Goal: Task Accomplishment & Management: Complete application form

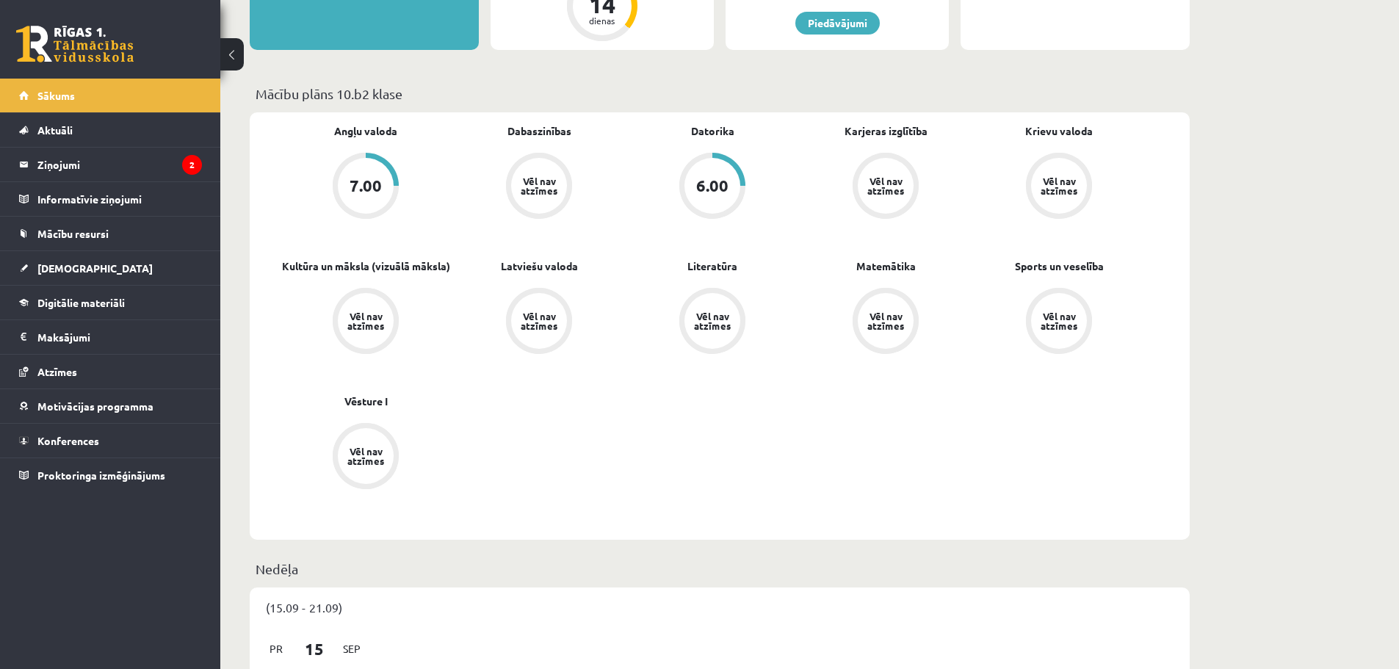
scroll to position [220, 0]
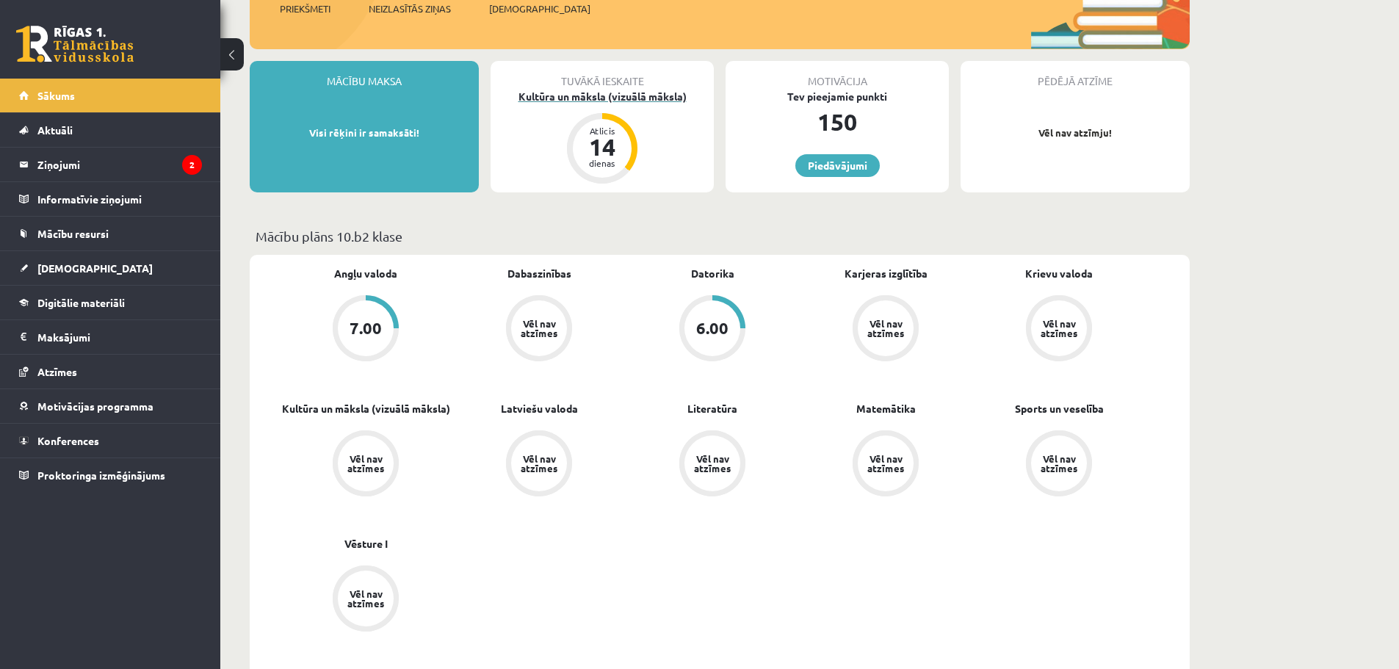
click at [612, 101] on div "Kultūra un māksla (vizuālā māksla)" at bounding box center [602, 96] width 223 height 15
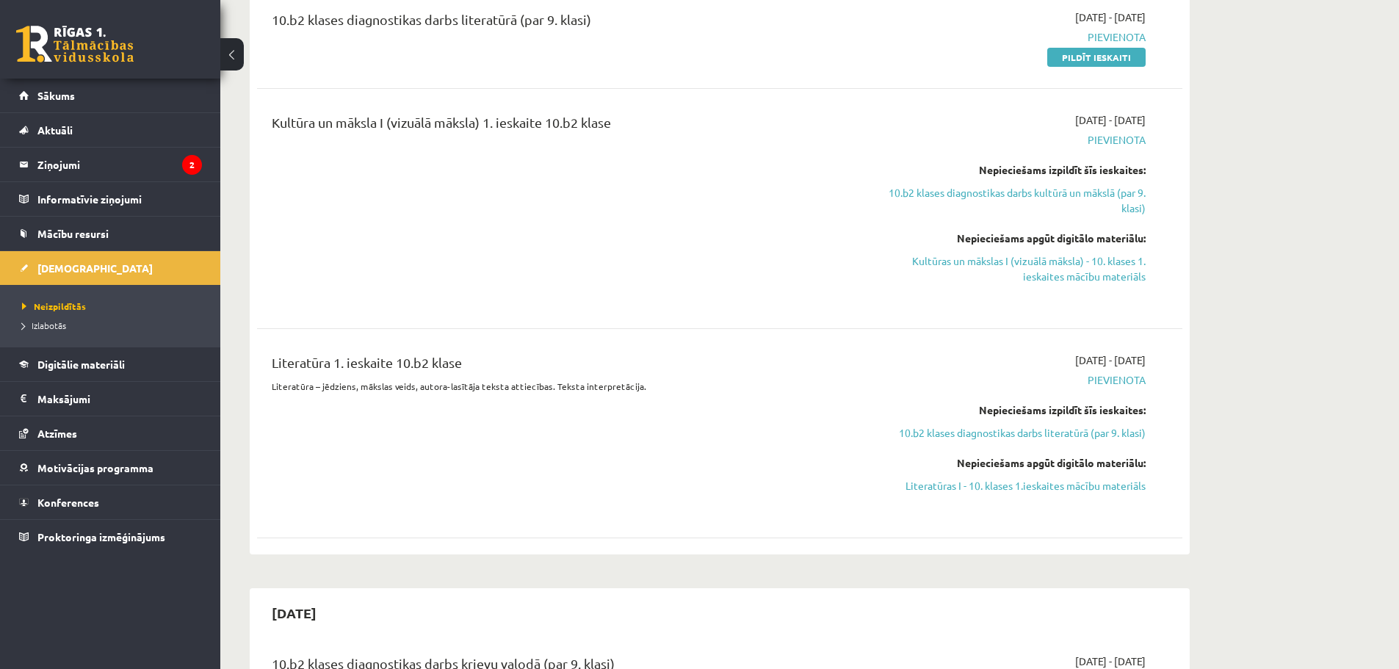
scroll to position [587, 0]
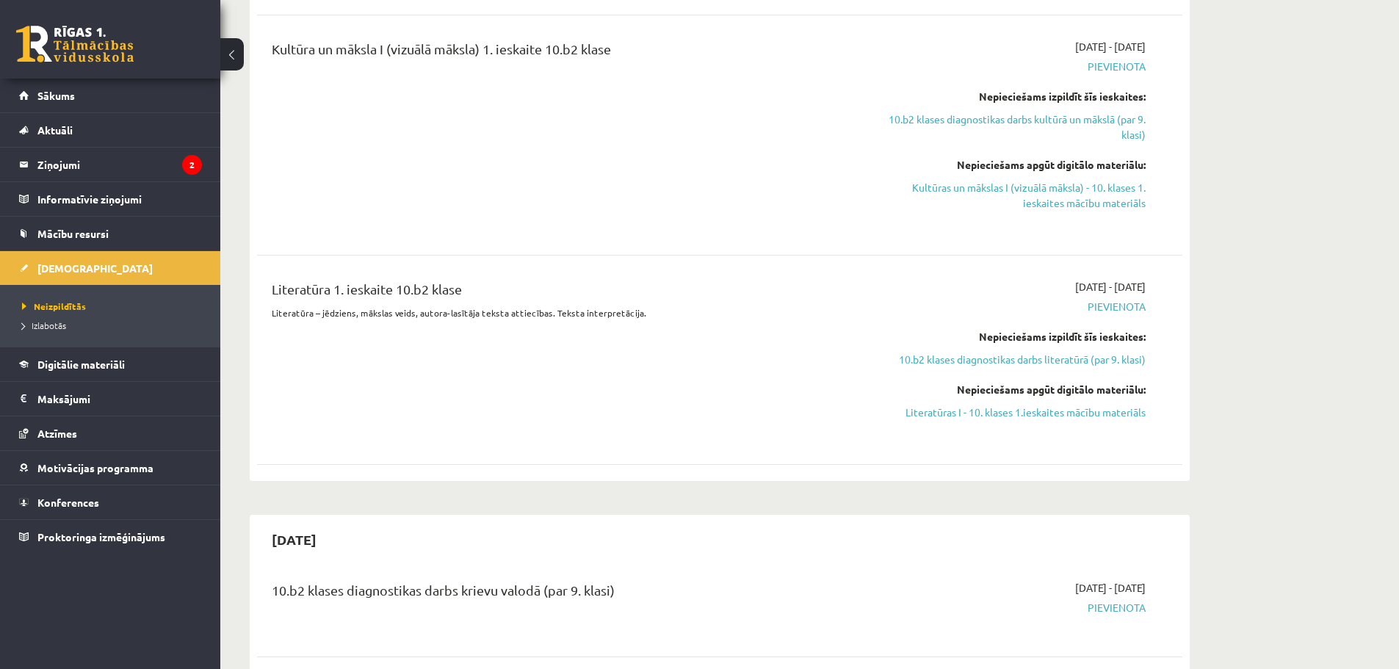
click at [1103, 307] on span "Pievienota" at bounding box center [1007, 306] width 277 height 15
click at [1106, 59] on span "Pievienota" at bounding box center [1007, 66] width 277 height 15
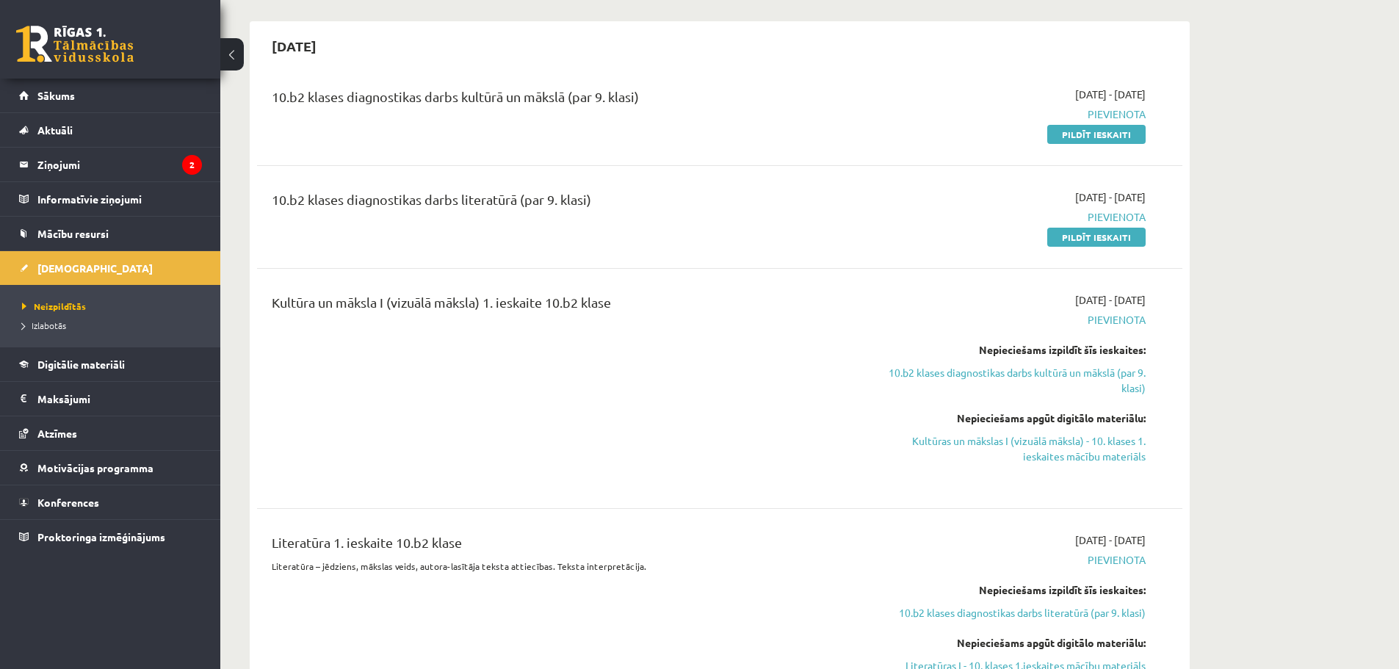
scroll to position [294, 0]
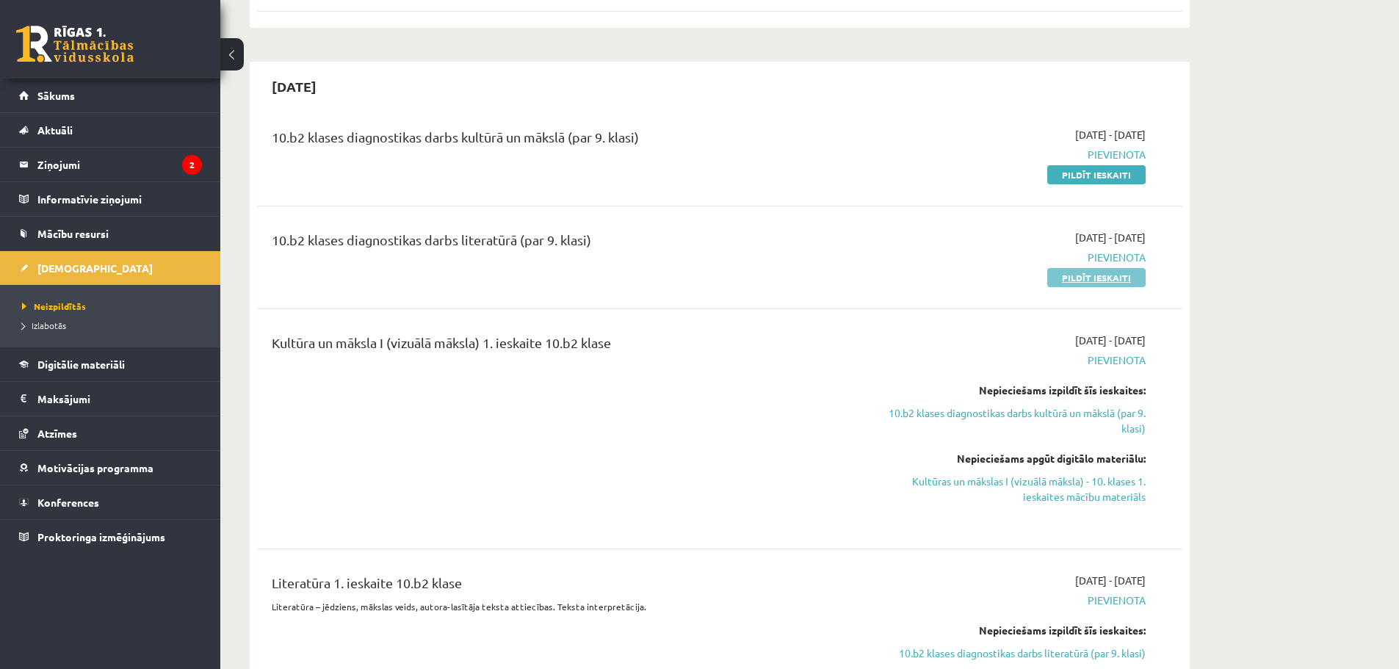
click at [1114, 271] on link "Pildīt ieskaiti" at bounding box center [1096, 277] width 98 height 19
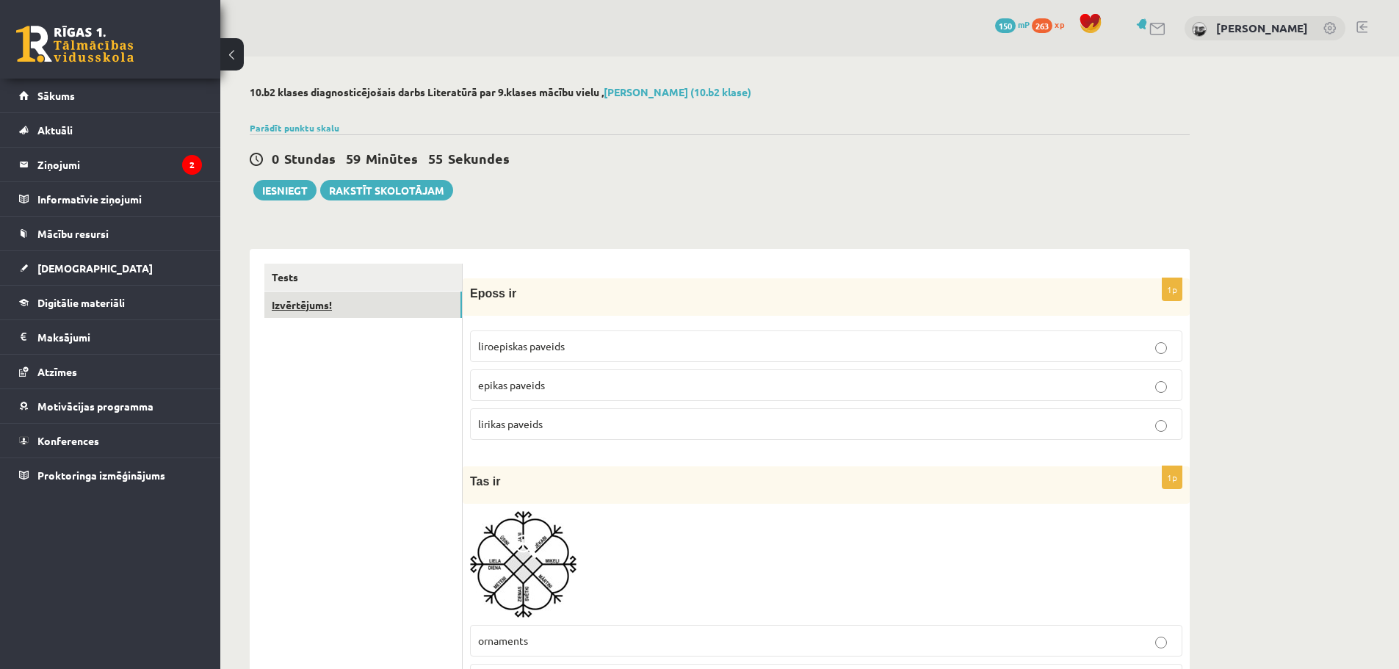
click at [392, 300] on link "Izvērtējums!" at bounding box center [363, 305] width 198 height 27
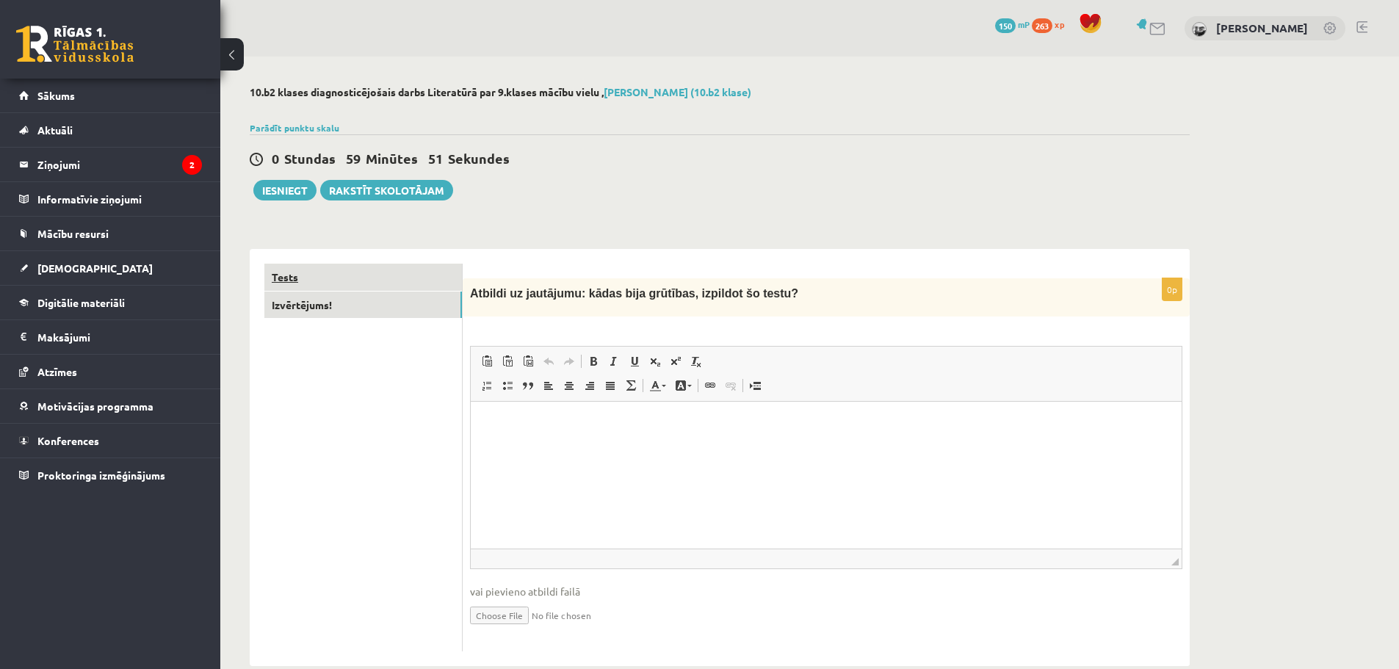
click at [377, 280] on link "Tests" at bounding box center [363, 277] width 198 height 27
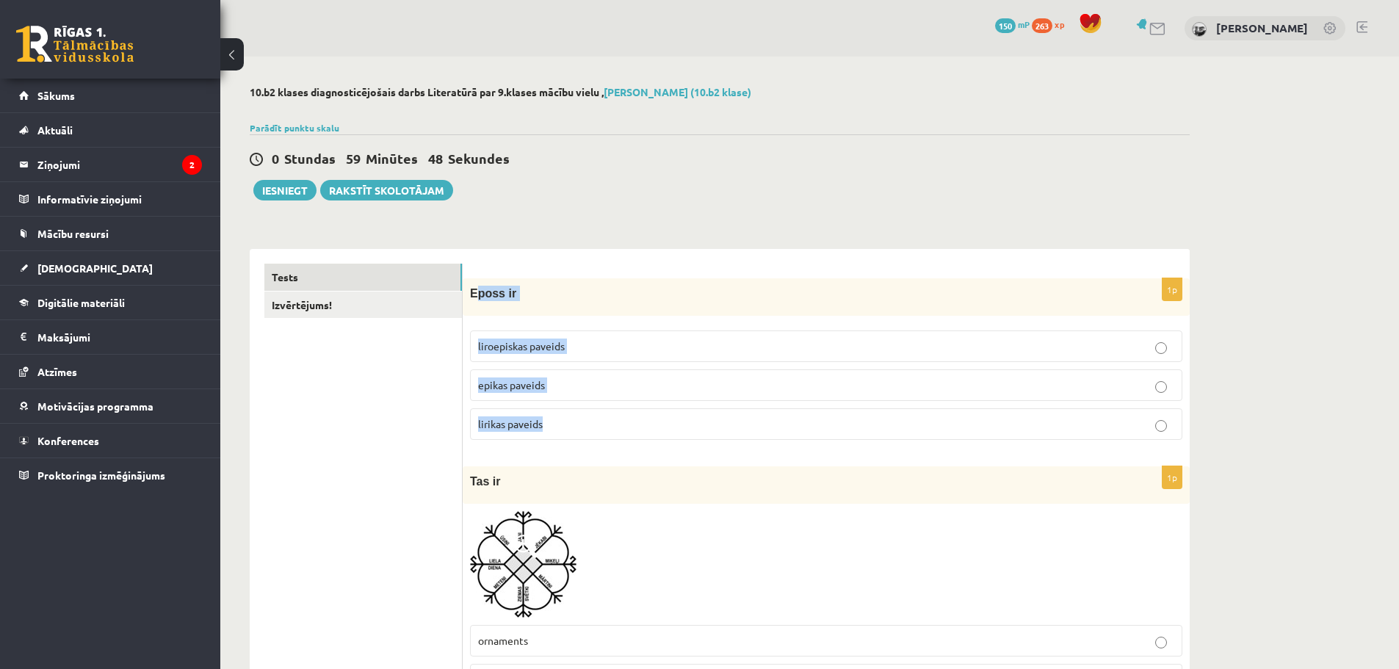
drag, startPoint x: 477, startPoint y: 292, endPoint x: 541, endPoint y: 386, distance: 114.7
click at [590, 424] on div "1p Eposs ir liroepiskas paveids epikas paveids lirikas paveids" at bounding box center [826, 364] width 727 height 173
click at [495, 297] on span "Eposs ir" at bounding box center [493, 293] width 46 height 12
click at [471, 293] on span "Eposs ir" at bounding box center [493, 293] width 46 height 12
drag, startPoint x: 471, startPoint y: 293, endPoint x: 587, endPoint y: 421, distance: 172.1
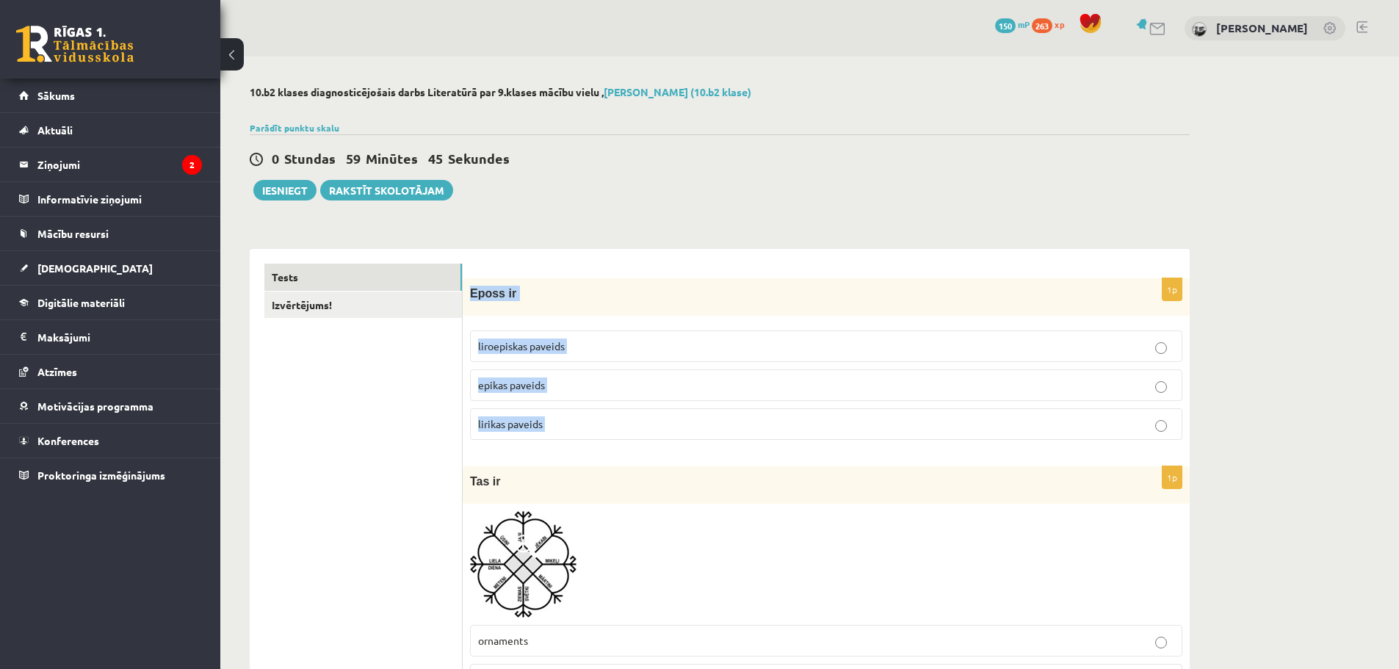
click at [587, 421] on div "1p Eposs ir liroepiskas paveids epikas paveids lirikas paveids" at bounding box center [826, 364] width 727 height 173
copy form "Eposs ir liroepiskas paveids epikas paveids lirikas paveids"
click at [554, 383] on p "epikas paveids" at bounding box center [826, 384] width 696 height 15
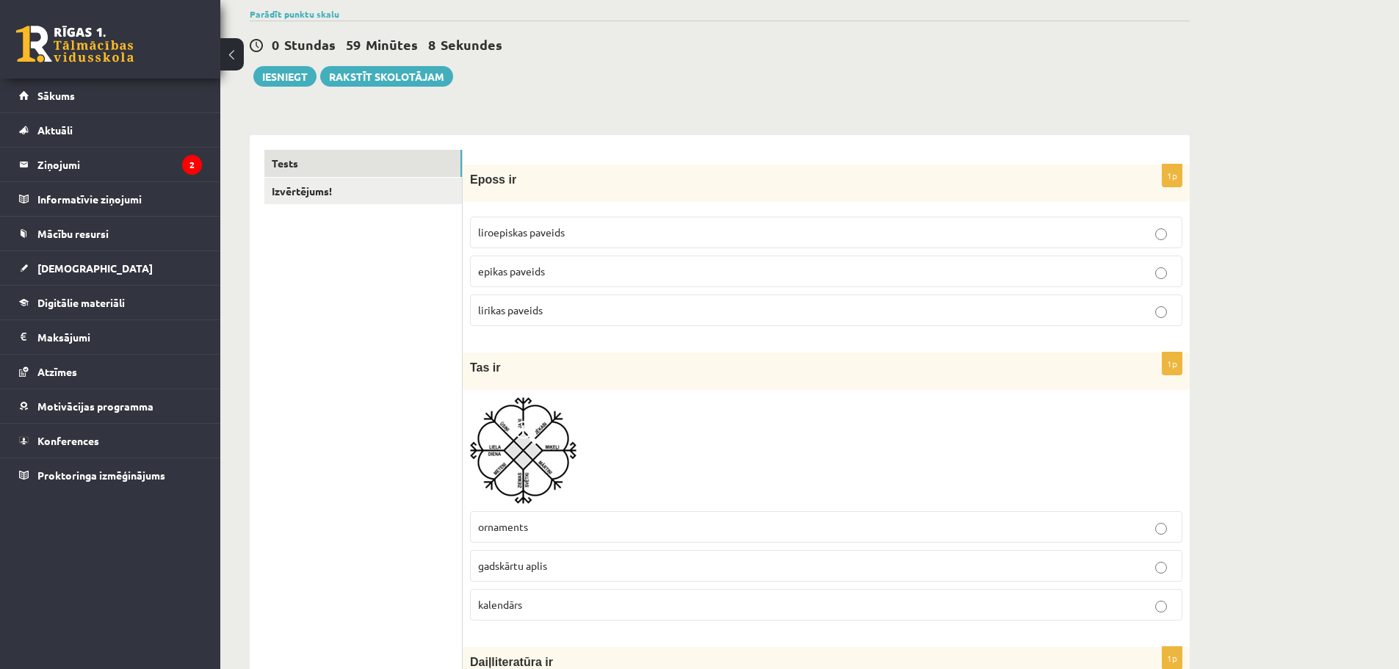
scroll to position [294, 0]
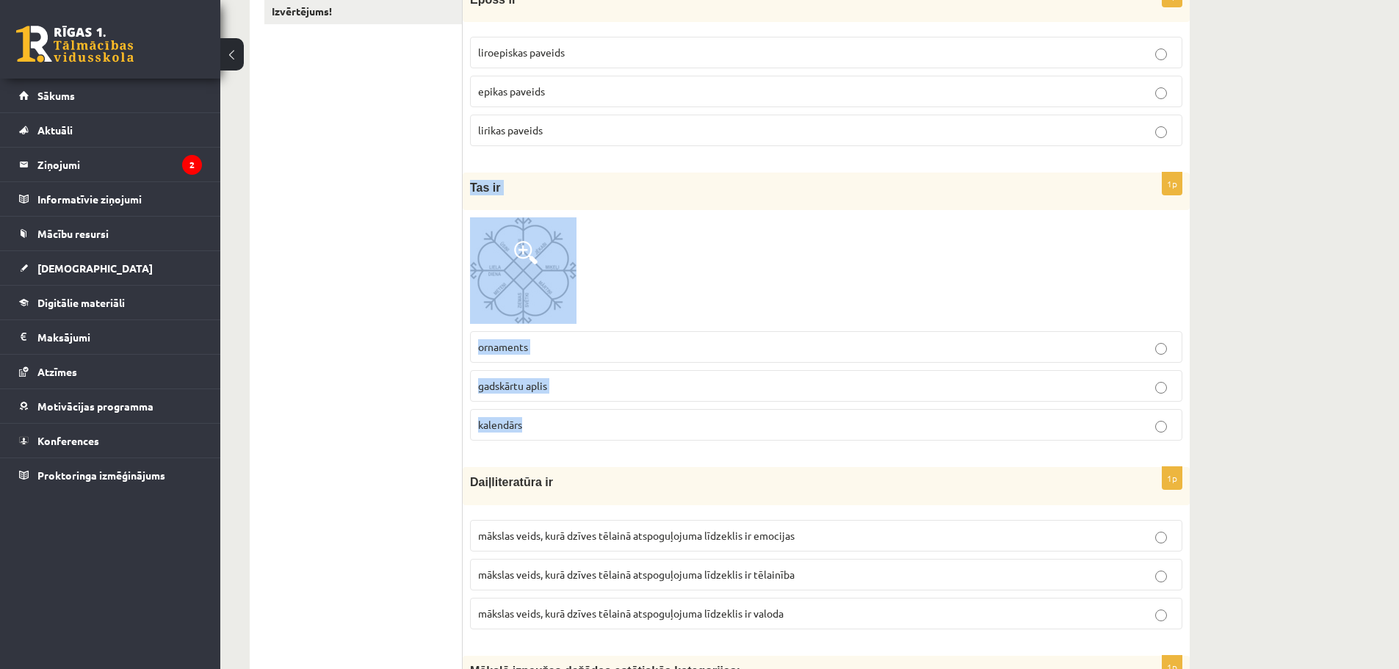
drag, startPoint x: 468, startPoint y: 186, endPoint x: 599, endPoint y: 422, distance: 270.5
click at [607, 431] on div "1p Tas ir ornaments gadskārtu aplis kalendārs" at bounding box center [826, 313] width 727 height 280
copy div "Tas ir ornaments gadskārtu aplis kalendārs"
click at [513, 238] on img at bounding box center [523, 270] width 106 height 106
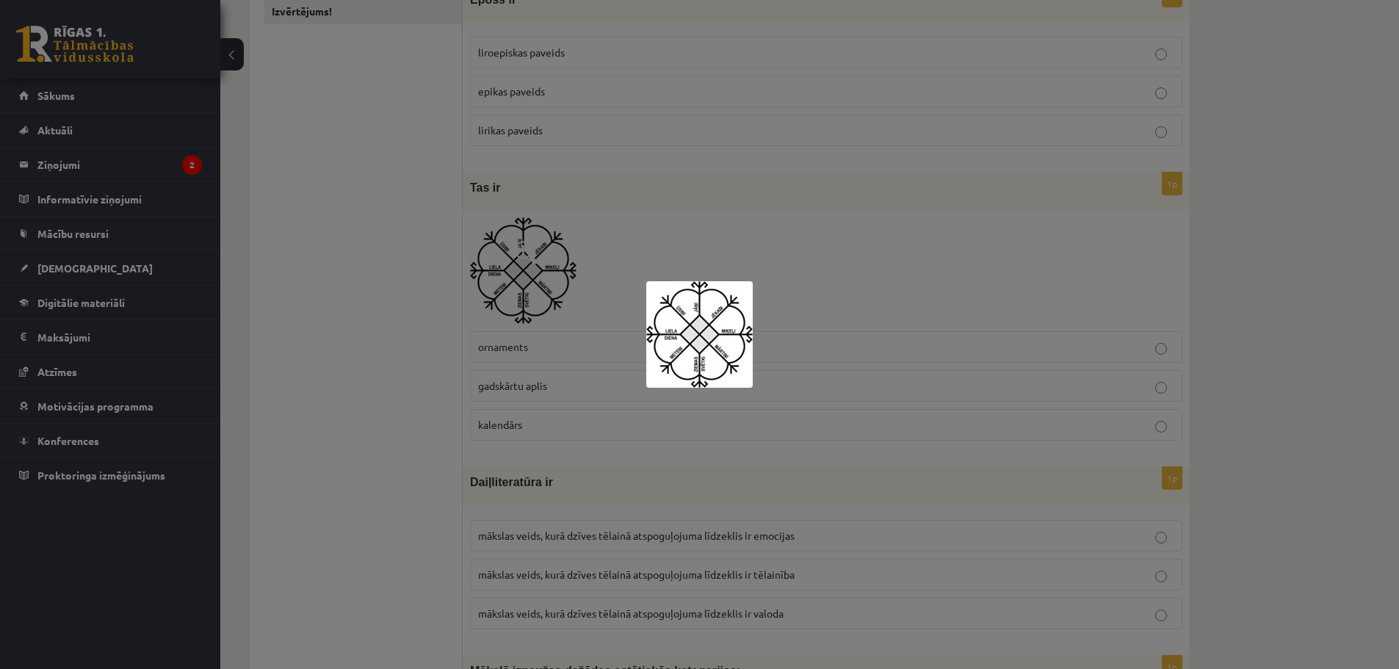
click at [446, 327] on div at bounding box center [699, 334] width 1399 height 669
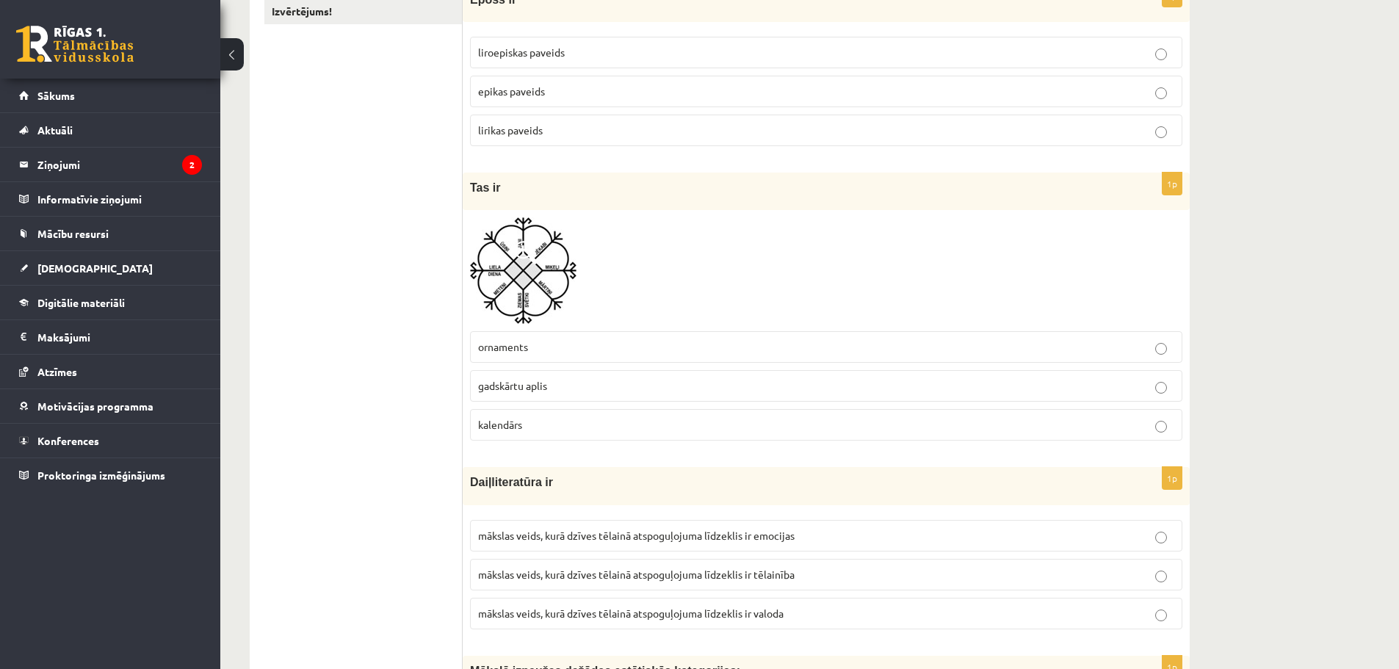
click at [502, 380] on span "gadskārtu aplis" at bounding box center [512, 385] width 69 height 13
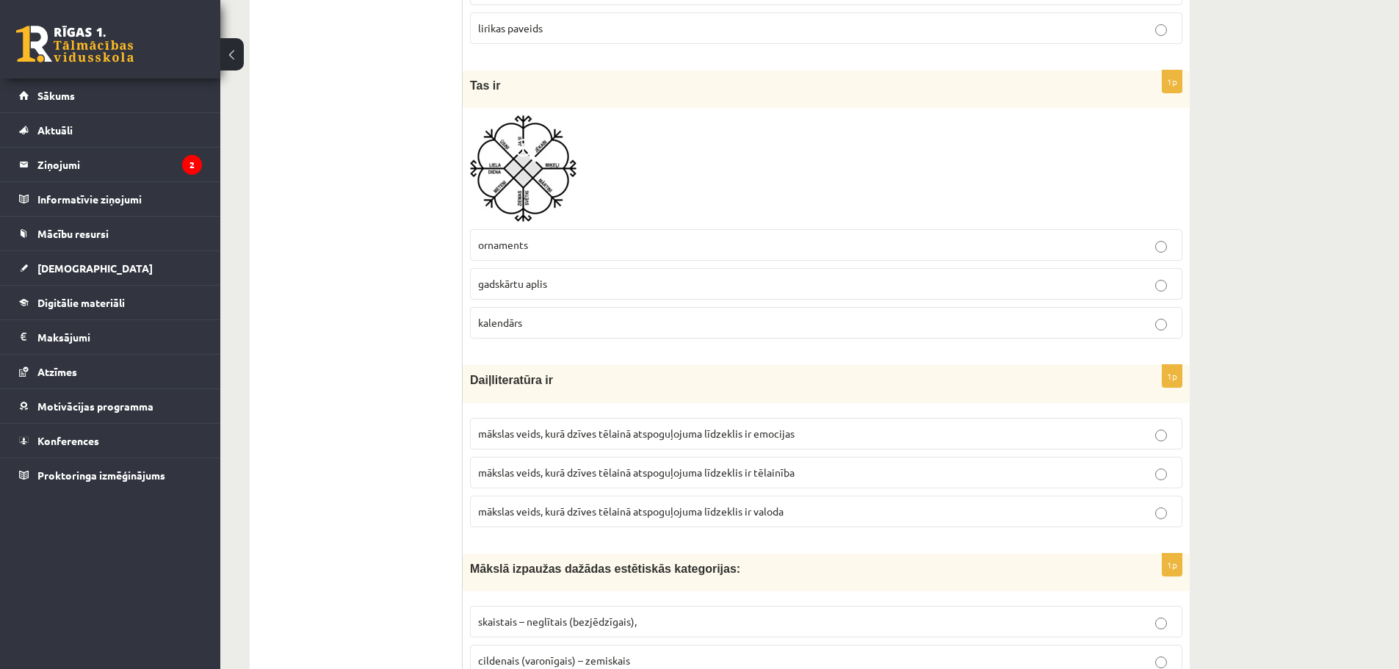
scroll to position [514, 0]
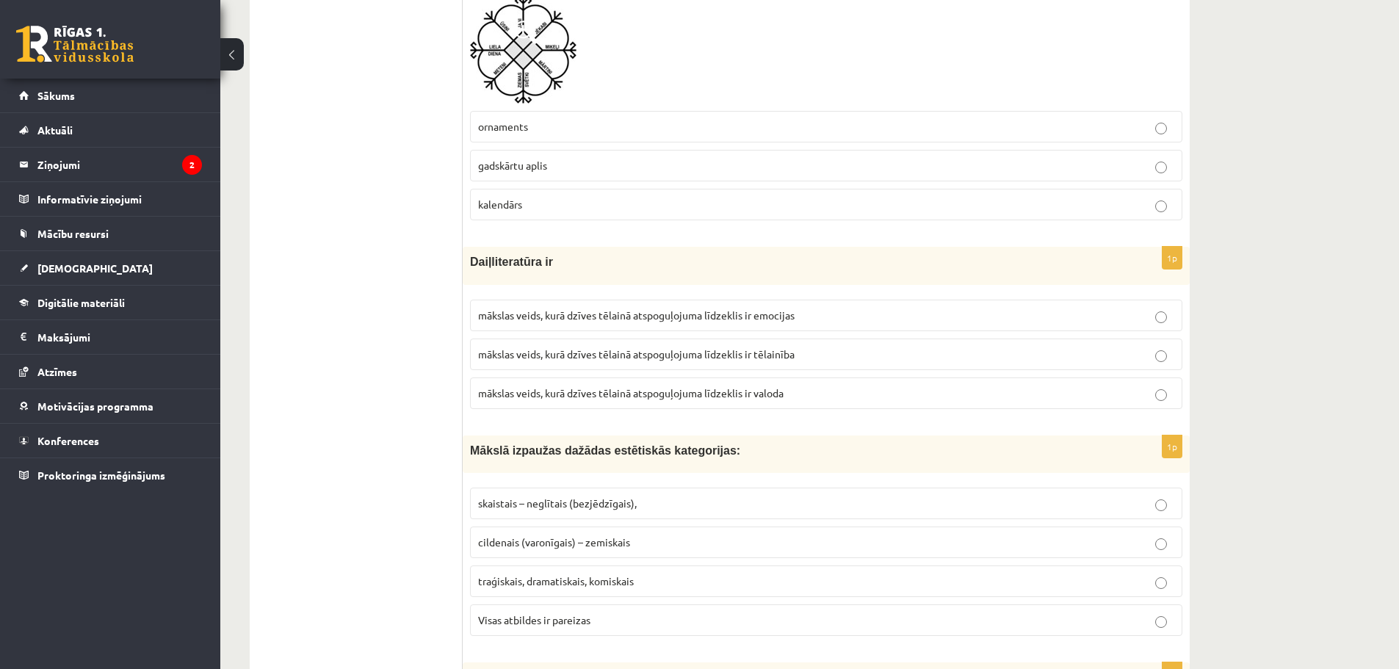
drag, startPoint x: 460, startPoint y: 258, endPoint x: 887, endPoint y: 394, distance: 447.5
click at [854, 217] on label "kalendārs" at bounding box center [826, 205] width 712 height 32
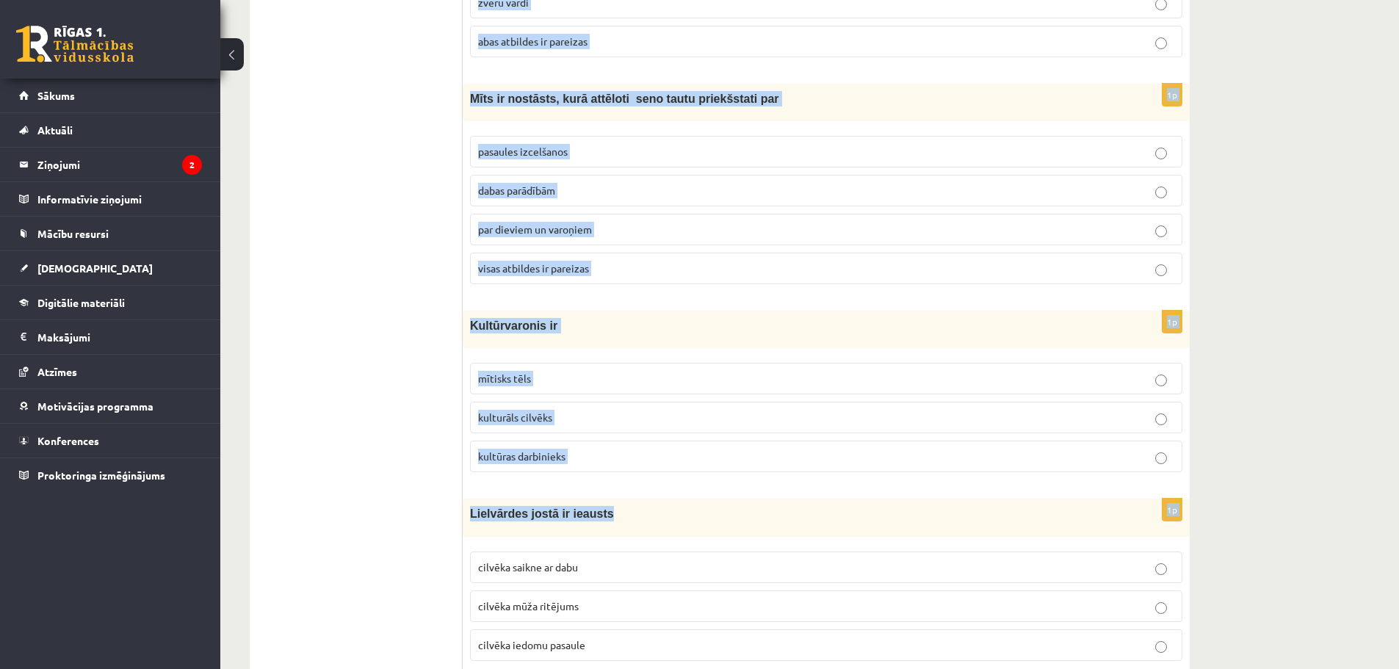
scroll to position [5565, 0]
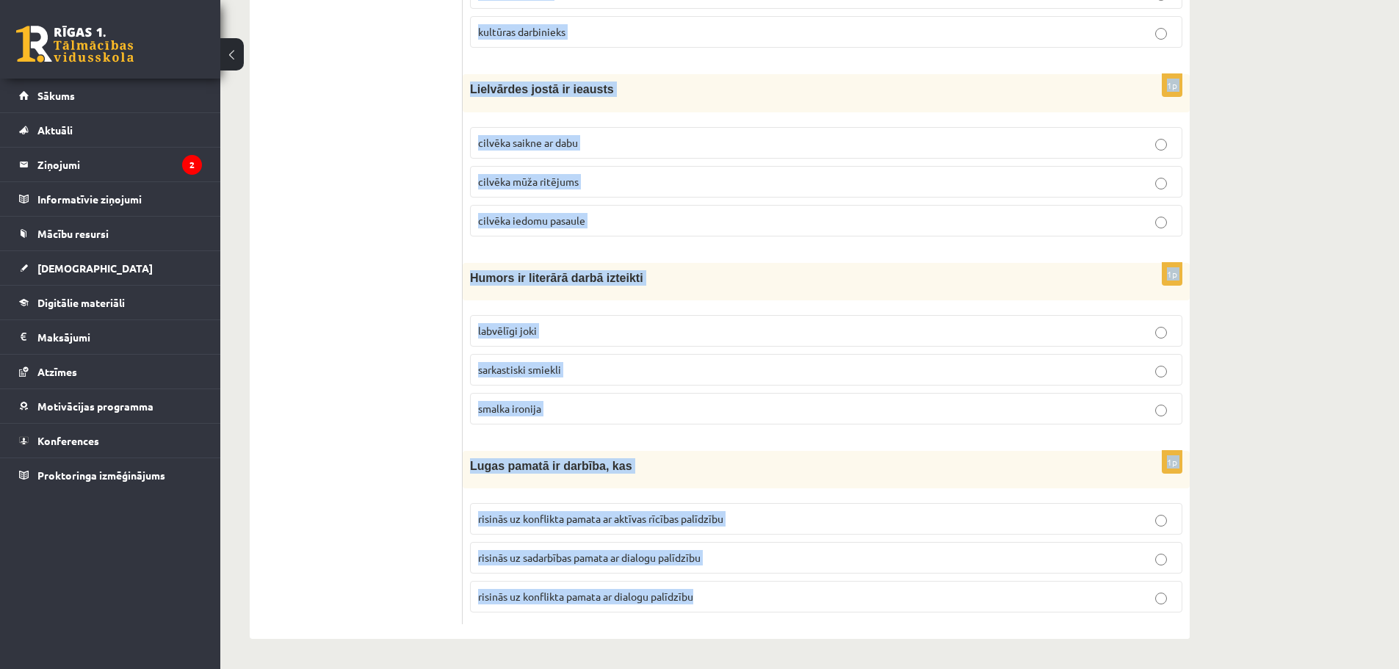
drag, startPoint x: 468, startPoint y: 259, endPoint x: 806, endPoint y: 593, distance: 474.1
copy form "Daiļliteratūra ir mākslas veids, kurā dzīves tēlainā atspoguļojuma līdzeklis ir…"
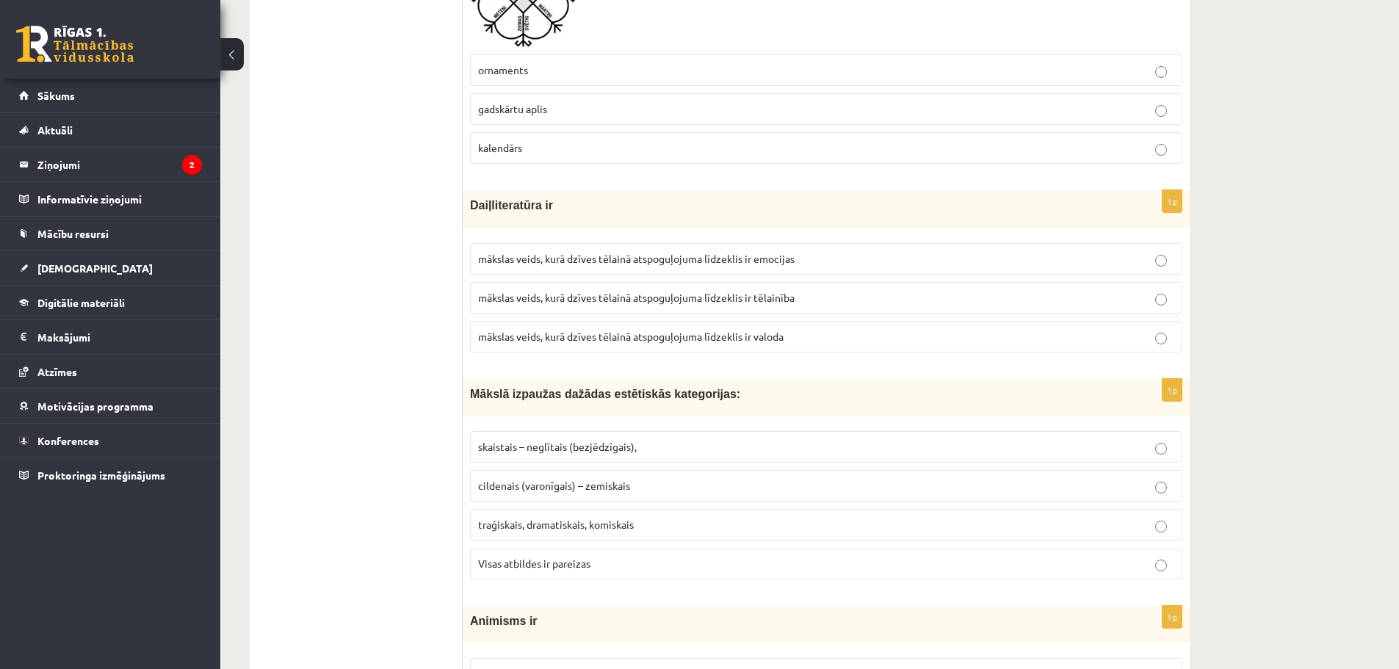
scroll to position [572, 0]
click at [815, 344] on label "mākslas veids, kurā dzīves tēlainā atspoguļojuma līdzeklis ir valoda" at bounding box center [826, 335] width 712 height 32
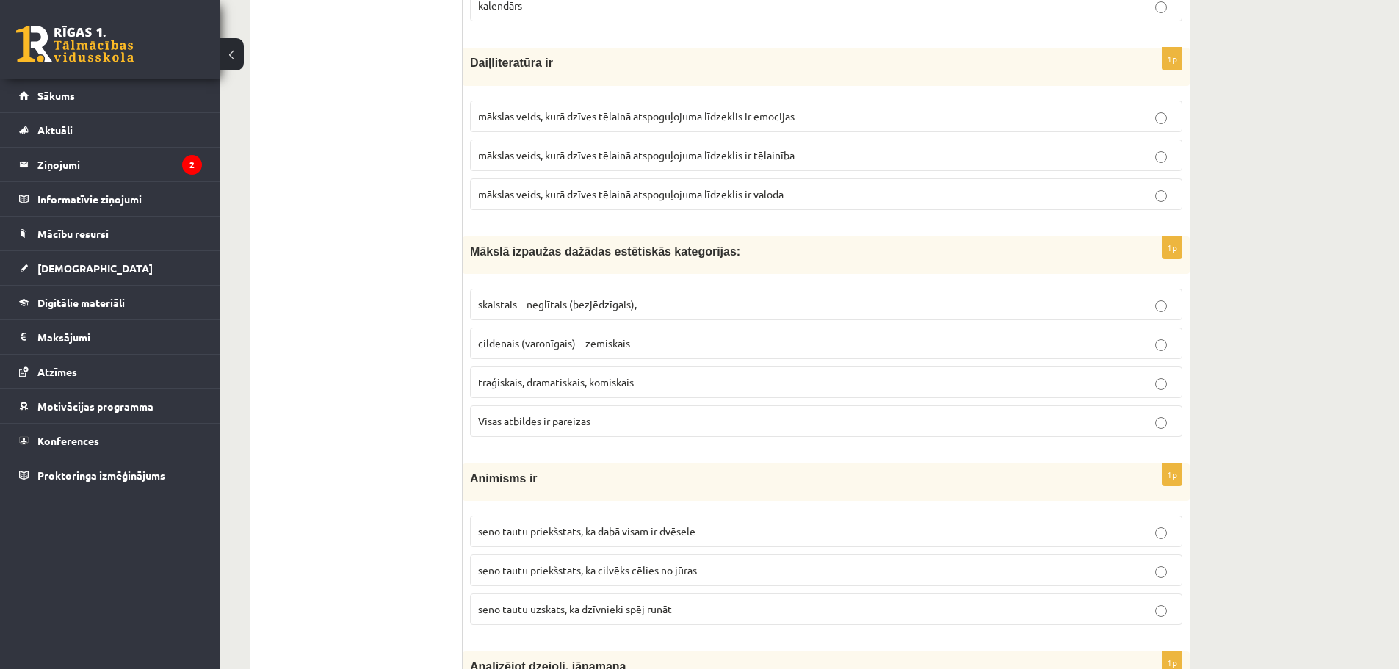
scroll to position [719, 0]
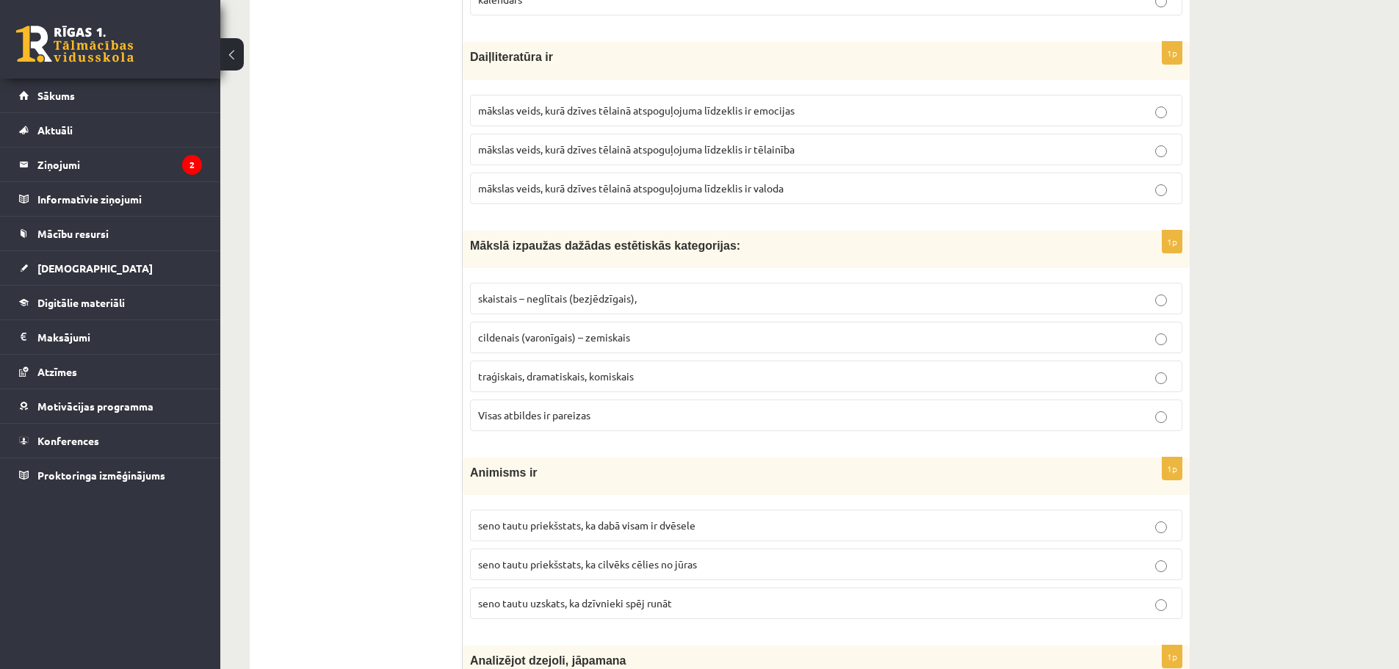
click at [562, 413] on span "Visas atbildes ir pareizas" at bounding box center [534, 414] width 112 height 13
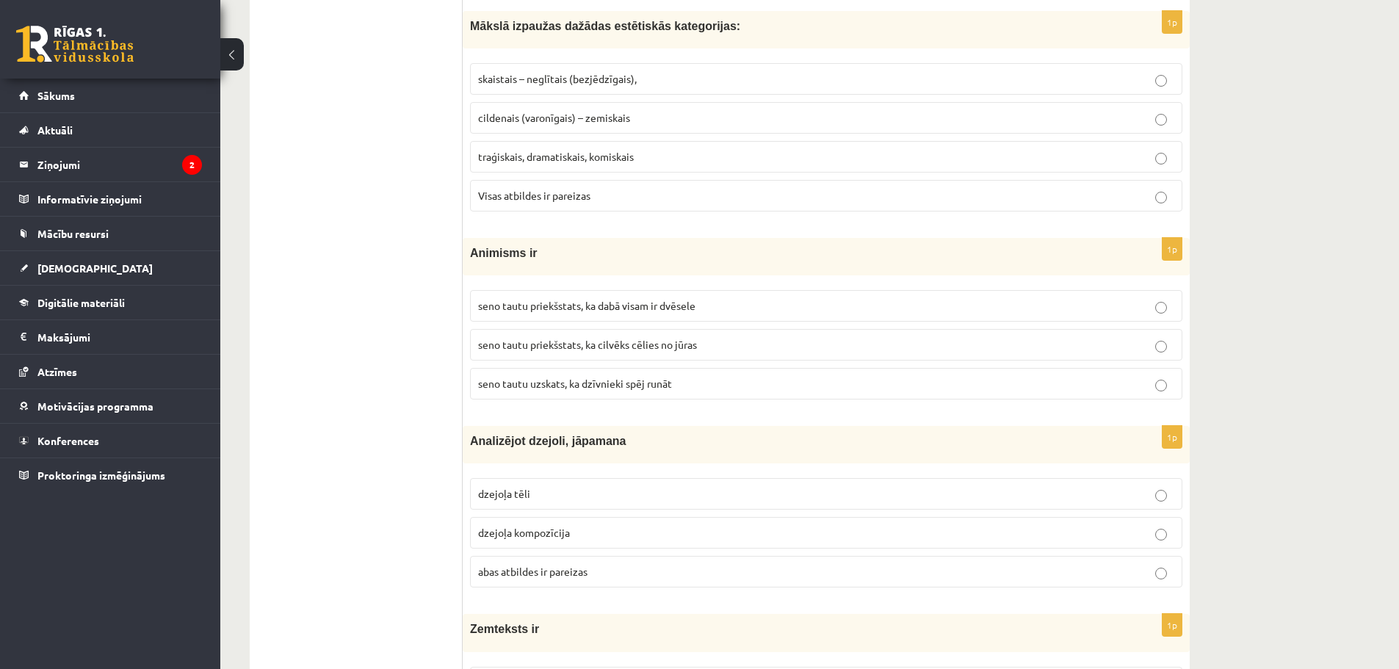
scroll to position [939, 0]
click at [648, 314] on label "seno tautu priekšstats, ka dabā visam ir dvēsele" at bounding box center [826, 305] width 712 height 32
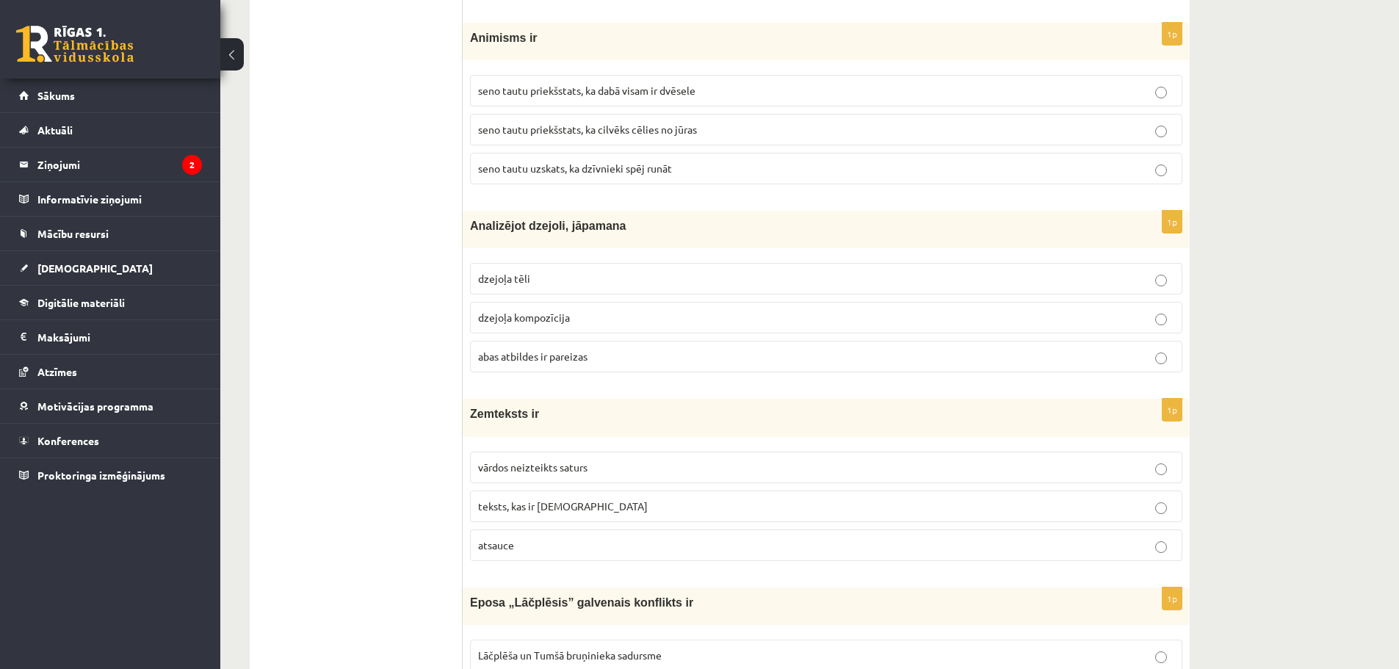
scroll to position [1159, 0]
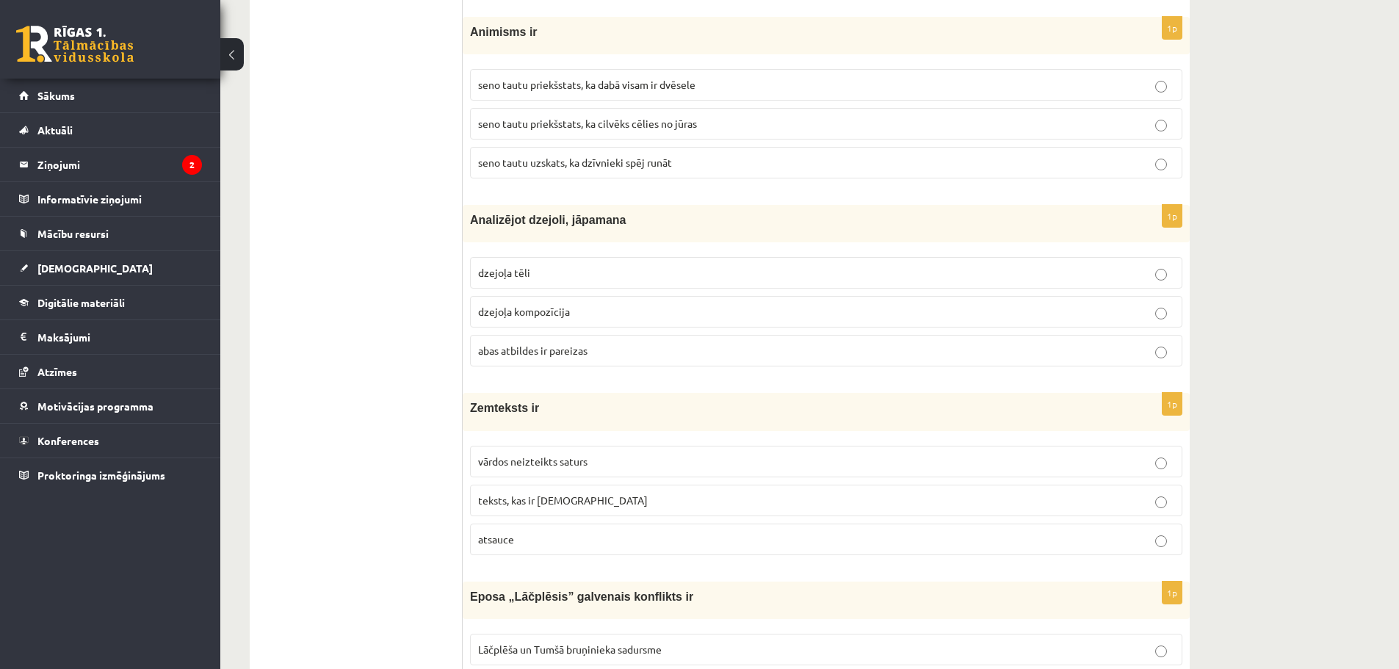
click at [558, 358] on p "abas atbildes ir pareizas" at bounding box center [826, 350] width 696 height 15
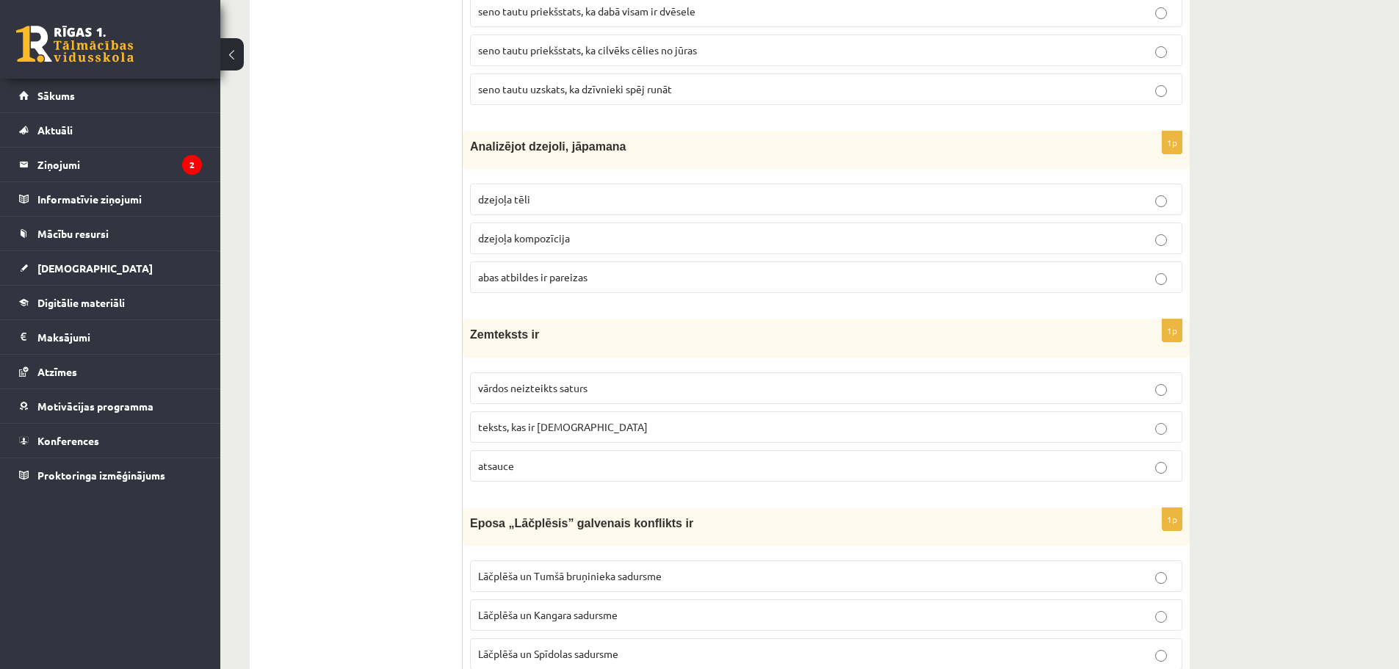
click at [577, 388] on span "vārdos neizteikts saturs" at bounding box center [532, 387] width 109 height 13
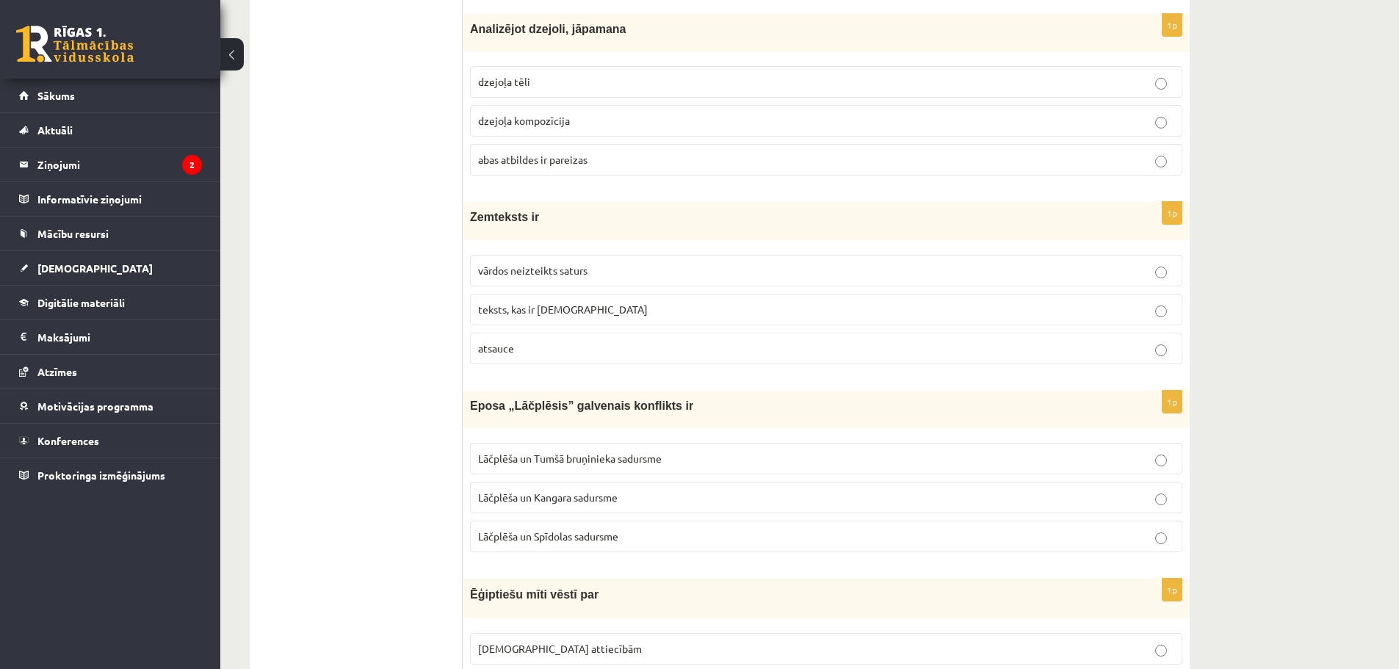
scroll to position [1527, 0]
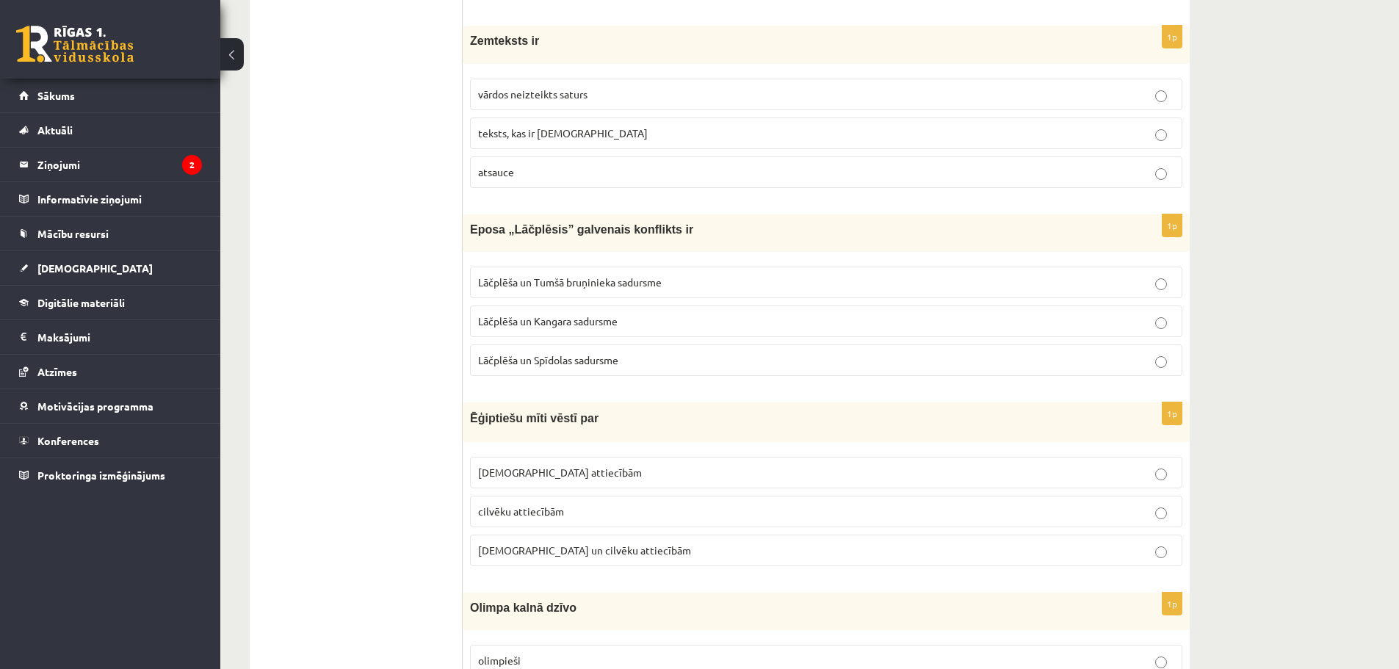
click at [565, 283] on span "Lāčplēša un Tumšā bruņinieka sadursme" at bounding box center [570, 281] width 184 height 13
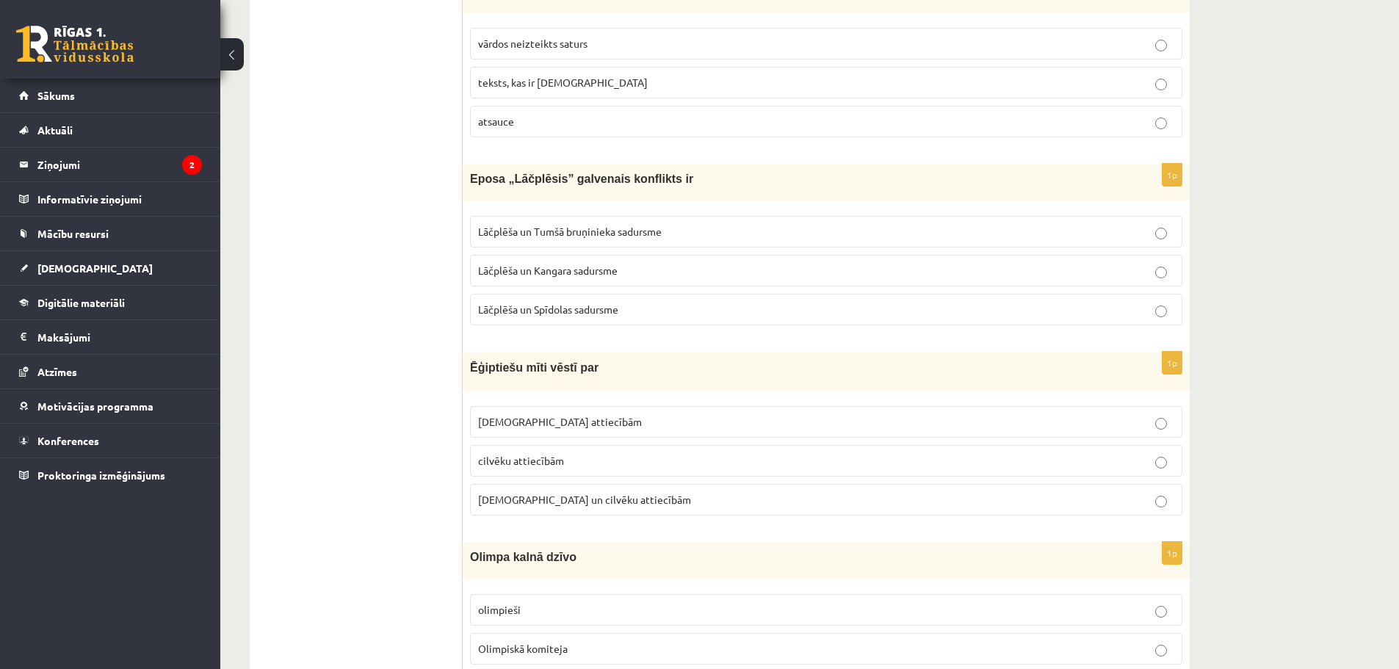
scroll to position [1600, 0]
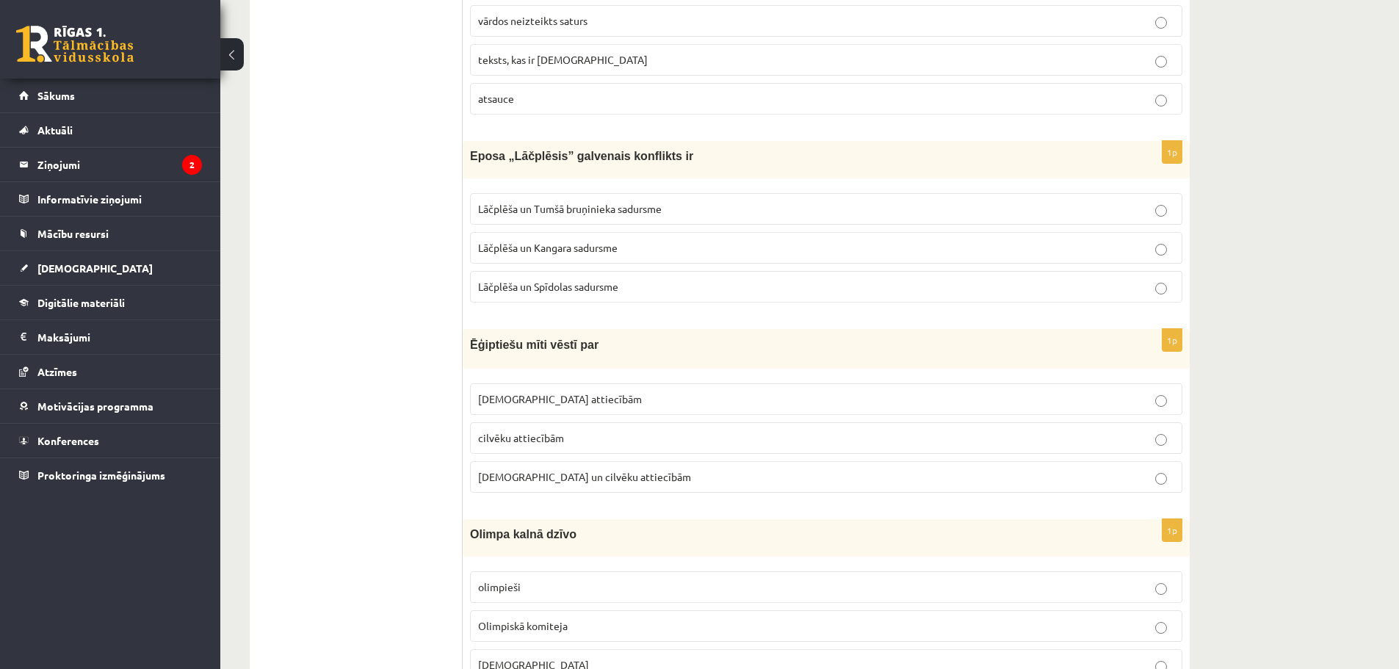
click at [572, 469] on label "Dievu un cilvēku attiecībām" at bounding box center [826, 477] width 712 height 32
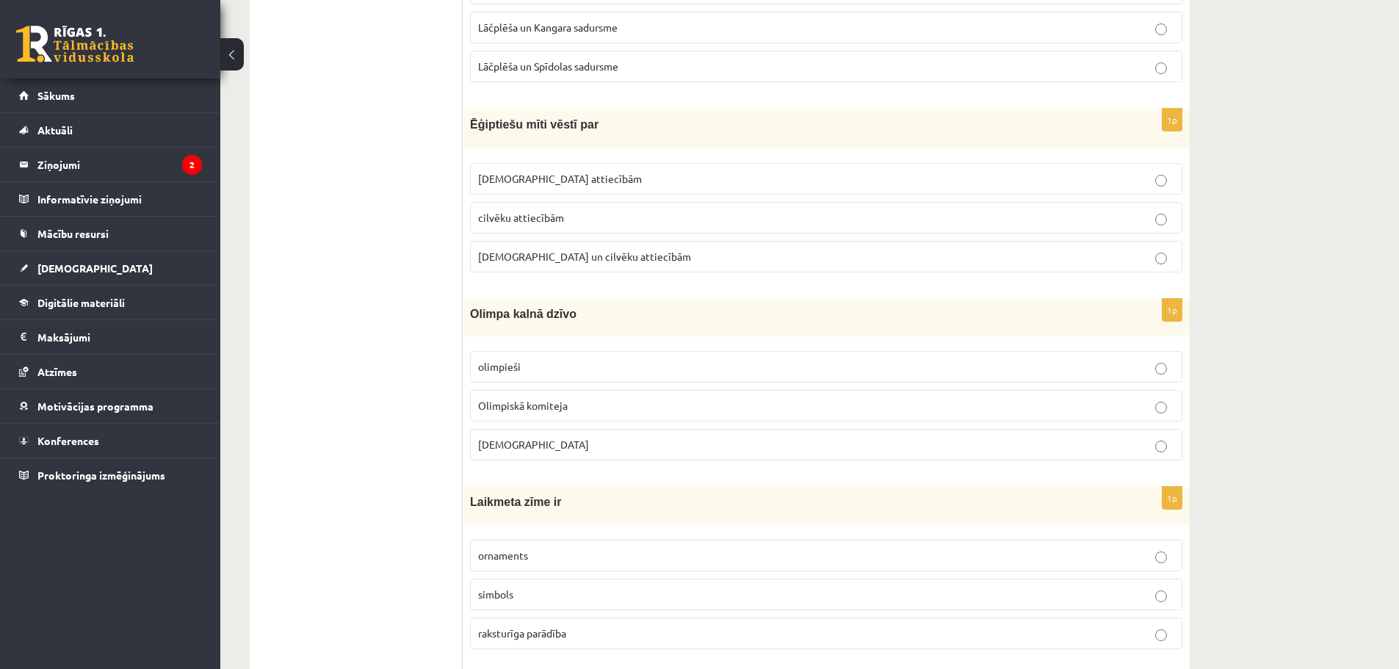
scroll to position [1967, 0]
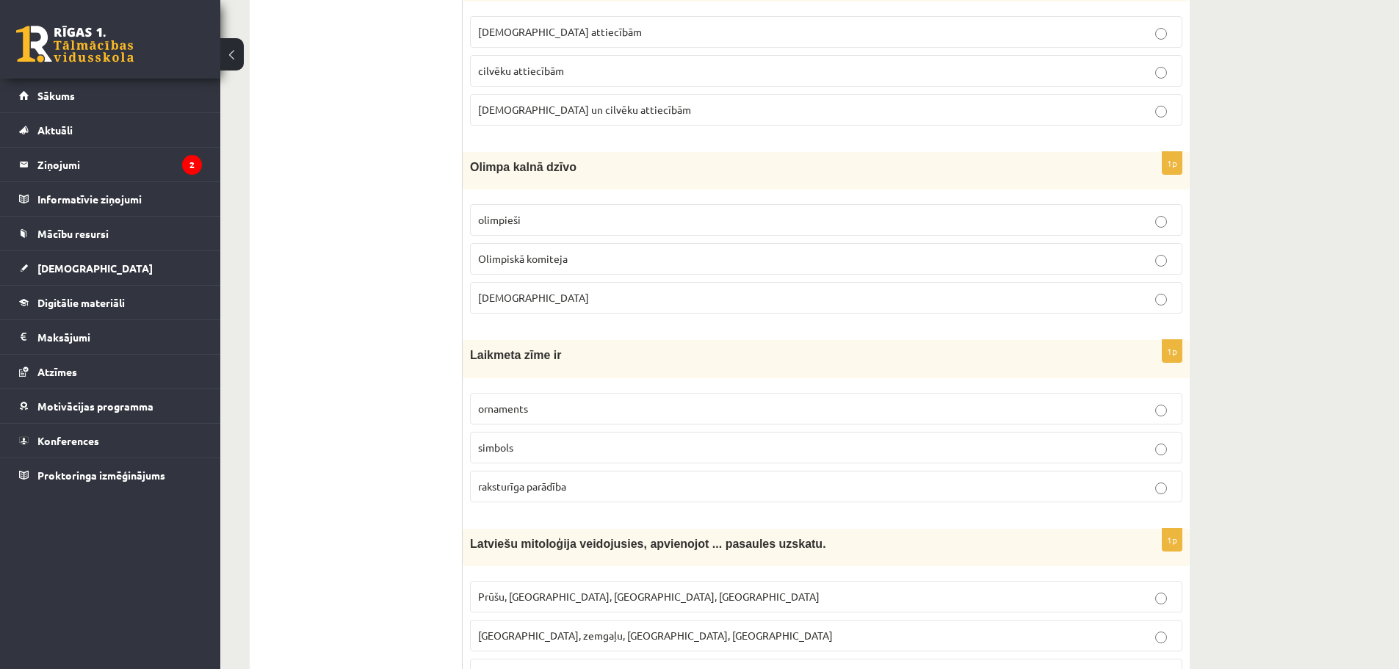
click at [565, 300] on p "Dievi" at bounding box center [826, 297] width 696 height 15
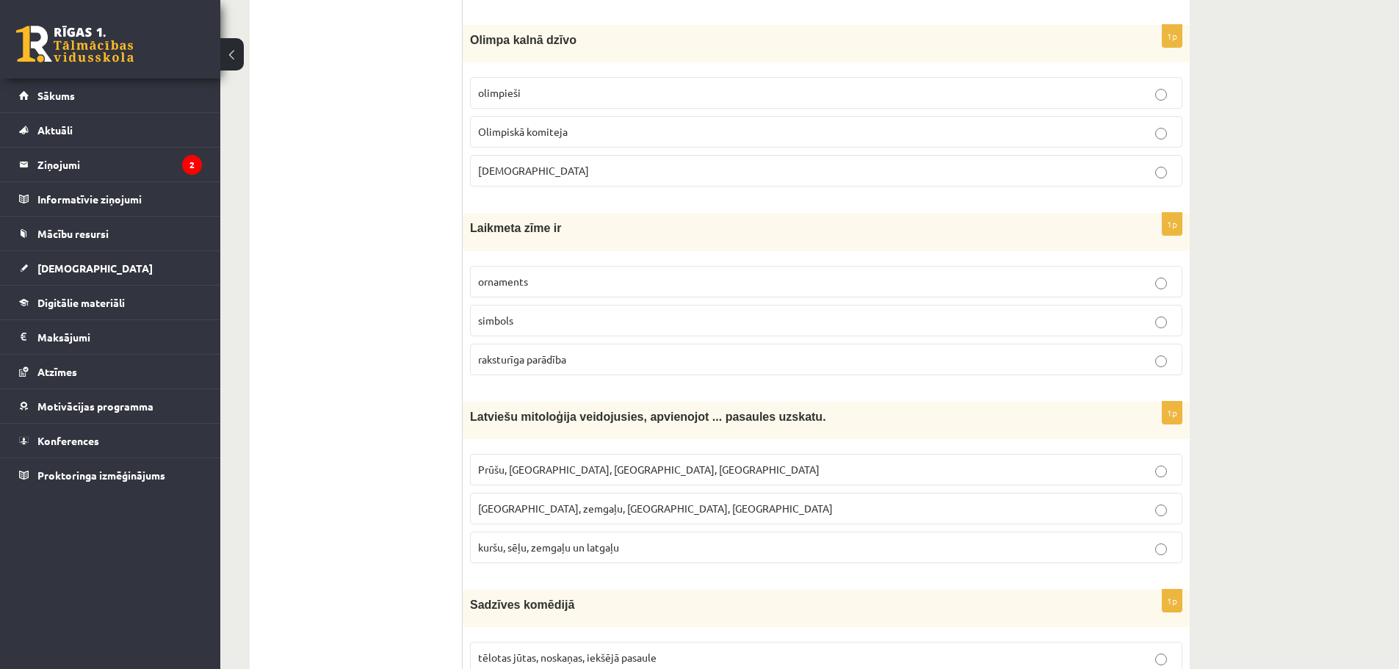
scroll to position [2114, 0]
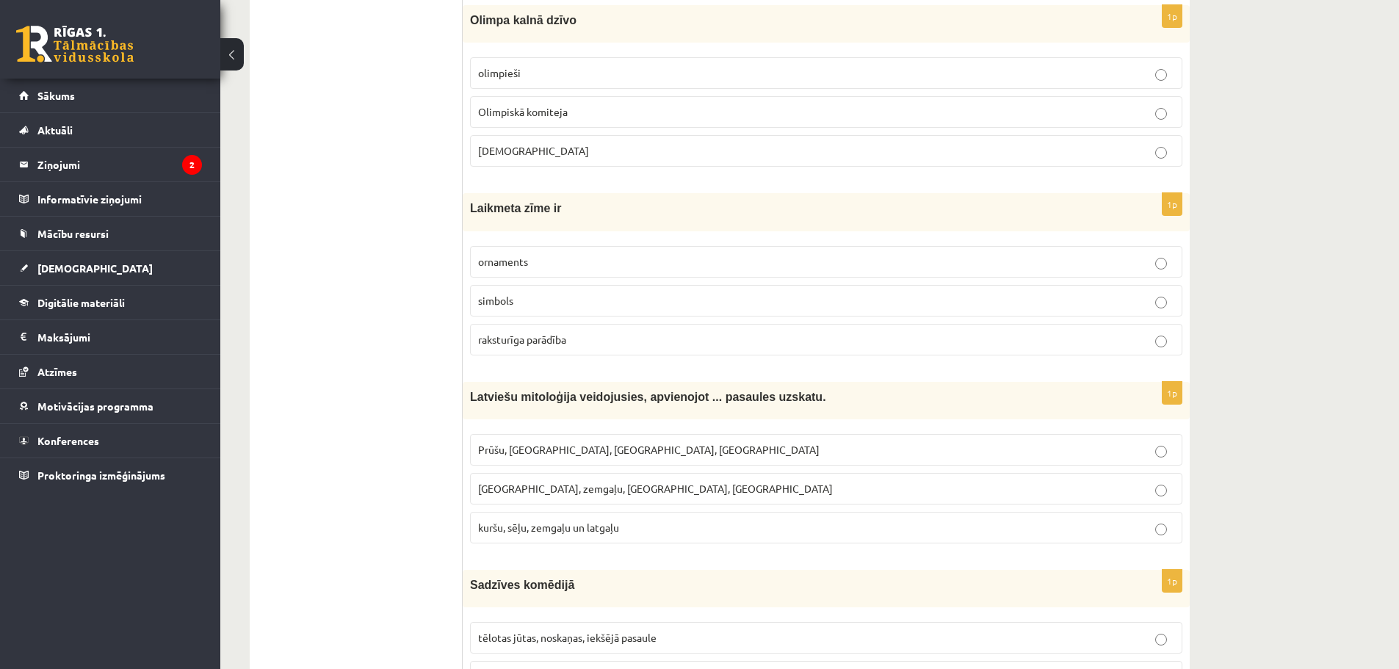
click at [599, 338] on p "raksturīga parādība" at bounding box center [826, 339] width 696 height 15
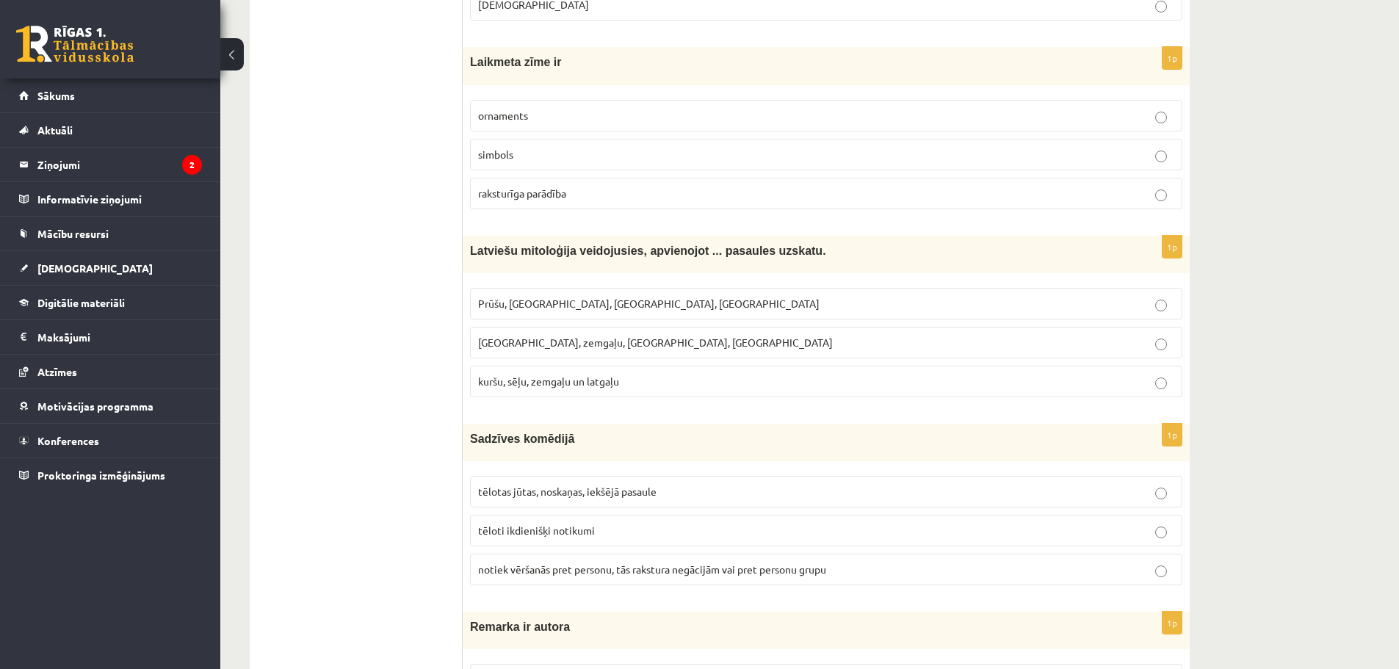
scroll to position [2261, 0]
click at [523, 390] on label "kuršu, sēļu, zemgaļu un latgaļu" at bounding box center [826, 381] width 712 height 32
click at [576, 530] on span "tēloti ikdienišķi notikumi" at bounding box center [536, 529] width 117 height 13
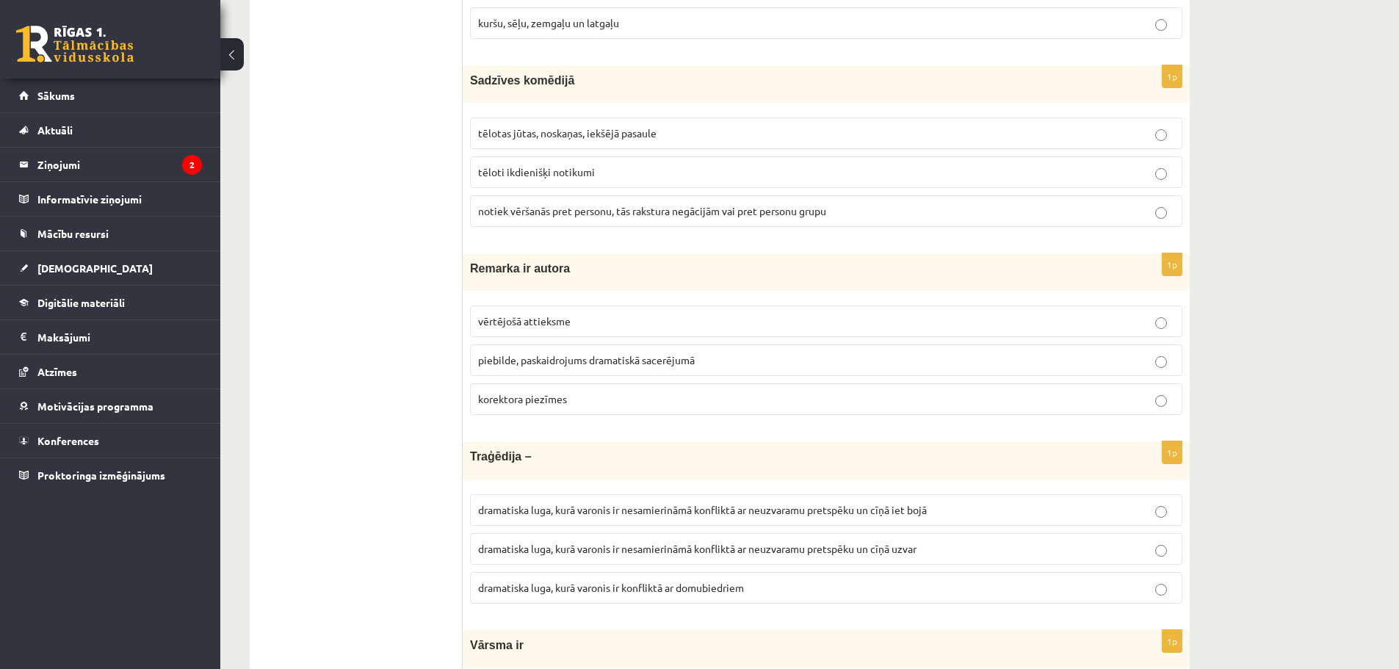
scroll to position [2628, 0]
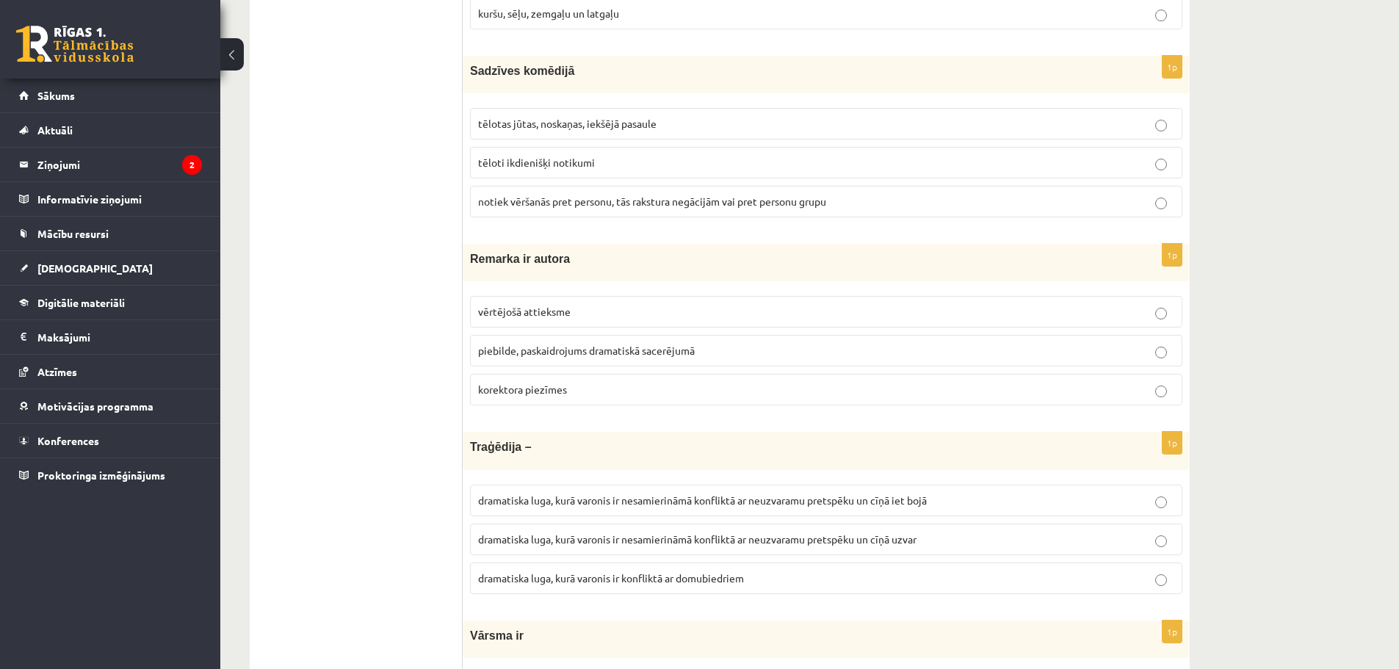
click at [553, 355] on span "piebilde, paskaidrojums dramatiskā sacerējumā" at bounding box center [586, 350] width 217 height 13
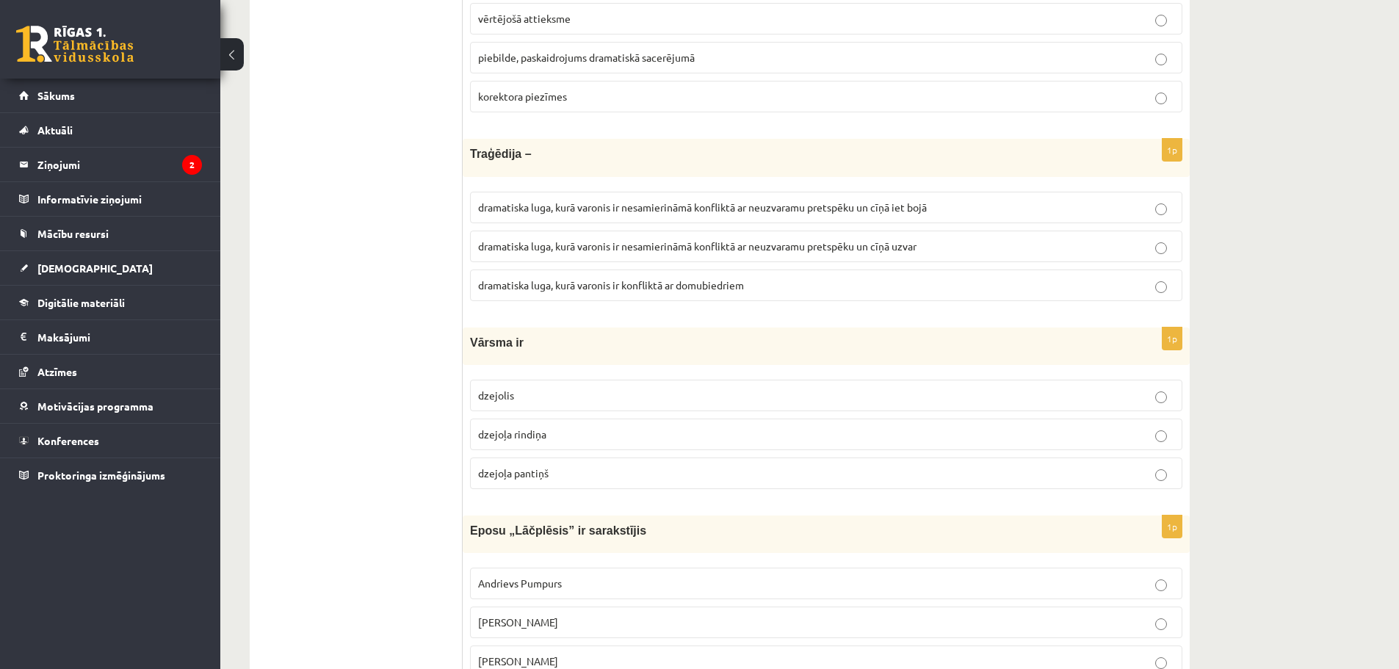
scroll to position [2922, 0]
click at [637, 197] on label "dramatiska luga, kurā varonis ir nesamierināmā konfliktā ar neuzvaramu pretspēk…" at bounding box center [826, 207] width 712 height 32
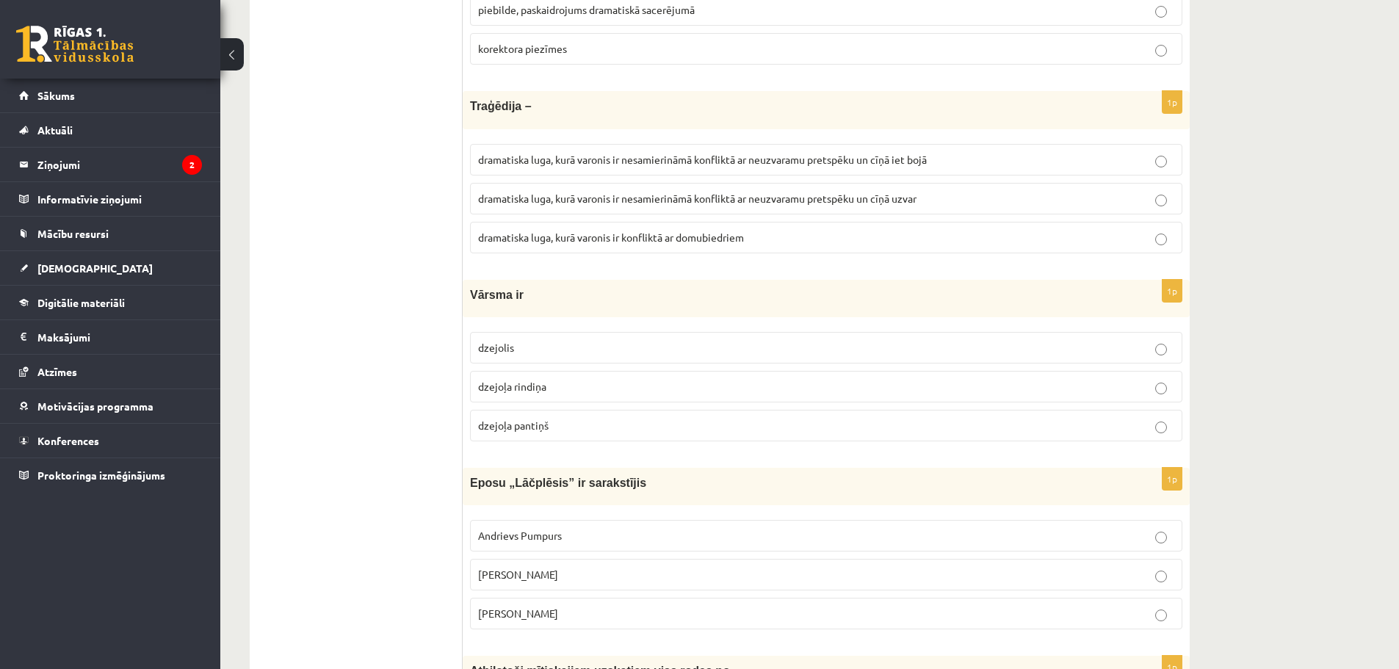
scroll to position [2995, 0]
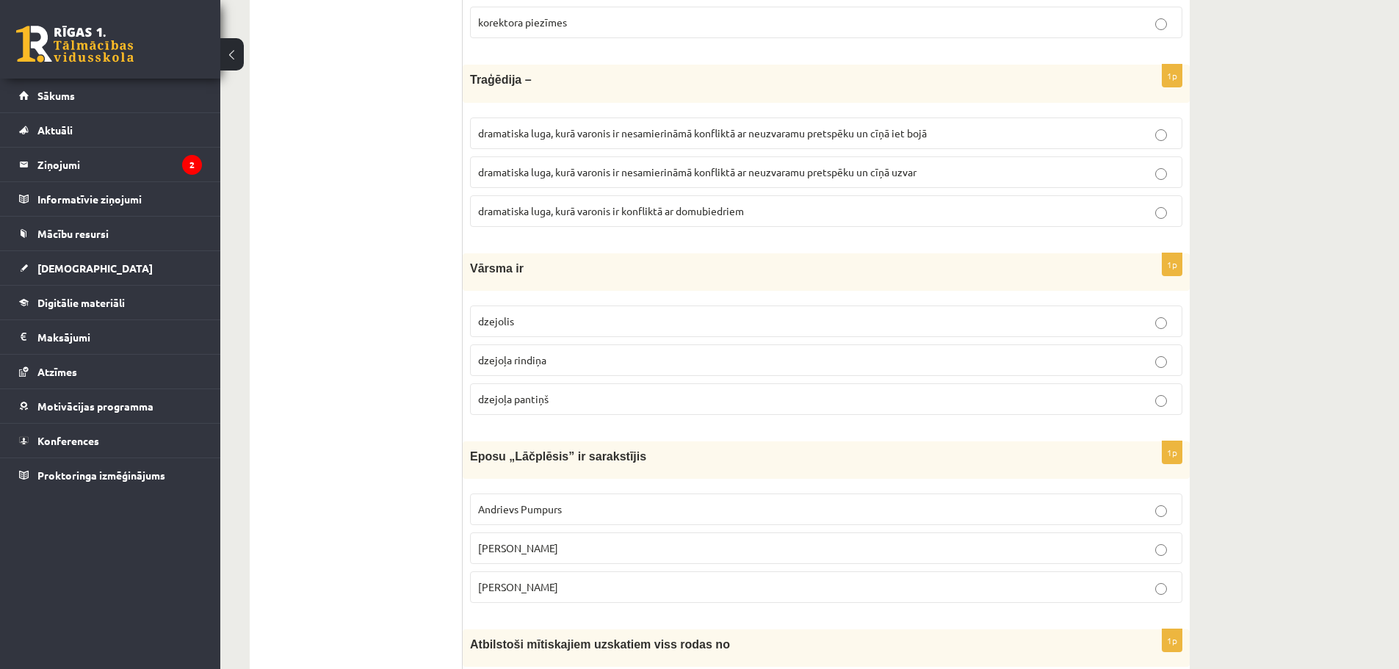
click at [543, 359] on span "dzejoļa rindiņa" at bounding box center [512, 359] width 68 height 13
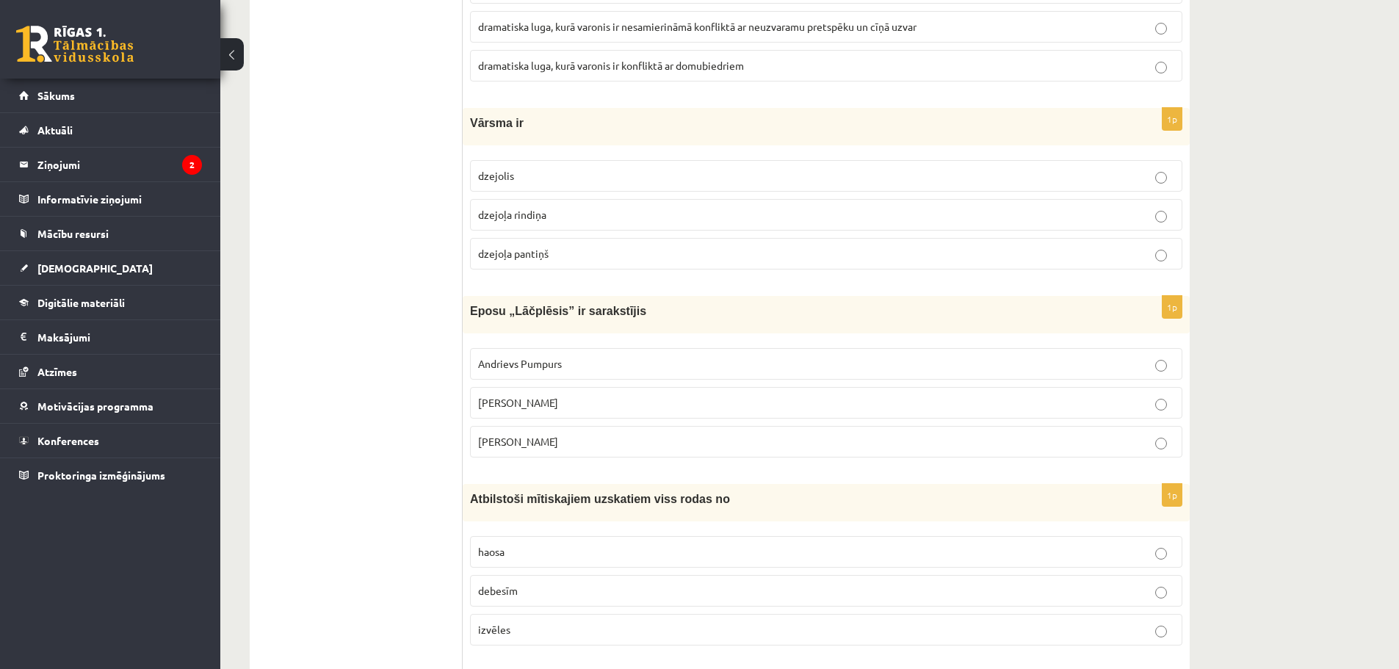
scroll to position [3142, 0]
click at [552, 408] on span "Andrejs Pumpurs" at bounding box center [518, 400] width 80 height 13
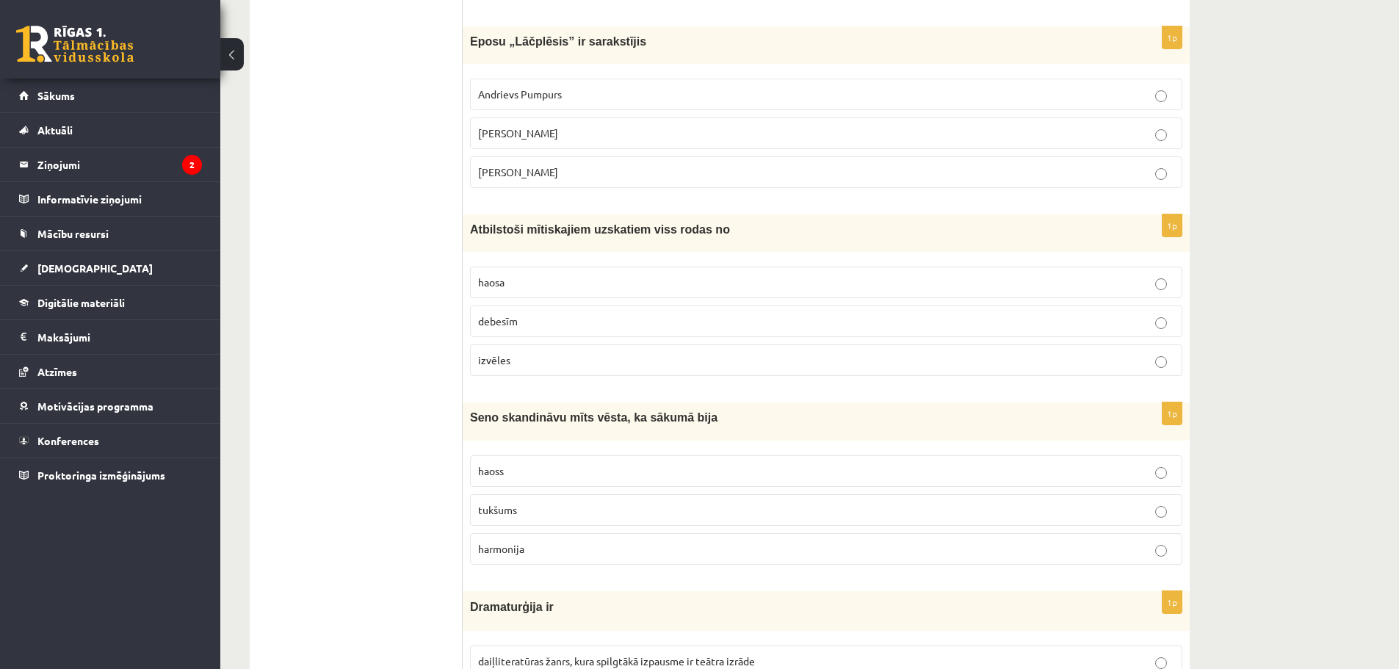
scroll to position [3436, 0]
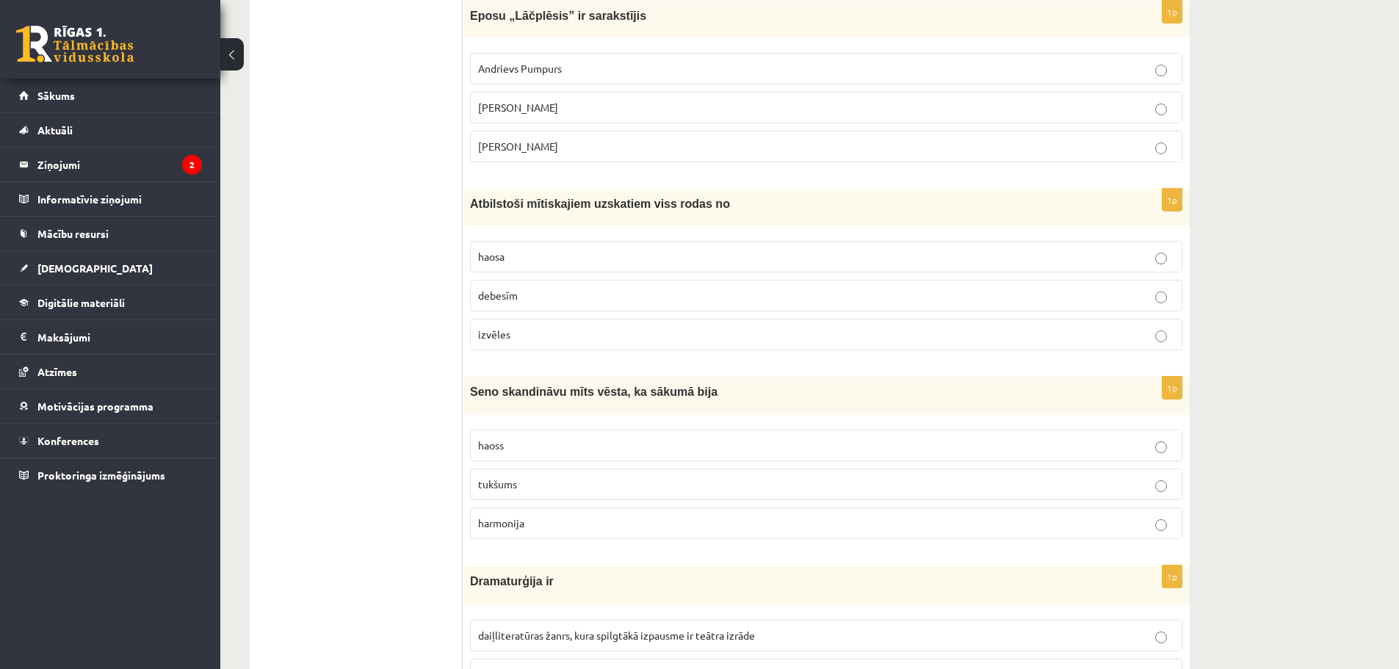
click at [512, 449] on p "haoss" at bounding box center [826, 445] width 696 height 15
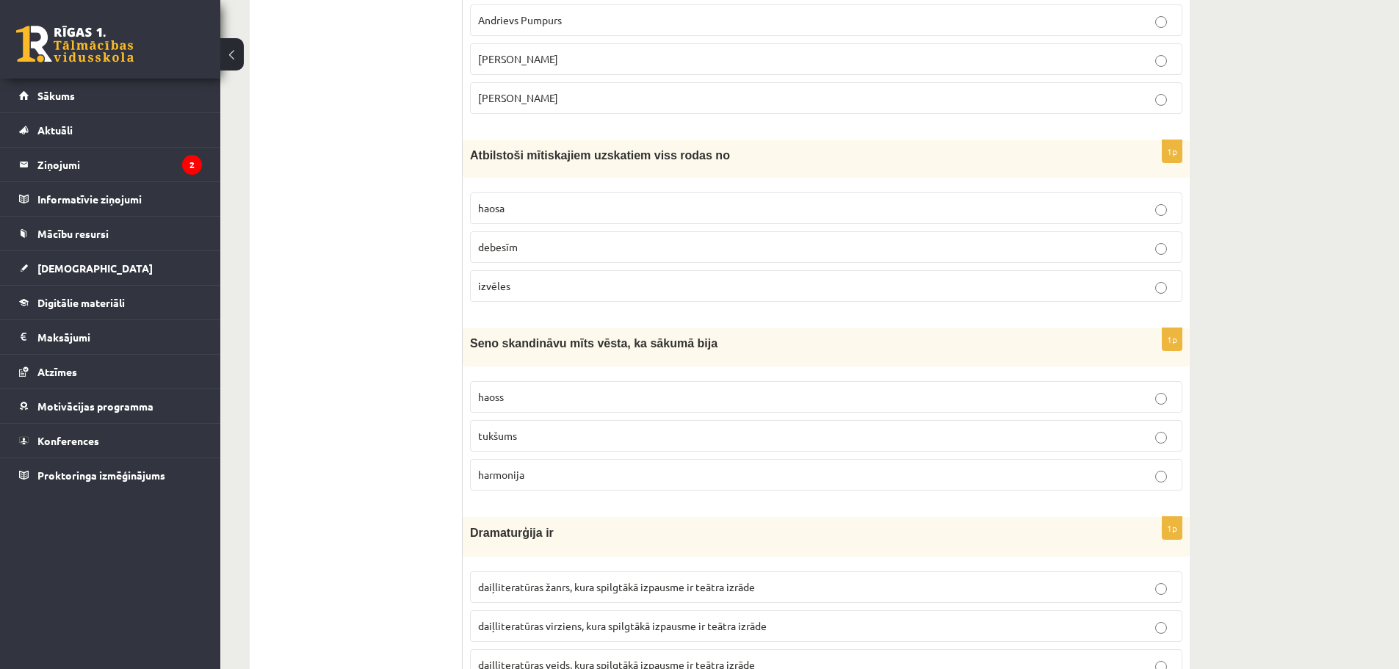
scroll to position [3509, 0]
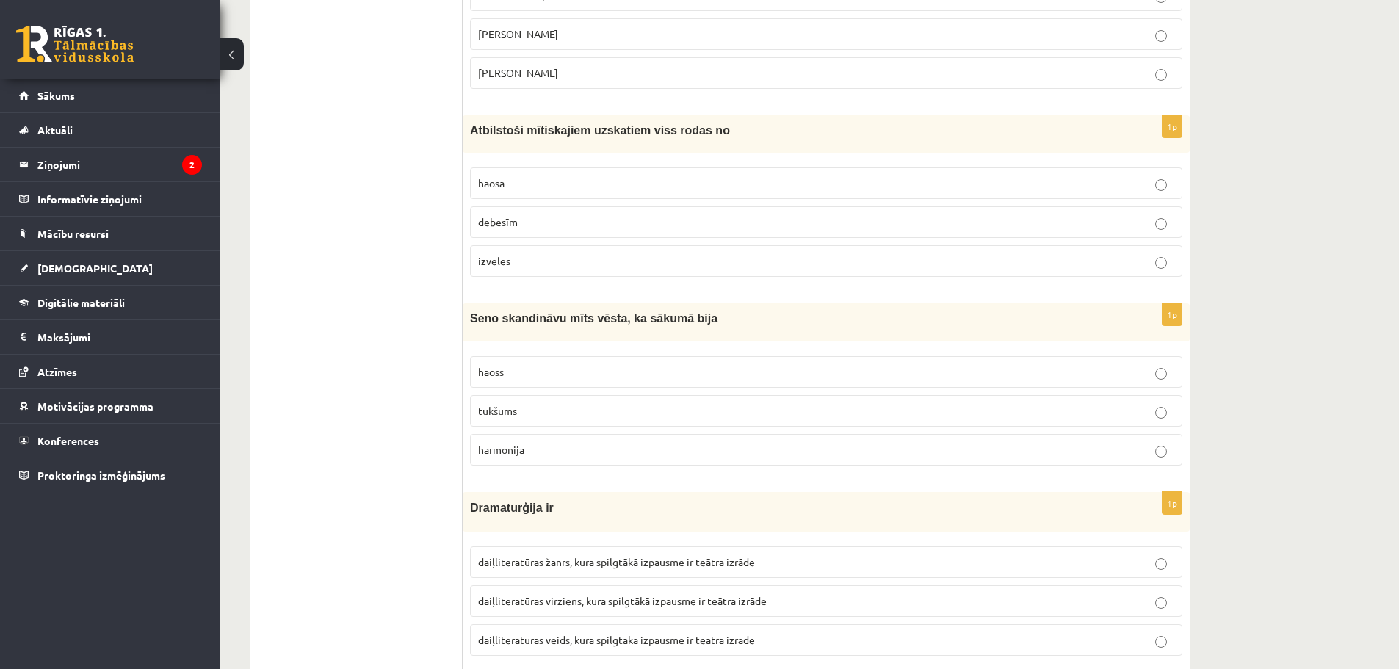
click at [511, 175] on label "haosa" at bounding box center [826, 183] width 712 height 32
click at [591, 407] on p "tukšums" at bounding box center [826, 410] width 696 height 15
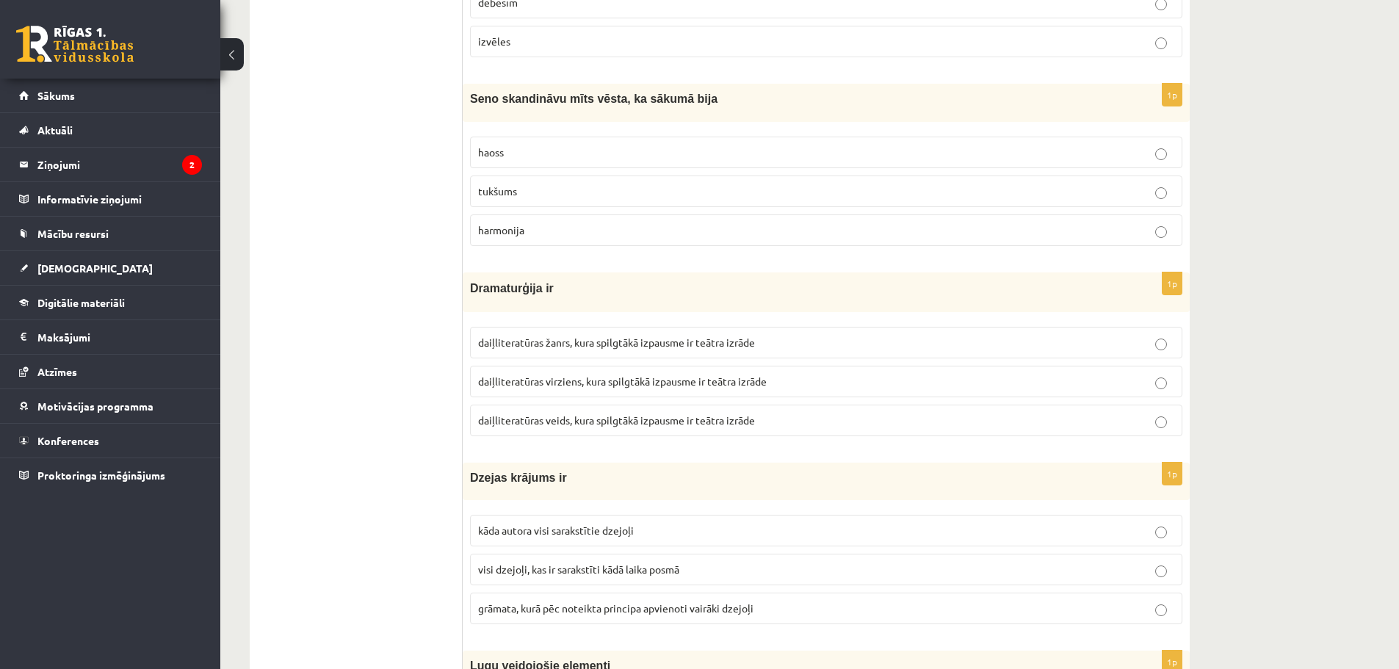
scroll to position [3729, 0]
click at [569, 422] on span "daiļliteratūras veids, kura spilgtākā izpausme ir teātra izrāde" at bounding box center [616, 419] width 277 height 13
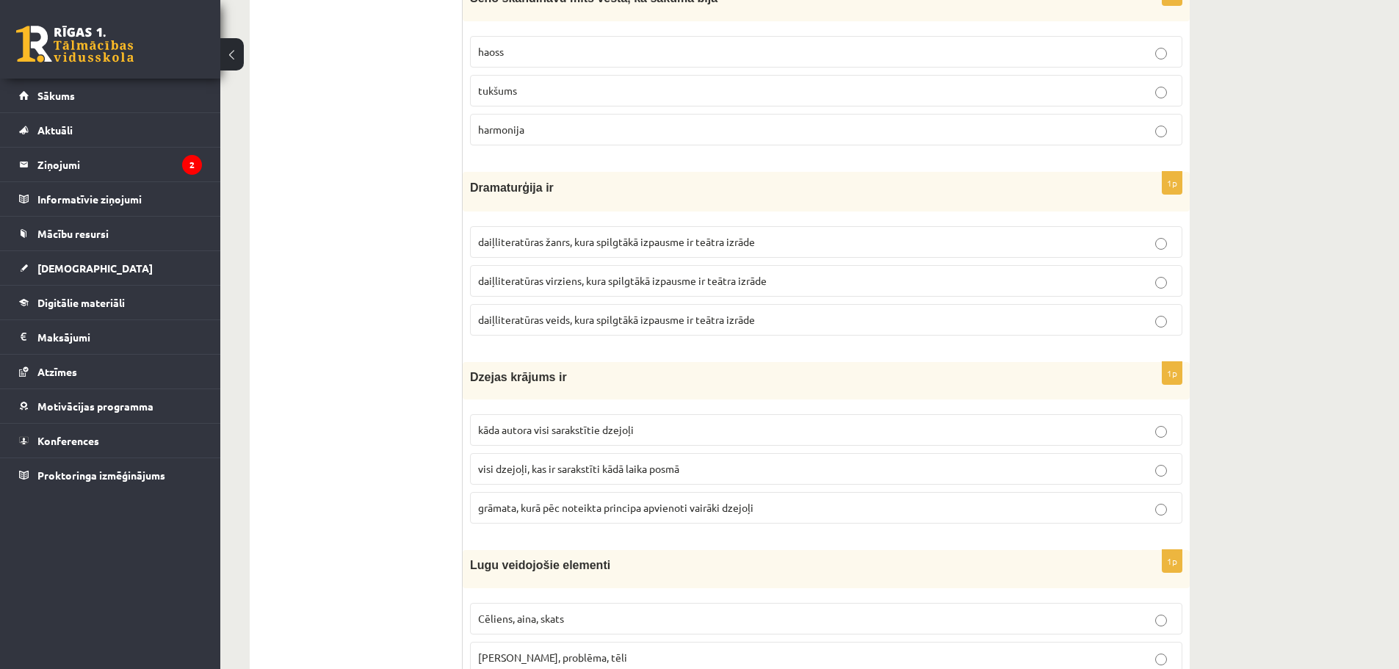
scroll to position [3876, 0]
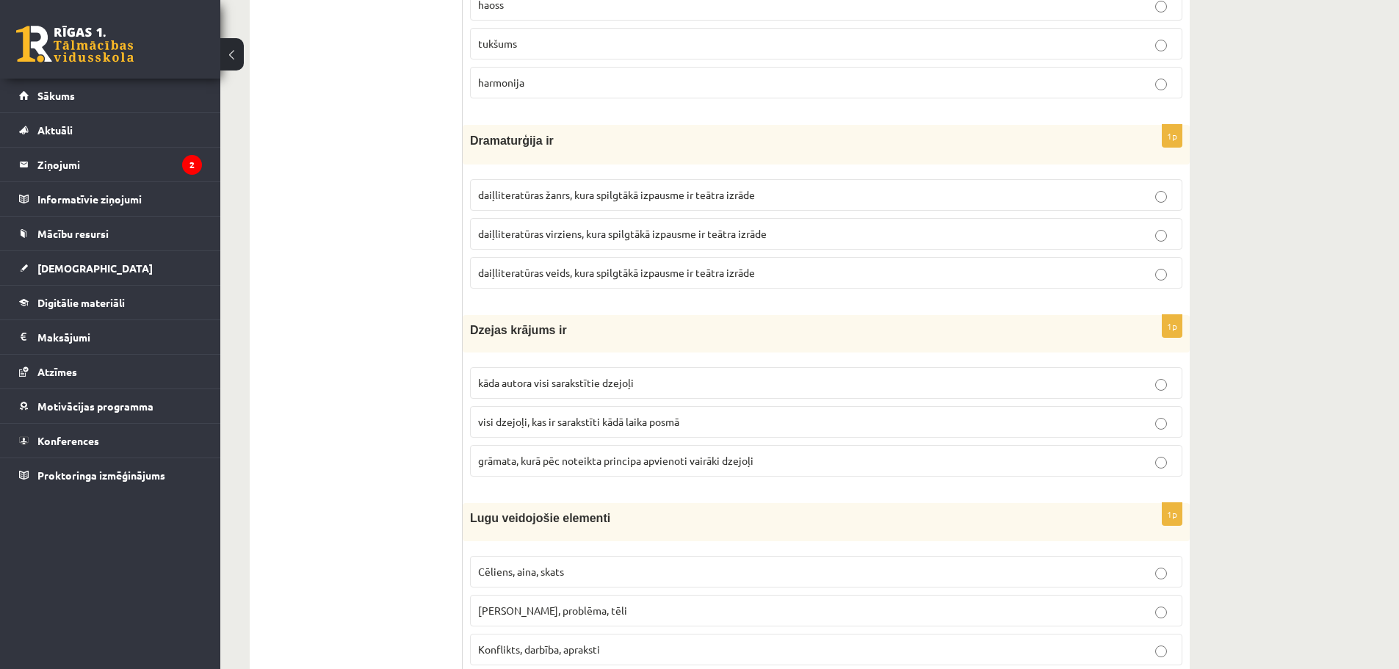
click at [514, 452] on label "grāmata, kurā pēc noteikta principa apvienoti vairāki dzejoļi" at bounding box center [826, 461] width 712 height 32
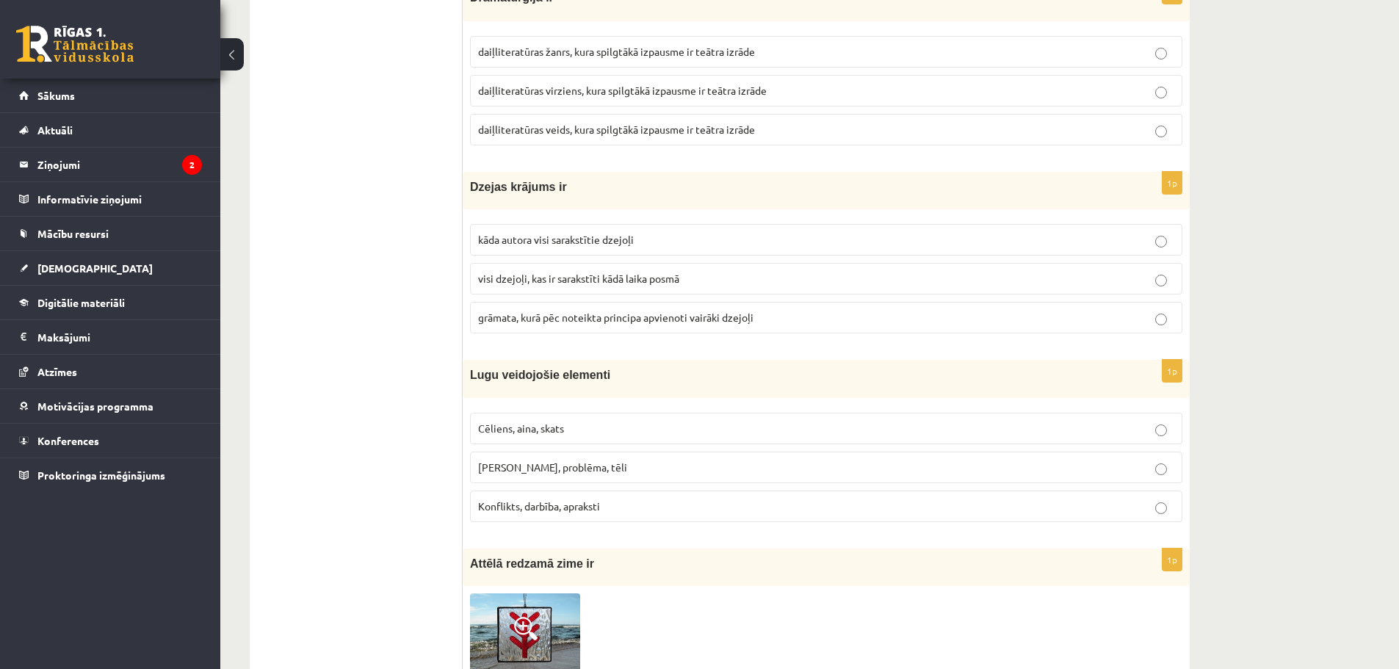
scroll to position [4023, 0]
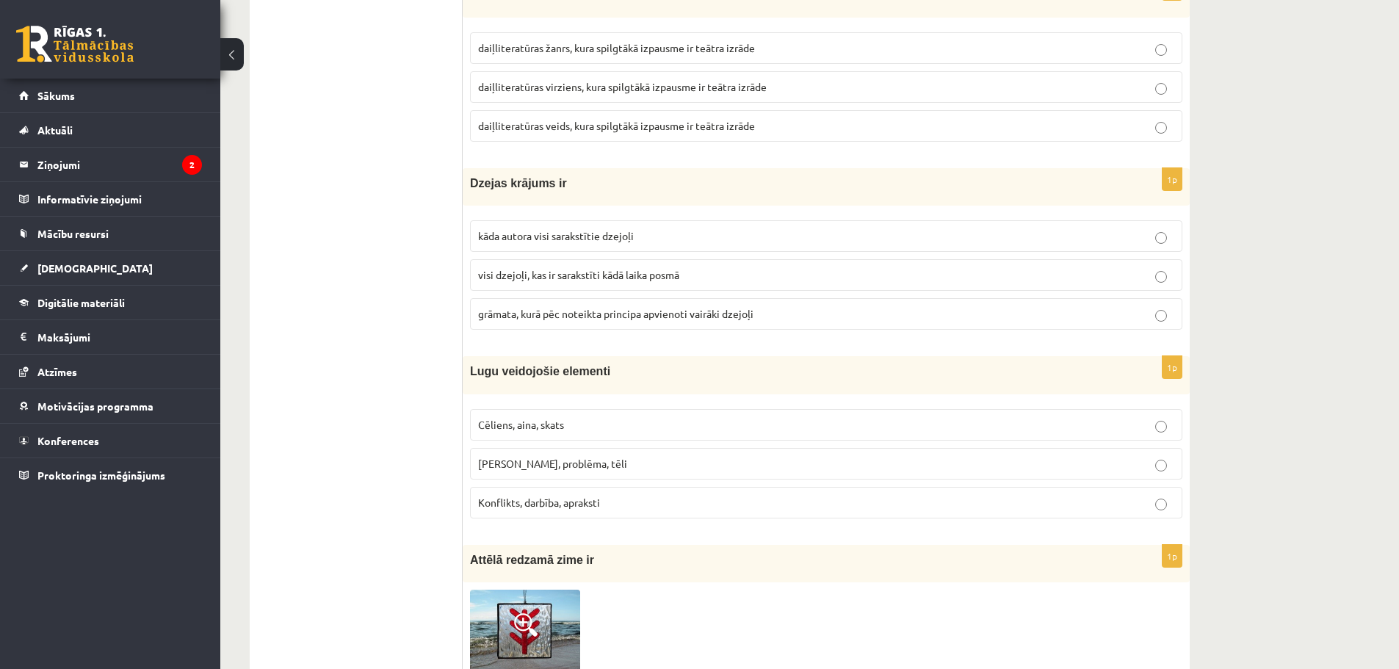
click at [612, 425] on p "Cēliens, aina, skats" at bounding box center [826, 424] width 696 height 15
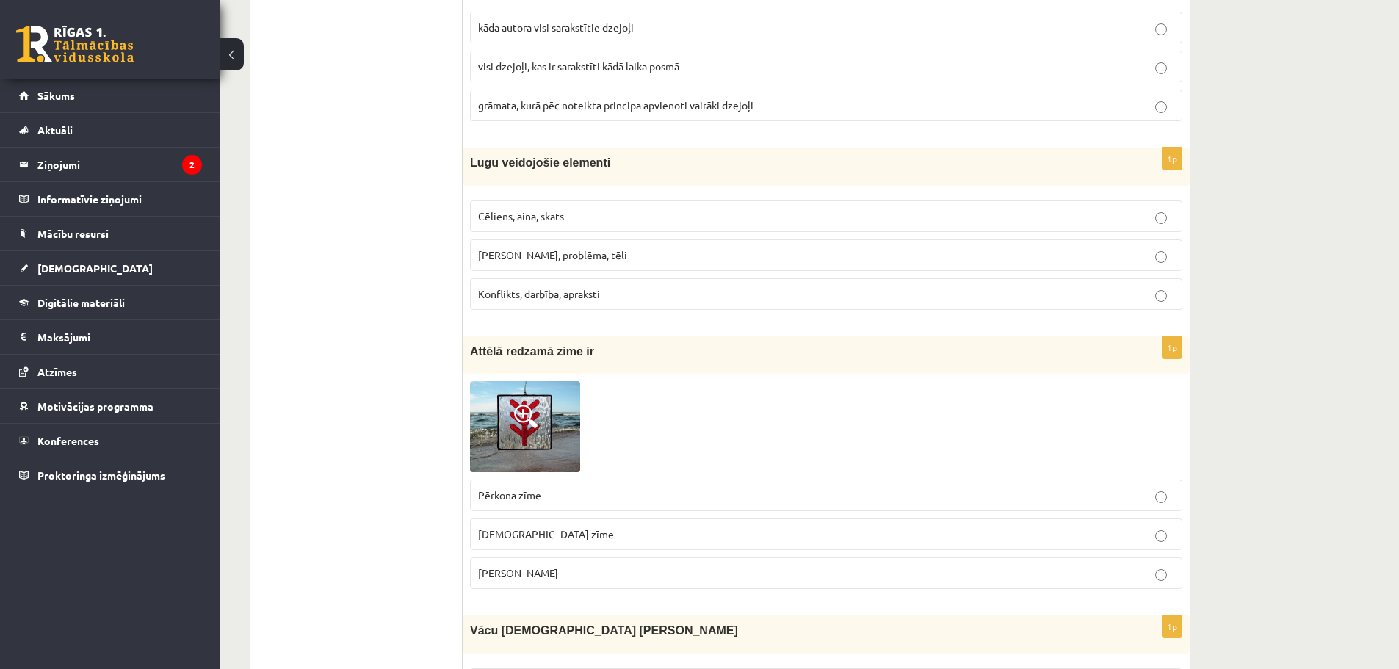
scroll to position [4317, 0]
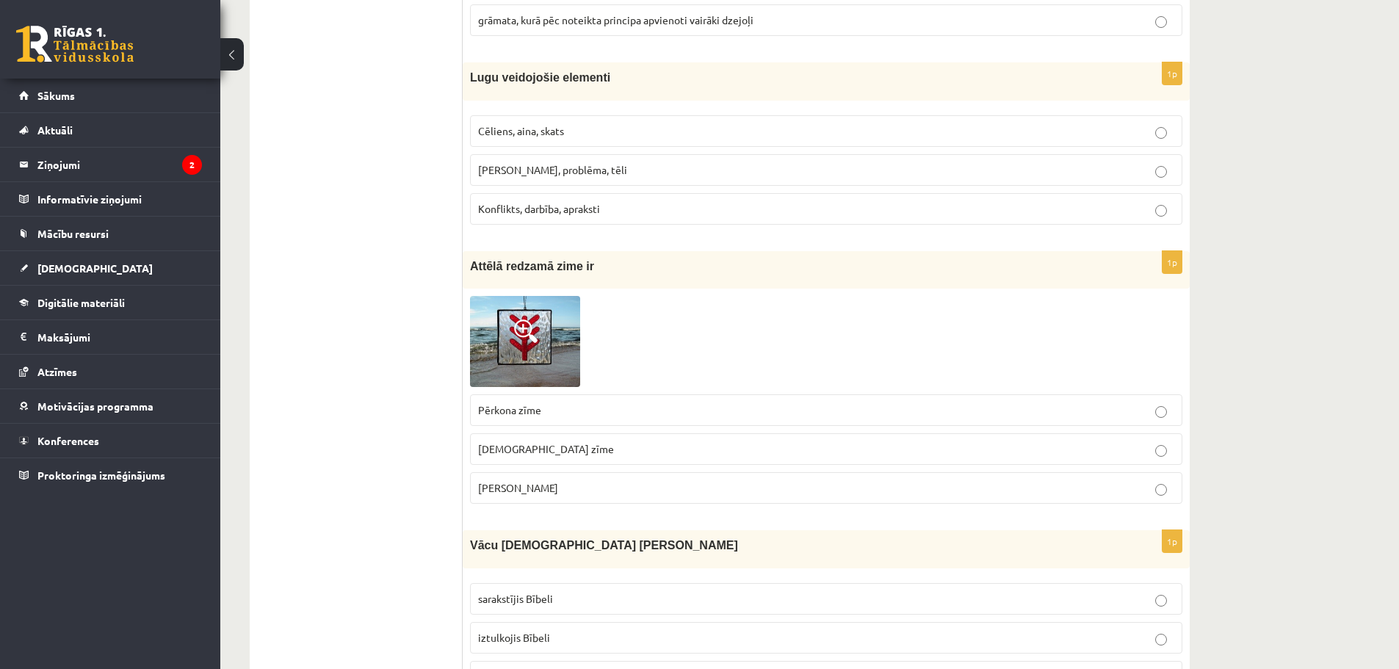
click at [510, 356] on img at bounding box center [525, 341] width 110 height 91
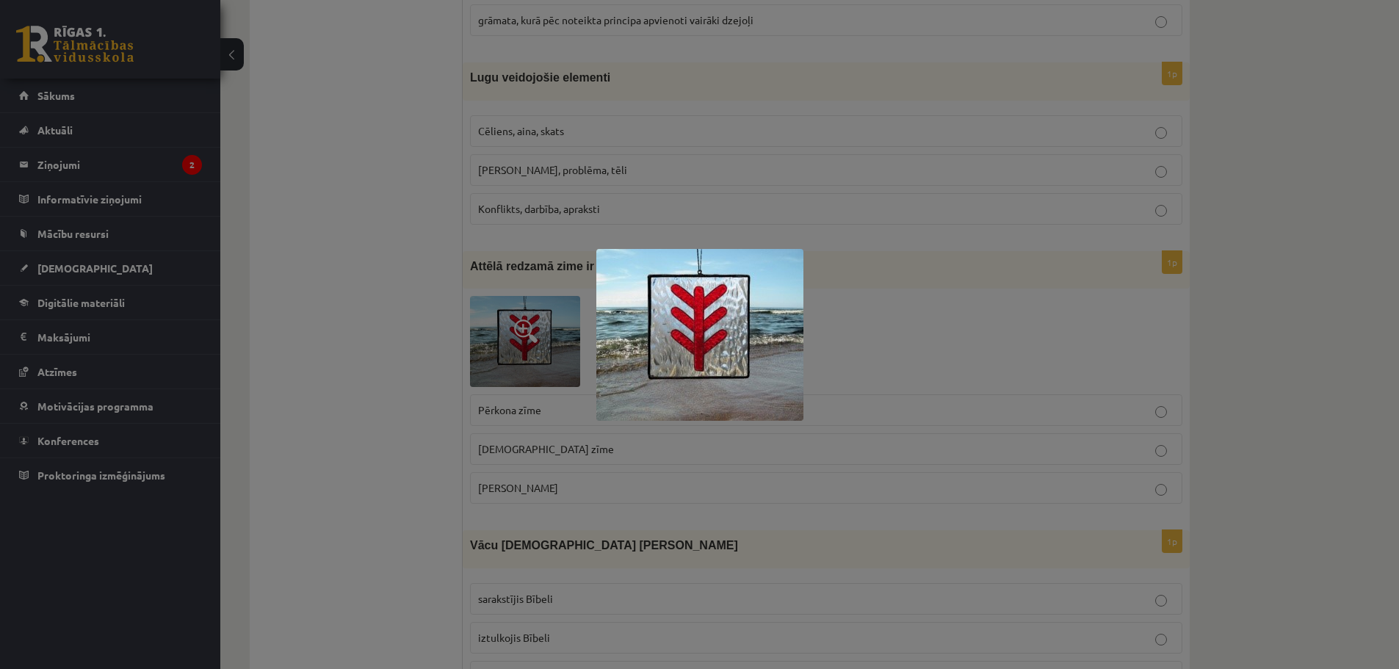
click at [397, 144] on div at bounding box center [699, 334] width 1399 height 669
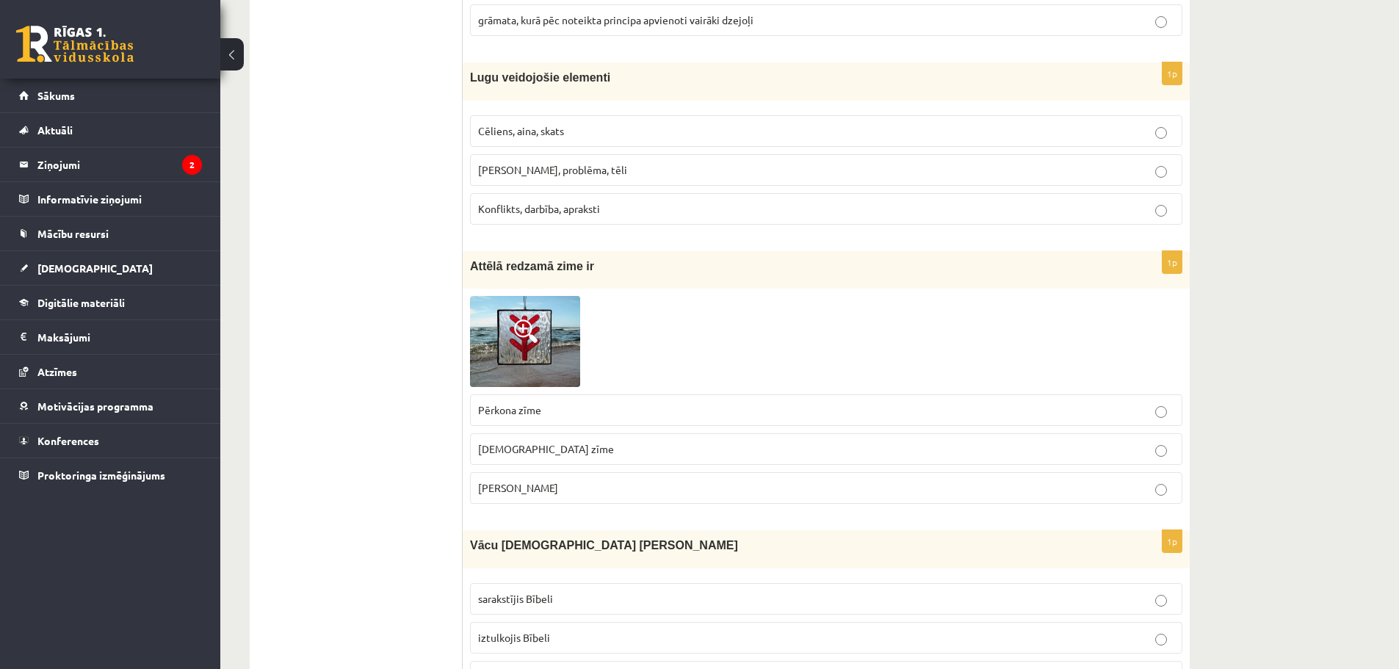
click at [516, 446] on span "Dieva zīme" at bounding box center [546, 448] width 136 height 13
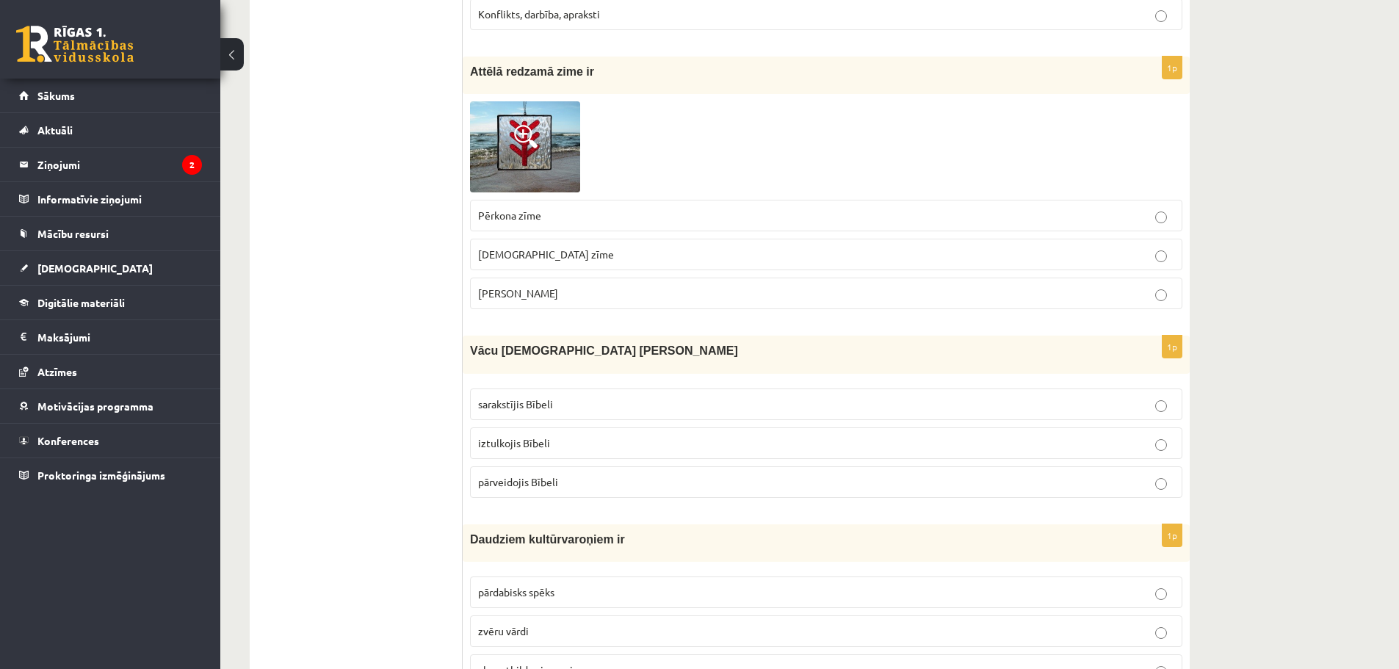
scroll to position [4537, 0]
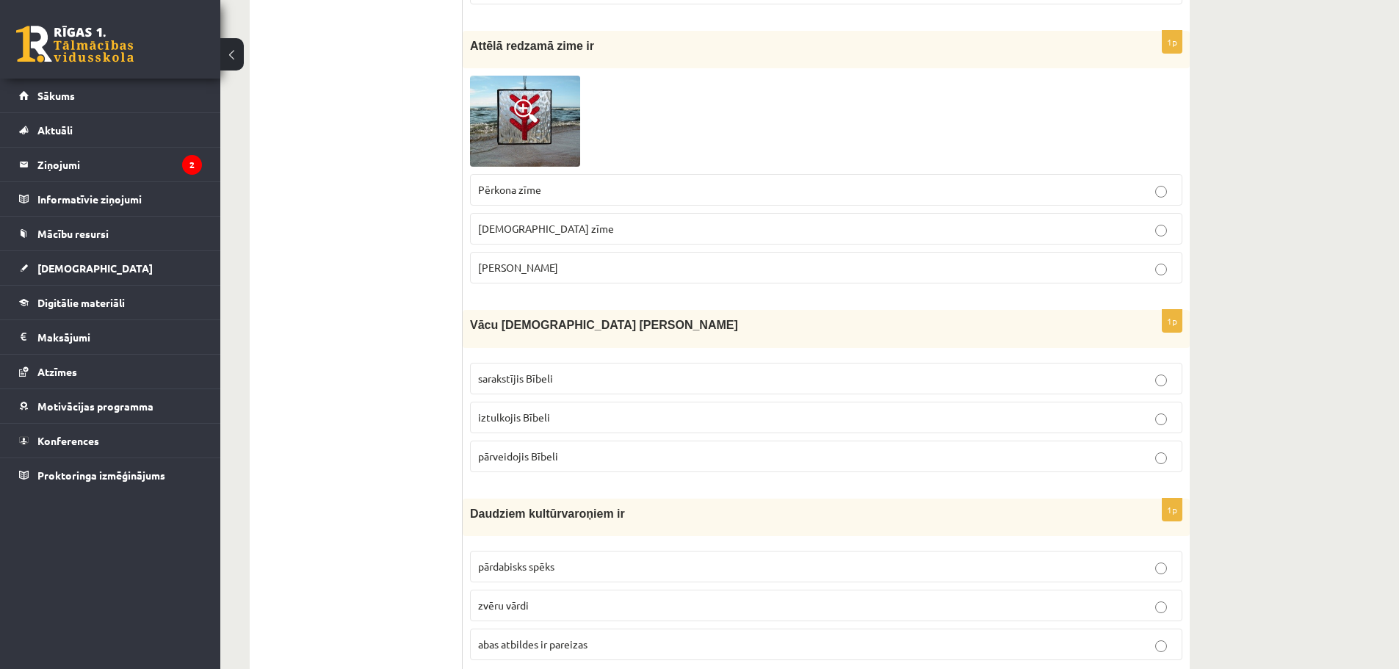
click at [557, 422] on p "iztulkojis Bībeli" at bounding box center [826, 417] width 696 height 15
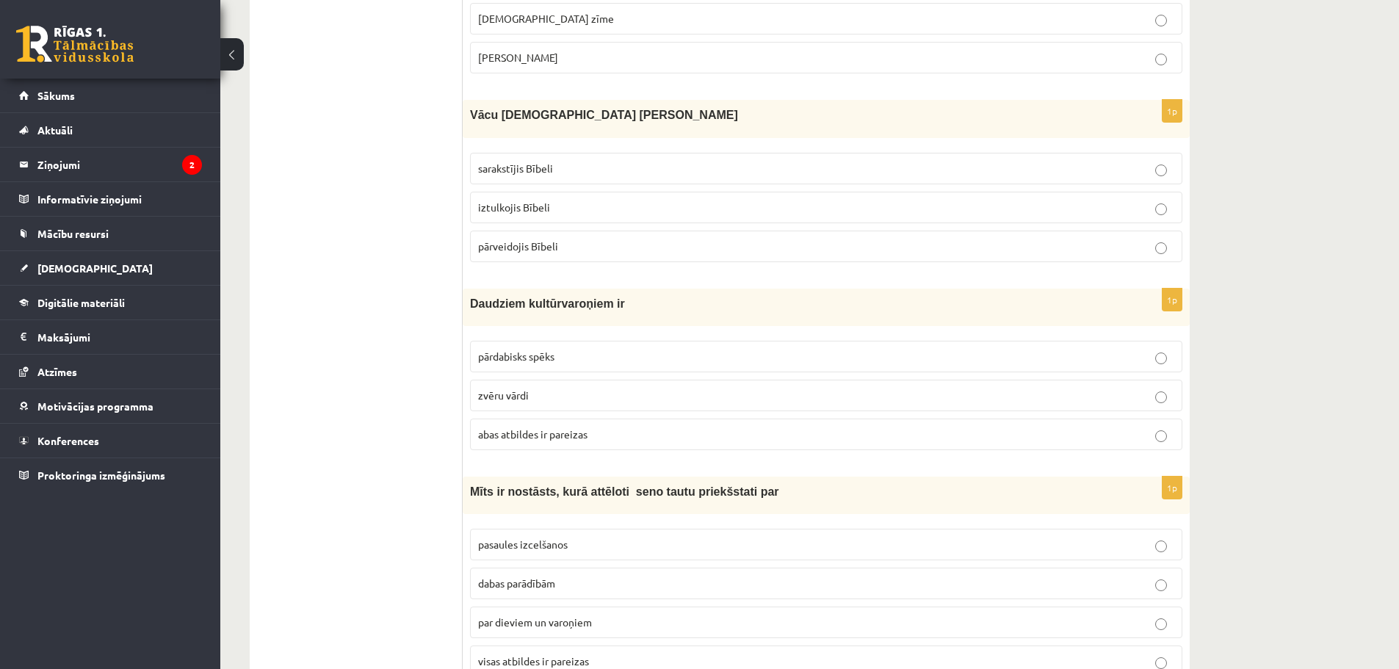
scroll to position [4831, 0]
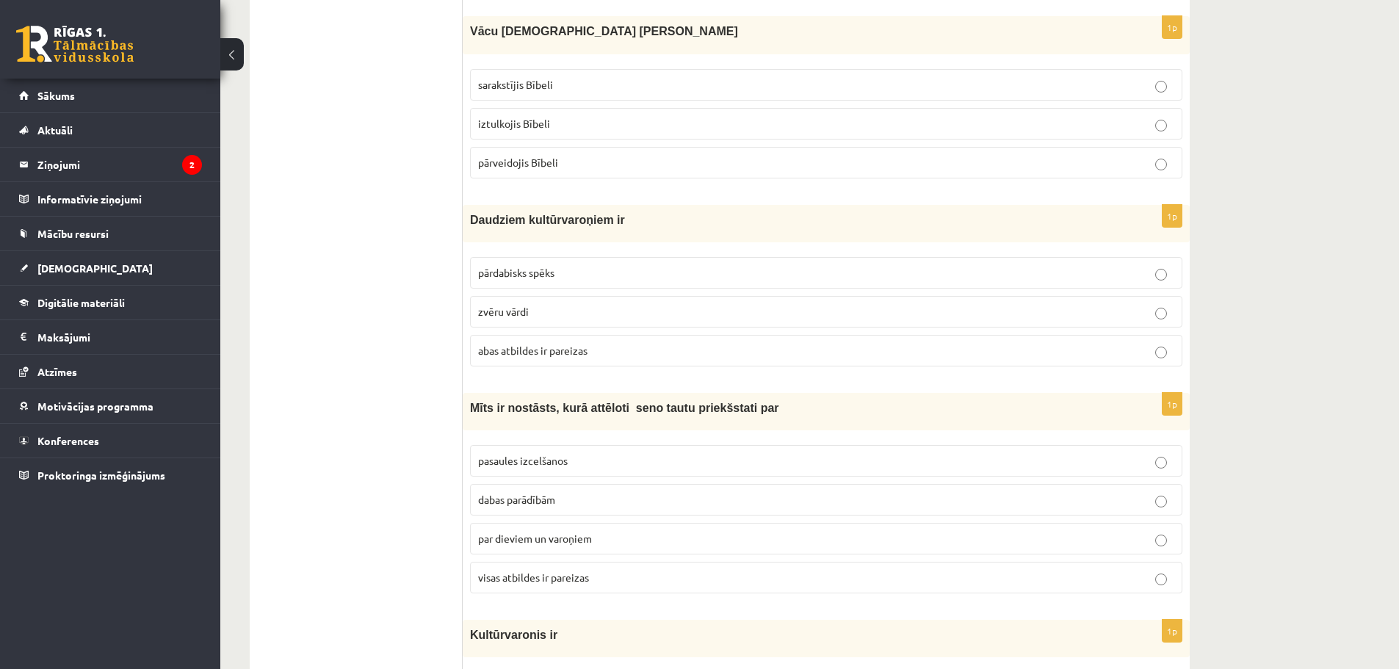
click at [536, 262] on label "pārdabisks spēks" at bounding box center [826, 273] width 712 height 32
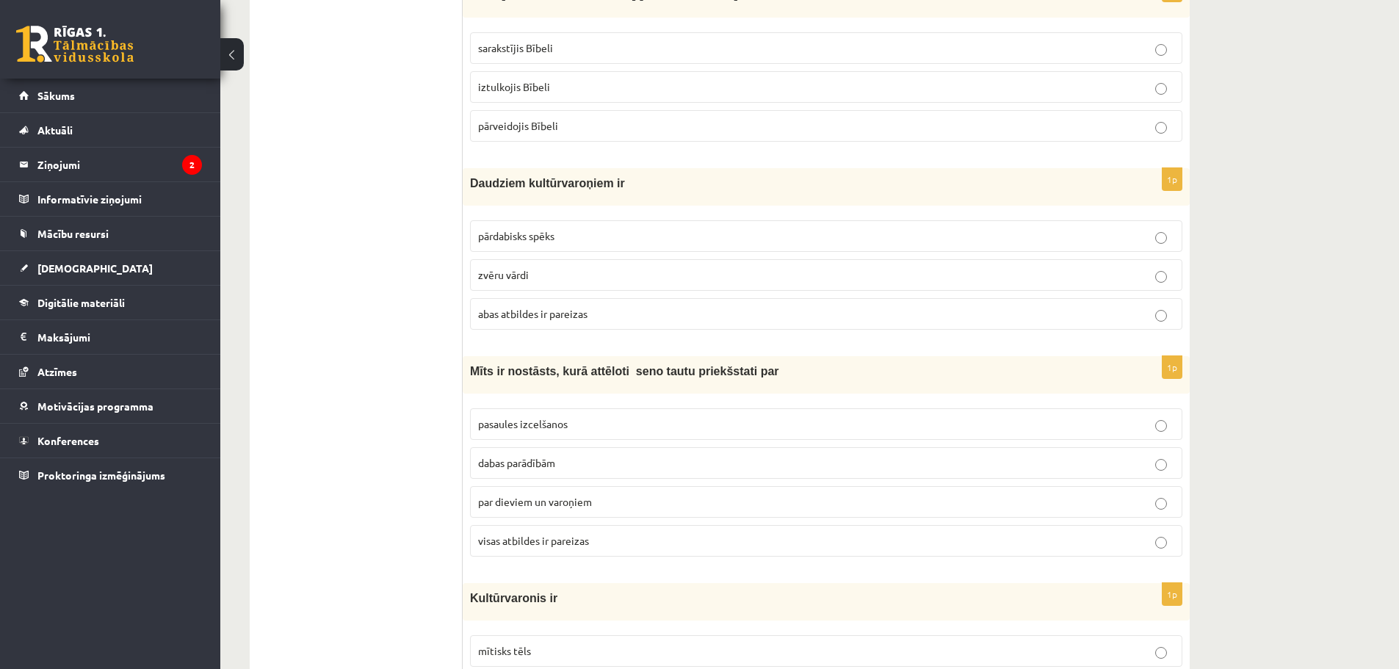
scroll to position [4904, 0]
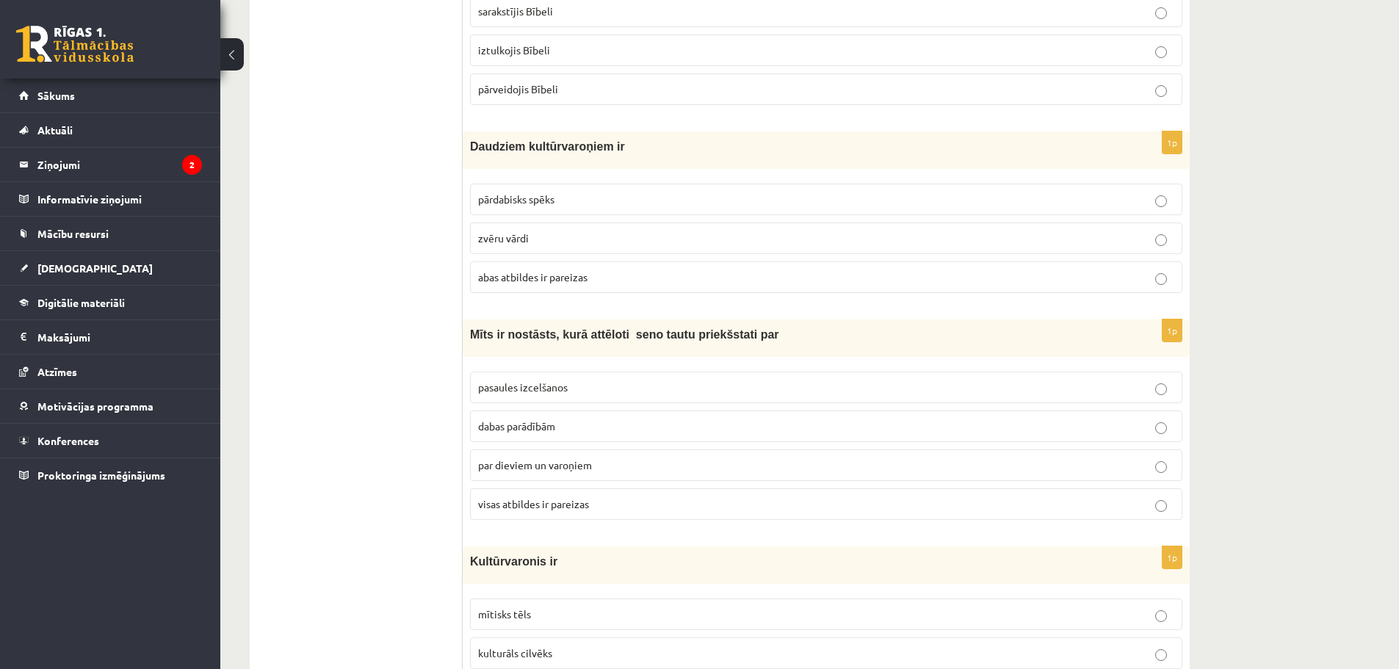
click at [545, 496] on label "visas atbildes ir pareizas" at bounding box center [826, 504] width 712 height 32
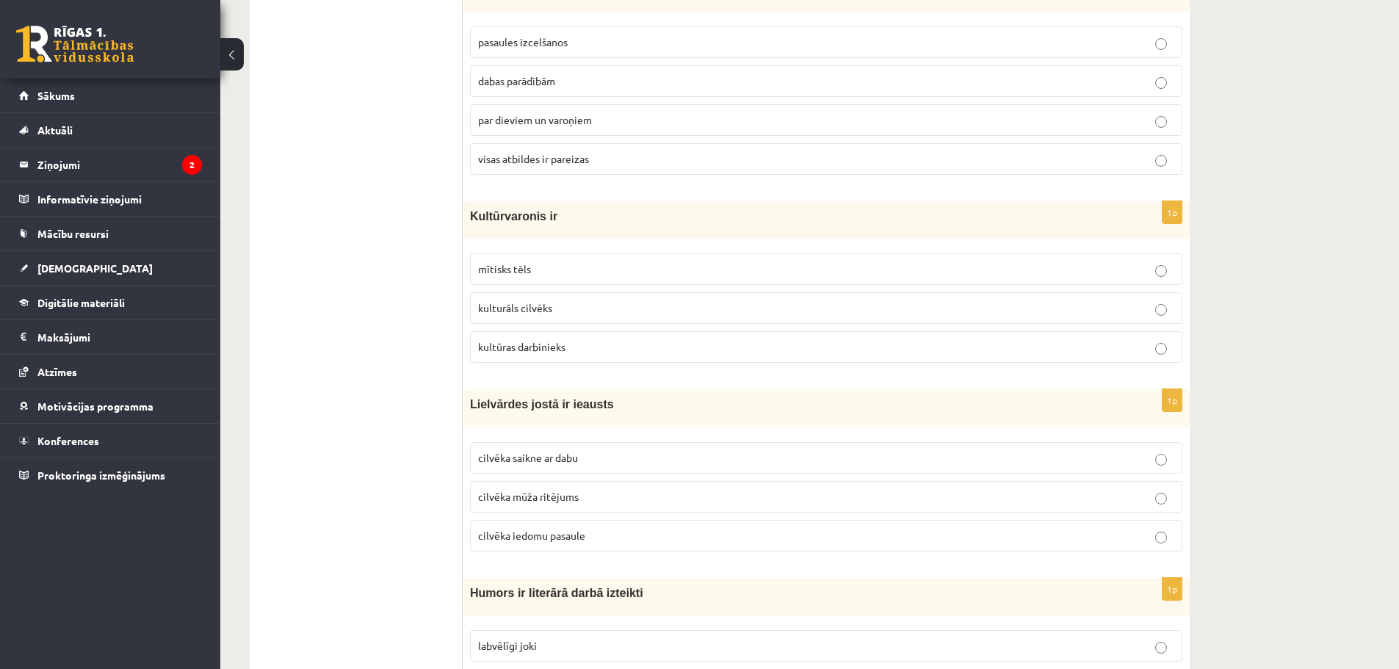
scroll to position [5272, 0]
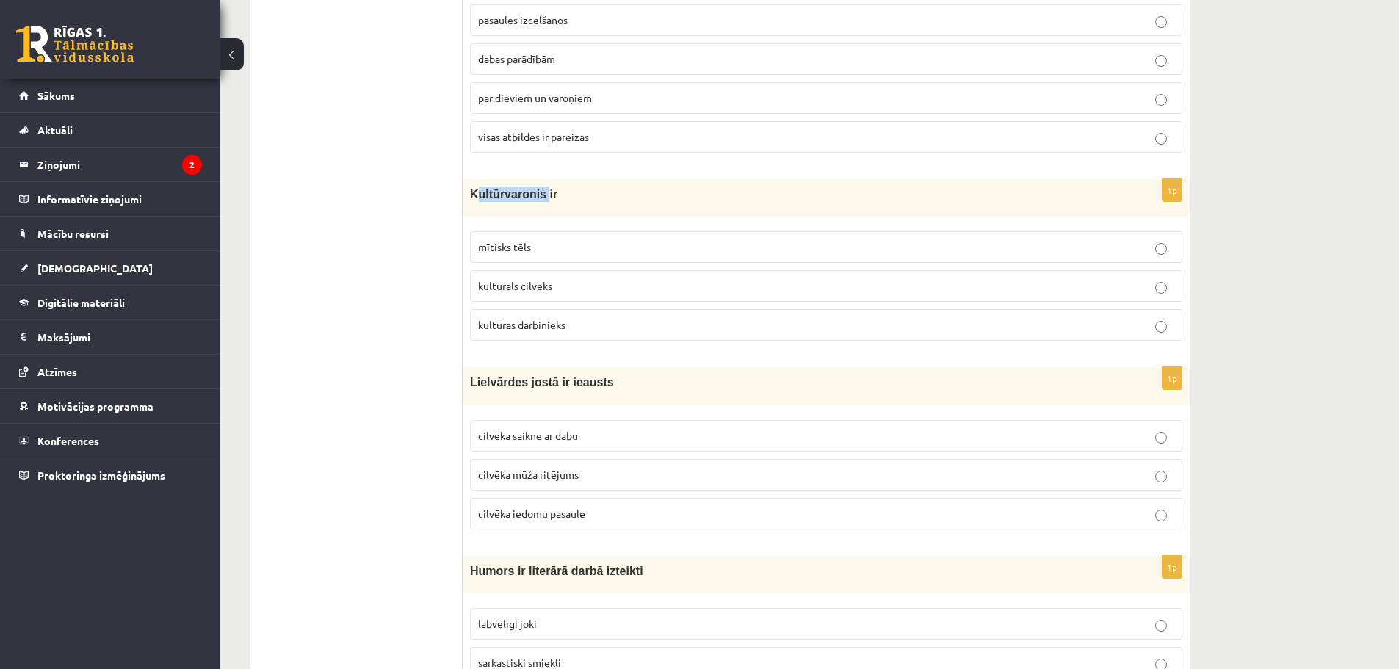
drag, startPoint x: 474, startPoint y: 193, endPoint x: 539, endPoint y: 208, distance: 66.3
click at [539, 208] on div "Kultūrvaronis ir" at bounding box center [826, 197] width 727 height 37
drag, startPoint x: 457, startPoint y: 173, endPoint x: 468, endPoint y: 179, distance: 13.5
click at [471, 188] on span "Kultūrvaronis ir" at bounding box center [513, 194] width 87 height 12
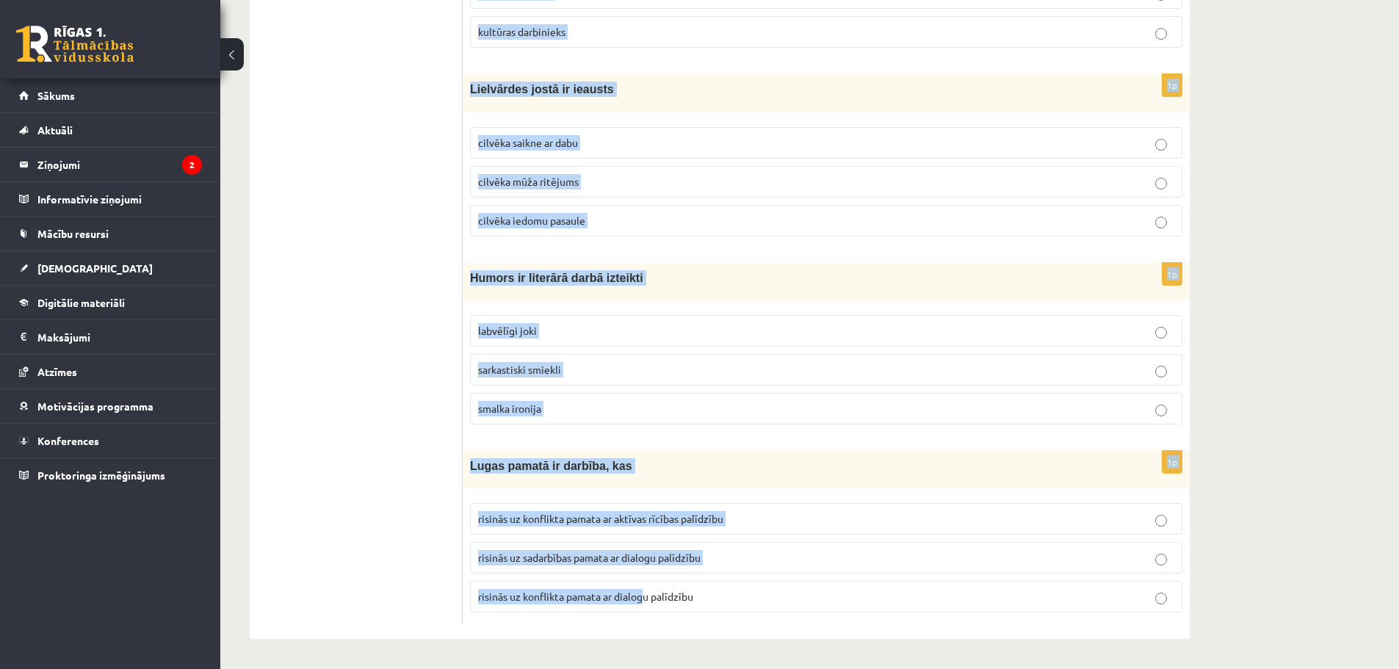
scroll to position [5565, 0]
drag, startPoint x: 465, startPoint y: 192, endPoint x: 652, endPoint y: 513, distance: 371.5
copy form "Kultūrvaronis ir mītisks tēls kulturāls cilvēks kultūras darbinieks 1p Lielvārd…"
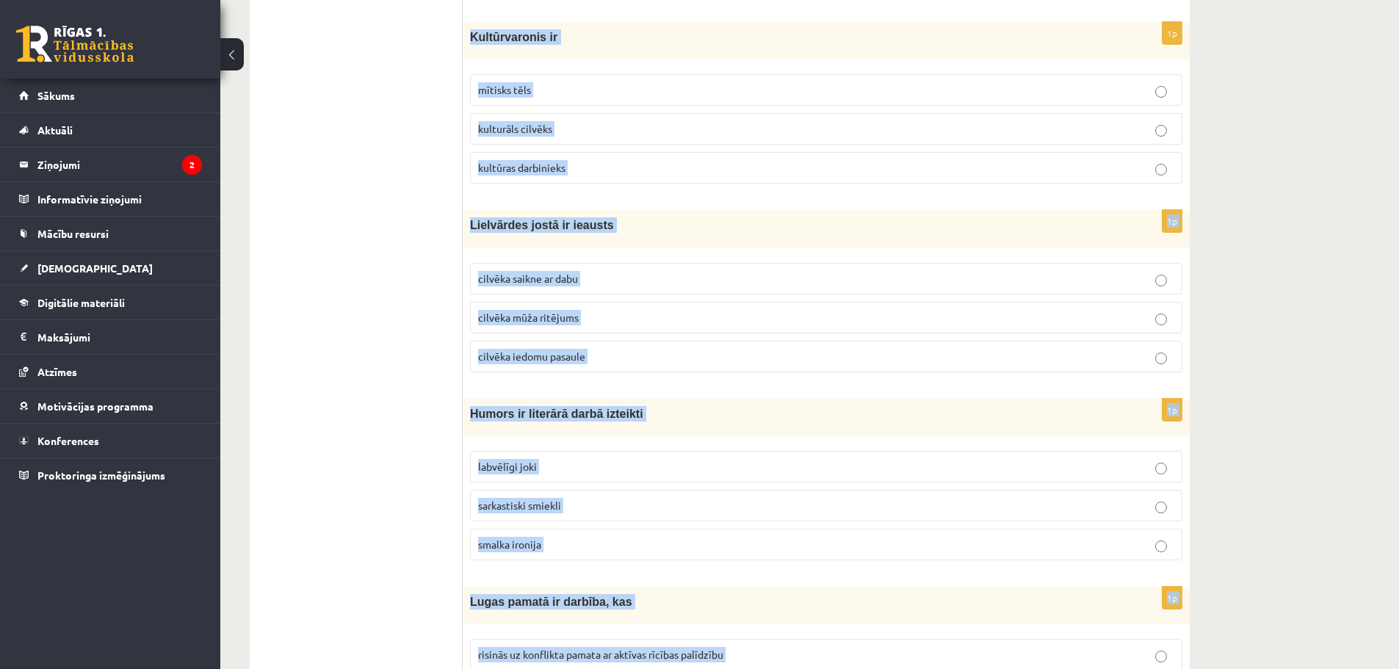
scroll to position [5272, 0]
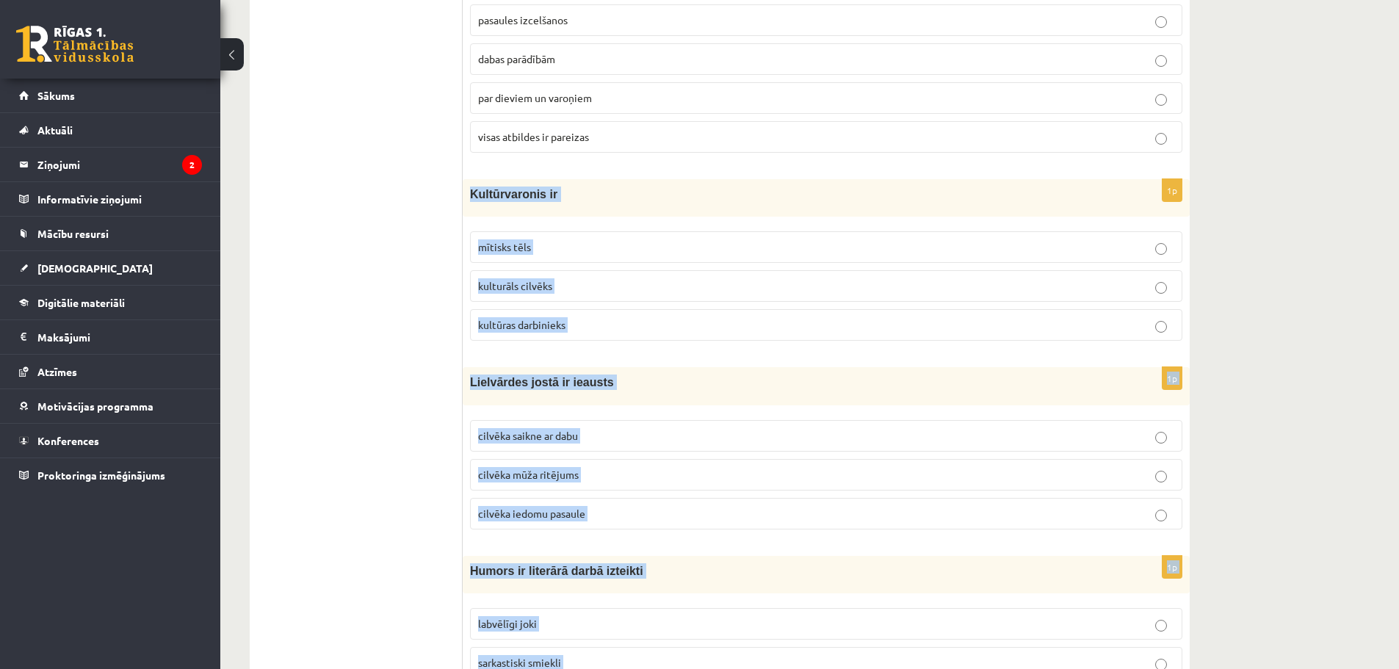
click at [513, 244] on span "mītisks tēls" at bounding box center [504, 246] width 53 height 13
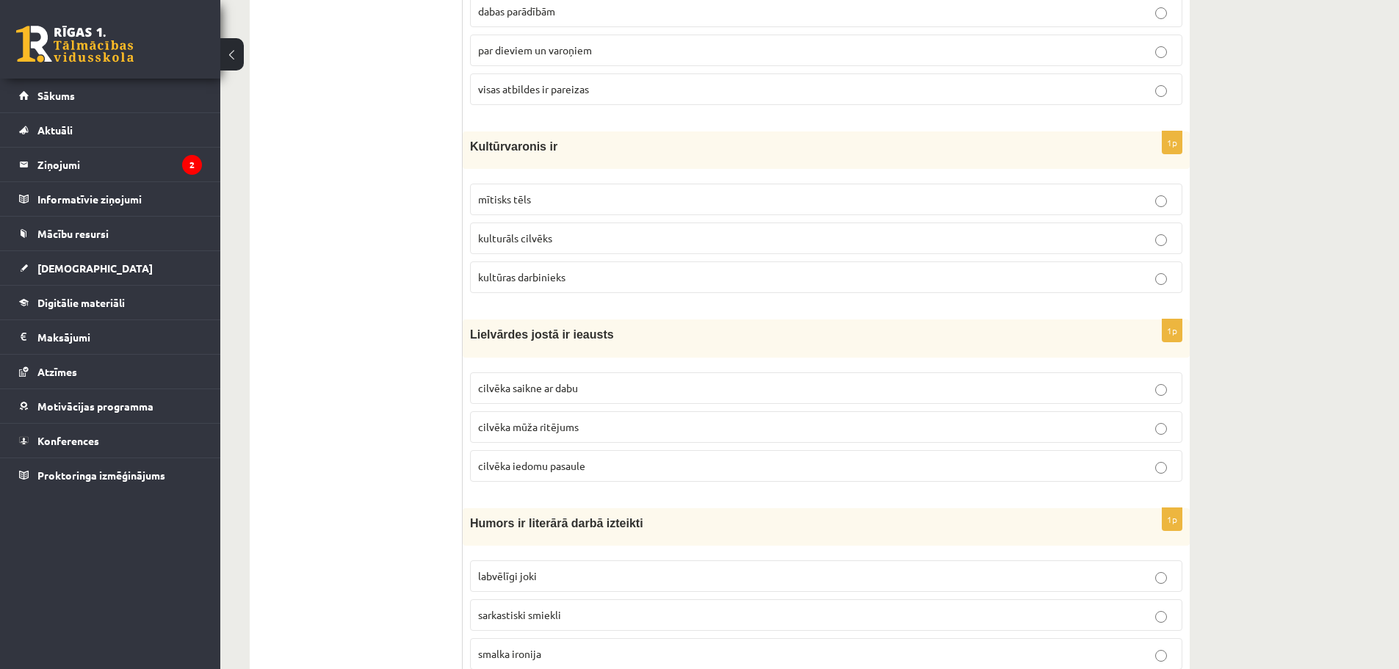
scroll to position [5345, 0]
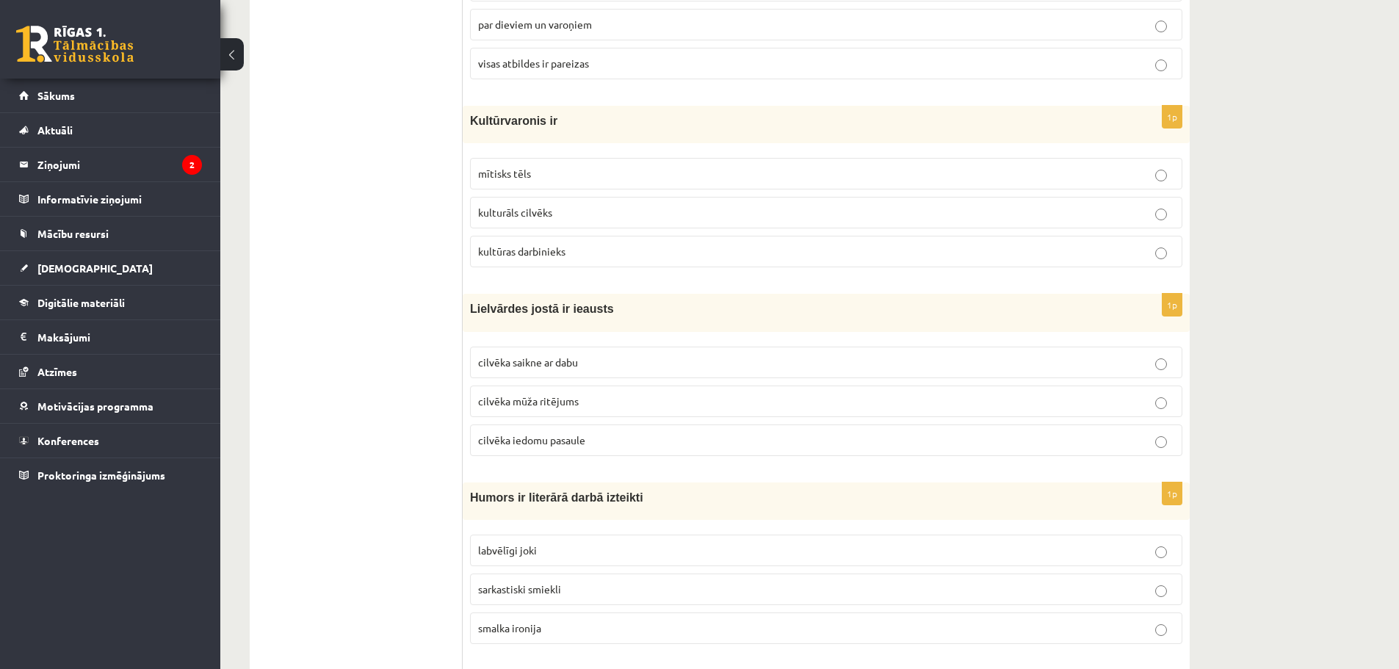
click at [580, 400] on p "cilvēka mūža ritējums" at bounding box center [826, 401] width 696 height 15
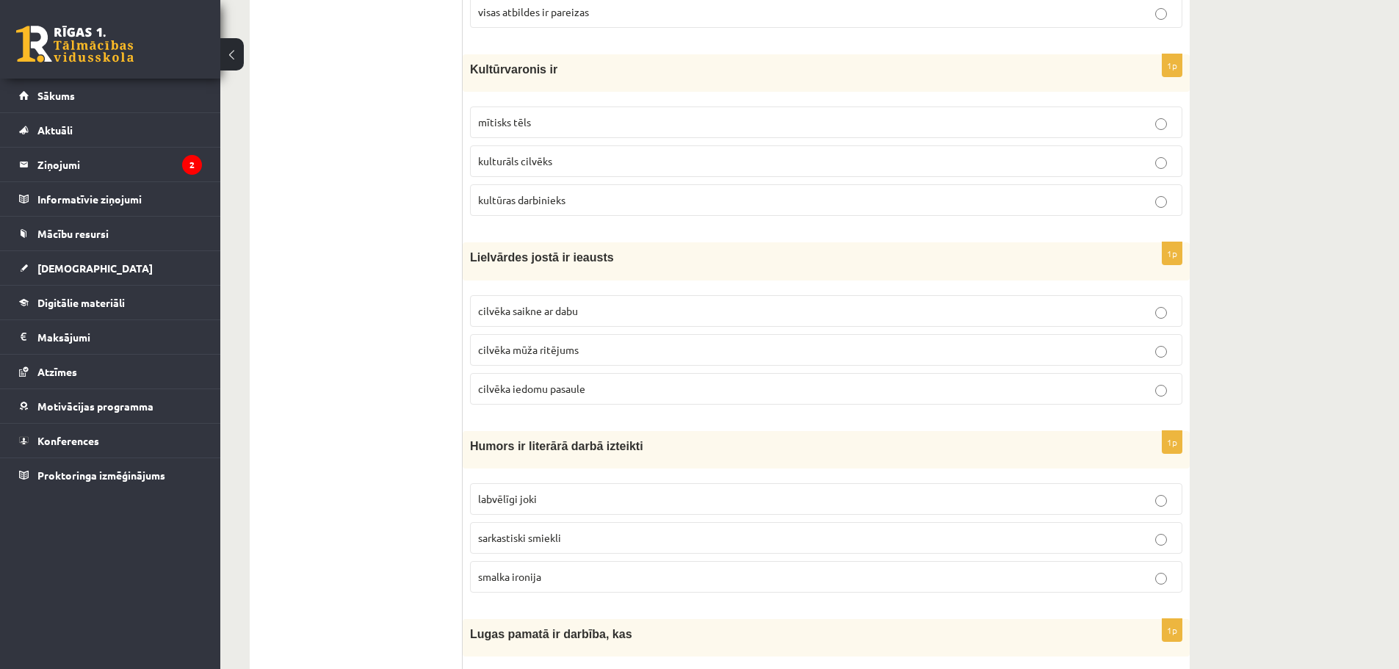
scroll to position [5492, 0]
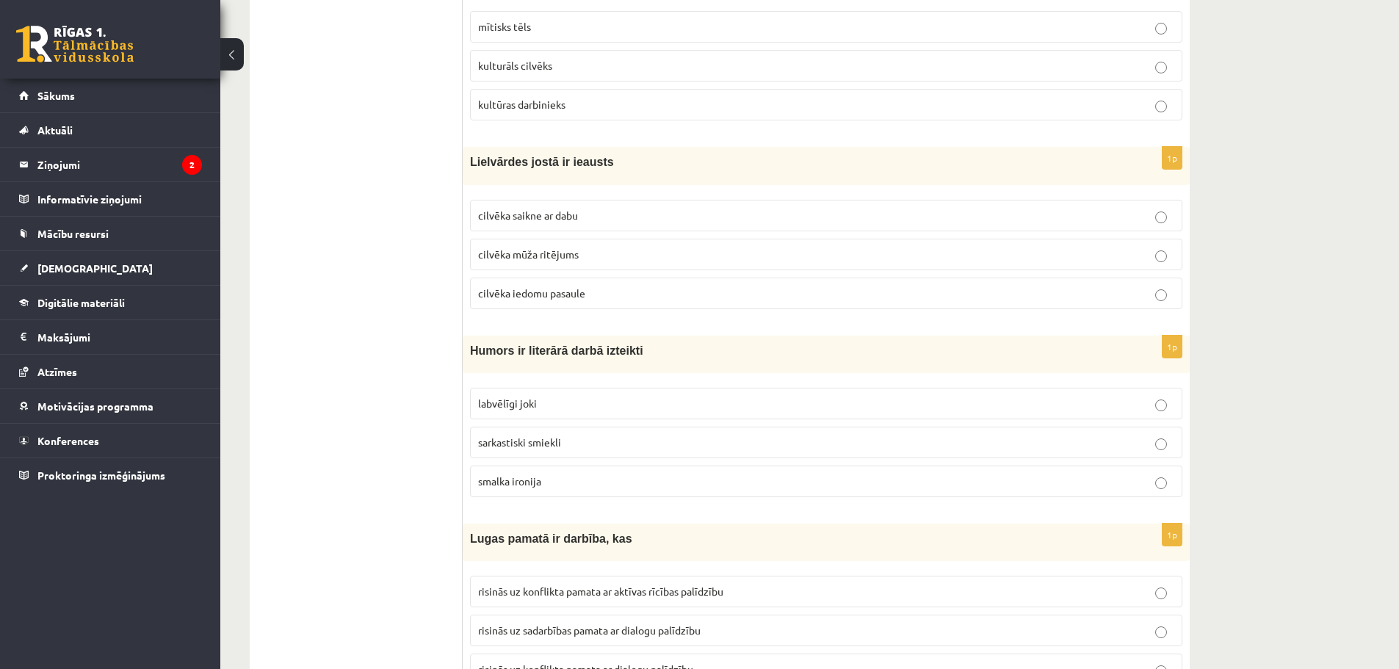
click at [489, 399] on span "labvēlīgi joki" at bounding box center [507, 403] width 59 height 13
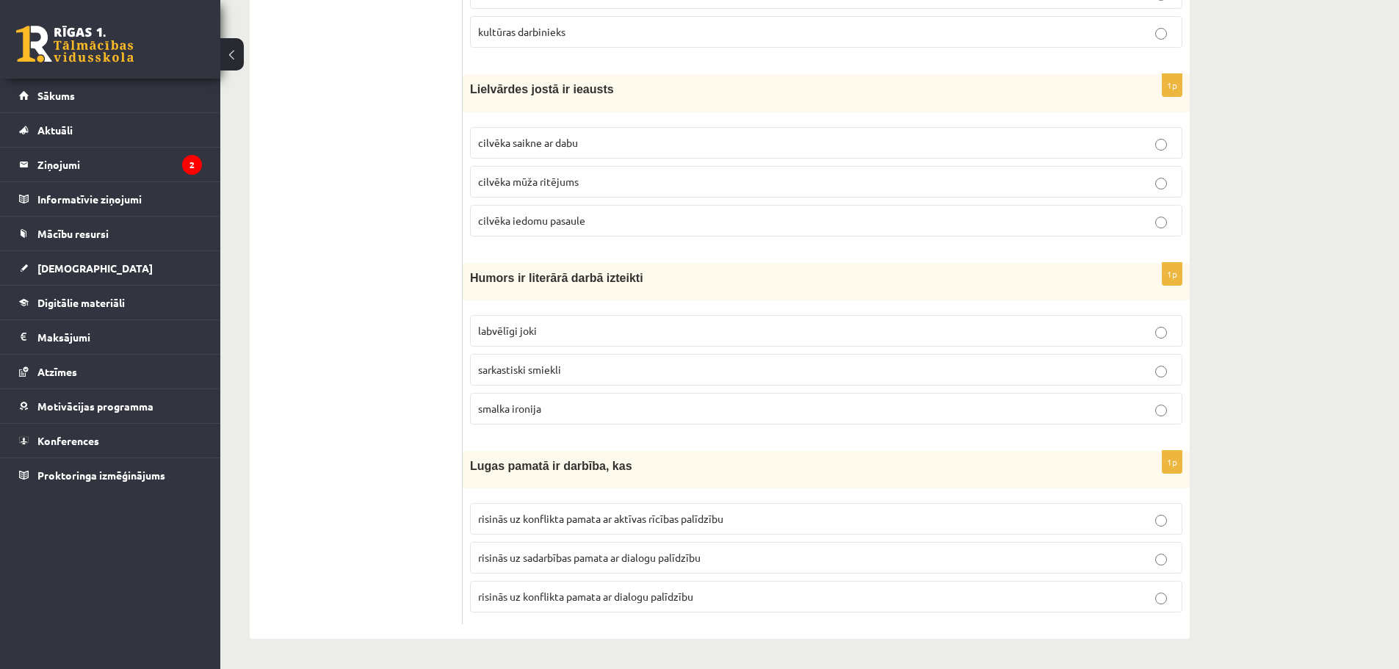
click at [591, 598] on span "risinās uz konflikta pamata ar dialogu palīdzību" at bounding box center [585, 596] width 215 height 13
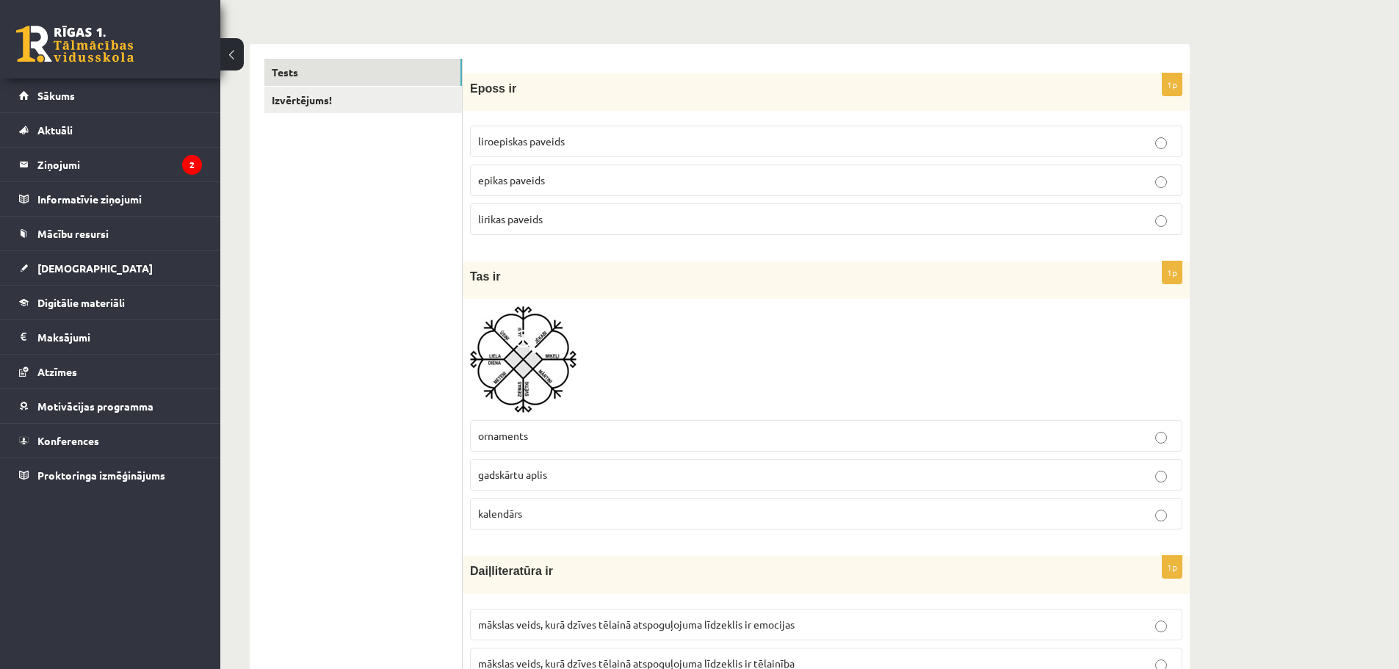
scroll to position [0, 0]
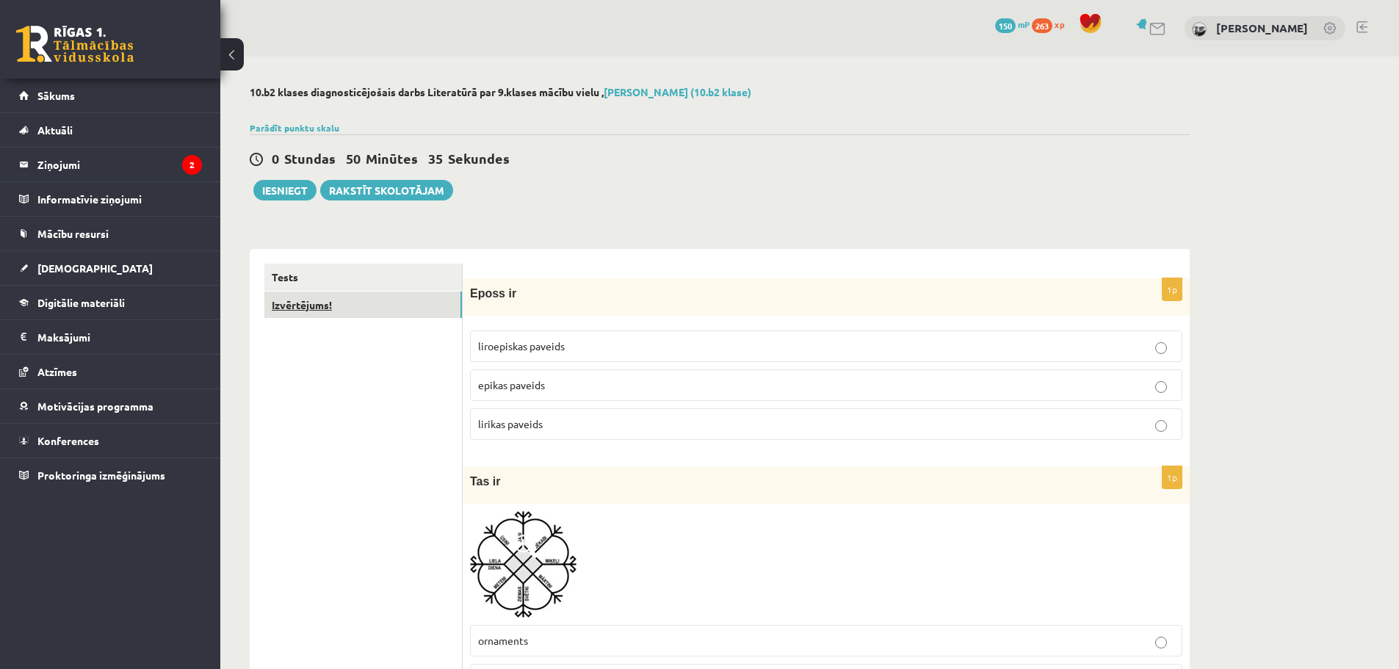
click at [355, 305] on link "Izvērtējums!" at bounding box center [363, 305] width 198 height 27
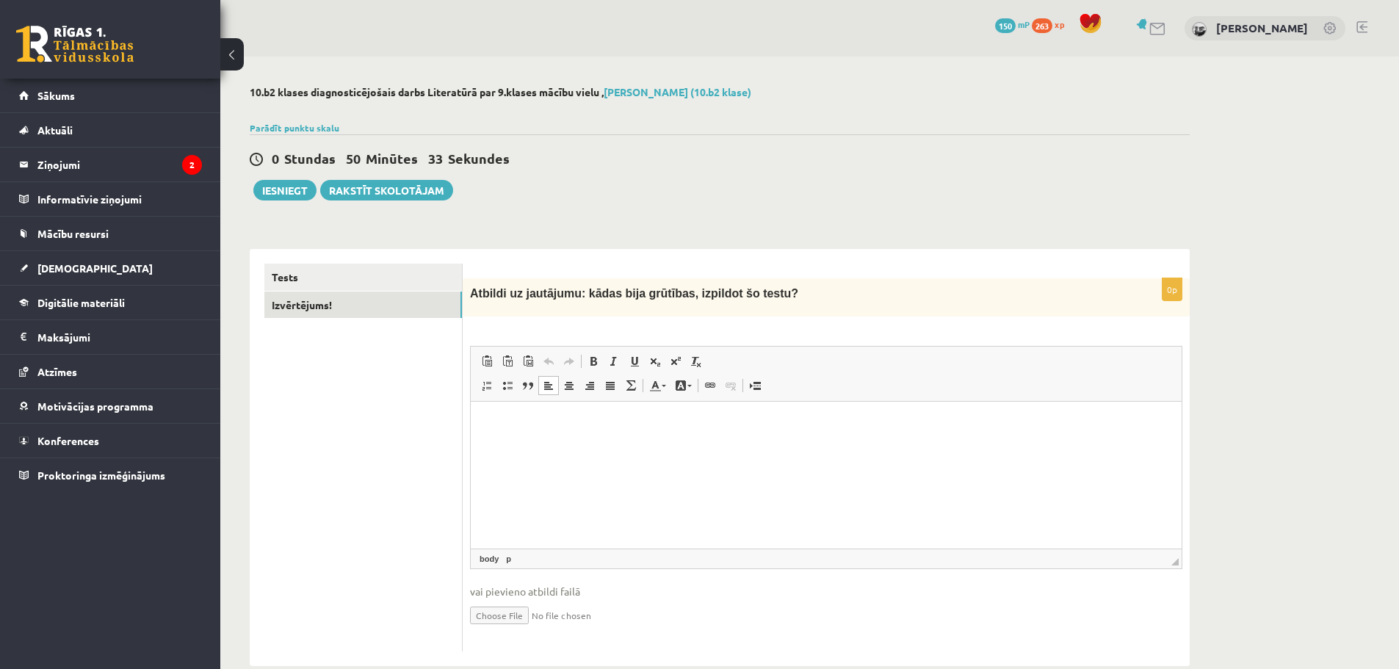
click at [551, 446] on html at bounding box center [826, 424] width 711 height 45
click at [490, 423] on p "**********" at bounding box center [825, 423] width 681 height 15
click at [571, 424] on p "**********" at bounding box center [825, 423] width 681 height 15
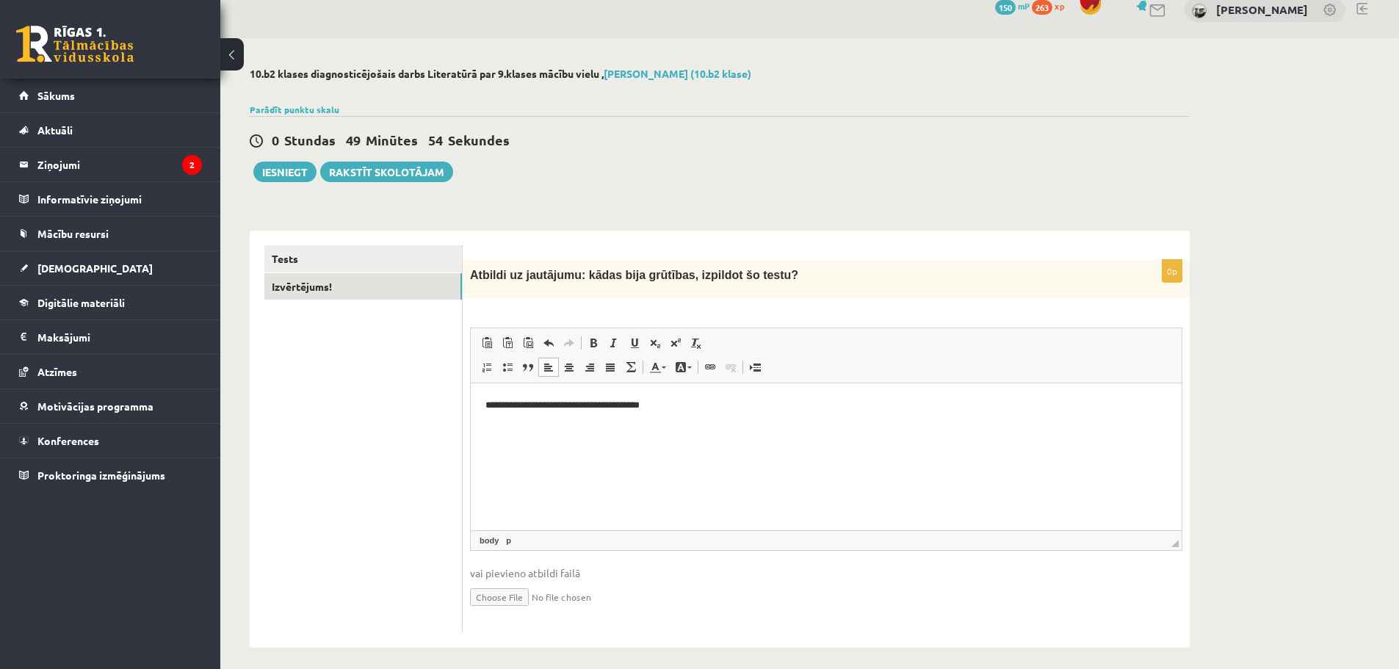
scroll to position [28, 0]
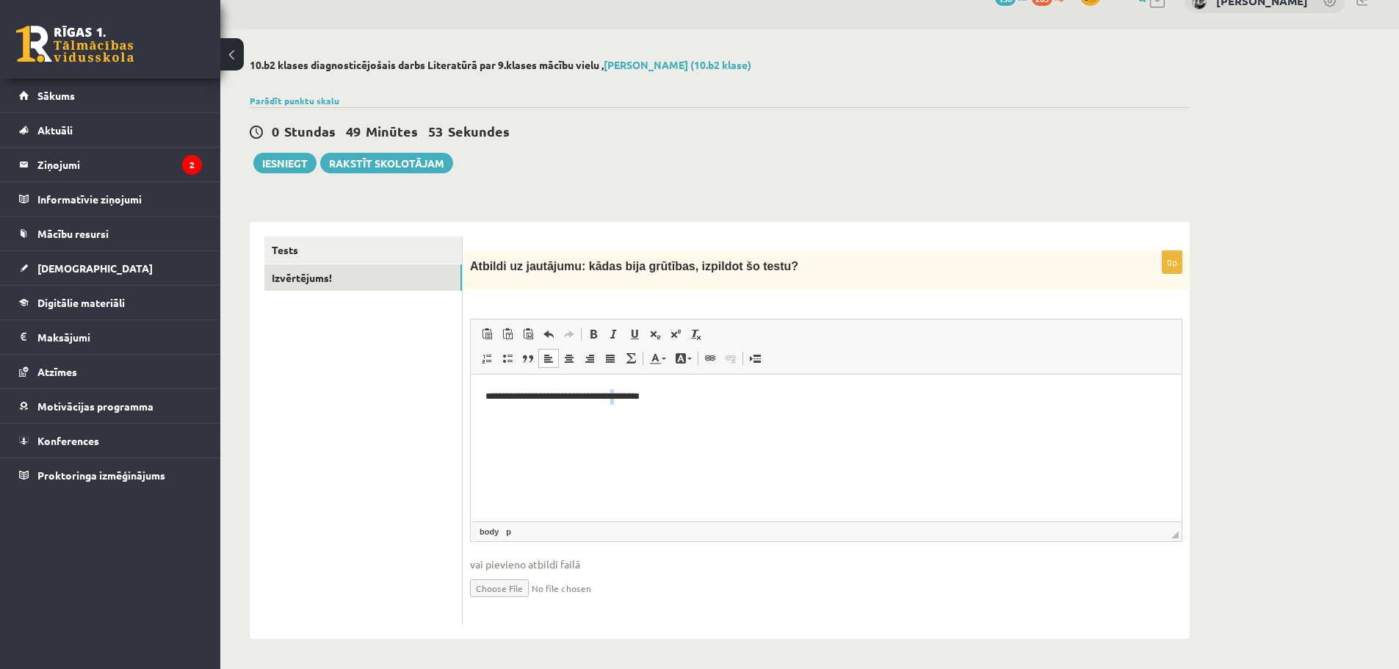
click at [621, 419] on html "**********" at bounding box center [826, 396] width 711 height 45
click at [576, 419] on html "**********" at bounding box center [826, 396] width 711 height 45
click at [282, 162] on button "Iesniegt" at bounding box center [284, 163] width 63 height 21
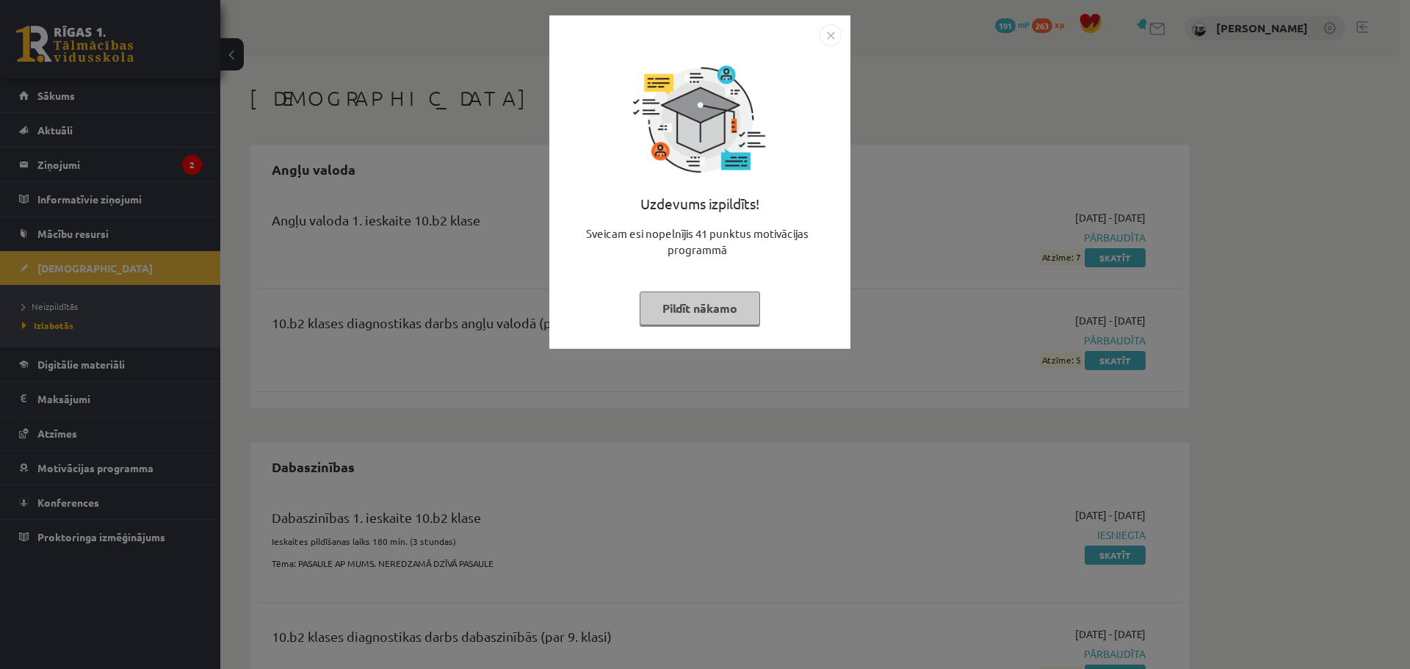
click at [822, 40] on img "Close" at bounding box center [830, 35] width 22 height 22
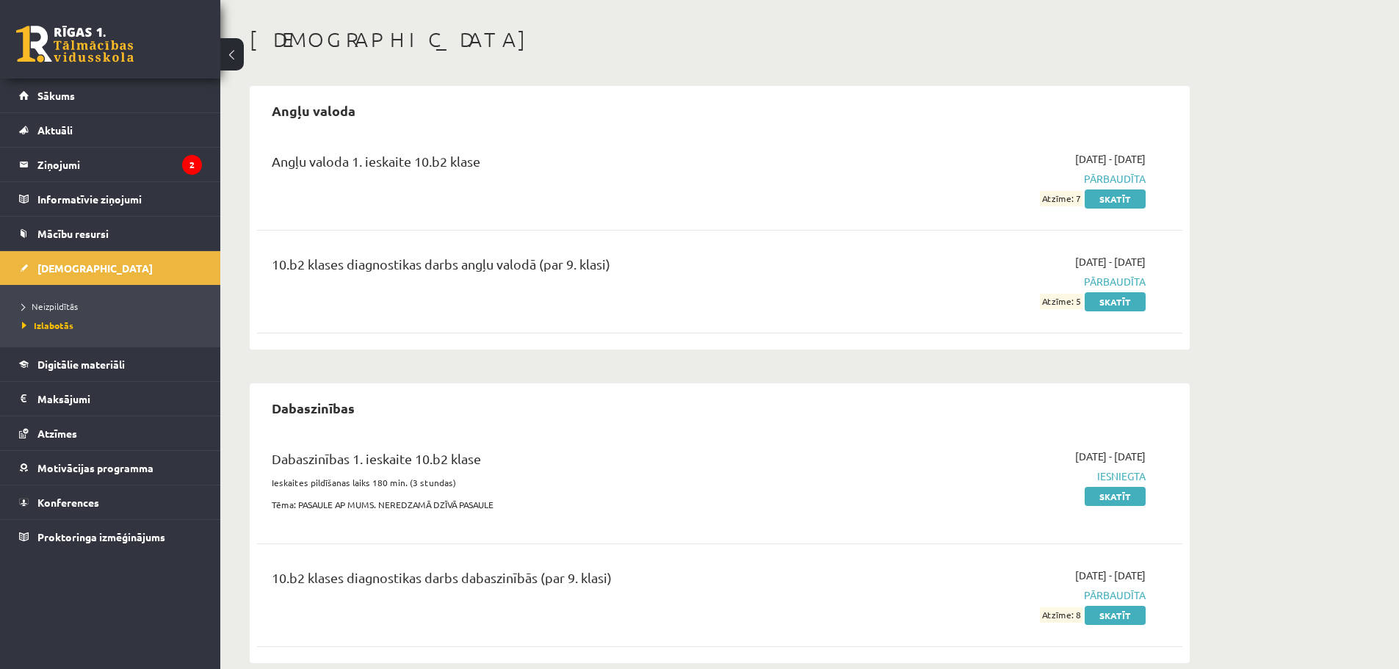
scroll to position [147, 0]
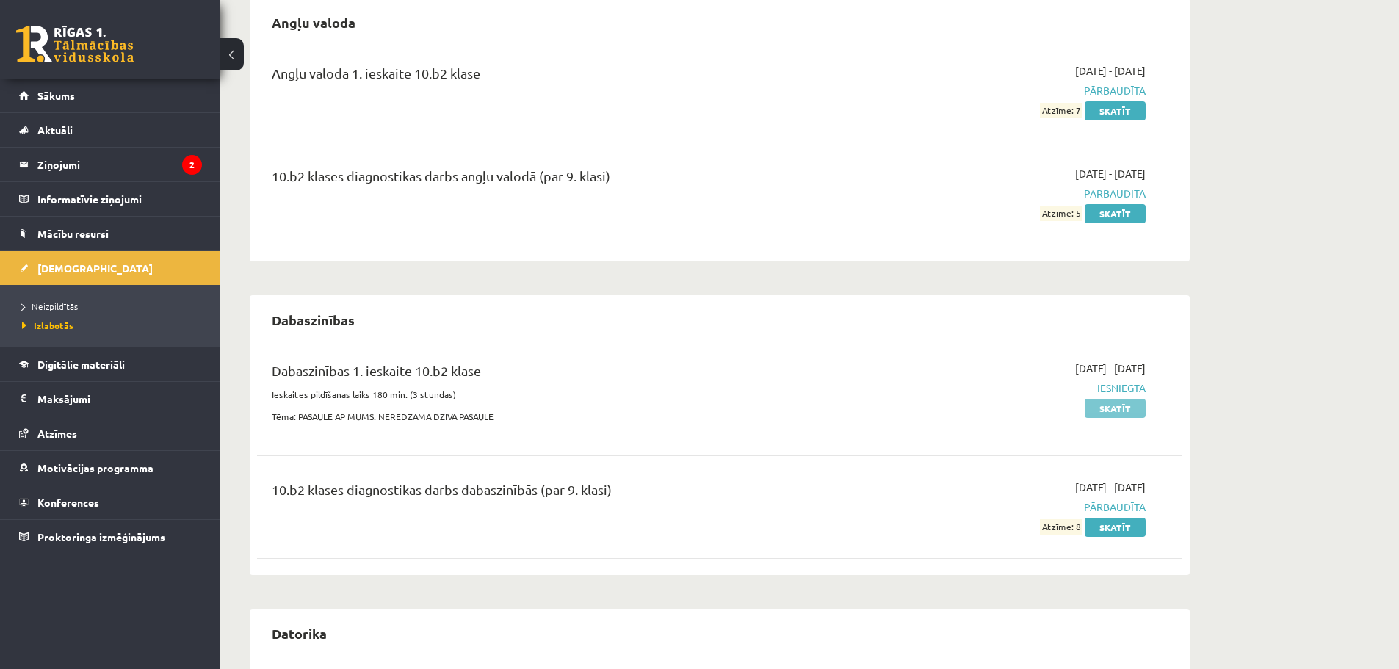
click at [1121, 408] on link "Skatīt" at bounding box center [1115, 408] width 61 height 19
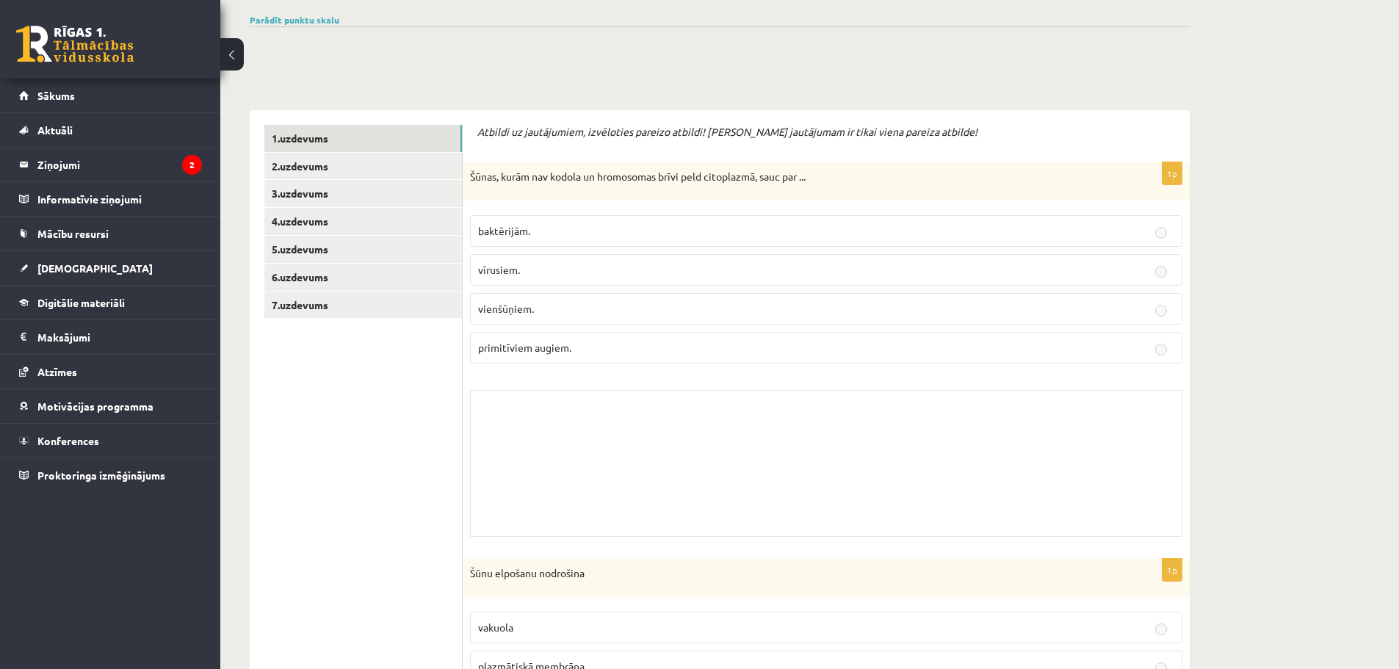
scroll to position [147, 0]
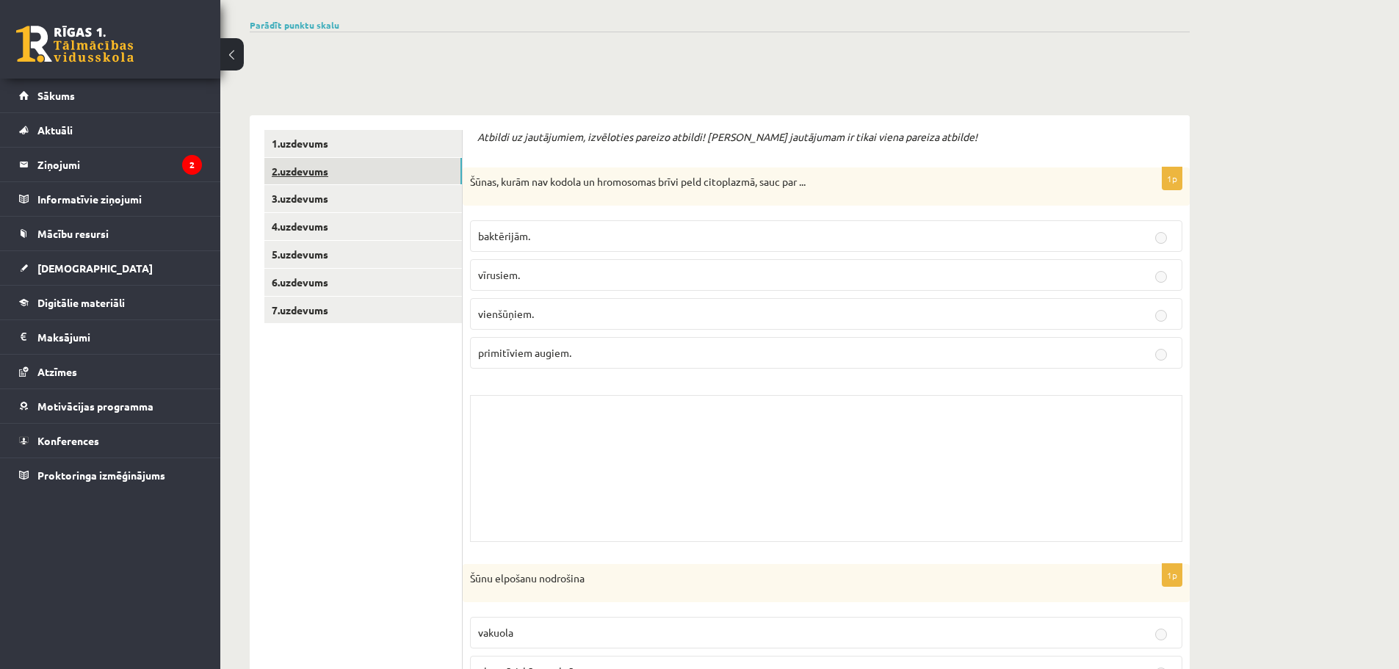
click at [297, 164] on link "2.uzdevums" at bounding box center [363, 171] width 198 height 27
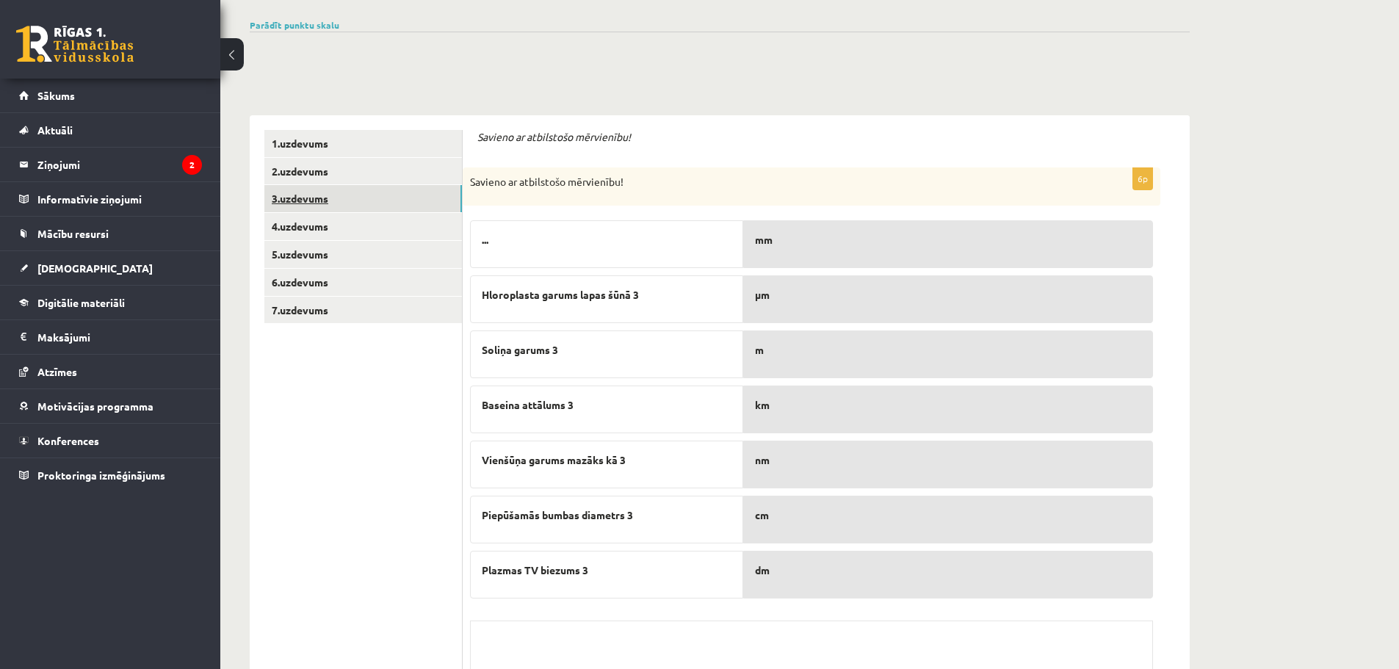
click at [316, 191] on link "3.uzdevums" at bounding box center [363, 198] width 198 height 27
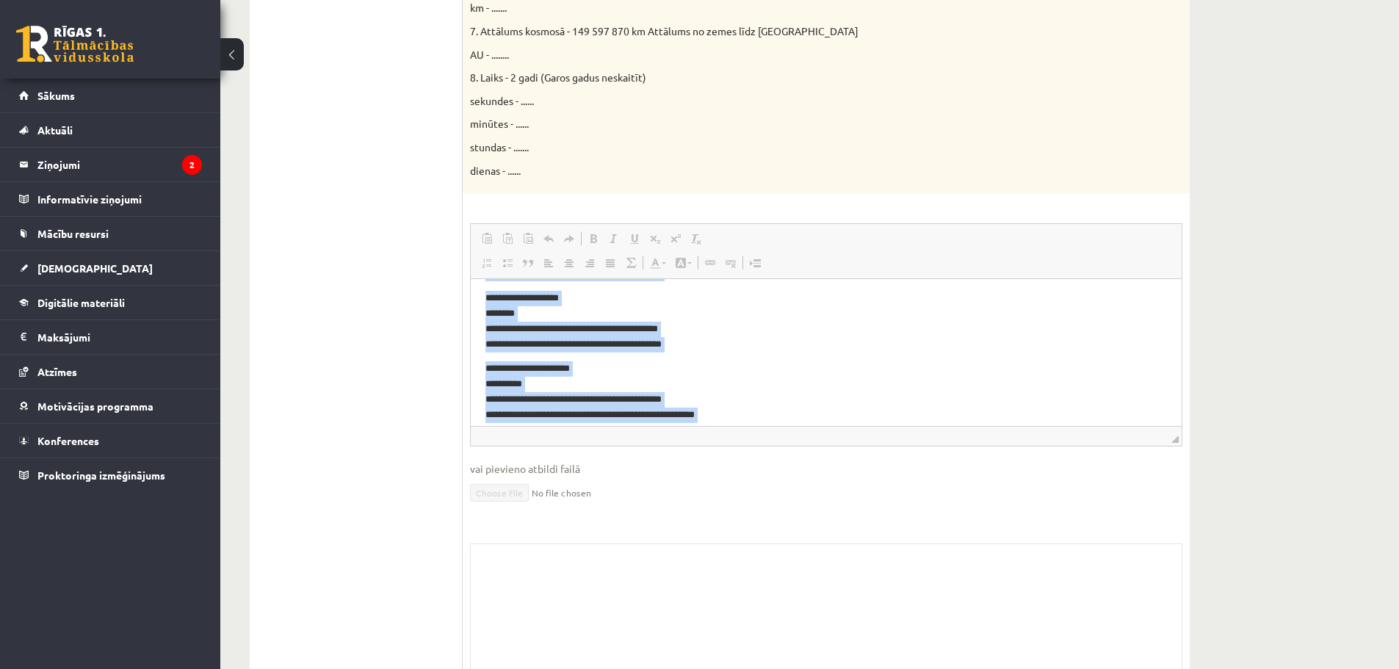
scroll to position [468, 0]
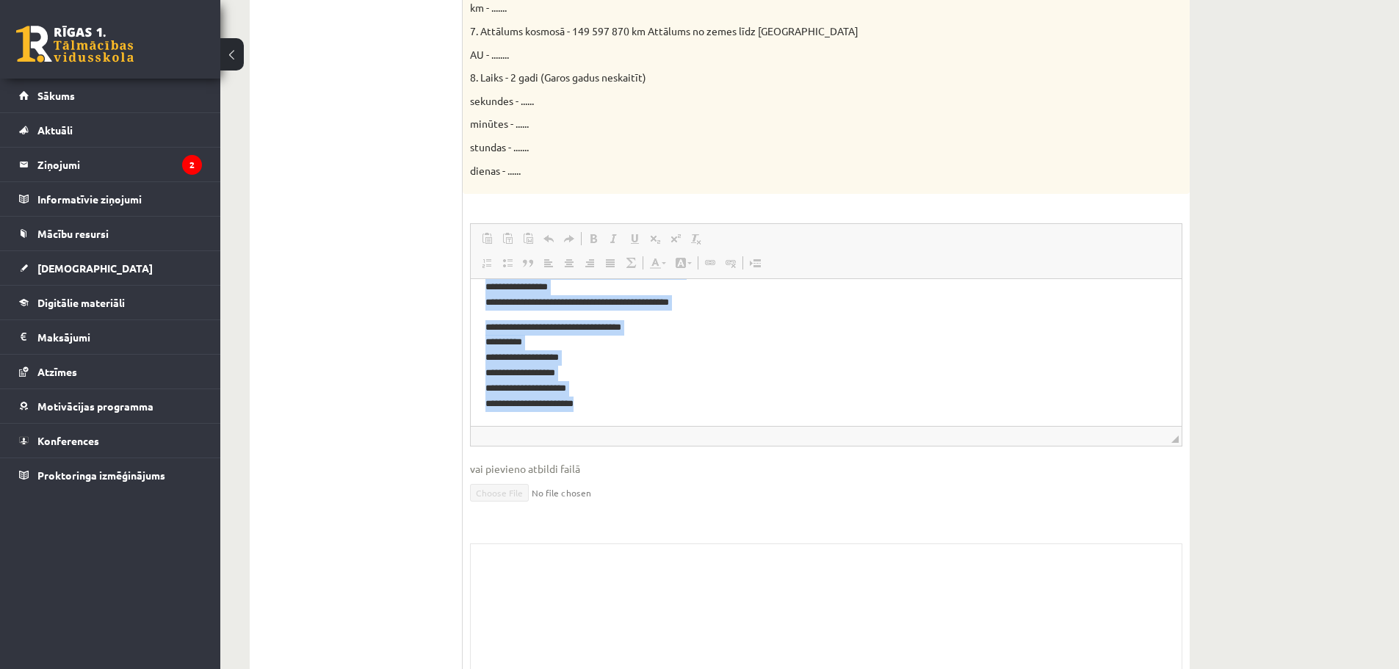
drag, startPoint x: 486, startPoint y: 302, endPoint x: 1136, endPoint y: 728, distance: 777.4
click at [667, 426] on html "**********" at bounding box center [826, 118] width 711 height 615
click at [573, 368] on p "**********" at bounding box center [820, 366] width 670 height 92
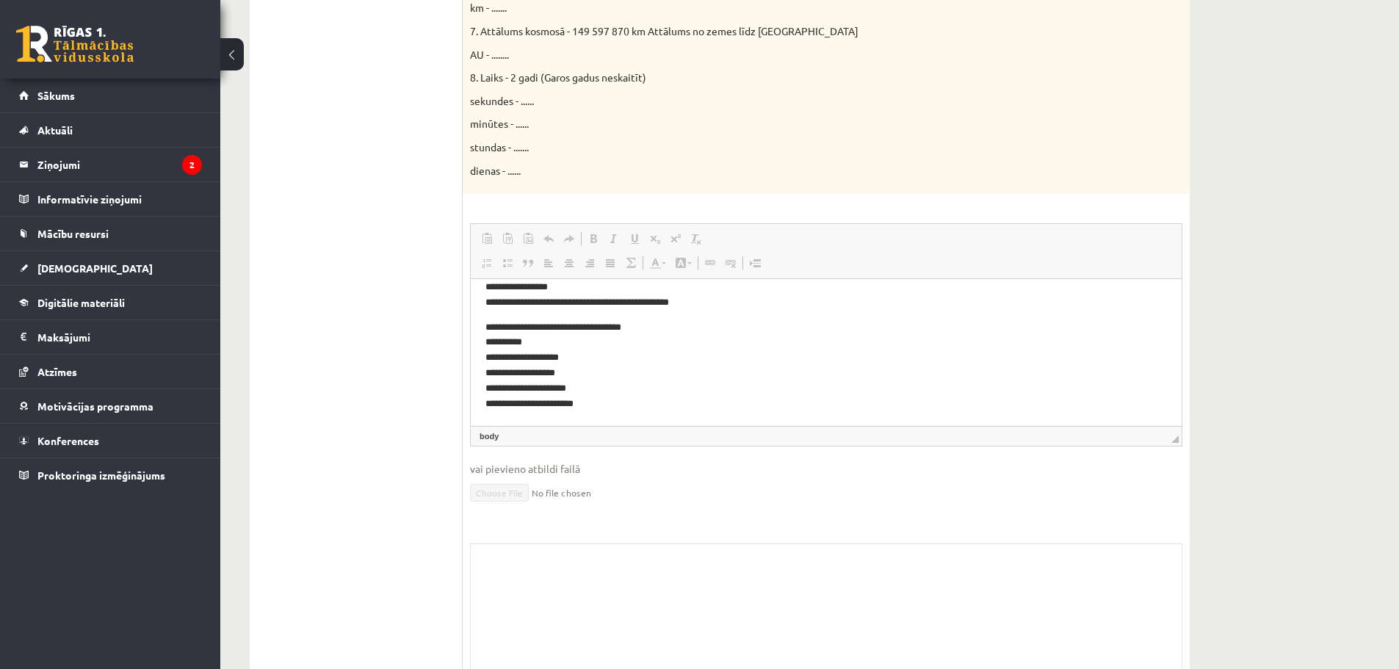
click at [548, 341] on p "**********" at bounding box center [820, 366] width 670 height 92
click at [571, 349] on p "**********" at bounding box center [820, 366] width 670 height 92
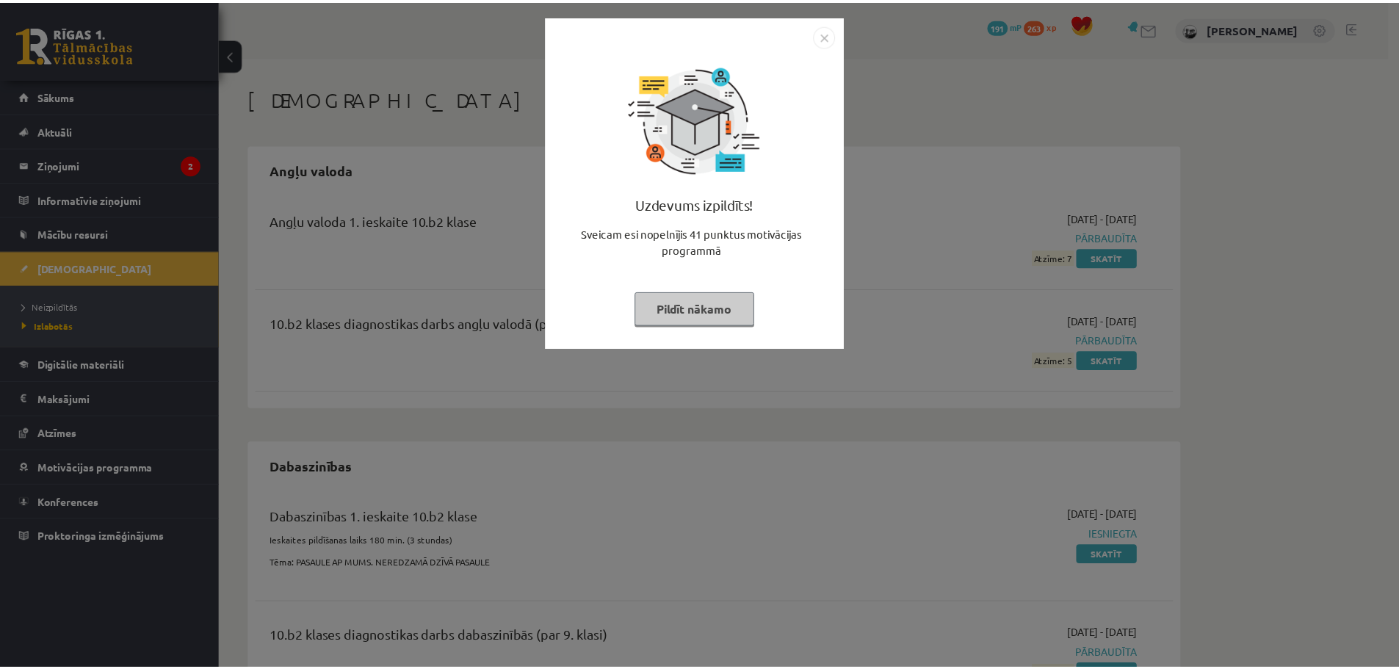
scroll to position [147, 0]
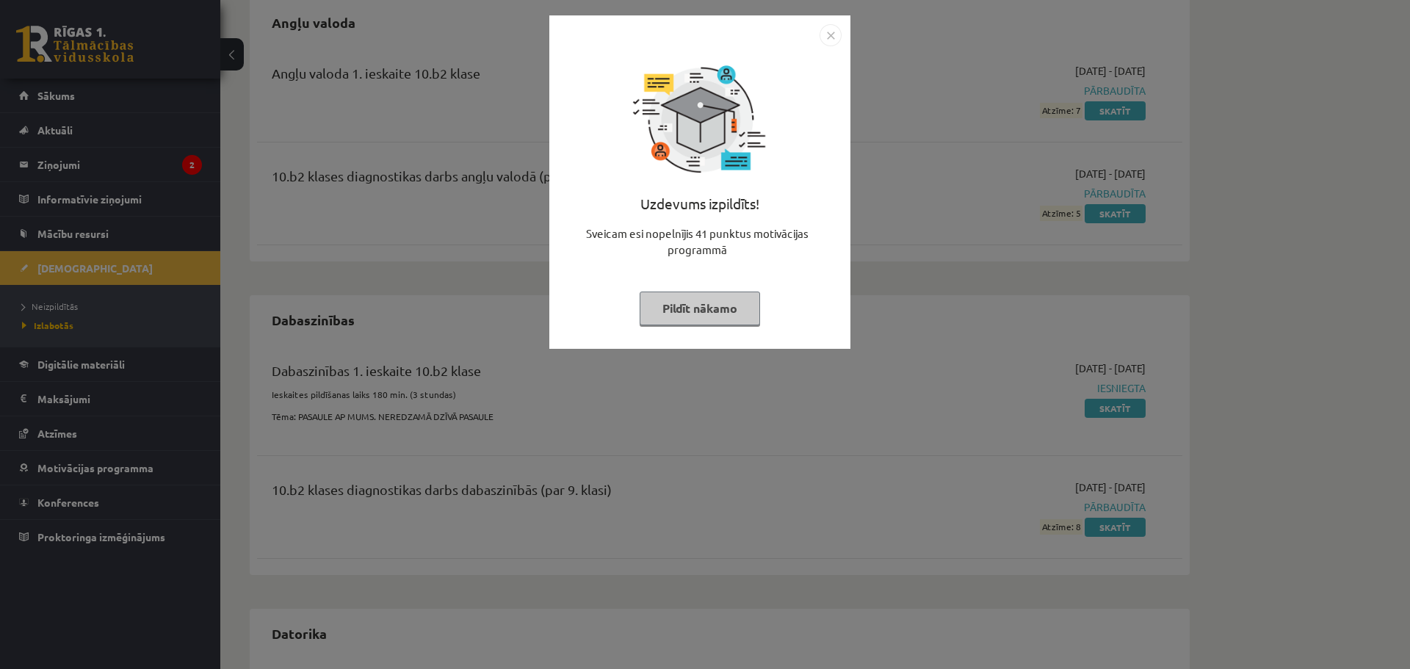
click at [829, 38] on img "Close" at bounding box center [830, 35] width 22 height 22
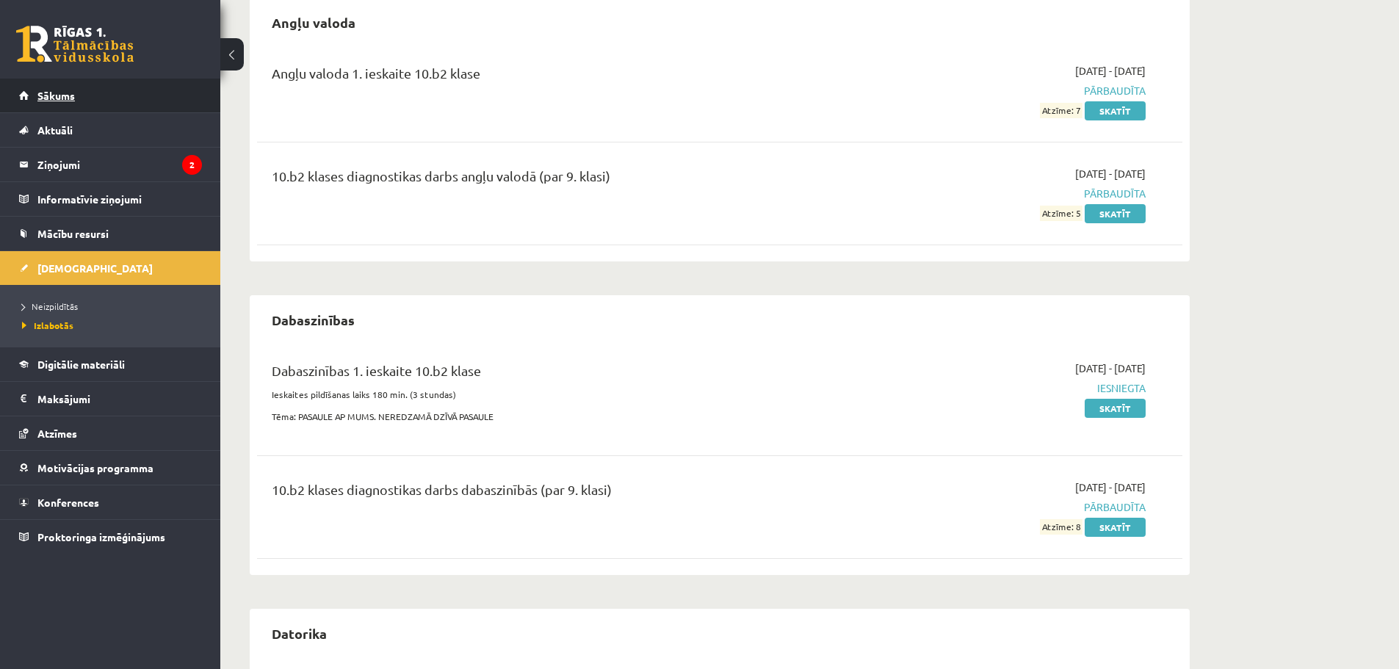
click at [95, 106] on link "Sākums" at bounding box center [110, 96] width 183 height 34
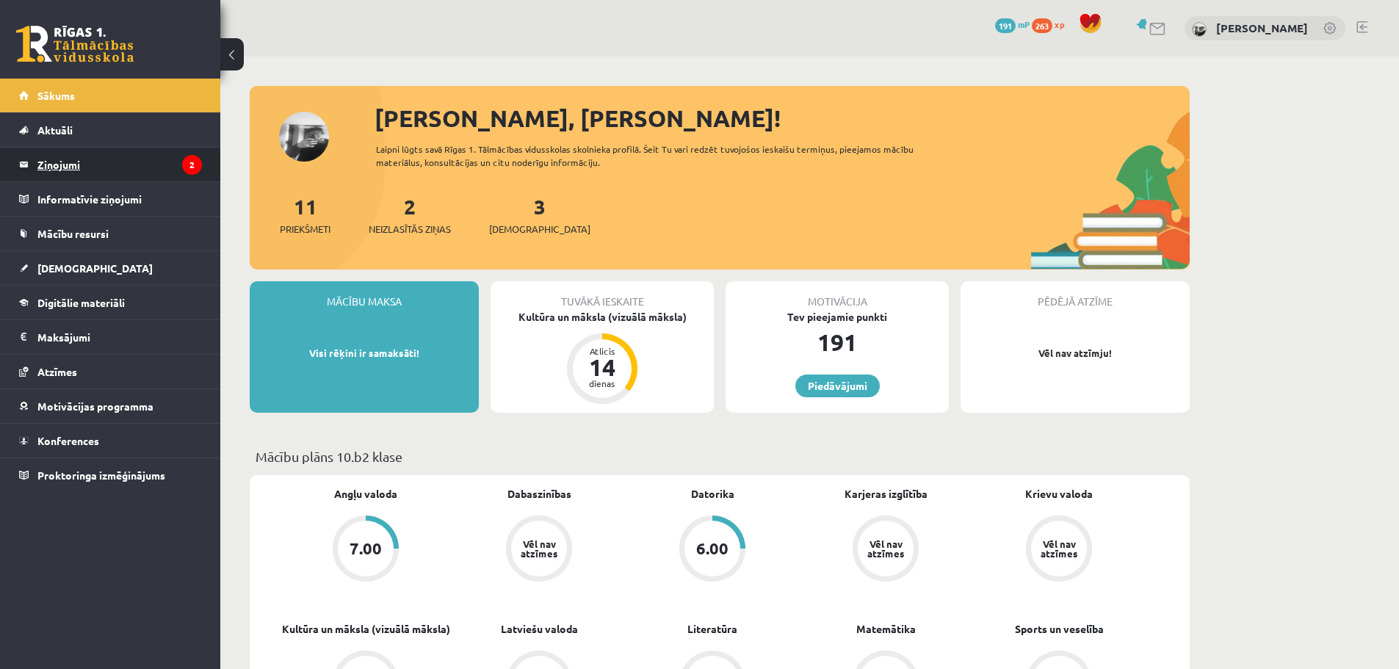
click at [115, 159] on legend "Ziņojumi 2" at bounding box center [119, 165] width 164 height 34
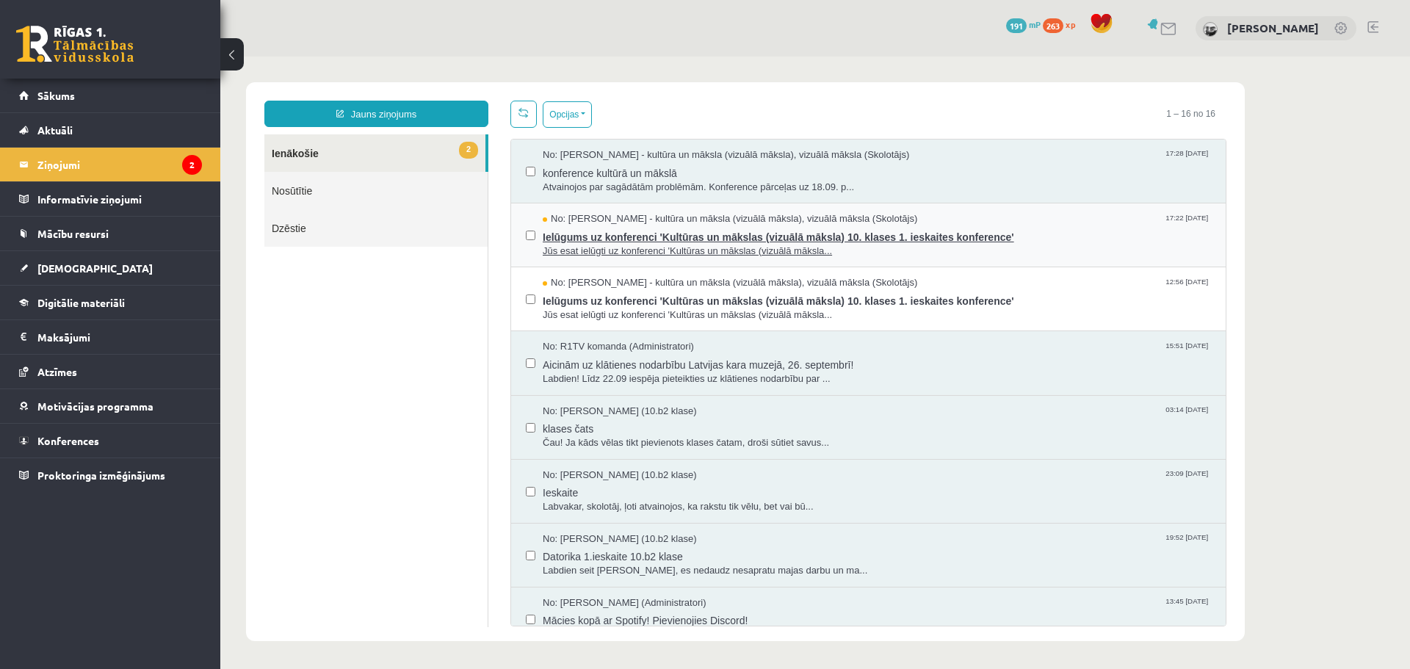
click at [596, 229] on span "Ielūgums uz konferenci 'Kultūras un mākslas (vizuālā māksla) 10. klases 1. iesk…" at bounding box center [877, 235] width 668 height 18
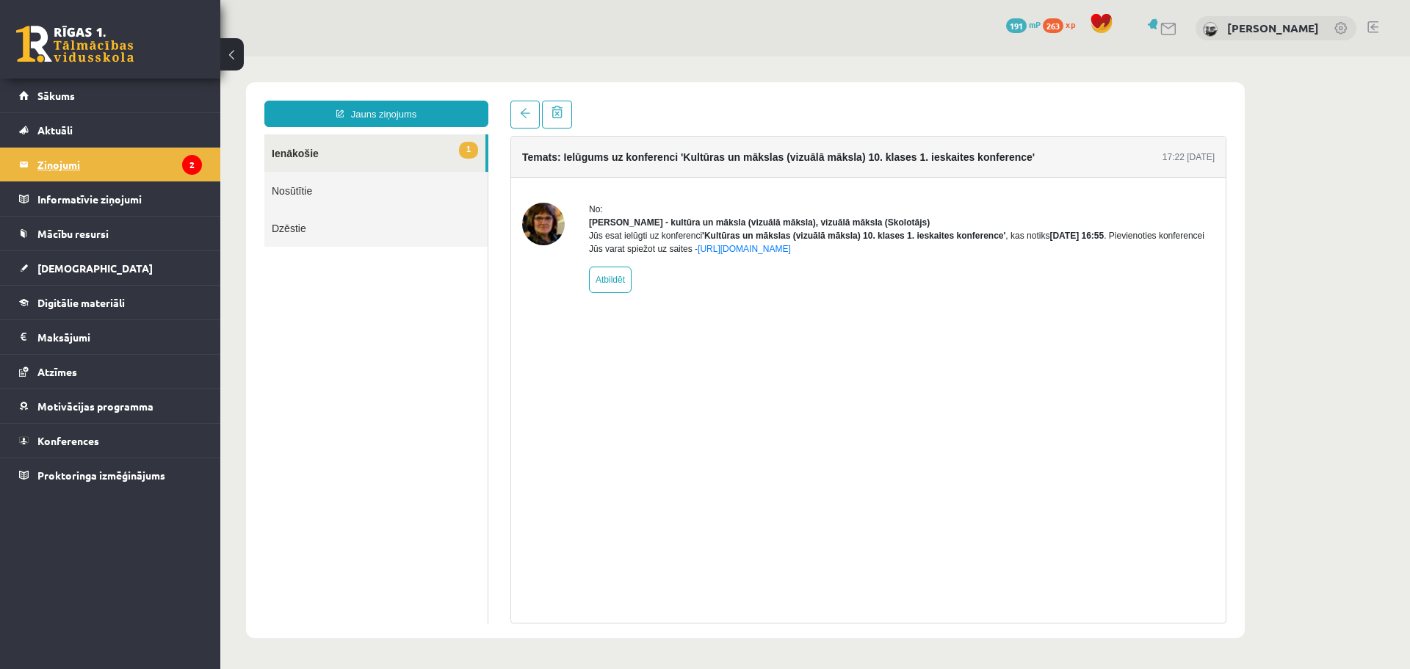
click at [164, 162] on legend "Ziņojumi 2" at bounding box center [119, 165] width 164 height 34
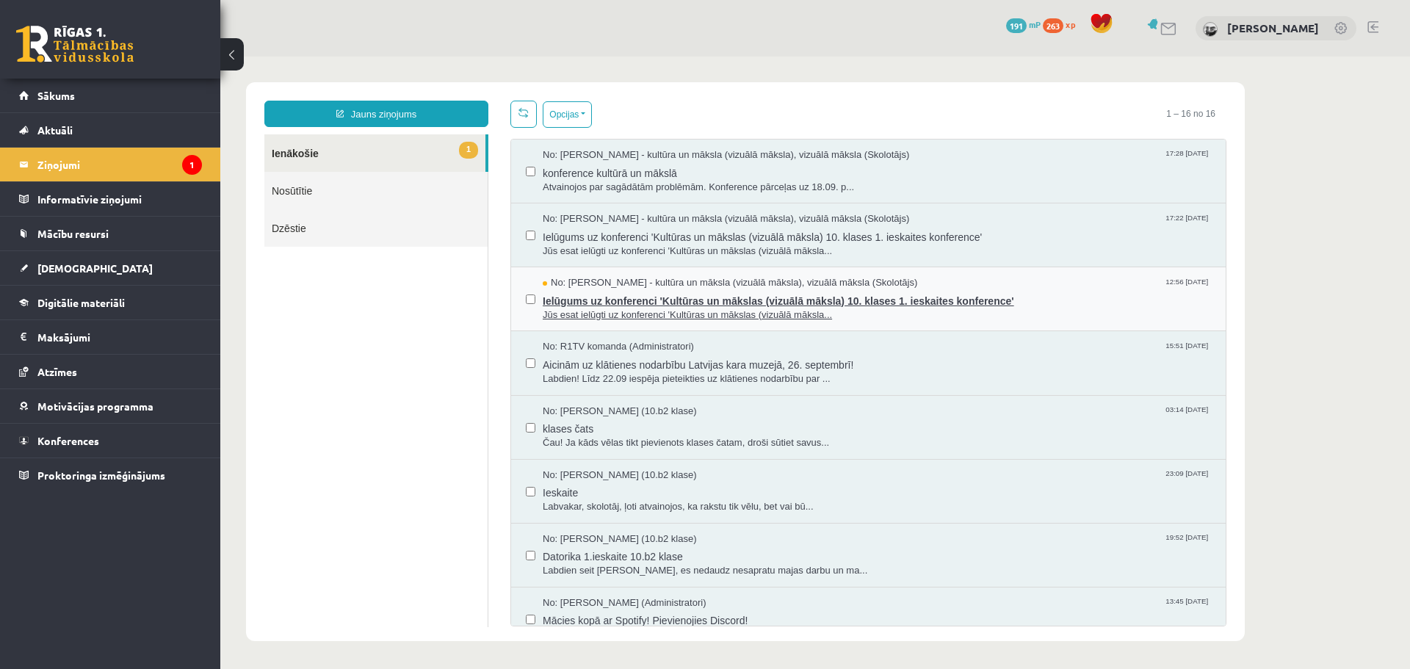
click at [615, 300] on span "Ielūgums uz konferenci 'Kultūras un mākslas (vizuālā māksla) 10. klases 1. iesk…" at bounding box center [877, 299] width 668 height 18
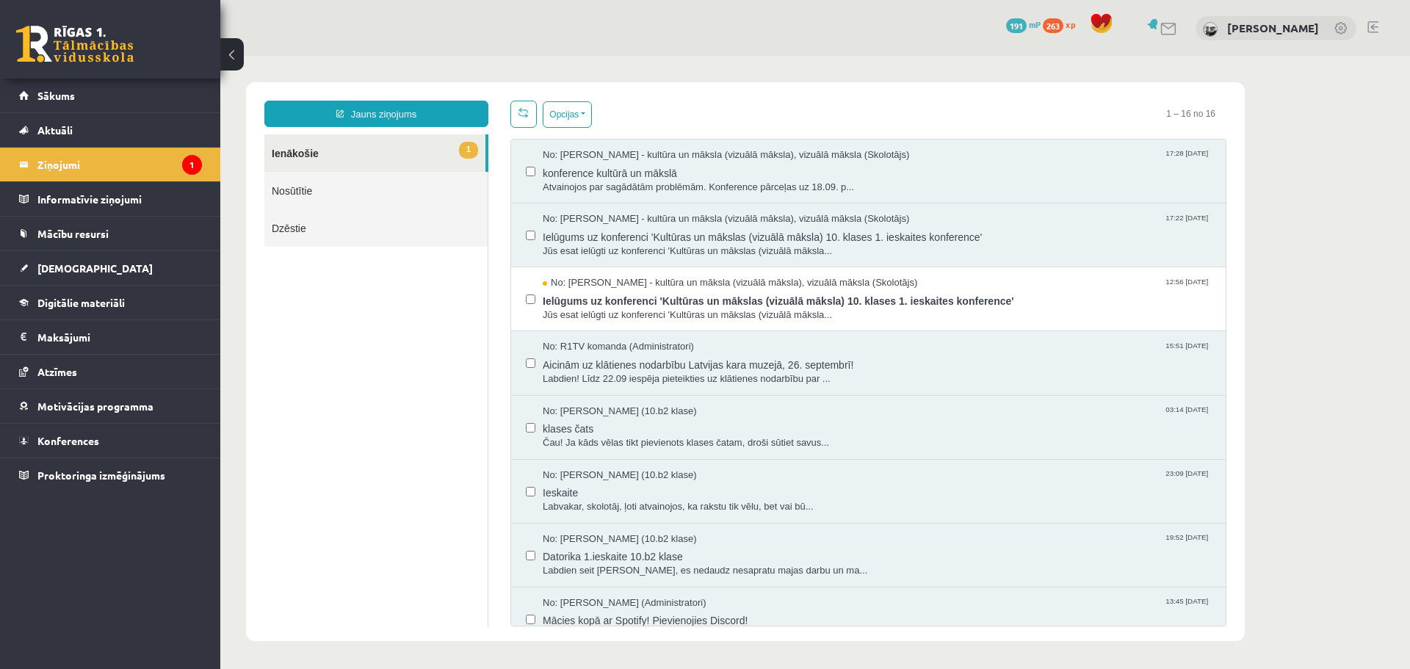
click at [361, 148] on link "1 Ienākošie" at bounding box center [374, 152] width 221 height 37
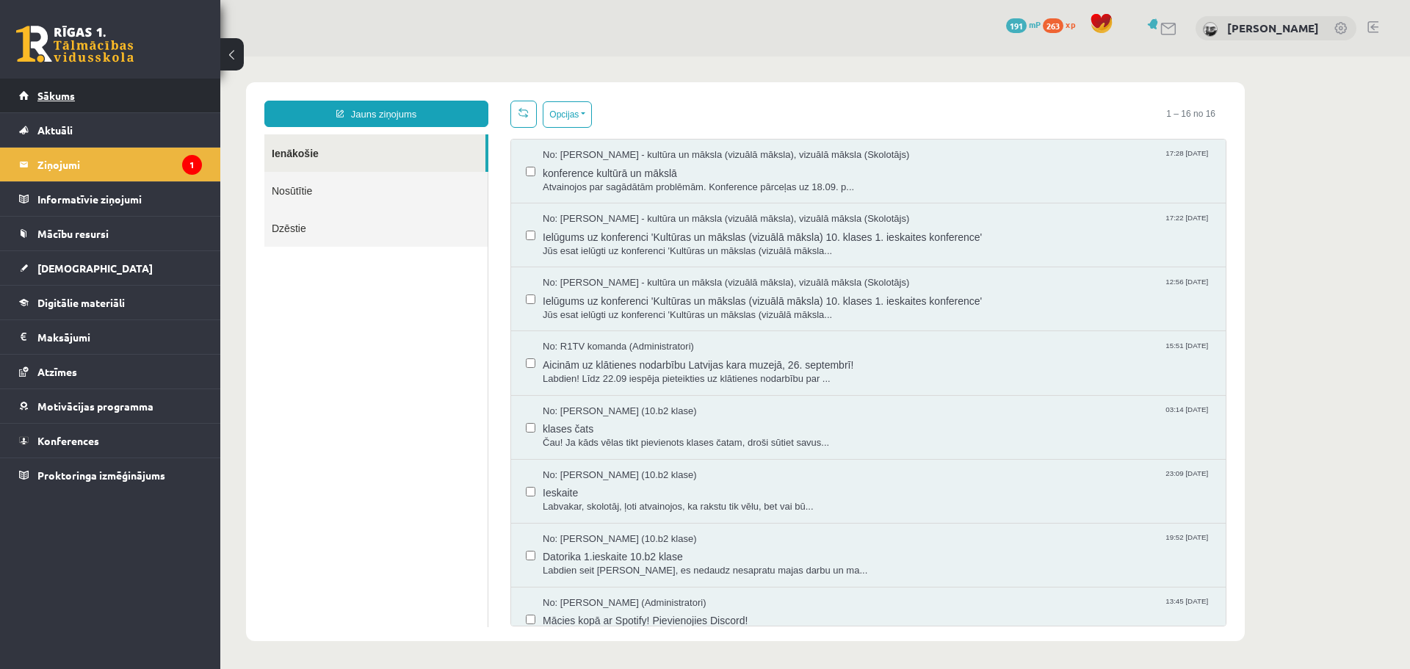
click at [106, 93] on link "Sākums" at bounding box center [110, 96] width 183 height 34
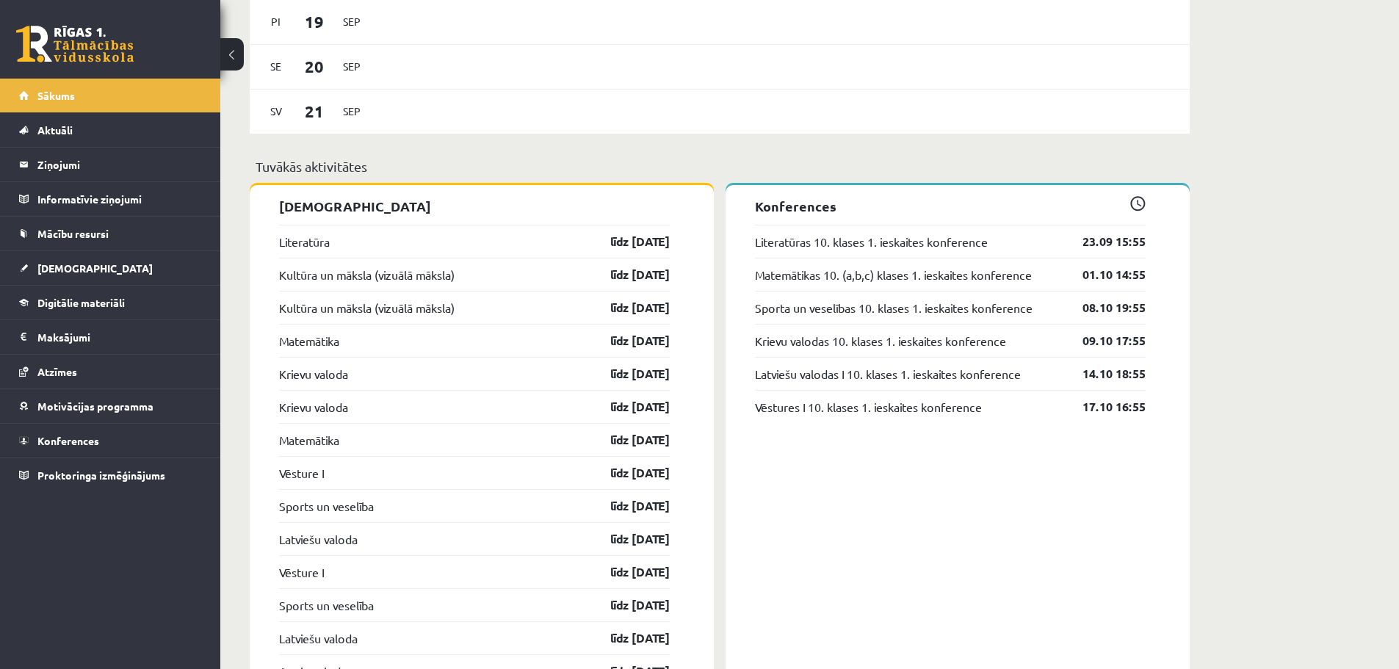
scroll to position [1175, 0]
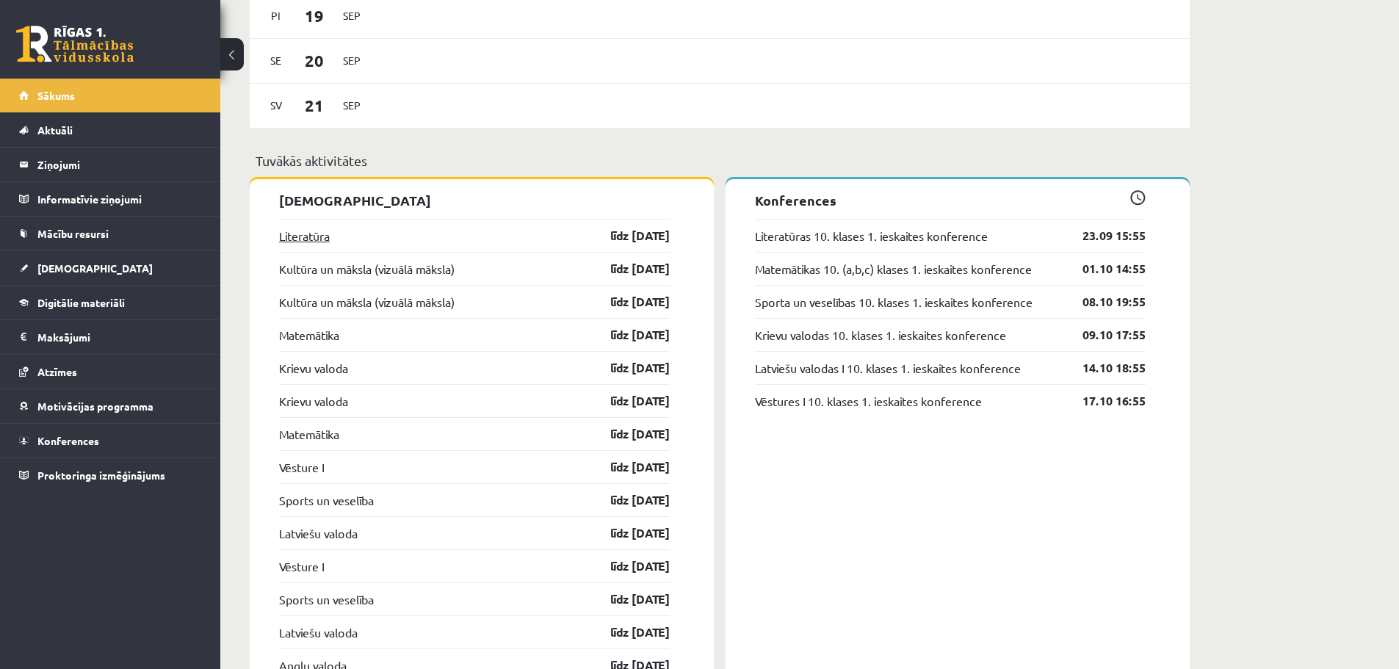
click at [319, 244] on link "Literatūra" at bounding box center [304, 236] width 51 height 18
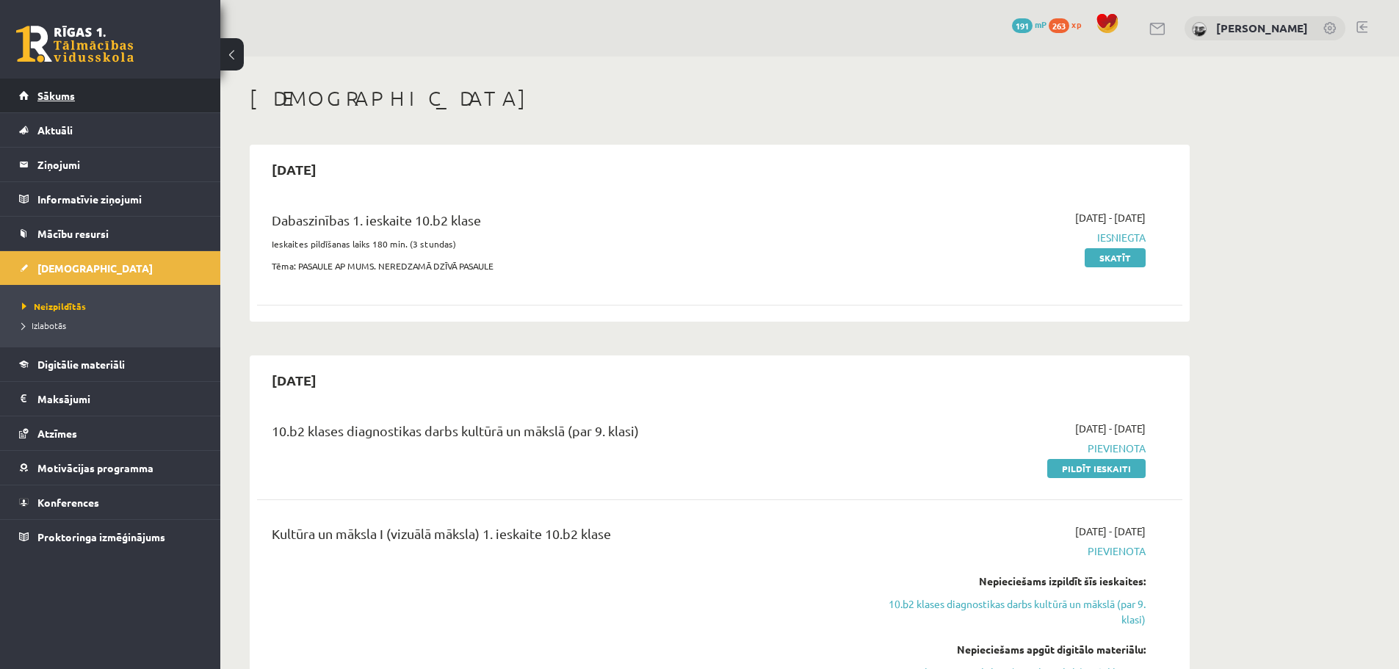
click at [145, 93] on link "Sākums" at bounding box center [110, 96] width 183 height 34
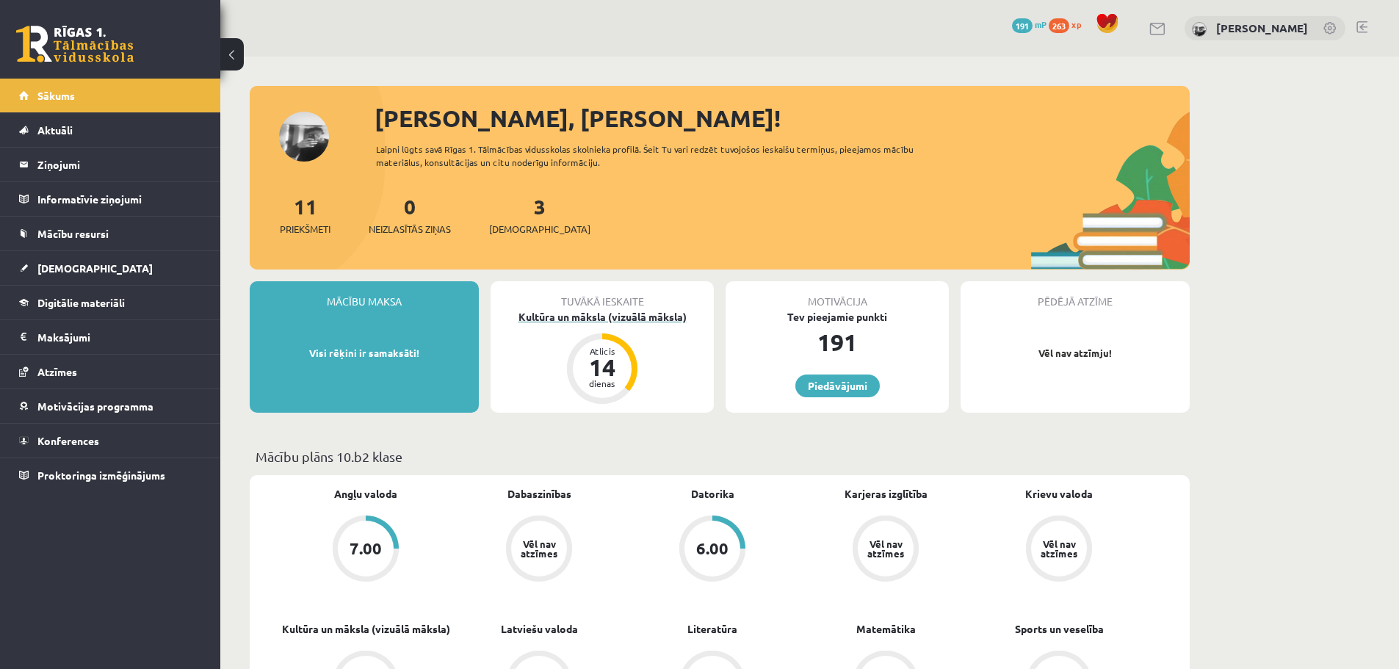
click at [598, 317] on div "Kultūra un māksla (vizuālā māksla)" at bounding box center [602, 316] width 223 height 15
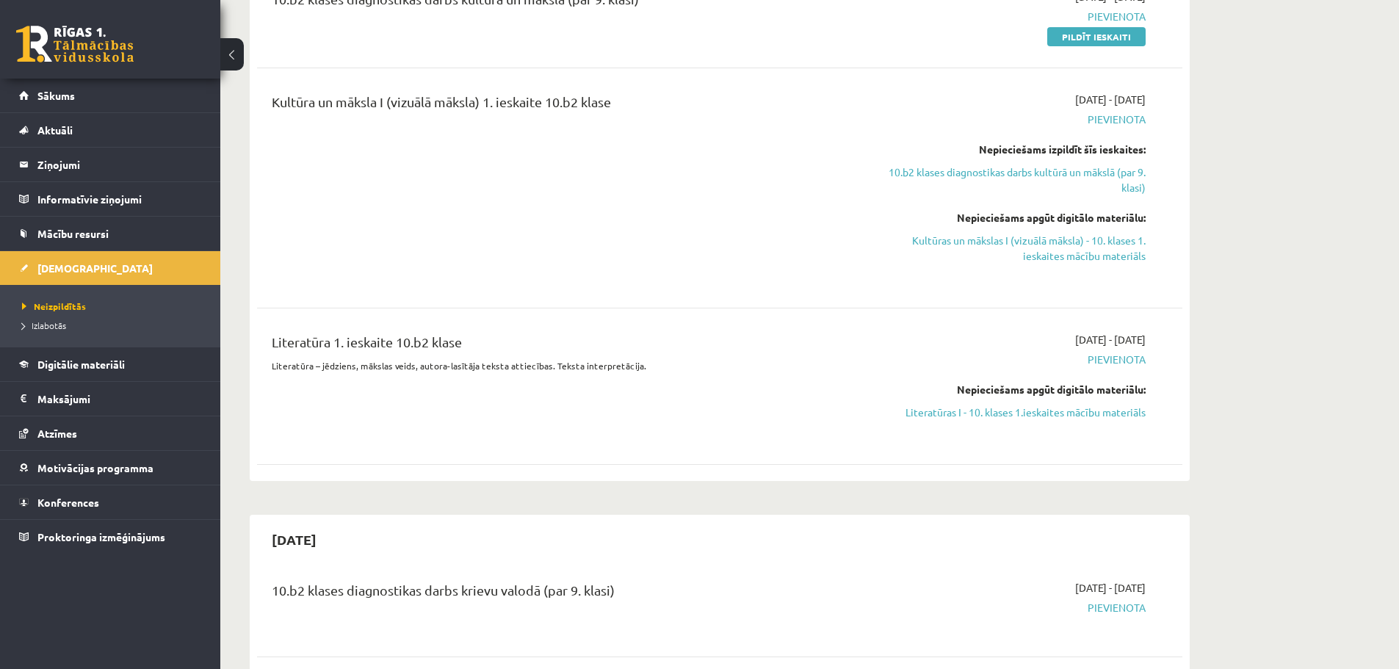
scroll to position [514, 0]
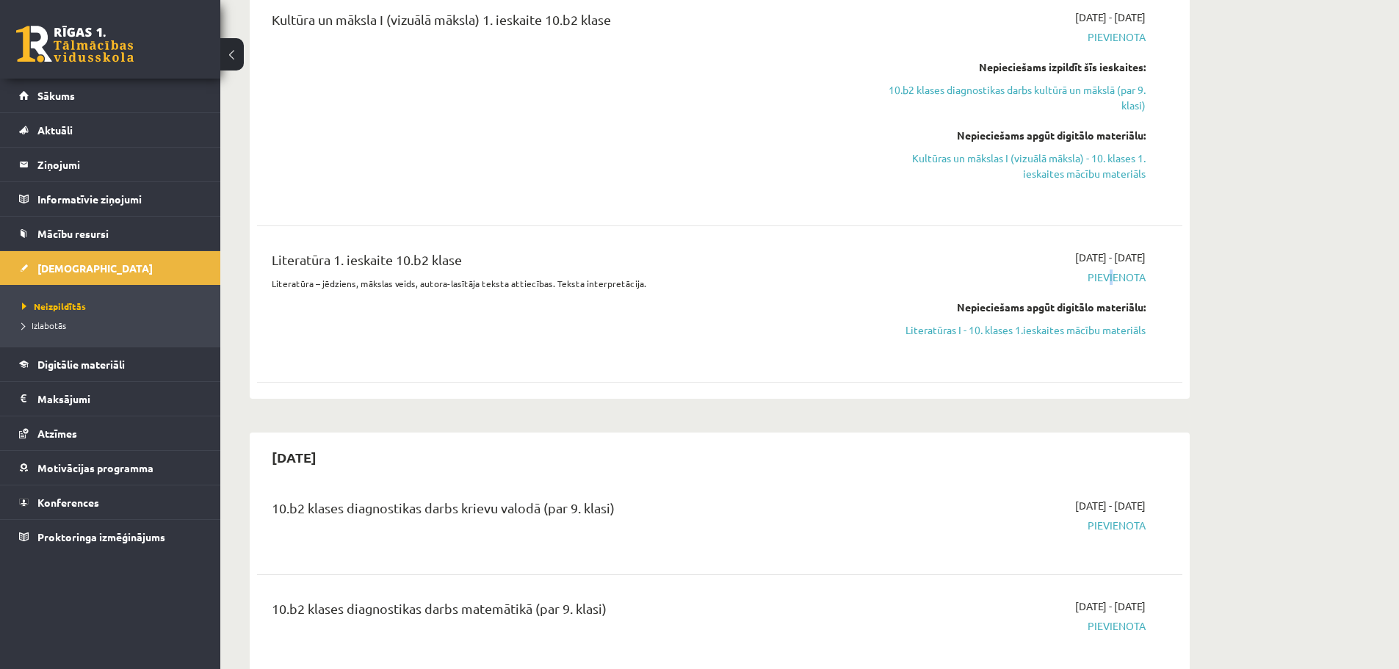
click at [1107, 275] on span "Pievienota" at bounding box center [1007, 276] width 277 height 15
click at [1003, 326] on link "Literatūras I - 10. klases 1.ieskaites mācību materiāls" at bounding box center [1007, 329] width 277 height 15
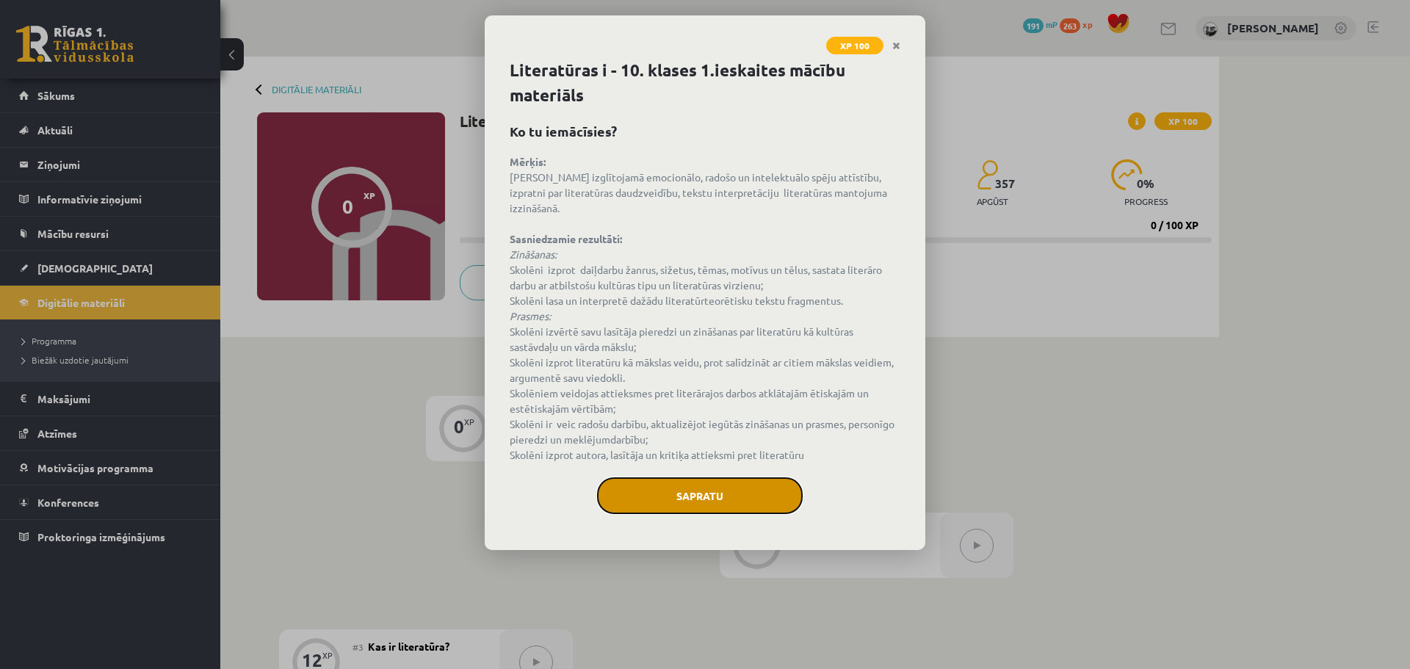
click at [692, 478] on button "Sapratu" at bounding box center [700, 495] width 206 height 37
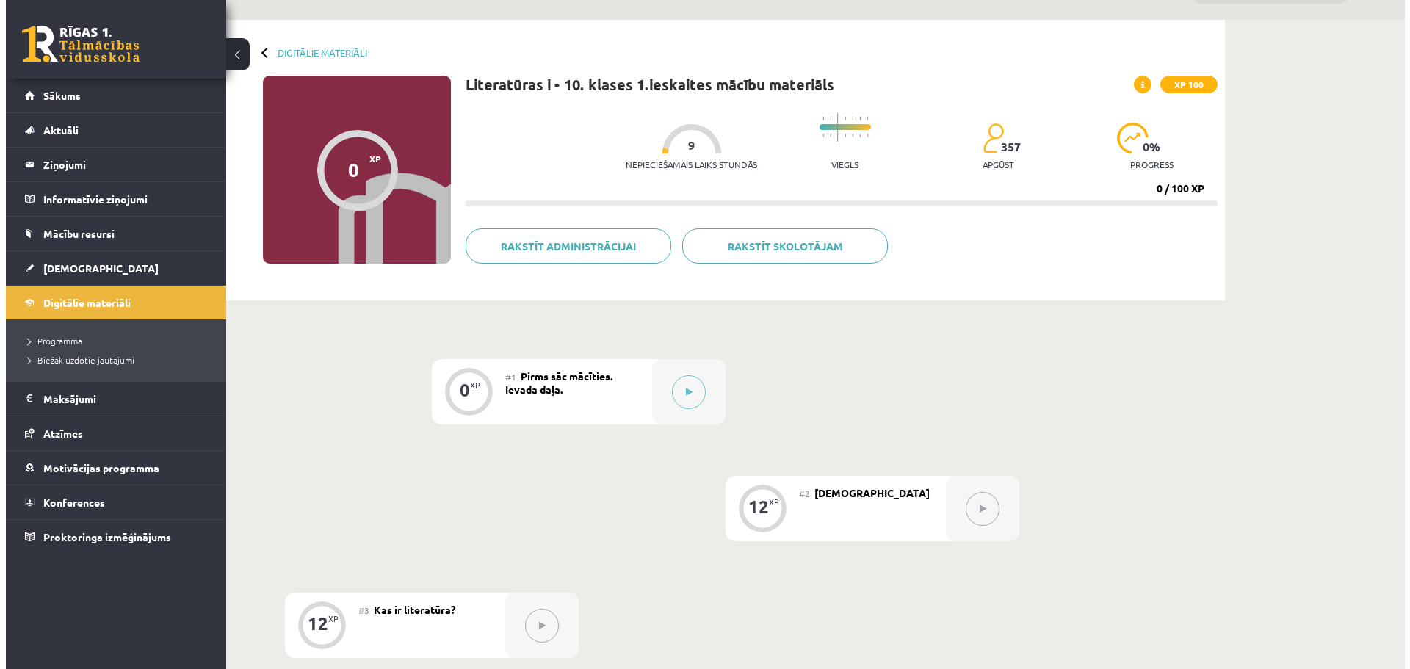
scroll to position [73, 0]
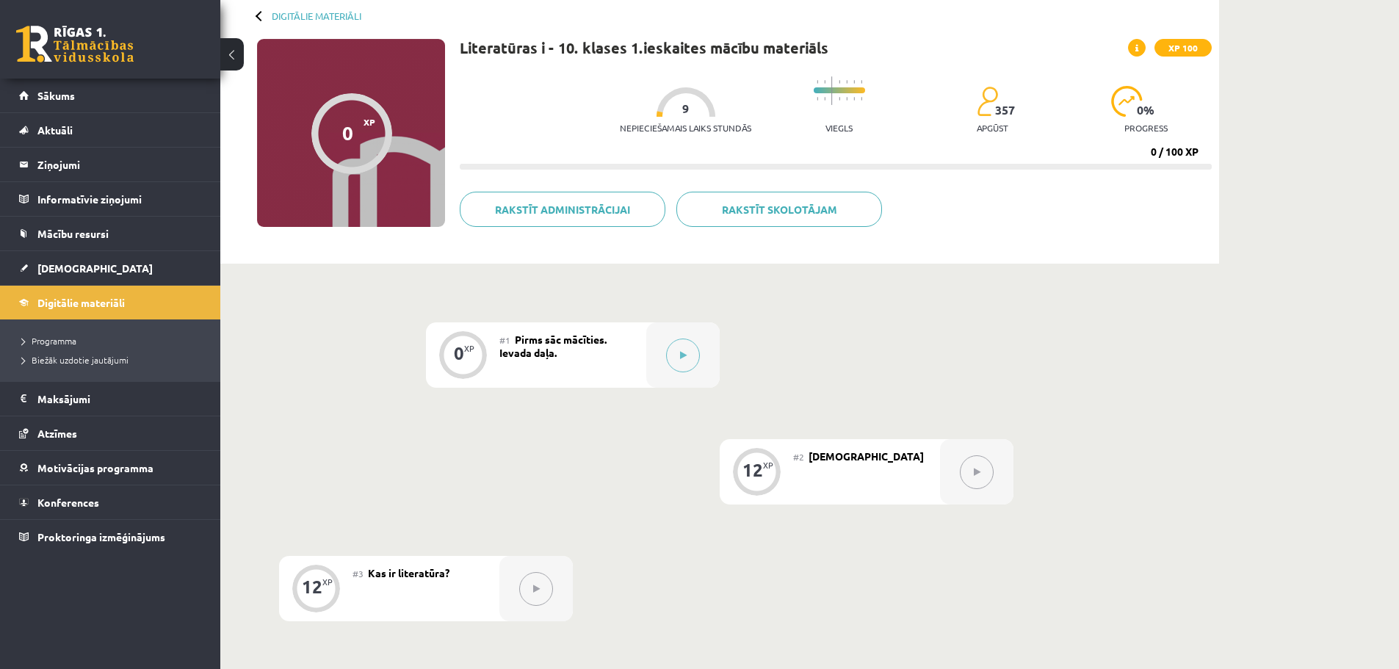
click at [460, 347] on div "0" at bounding box center [459, 353] width 10 height 13
click at [691, 362] on button at bounding box center [683, 356] width 34 height 34
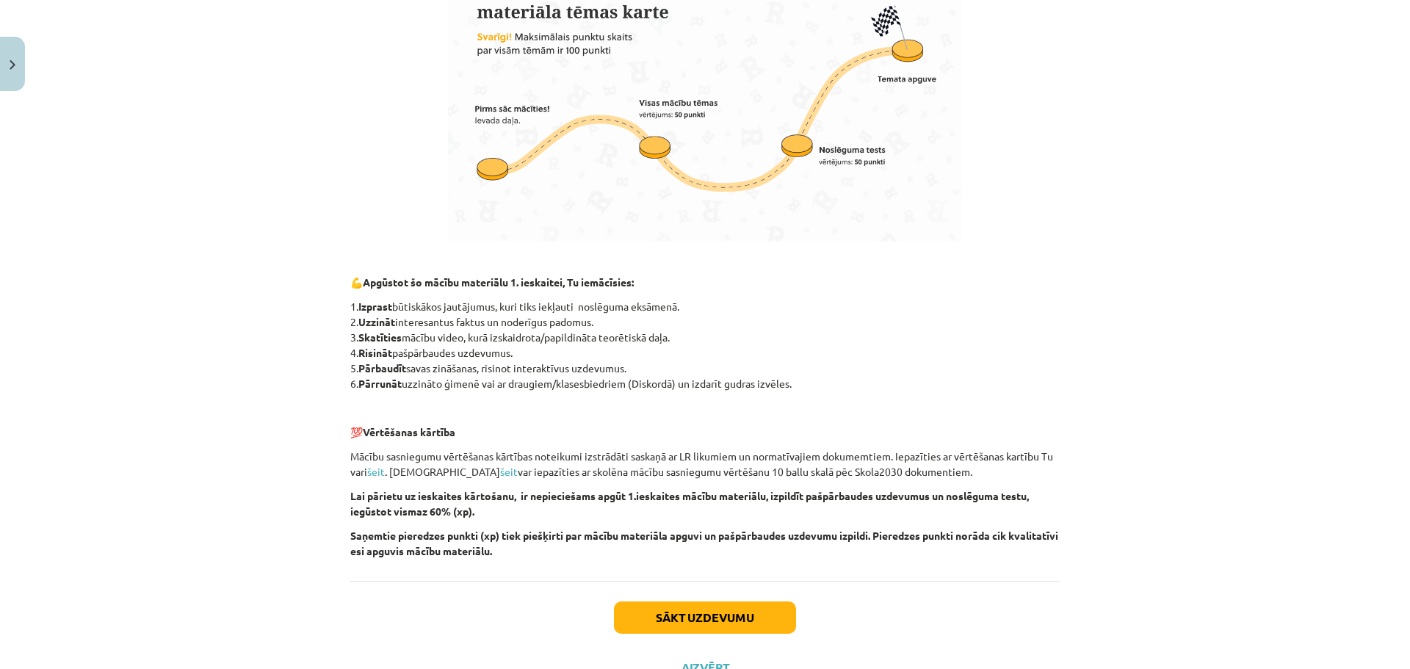
scroll to position [881, 0]
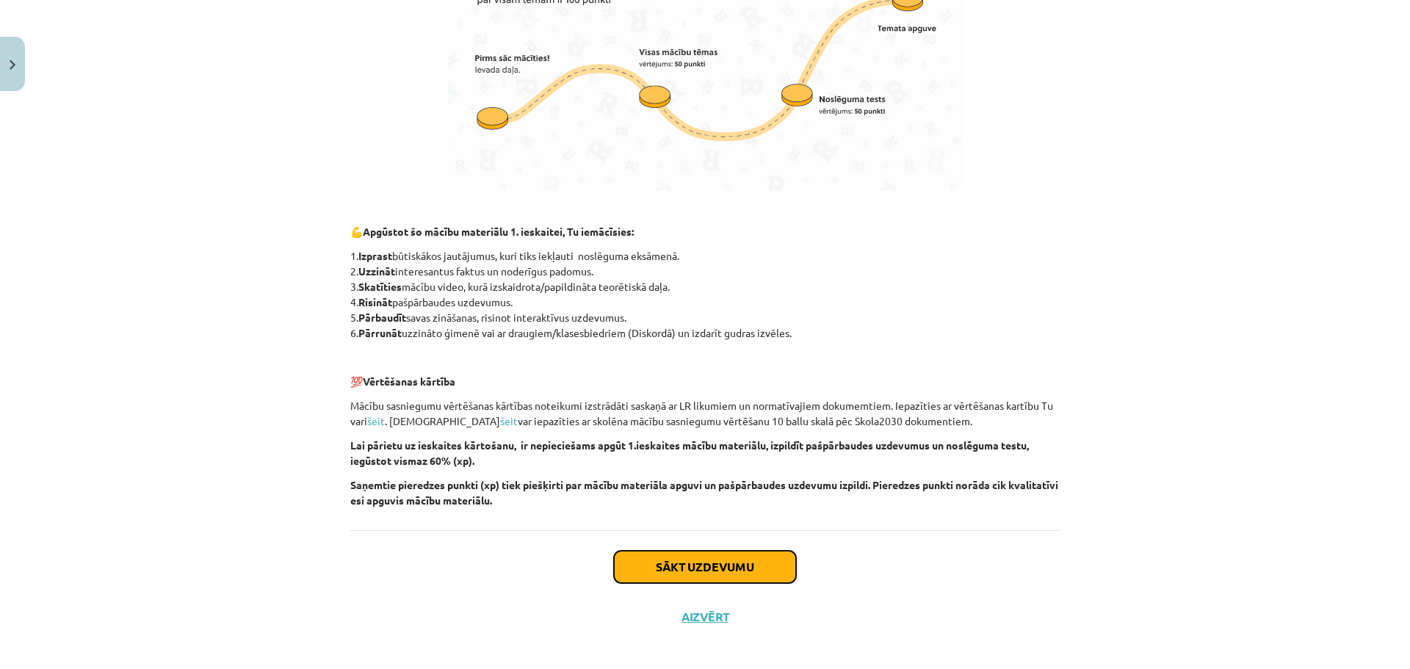
click at [634, 578] on button "Sākt uzdevumu" at bounding box center [705, 567] width 182 height 32
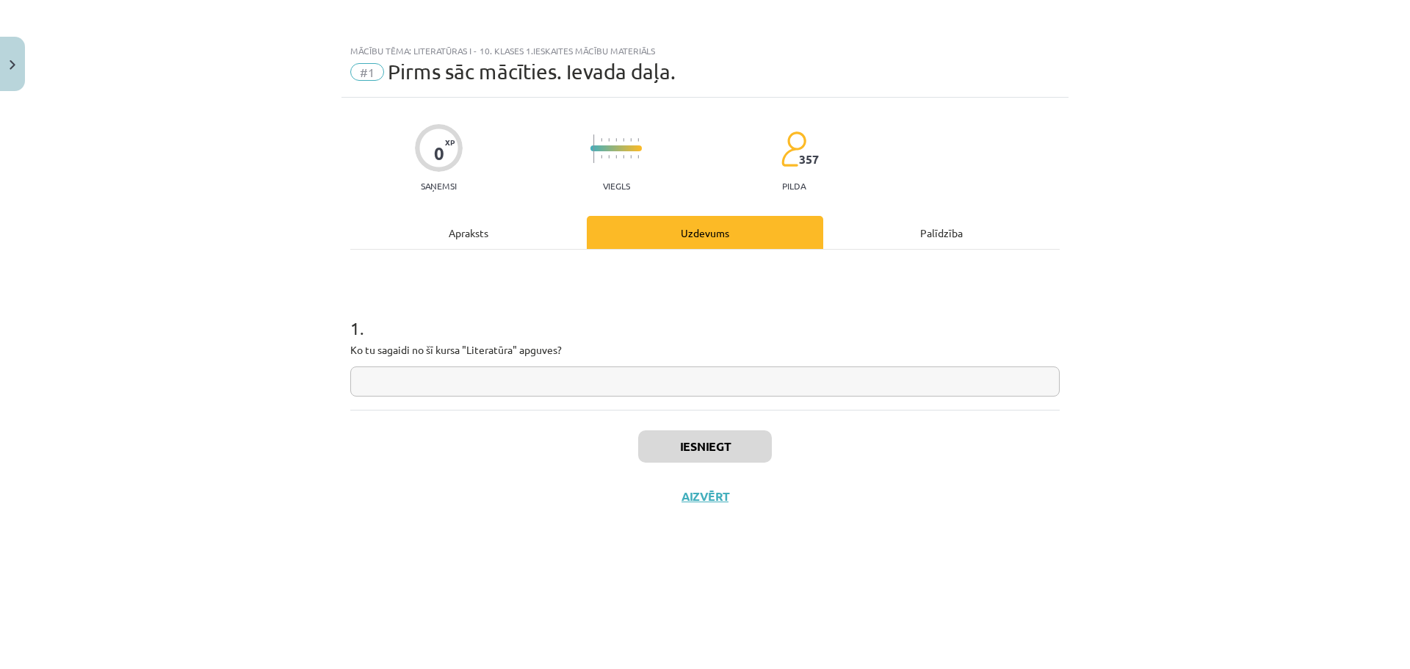
scroll to position [0, 0]
click at [565, 374] on input "text" at bounding box center [704, 381] width 709 height 30
type input "*"
type input "**********"
click at [692, 442] on button "Iesniegt" at bounding box center [705, 446] width 134 height 32
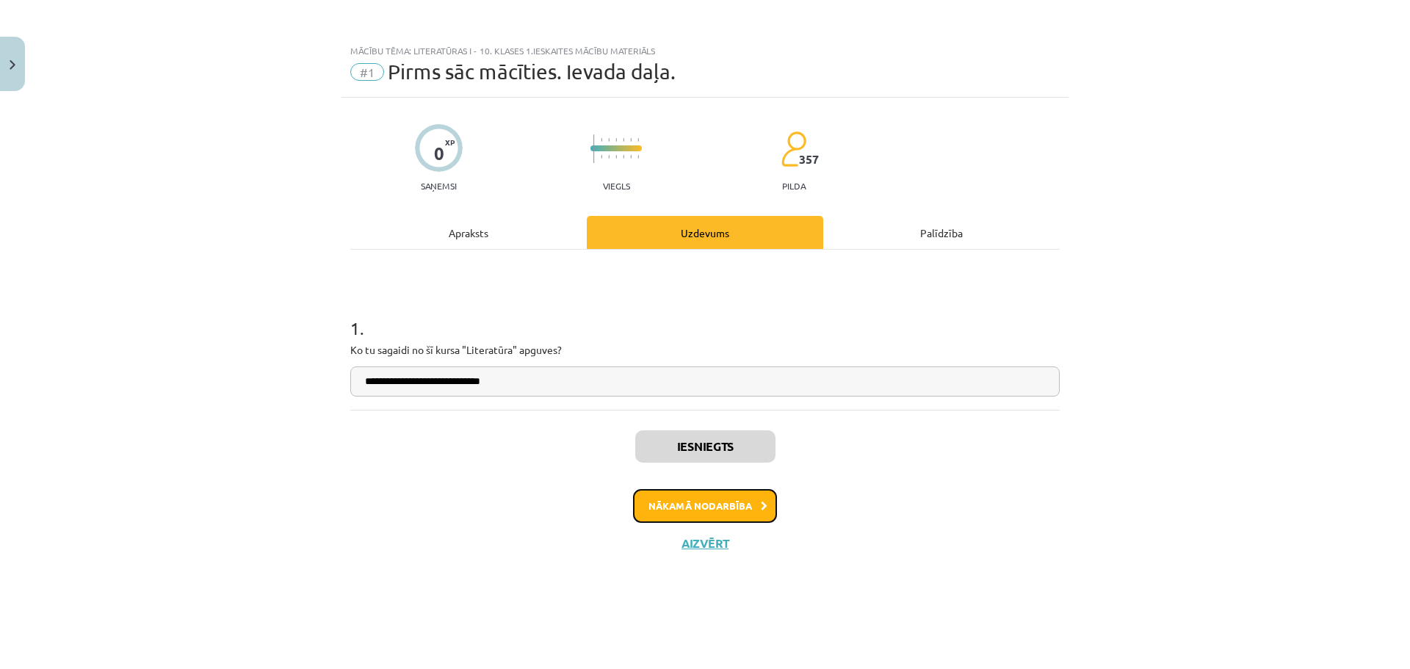
click at [736, 499] on button "Nākamā nodarbība" at bounding box center [705, 506] width 144 height 34
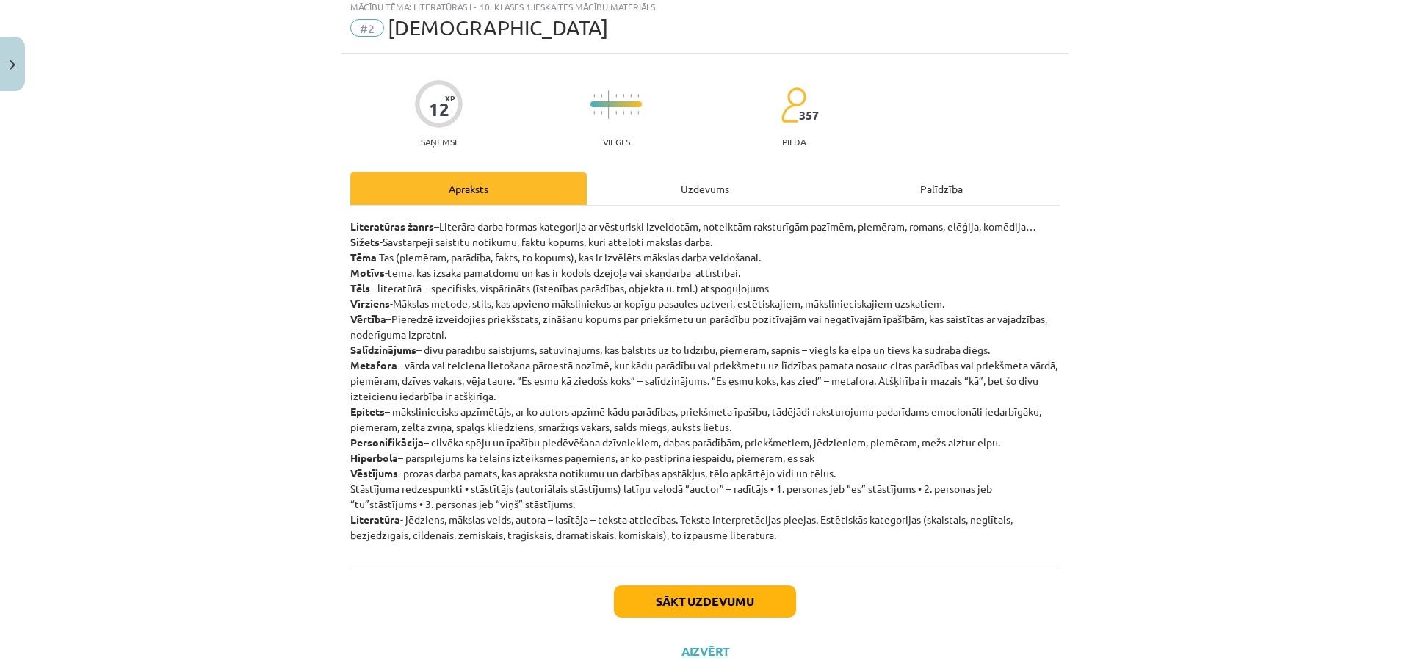
scroll to position [88, 0]
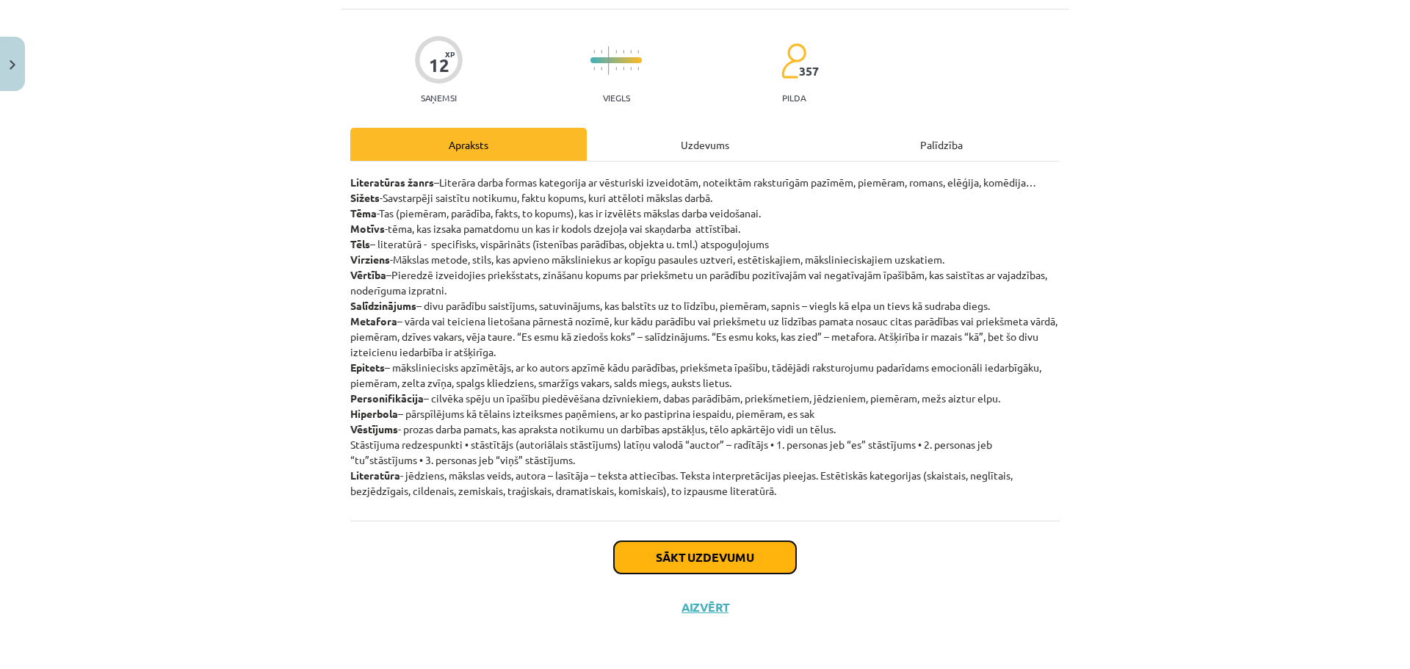
click at [667, 570] on button "Sākt uzdevumu" at bounding box center [705, 557] width 182 height 32
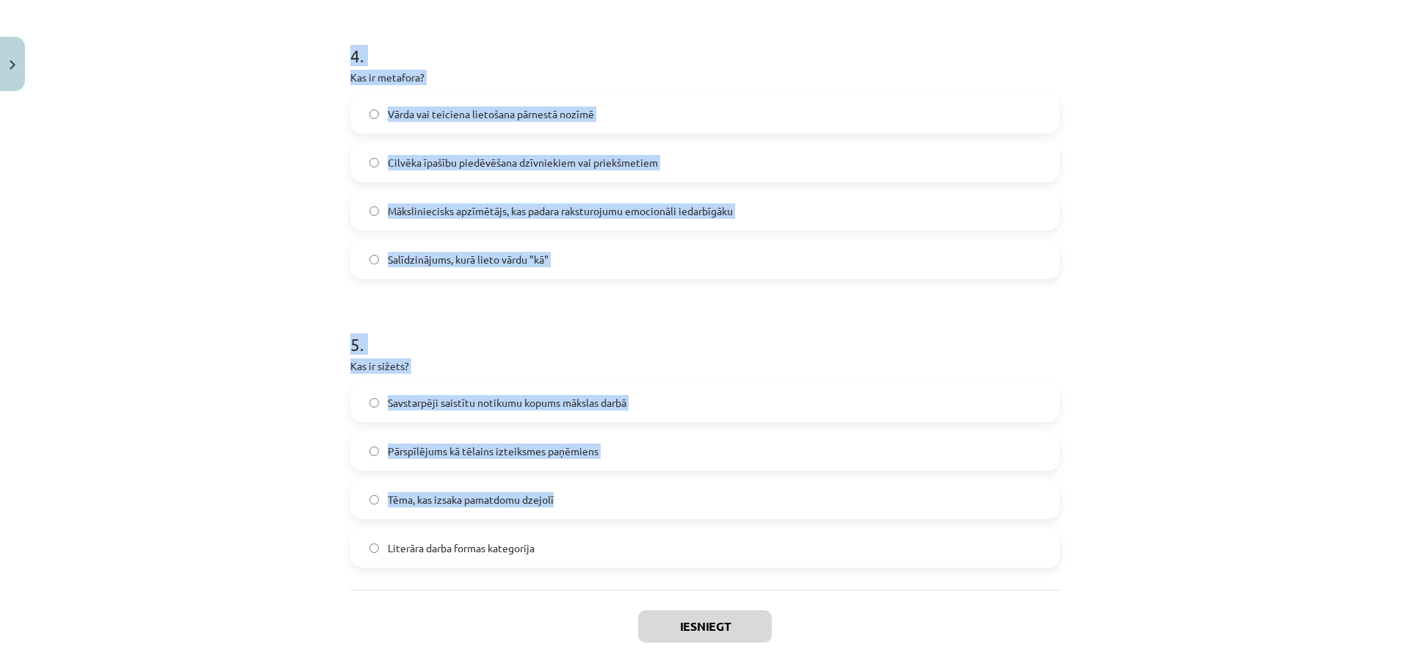
scroll to position [1207, 0]
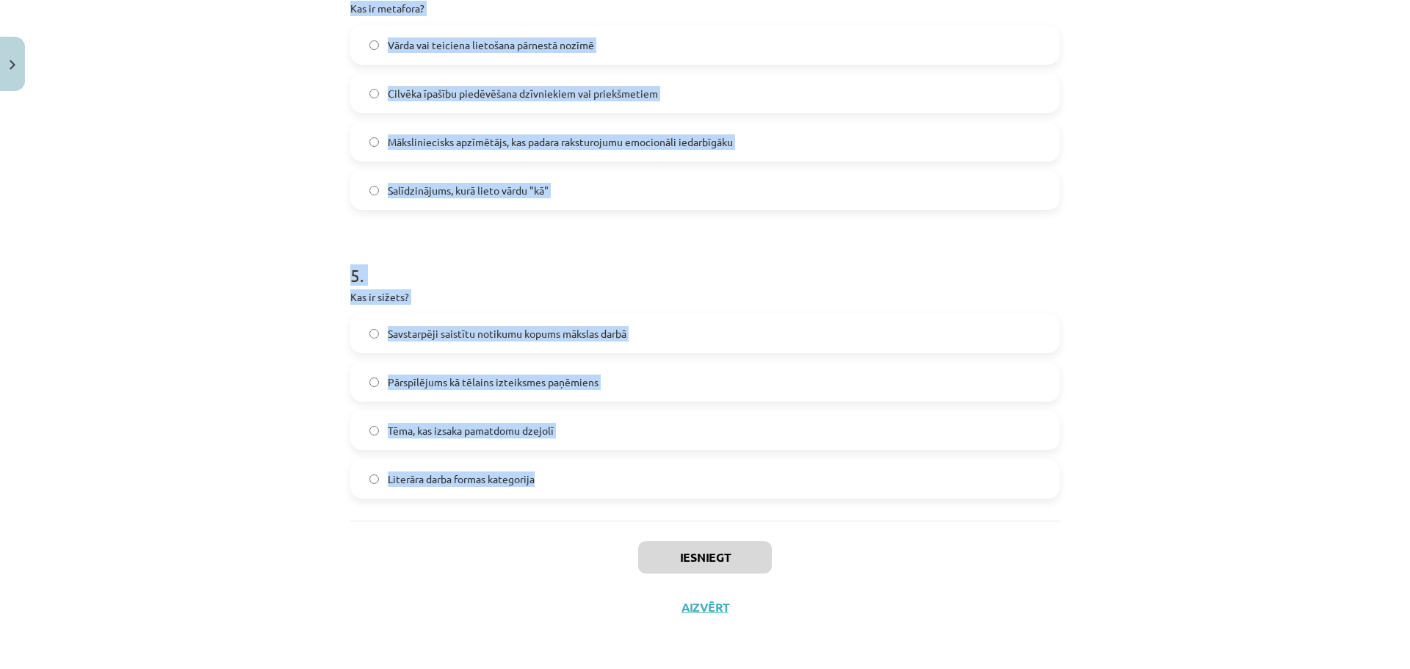
drag, startPoint x: 342, startPoint y: 312, endPoint x: 627, endPoint y: 512, distance: 347.9
copy form "Kas ir vērtība literatūrā? Pieredzē izveidojies priekšstats par priekšmetu un p…"
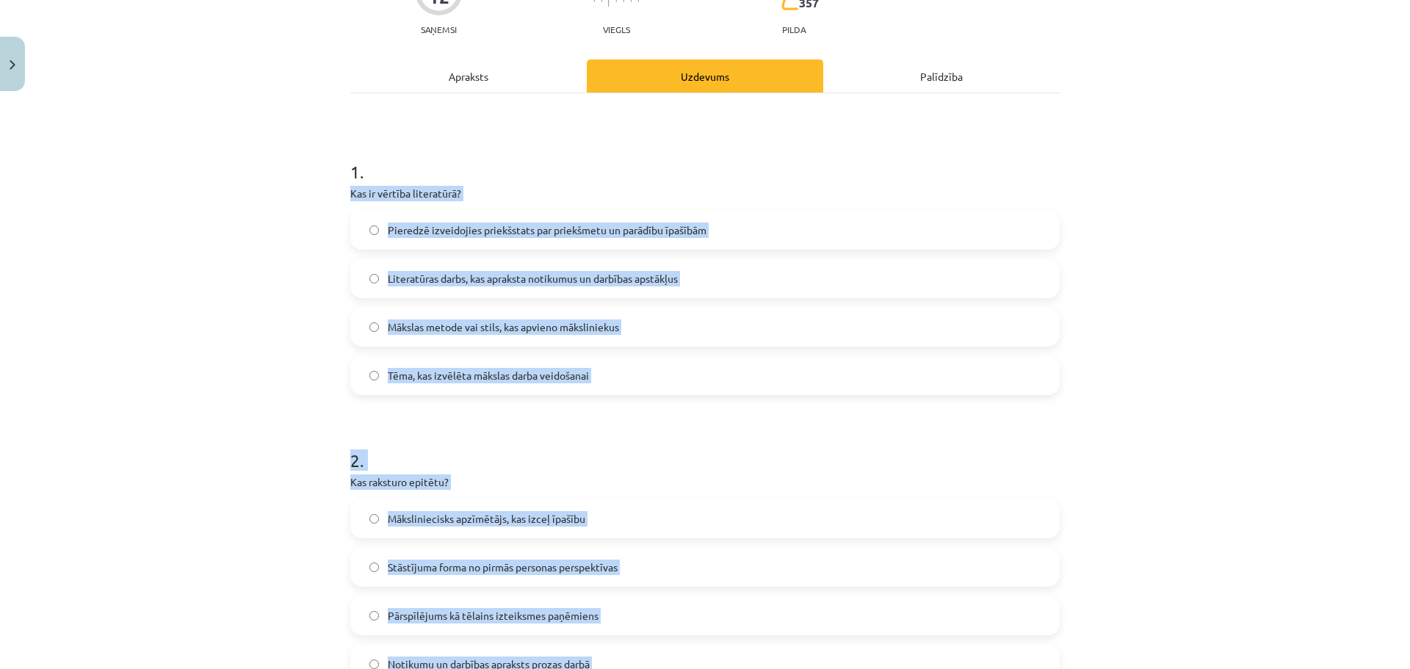
scroll to position [32, 0]
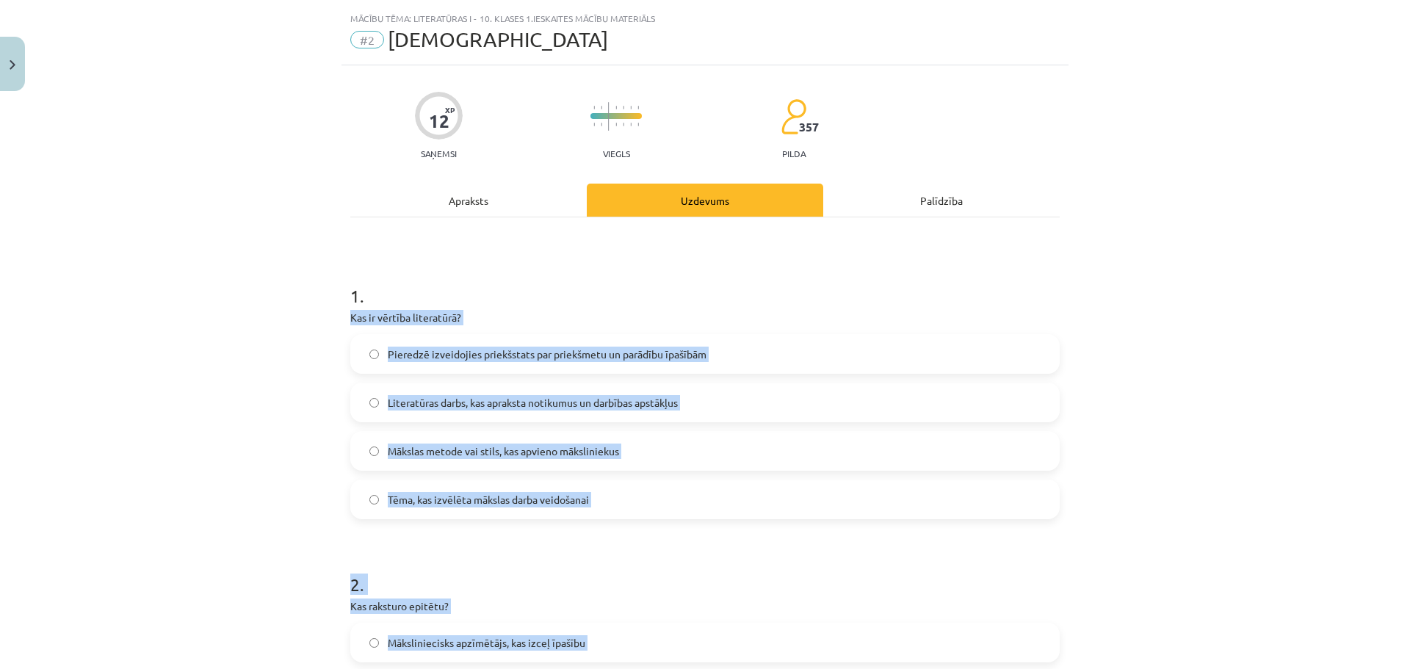
click at [421, 354] on span "Pieredzē izveidojies priekšstats par priekšmetu un parādību īpašībām" at bounding box center [547, 354] width 319 height 15
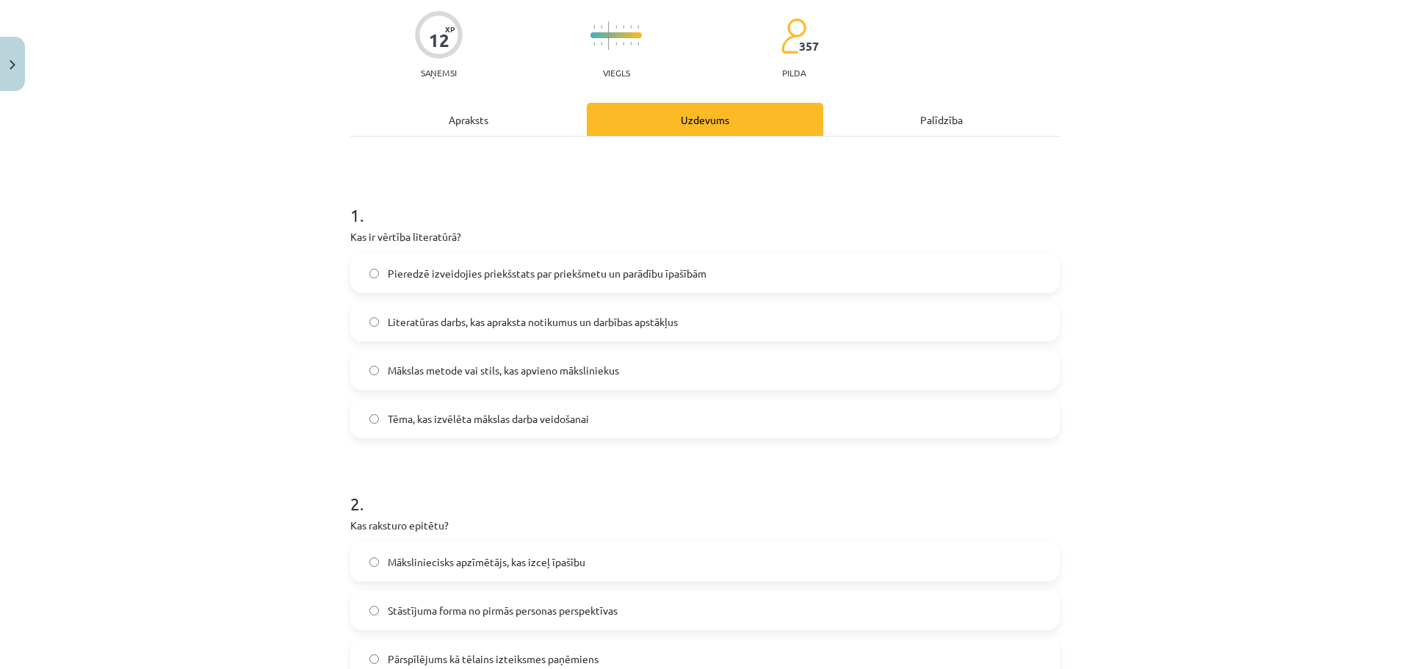
scroll to position [253, 0]
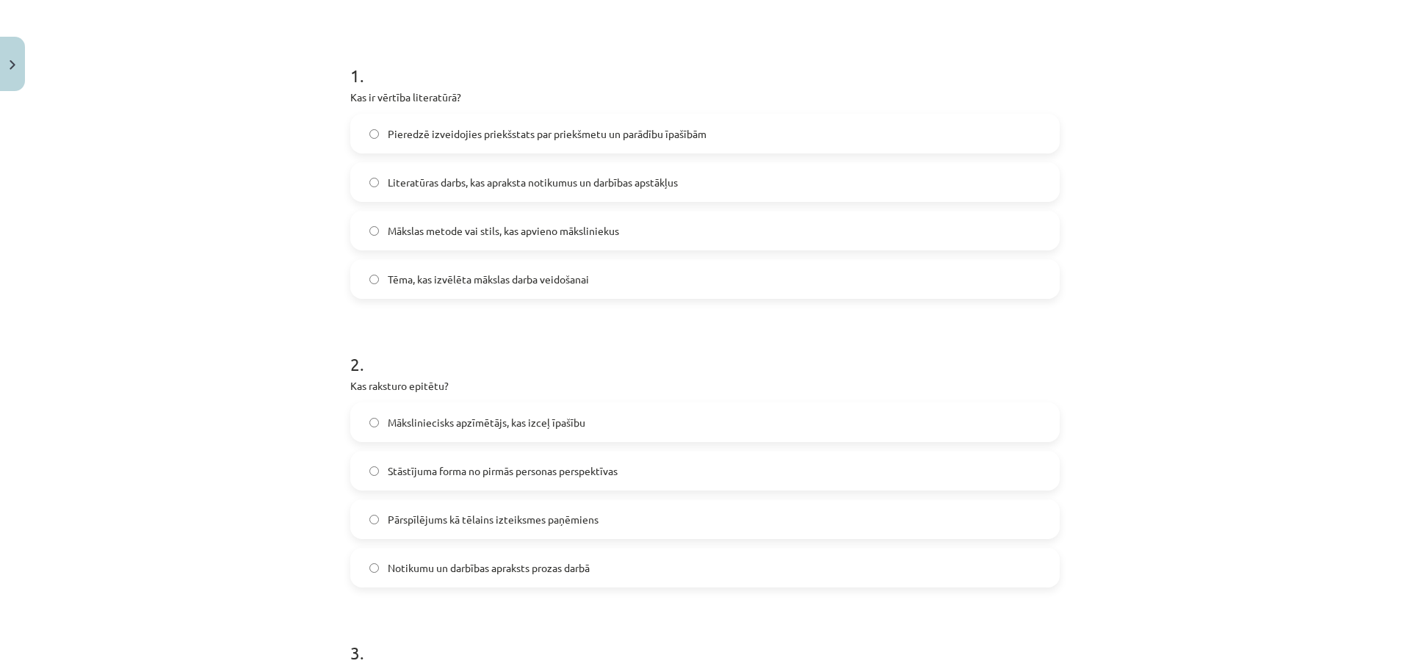
click at [399, 424] on span "Māksliniecisks apzīmētājs, kas izceļ īpašību" at bounding box center [487, 422] width 198 height 15
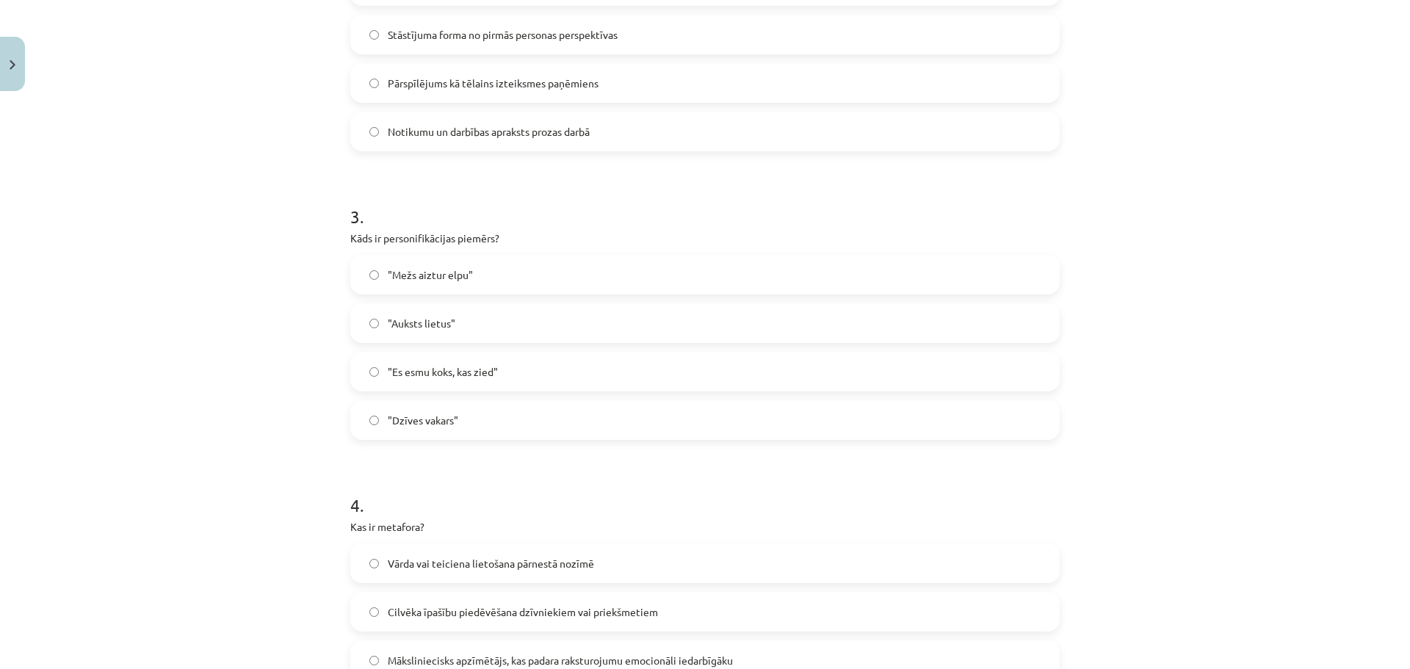
scroll to position [693, 0]
click at [481, 269] on label ""Mežs aiztur elpu"" at bounding box center [705, 270] width 706 height 37
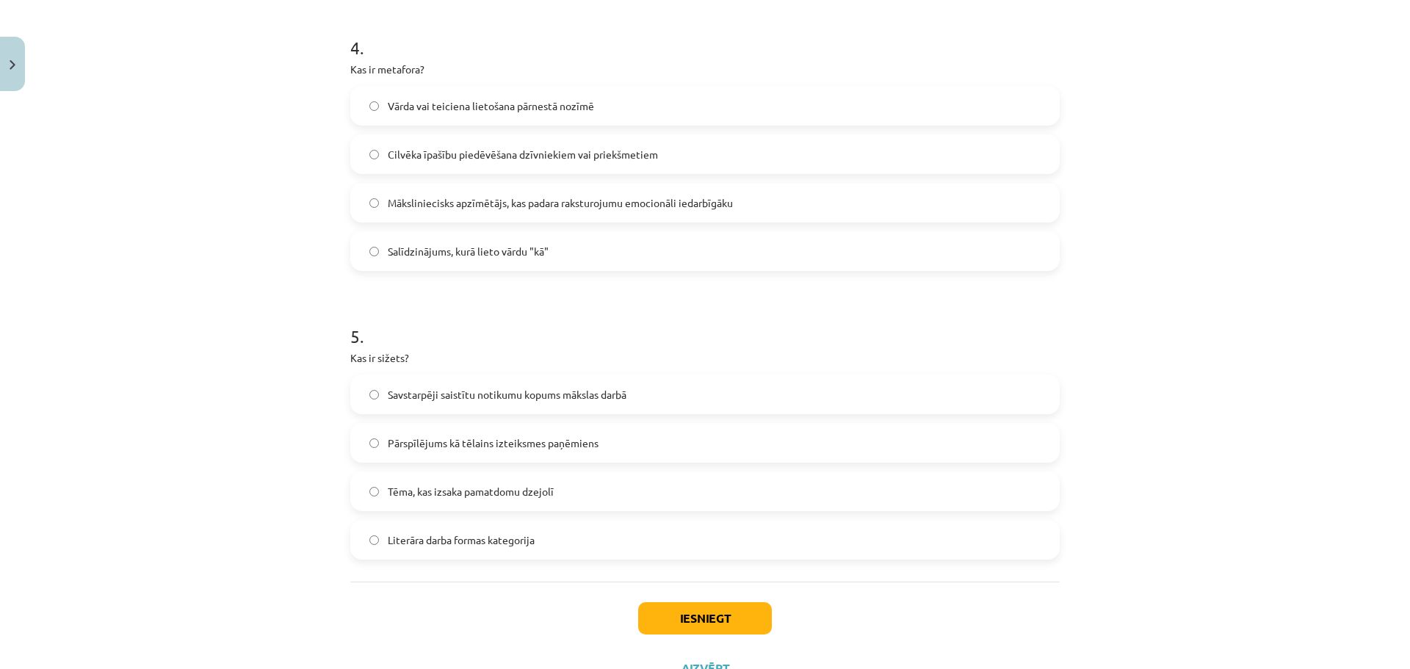
scroll to position [1207, 0]
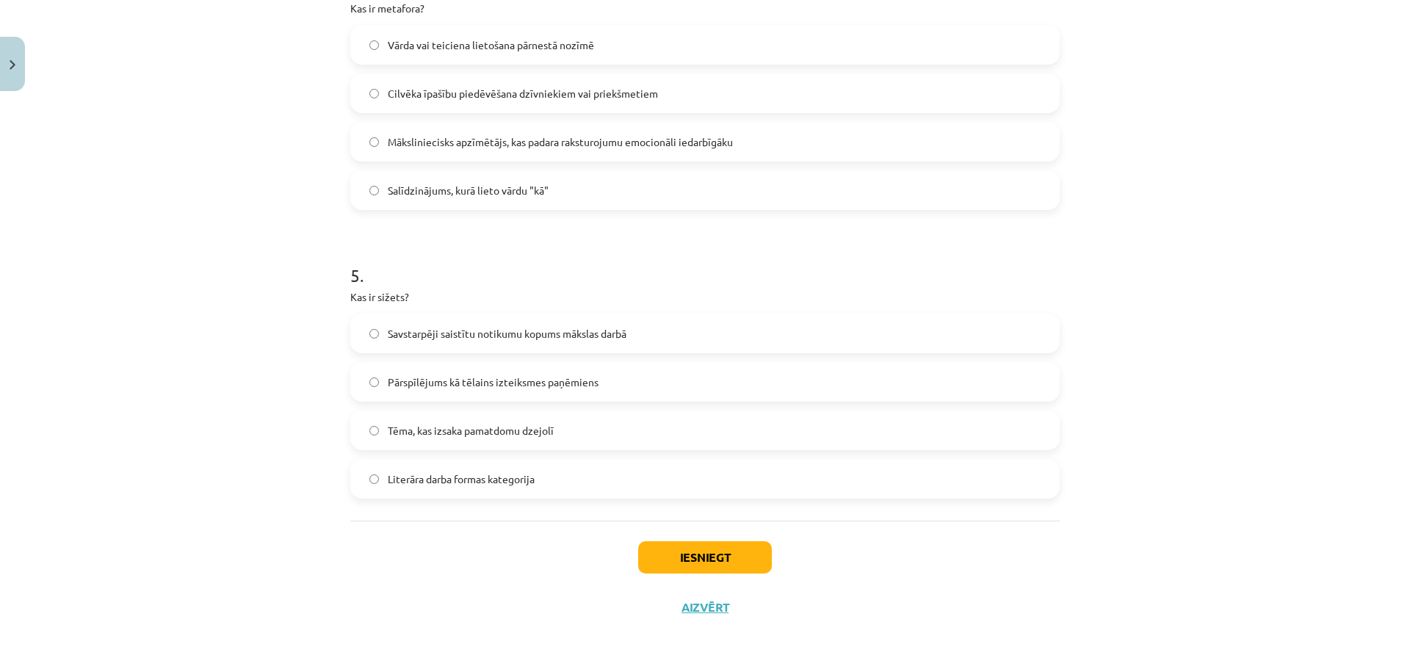
click at [472, 33] on label "Vārda vai teiciena lietošana pārnestā nozīmē" at bounding box center [705, 44] width 706 height 37
click at [429, 341] on label "Savstarpēji saistītu notikumu kopums mākslas darbā" at bounding box center [705, 333] width 706 height 37
click at [681, 559] on button "Iesniegt" at bounding box center [705, 557] width 134 height 32
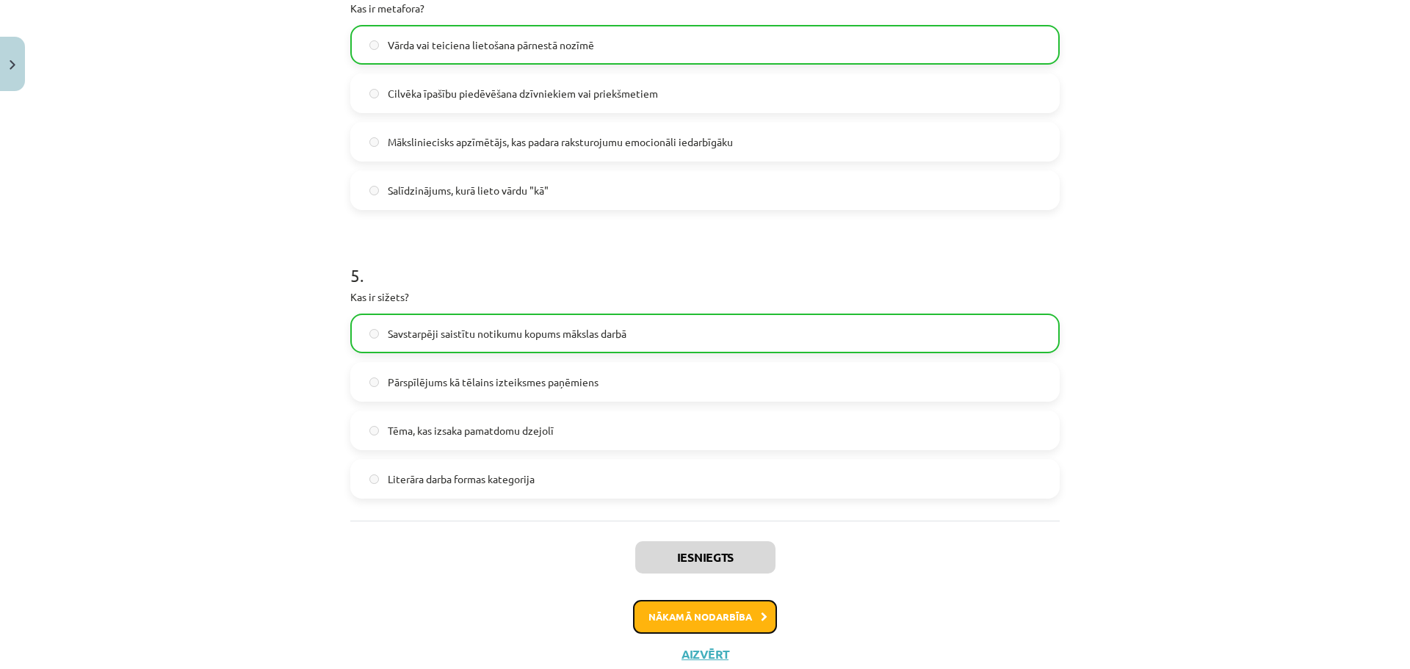
click at [660, 616] on button "Nākamā nodarbība" at bounding box center [705, 617] width 144 height 34
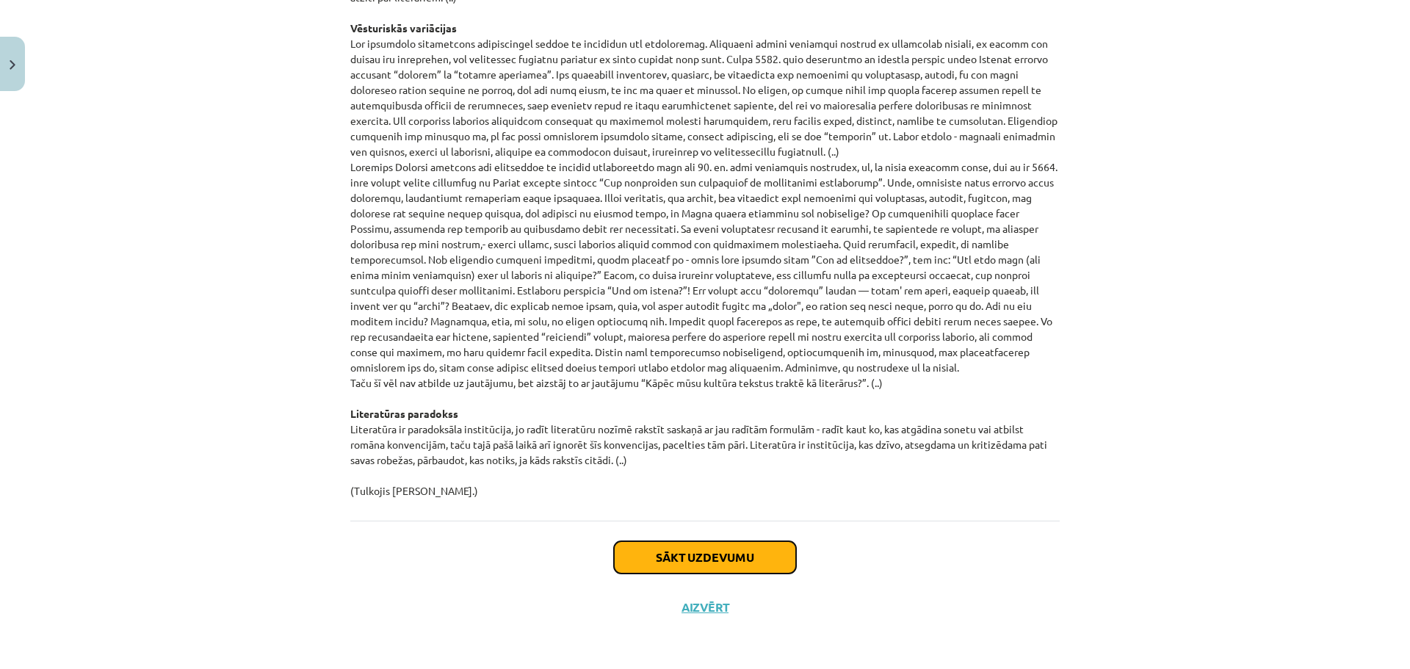
click at [645, 548] on button "Sākt uzdevumu" at bounding box center [705, 557] width 182 height 32
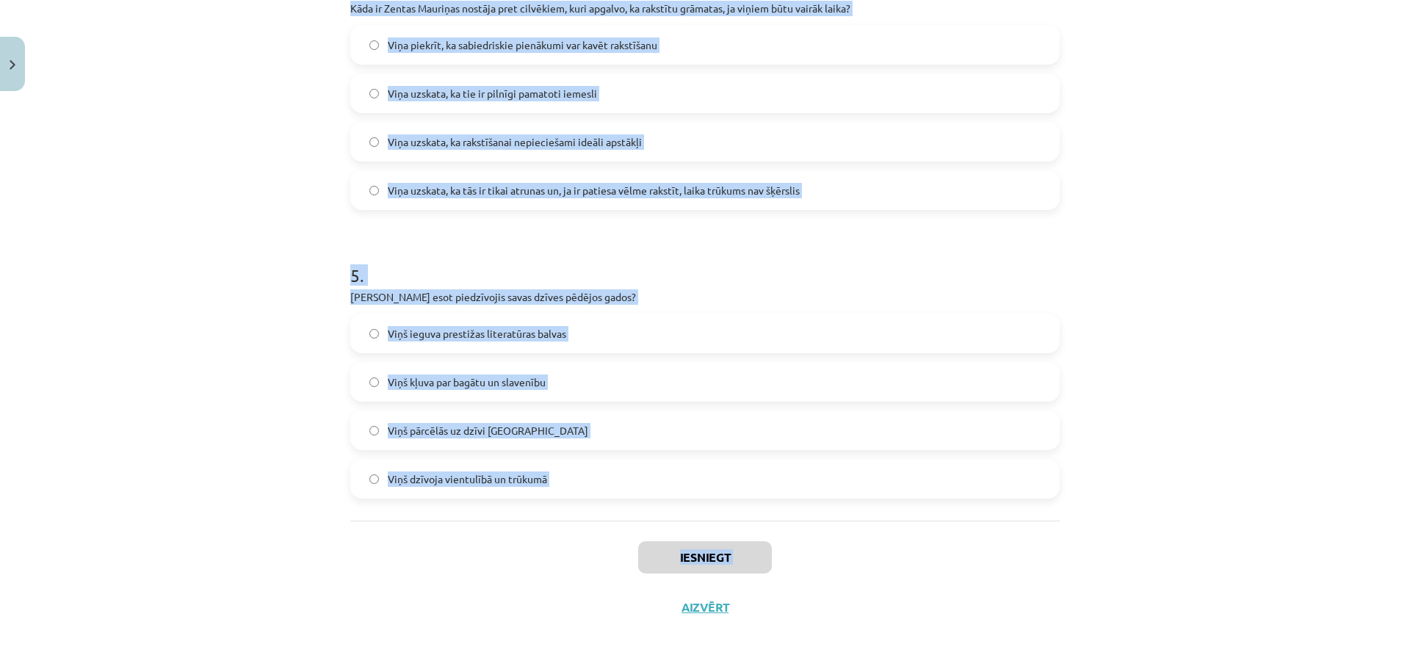
drag, startPoint x: 330, startPoint y: 302, endPoint x: 617, endPoint y: 558, distance: 384.8
click at [626, 572] on div "Mācību tēma: Literatūras i - 10. klases 1.ieskaites mācību materiāls #3 Kas ir …" at bounding box center [705, 334] width 1410 height 669
copy form "Kas, pēc Zentas Mauriņas domām, ir viens no galvenajiem dzejnieka rakstīšanas i…"
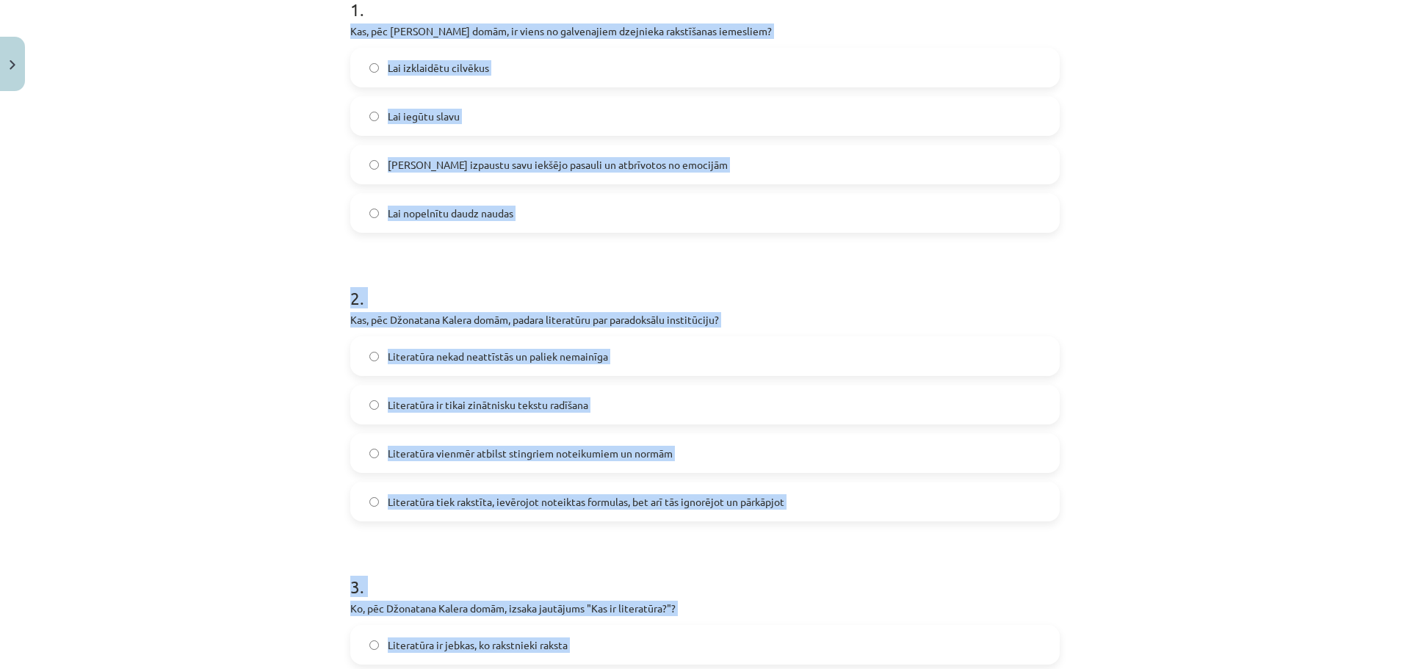
scroll to position [179, 0]
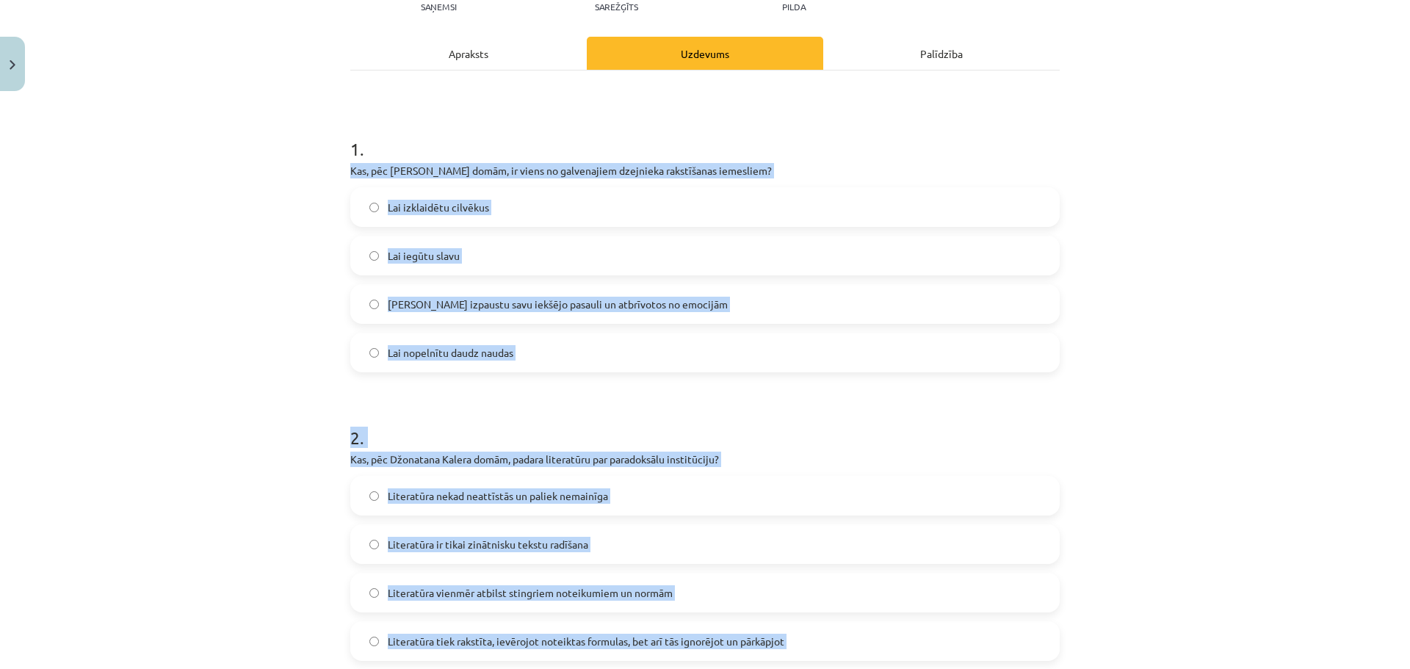
click at [470, 306] on span "Lai izpaustu savu iekšējo pasauli un atbrīvotos no emocijām" at bounding box center [558, 304] width 340 height 15
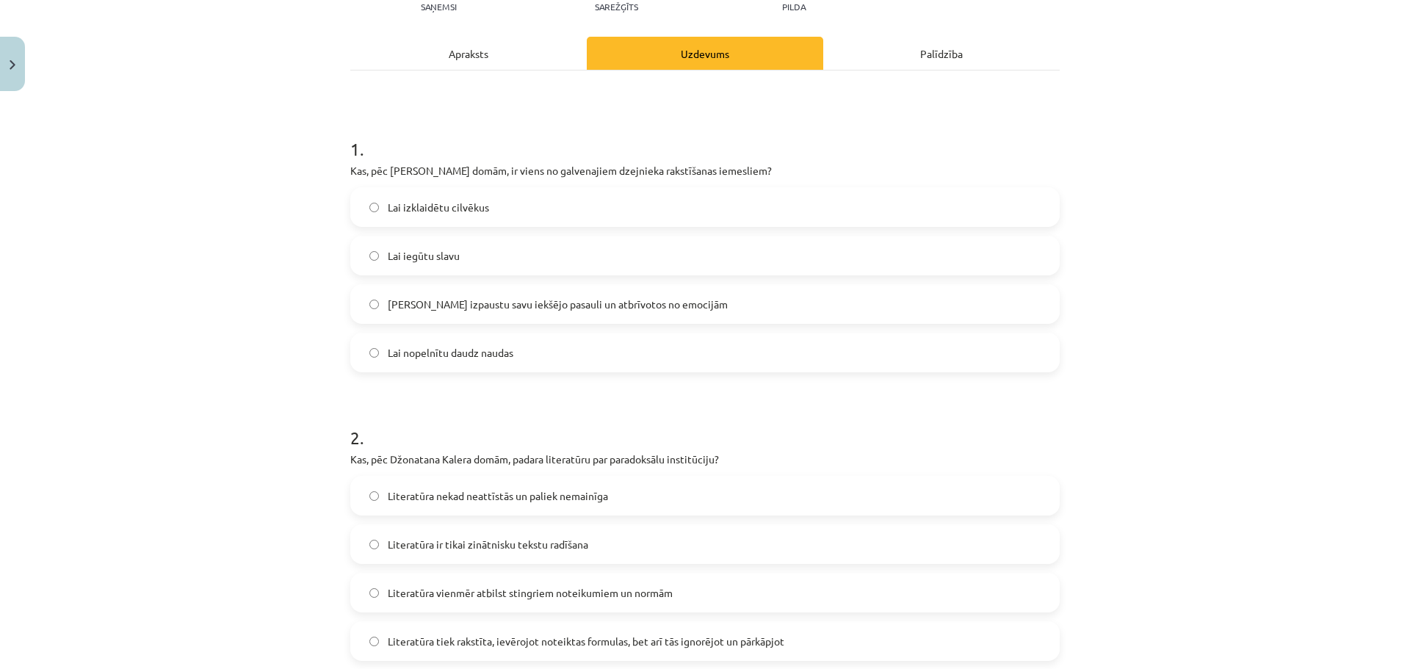
scroll to position [253, 0]
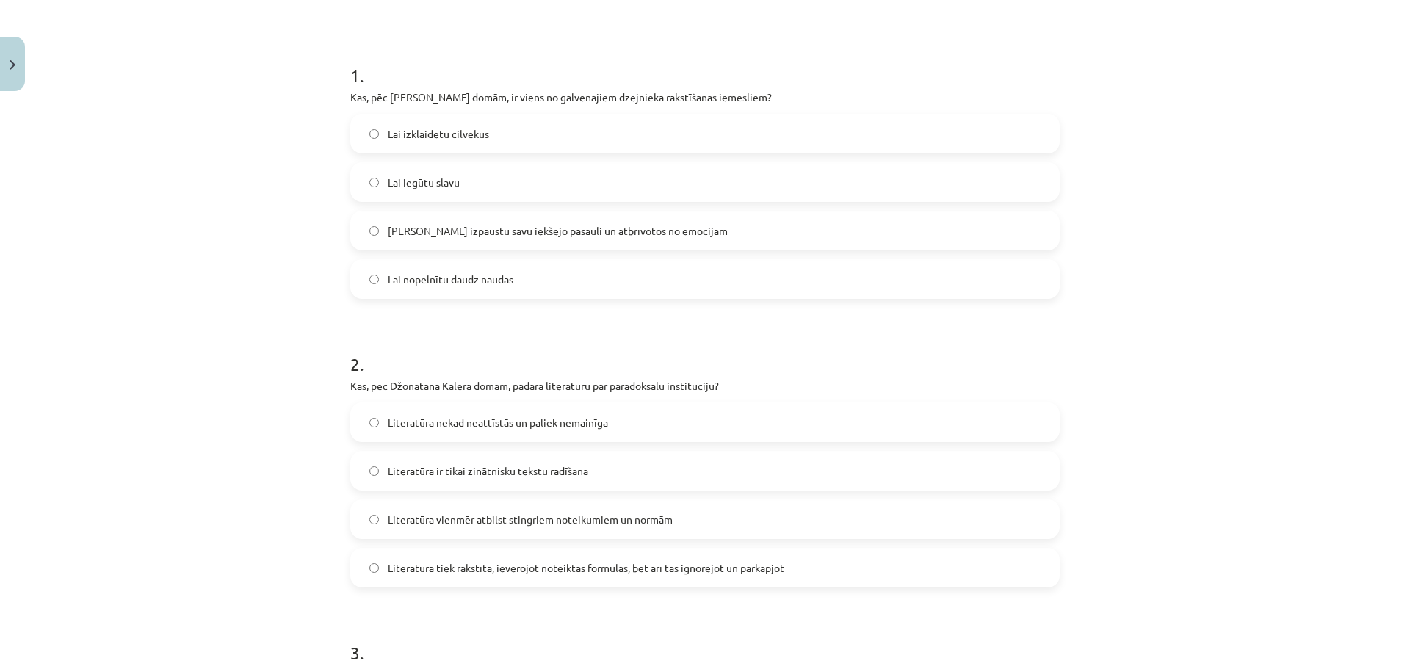
click at [575, 563] on span "Literatūra tiek rakstīta, ievērojot noteiktas formulas, bet arī tās ignorējot u…" at bounding box center [586, 567] width 397 height 15
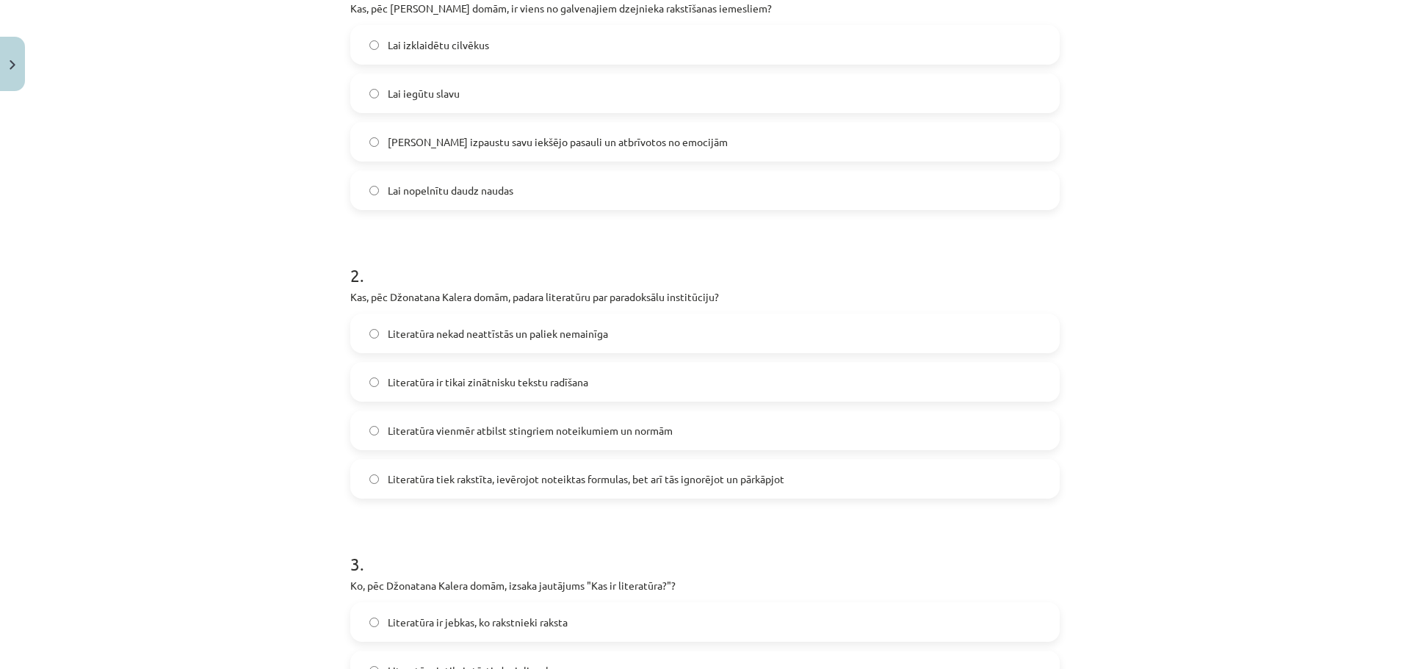
scroll to position [546, 0]
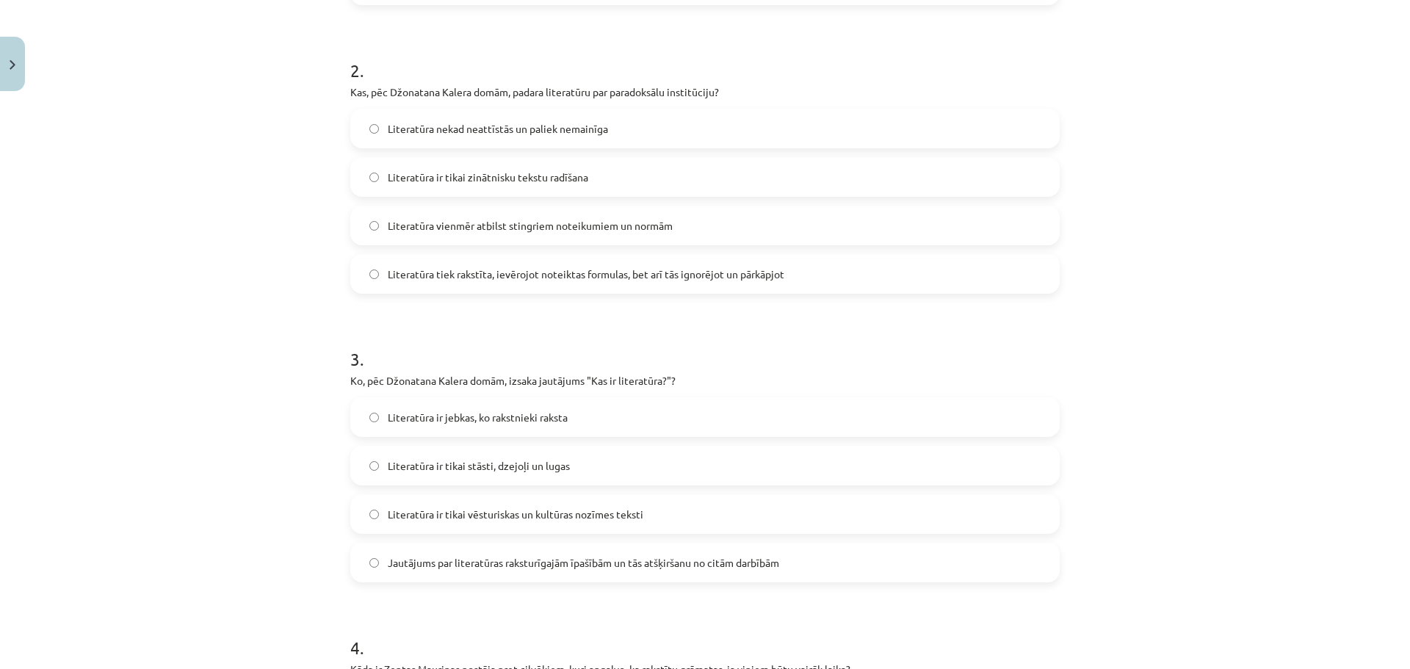
click at [584, 562] on span "Jautājums par literatūras raksturīgajām īpašībām un tās atšķiršanu no citām dar…" at bounding box center [583, 562] width 391 height 15
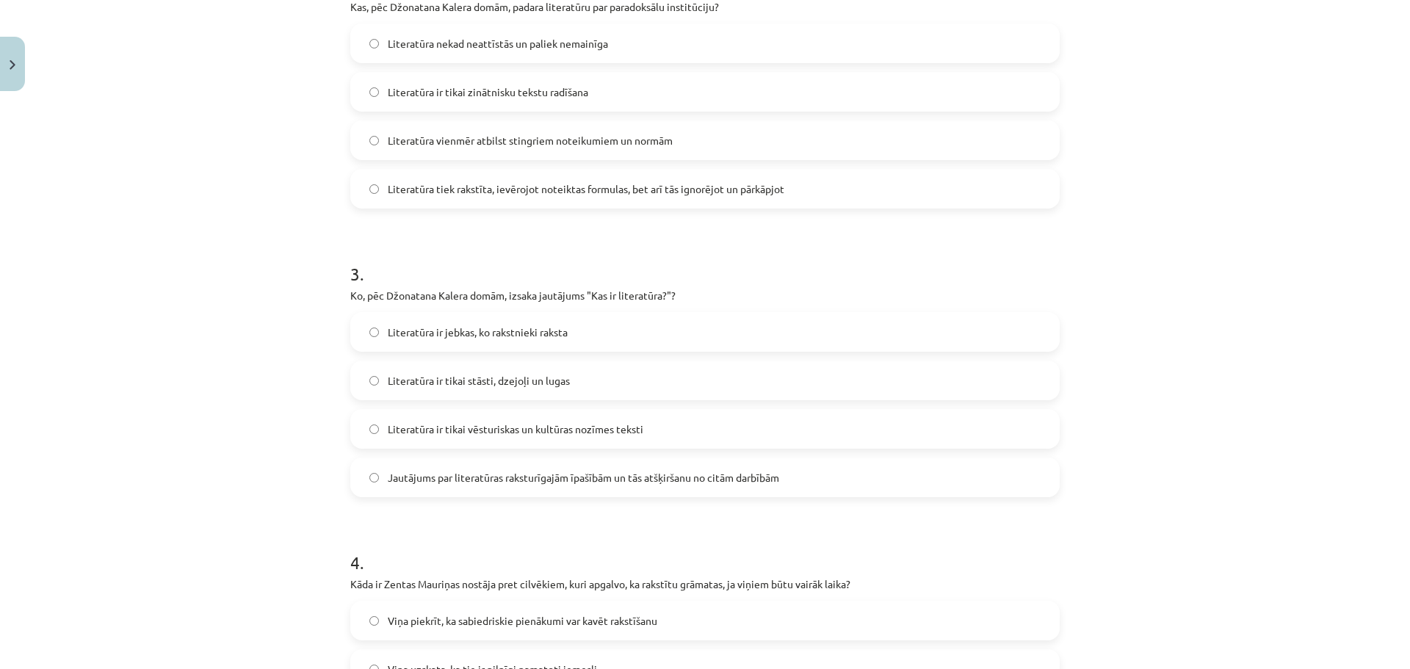
scroll to position [767, 0]
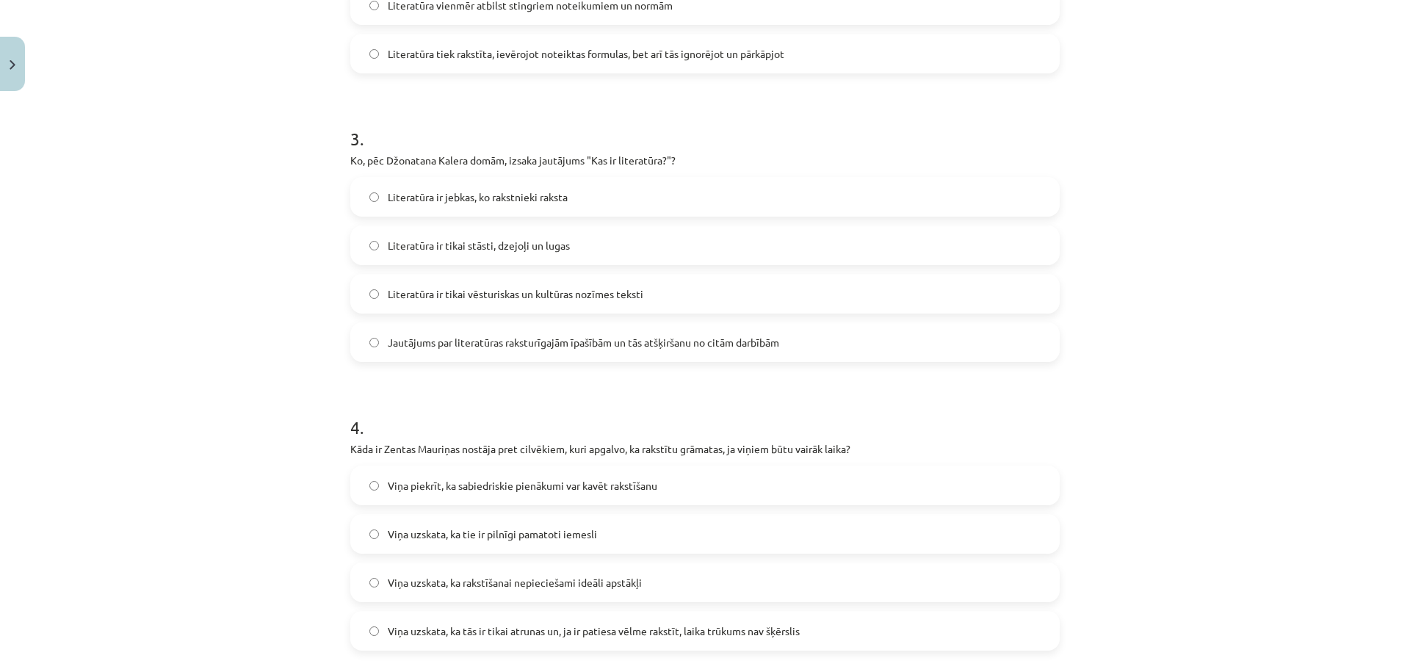
click at [577, 629] on span "Viņa uzskata, ka tās ir tikai atrunas un, ja ir patiesa vēlme rakstīt, laika tr…" at bounding box center [594, 630] width 412 height 15
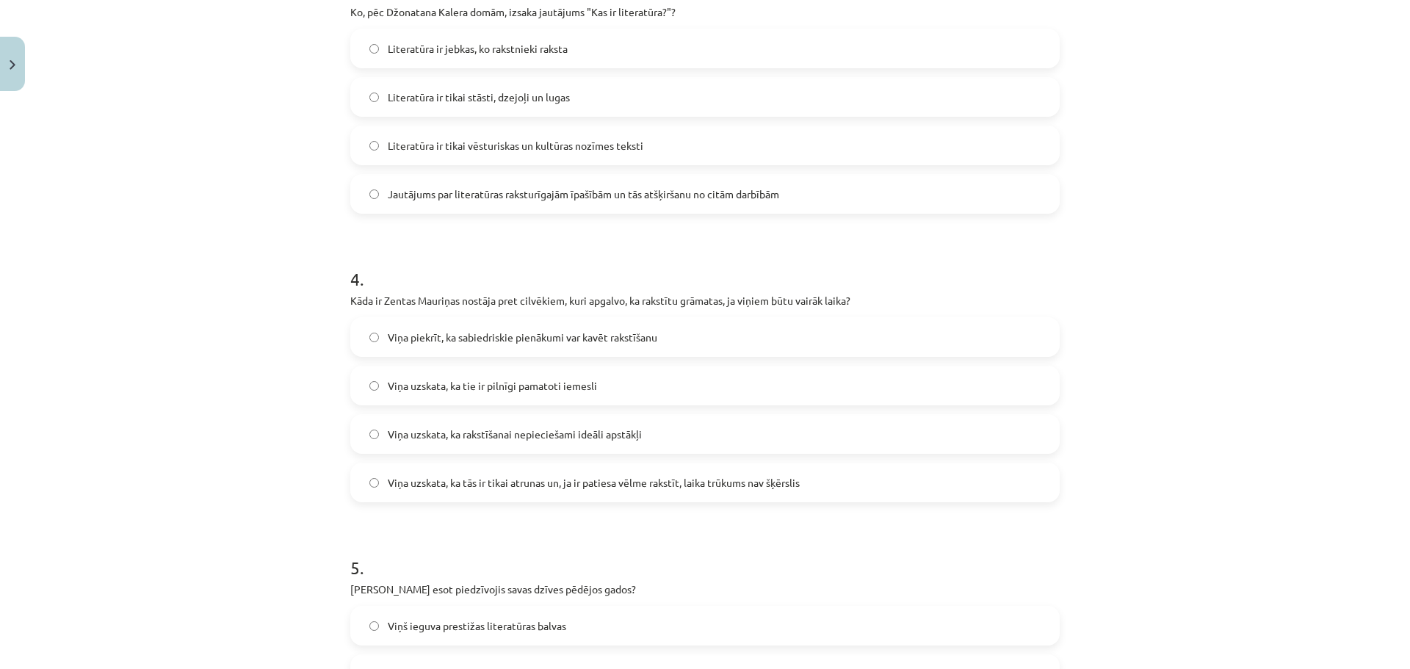
scroll to position [1060, 0]
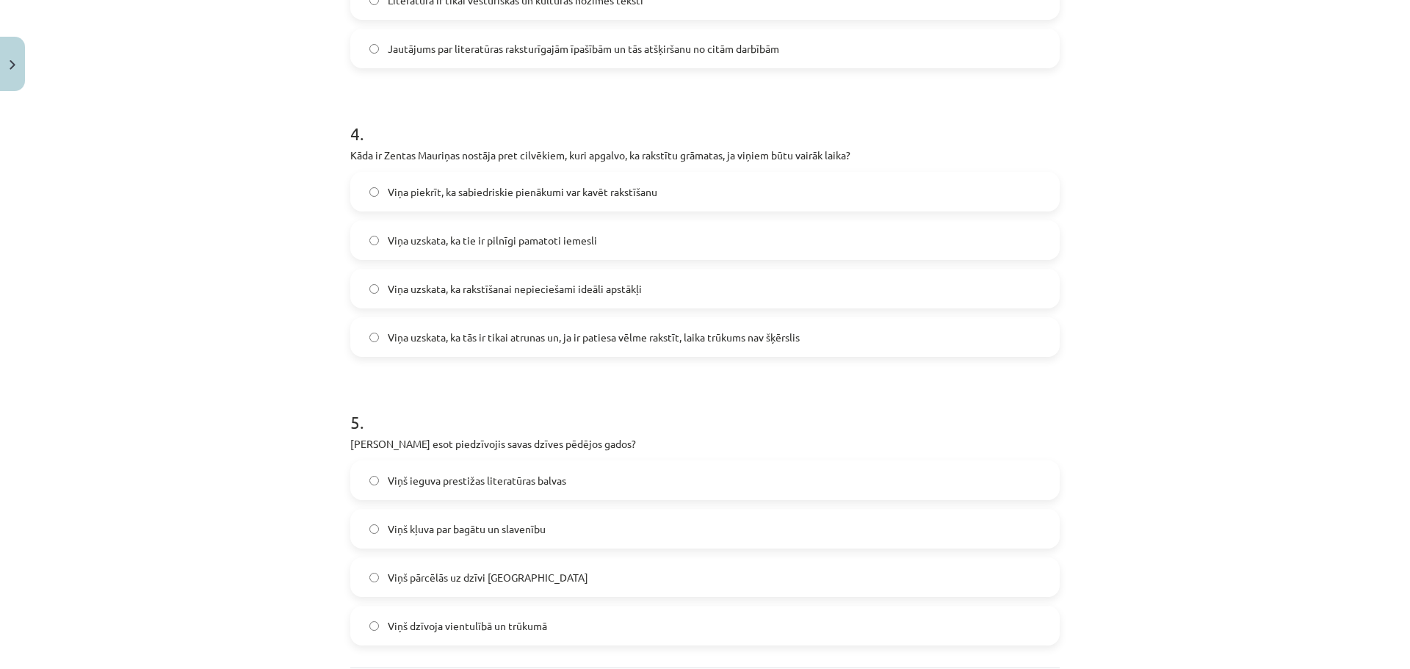
click at [468, 625] on span "Viņš dzīvoja vientulībā un trūkumā" at bounding box center [467, 625] width 159 height 15
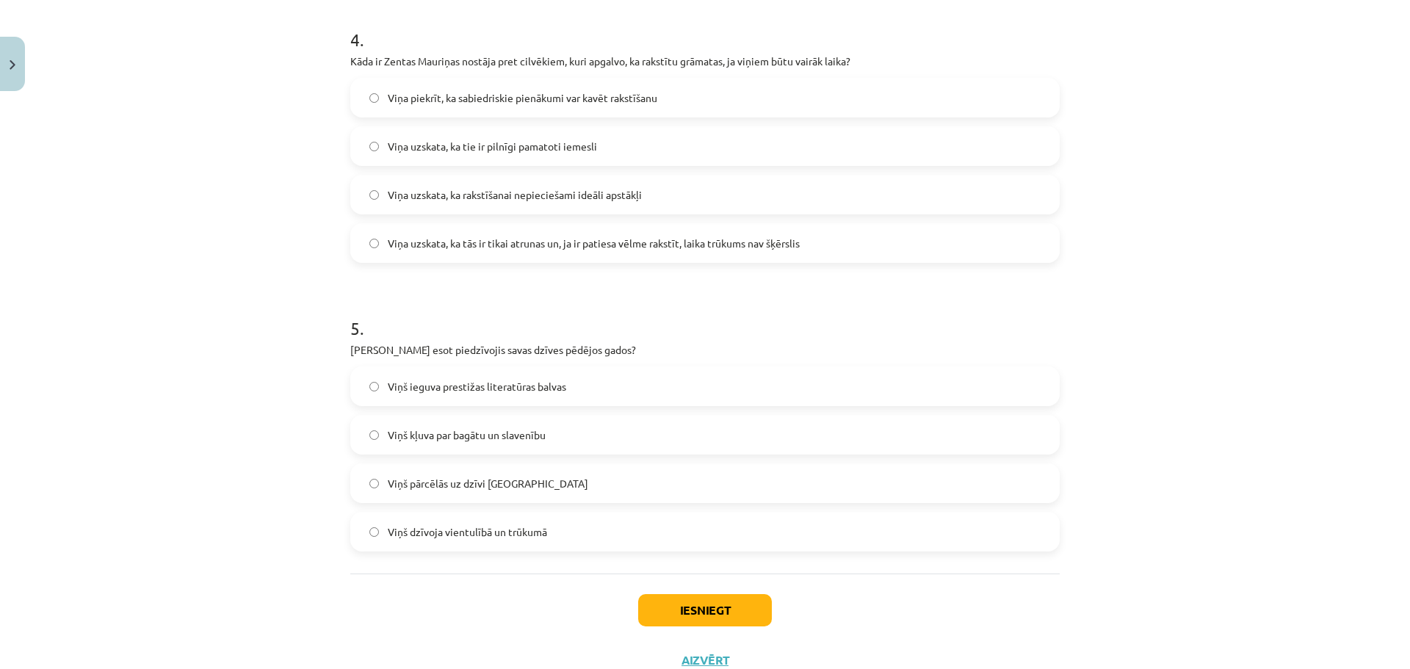
scroll to position [1207, 0]
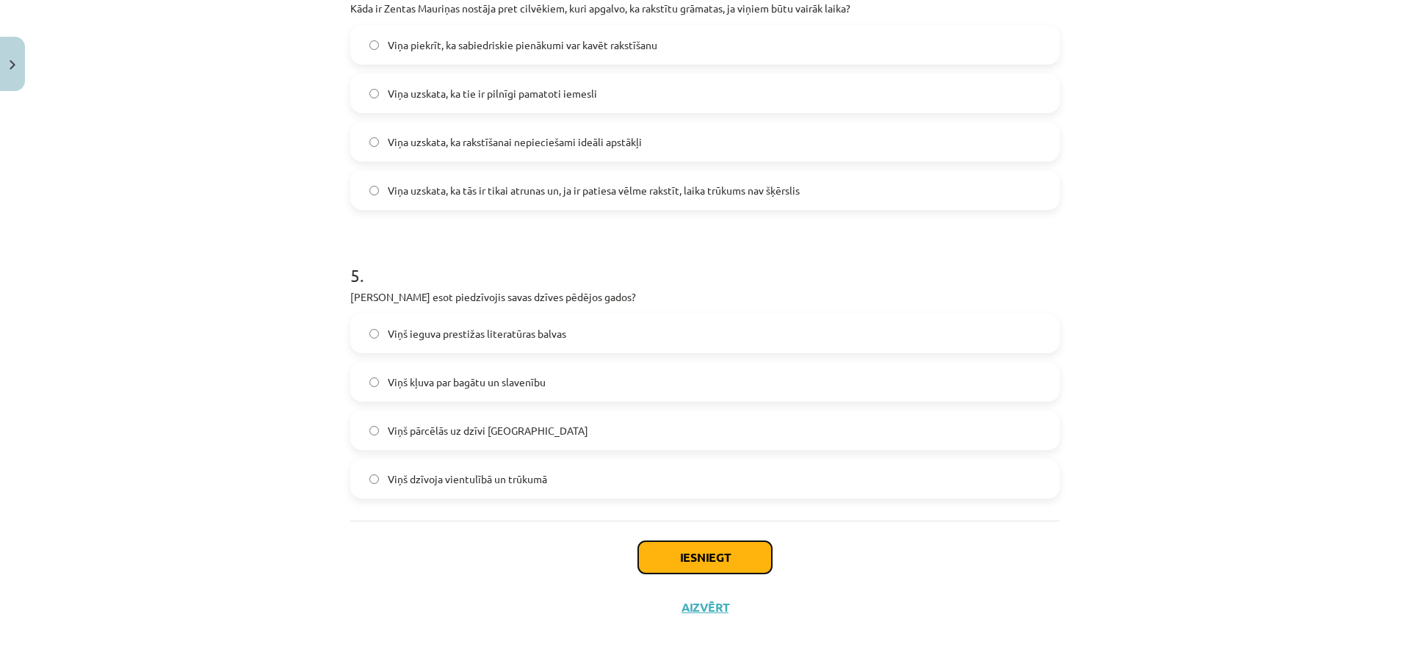
click at [662, 558] on button "Iesniegt" at bounding box center [705, 557] width 134 height 32
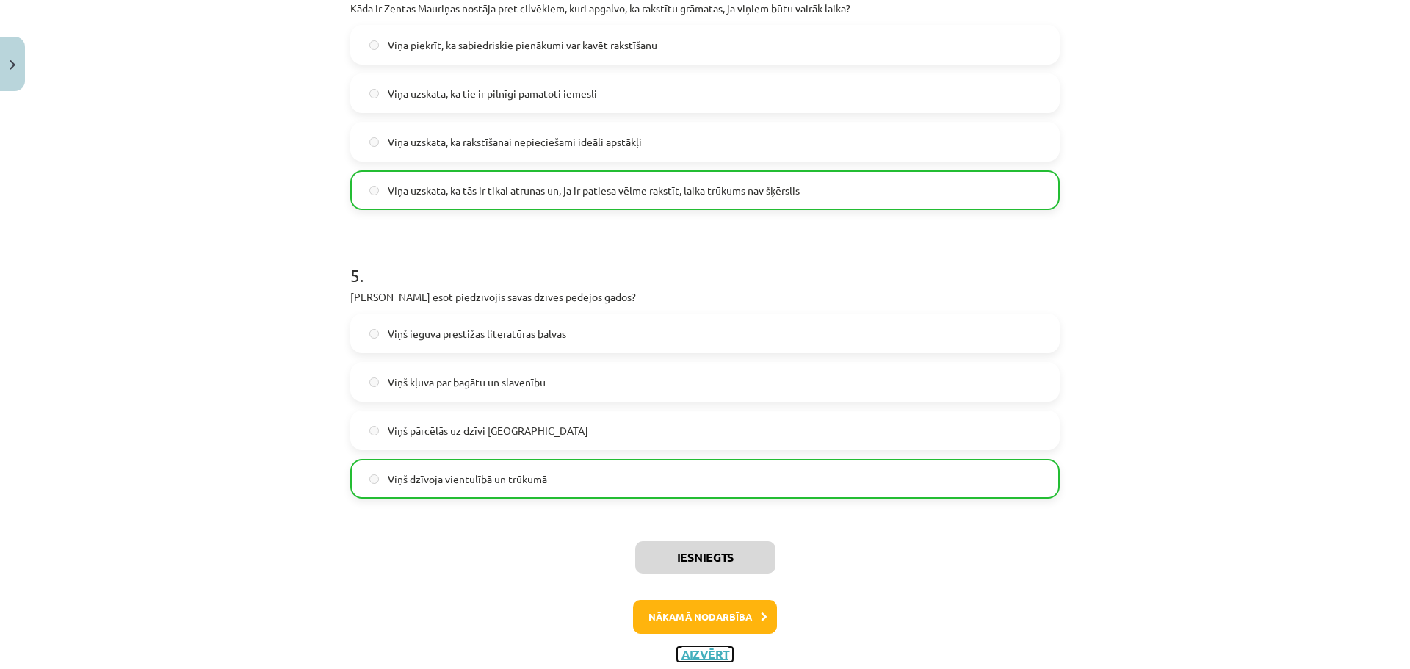
click at [691, 656] on button "Aizvērt" at bounding box center [705, 654] width 56 height 15
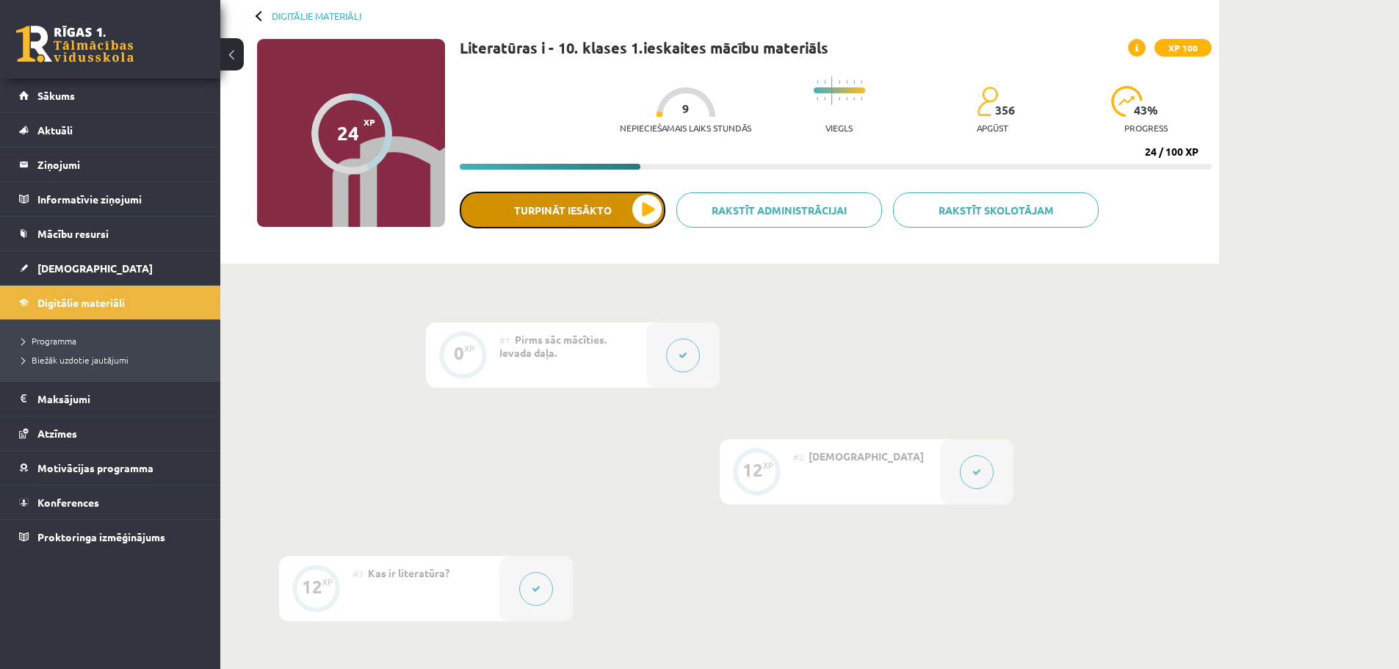
click at [585, 214] on button "Turpināt iesākto" at bounding box center [563, 210] width 206 height 37
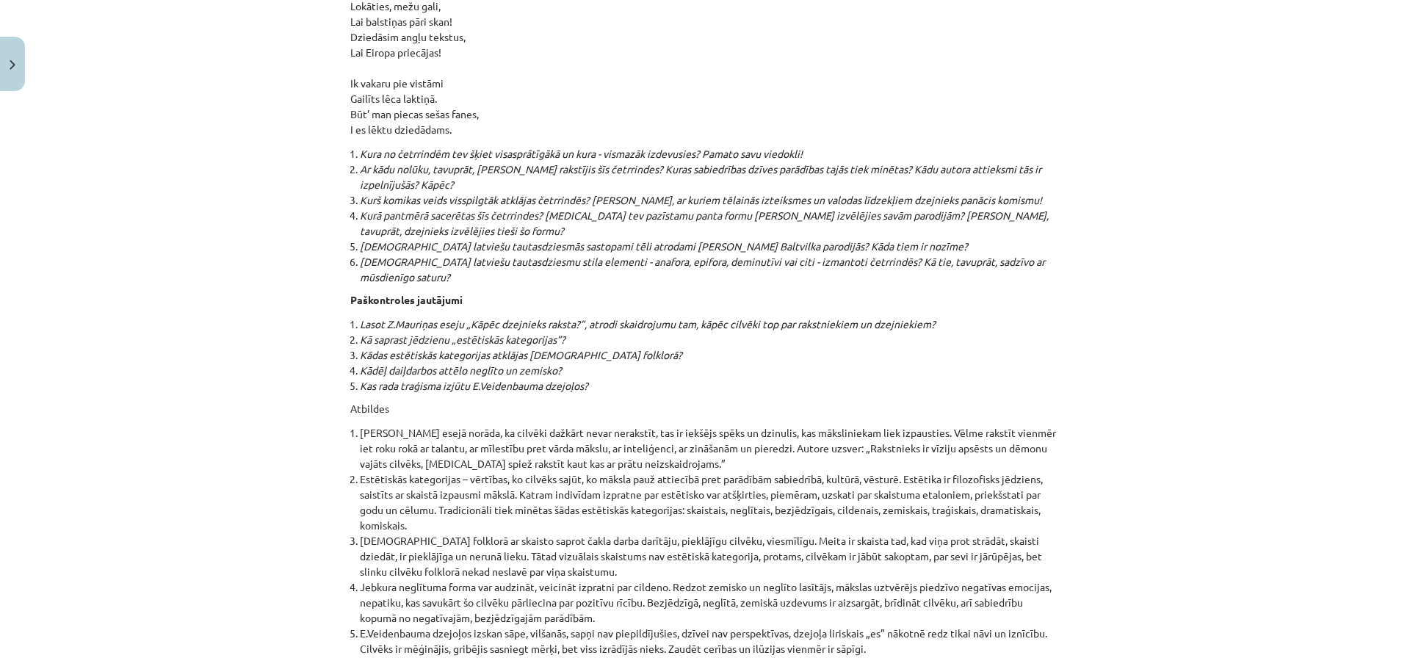
scroll to position [15596, 0]
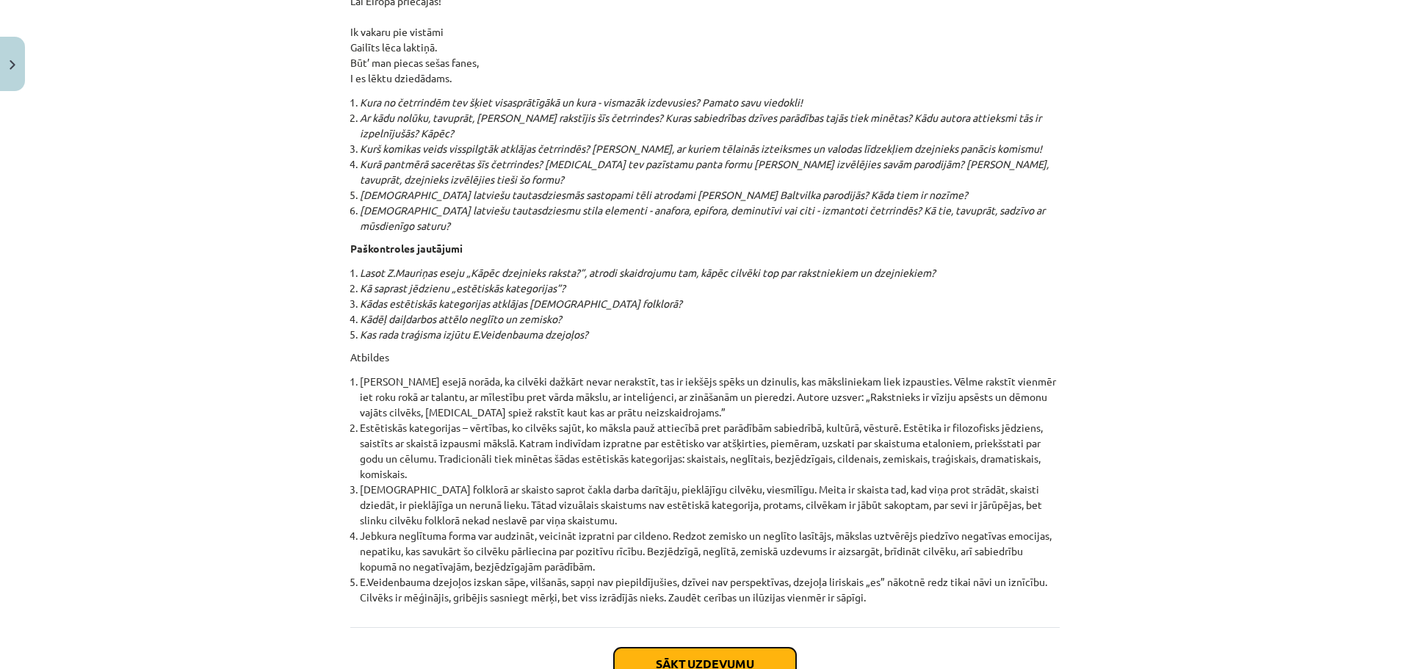
click at [657, 648] on button "Sākt uzdevumu" at bounding box center [705, 664] width 182 height 32
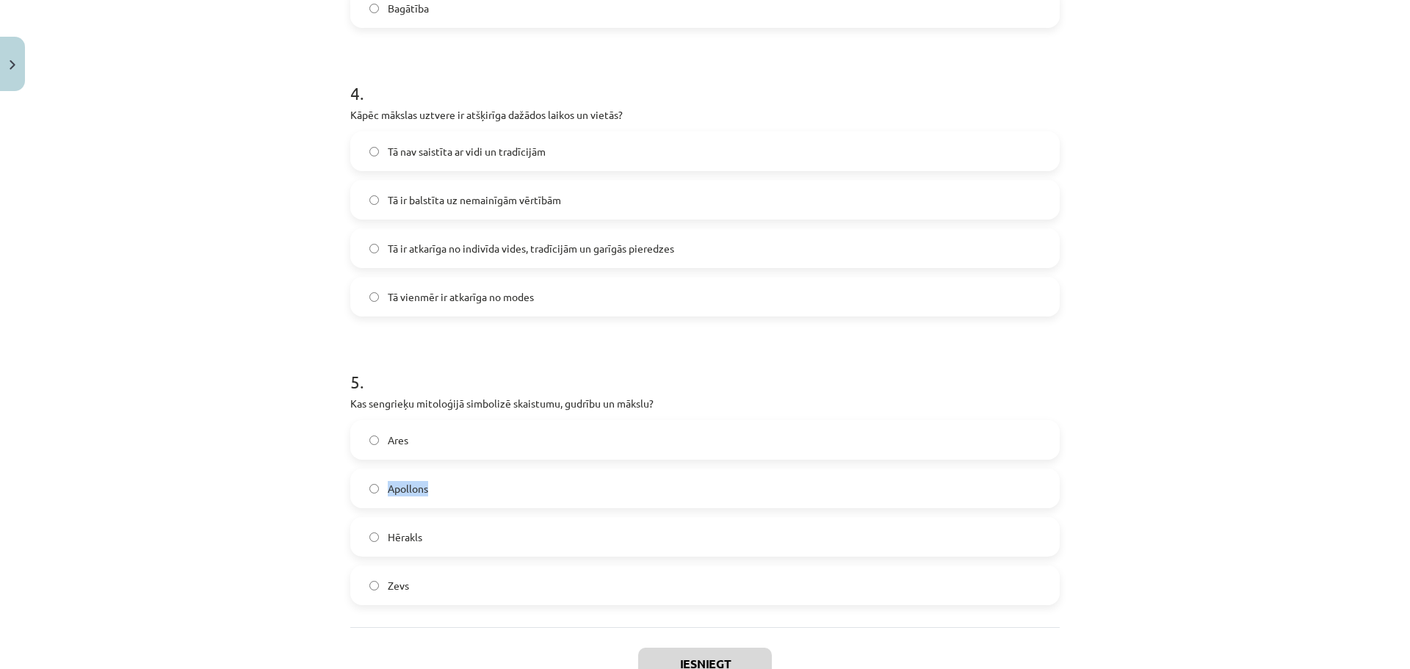
scroll to position [1231, 0]
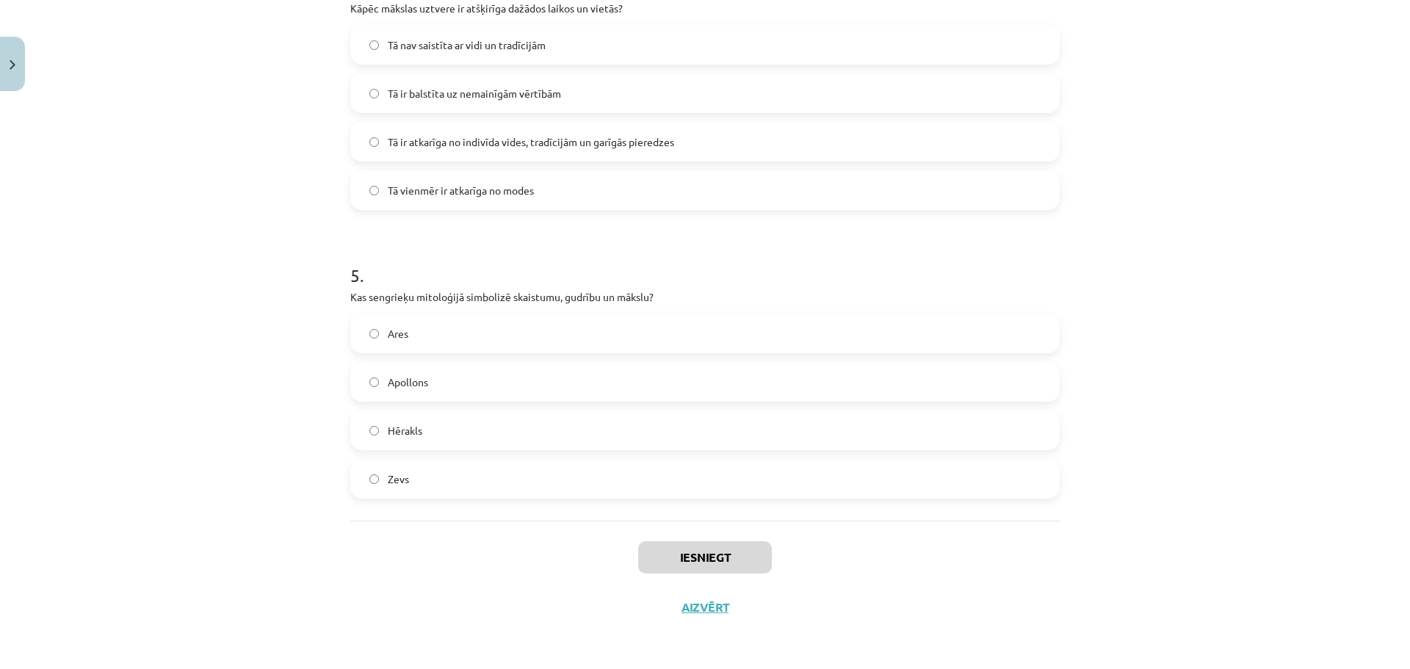
drag, startPoint x: 609, startPoint y: 444, endPoint x: 209, endPoint y: 195, distance: 471.7
click at [209, 195] on div "Mācību tēma: Literatūras i - 10. klases 1.ieskaites mācību materiāls #4 Estētis…" at bounding box center [705, 334] width 1410 height 669
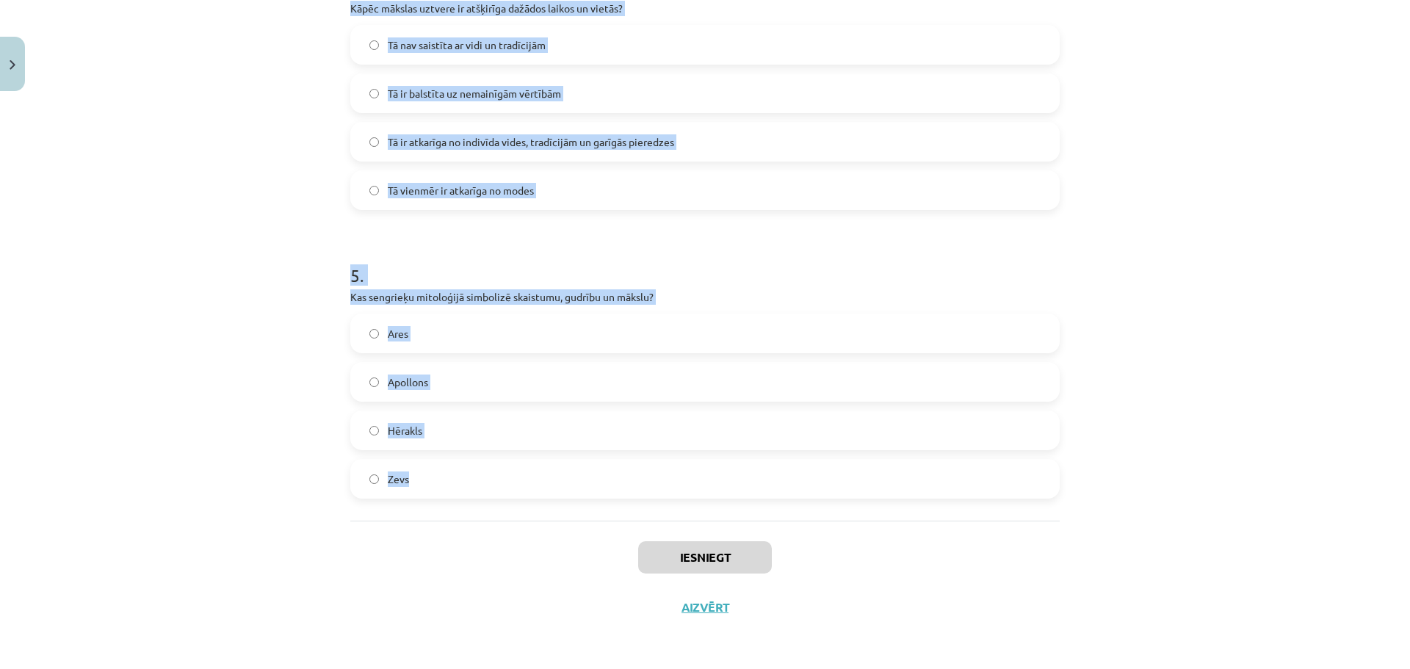
drag, startPoint x: 334, startPoint y: 366, endPoint x: 619, endPoint y: 486, distance: 309.3
click at [619, 486] on div "Mācību tēma: Literatūras i - 10. klases 1.ieskaites mācību materiāls #4 Estētis…" at bounding box center [705, 334] width 1410 height 669
copy form "Ko simbolizē Apollona uzvara pār Pītonu? Fizisko spēku pār uzvaru Tumsības un ļ…"
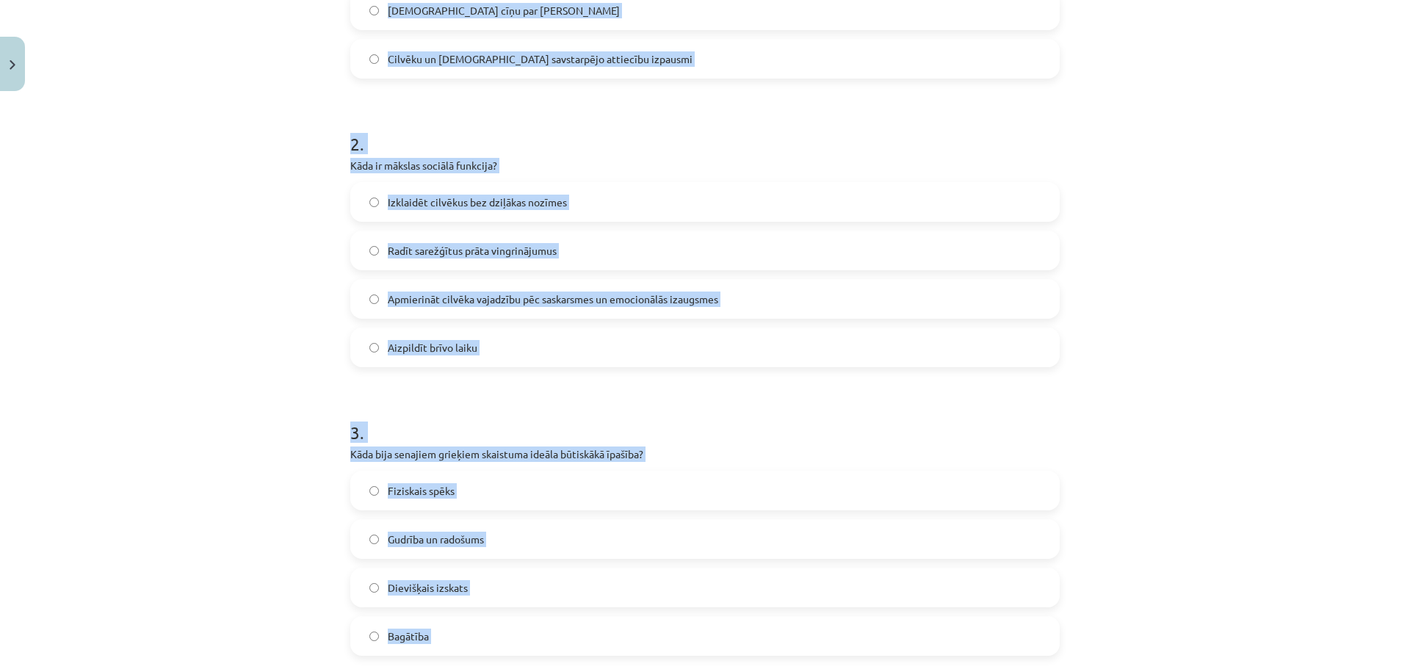
scroll to position [203, 0]
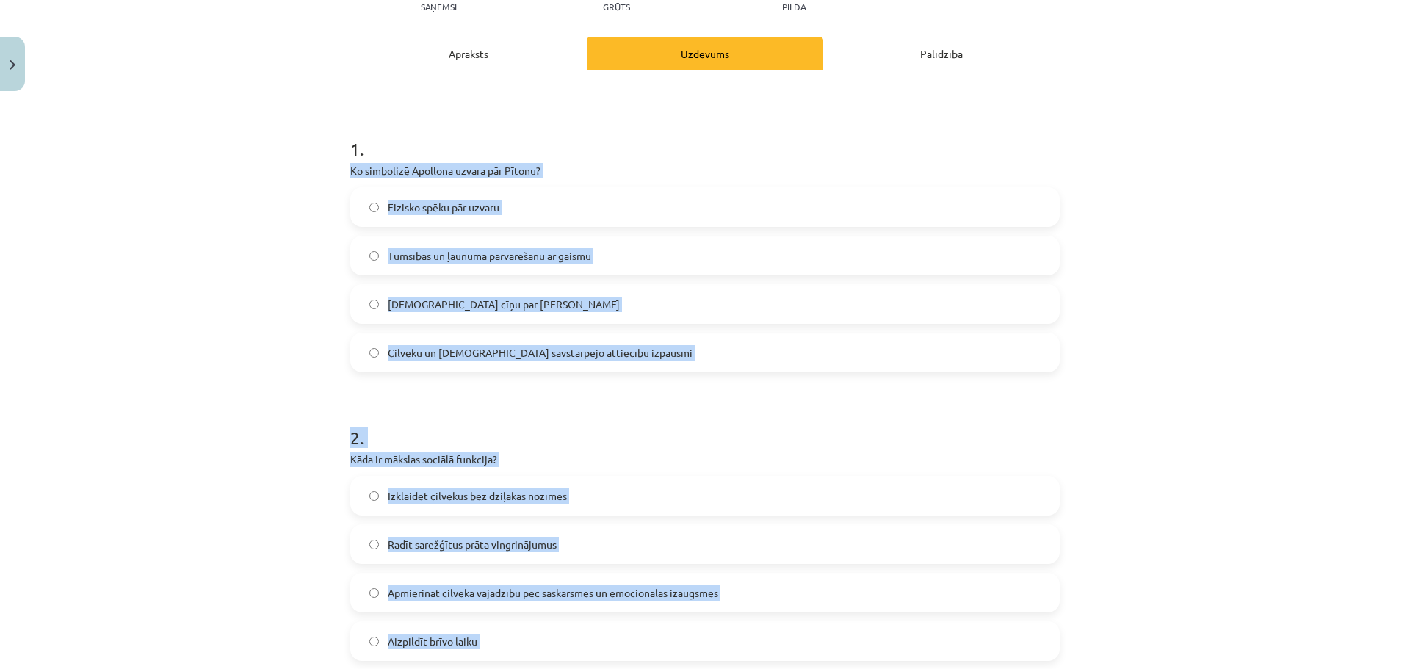
click at [464, 255] on span "Tumsības un ļaunuma pārvarēšanu ar gaismu" at bounding box center [489, 255] width 203 height 15
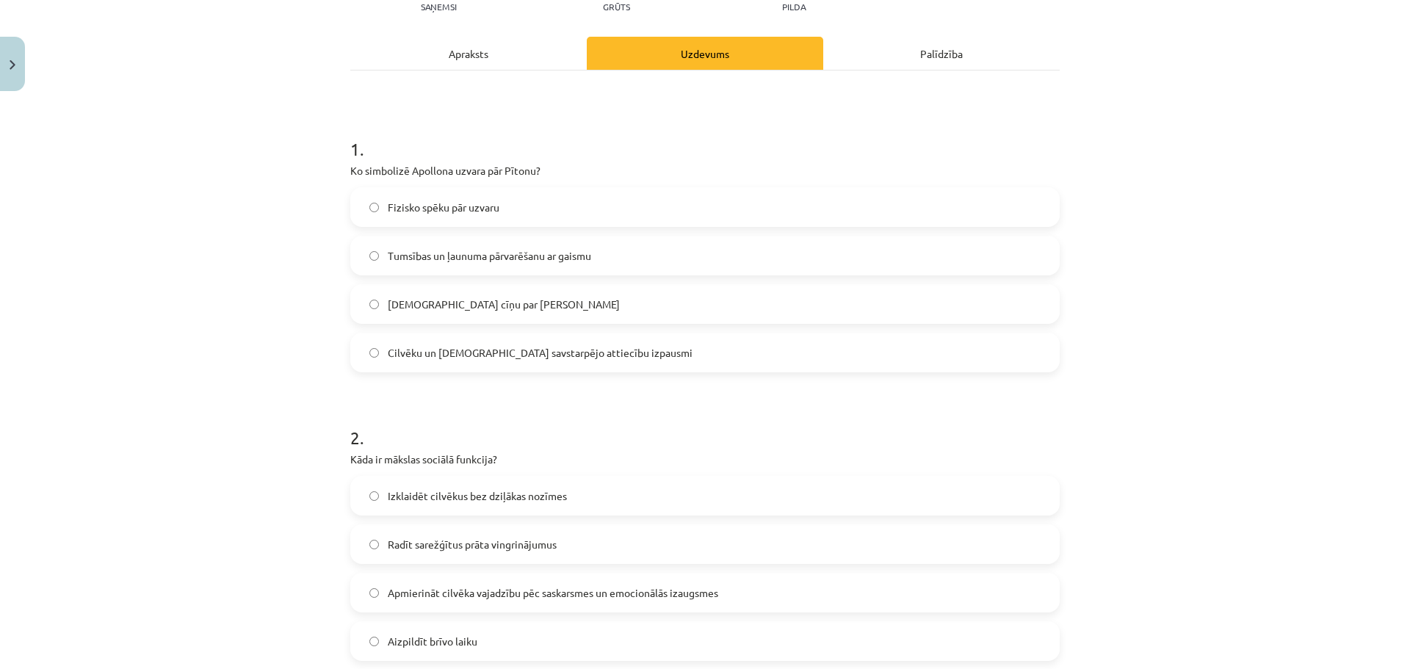
click at [527, 600] on span "Apmierināt cilvēka vajadzību pēc saskarsmes un emocionālās izaugsmes" at bounding box center [553, 592] width 330 height 15
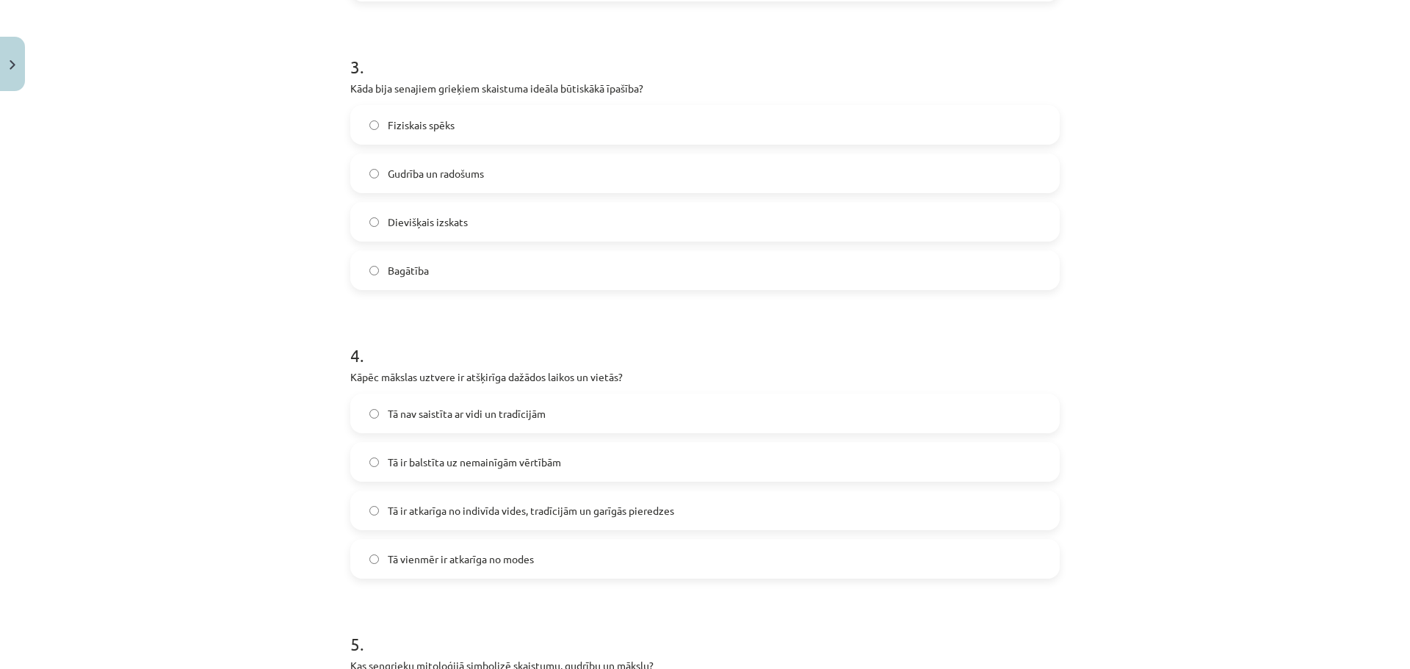
scroll to position [864, 0]
click at [408, 185] on label "Gudrība un radošums" at bounding box center [705, 171] width 706 height 37
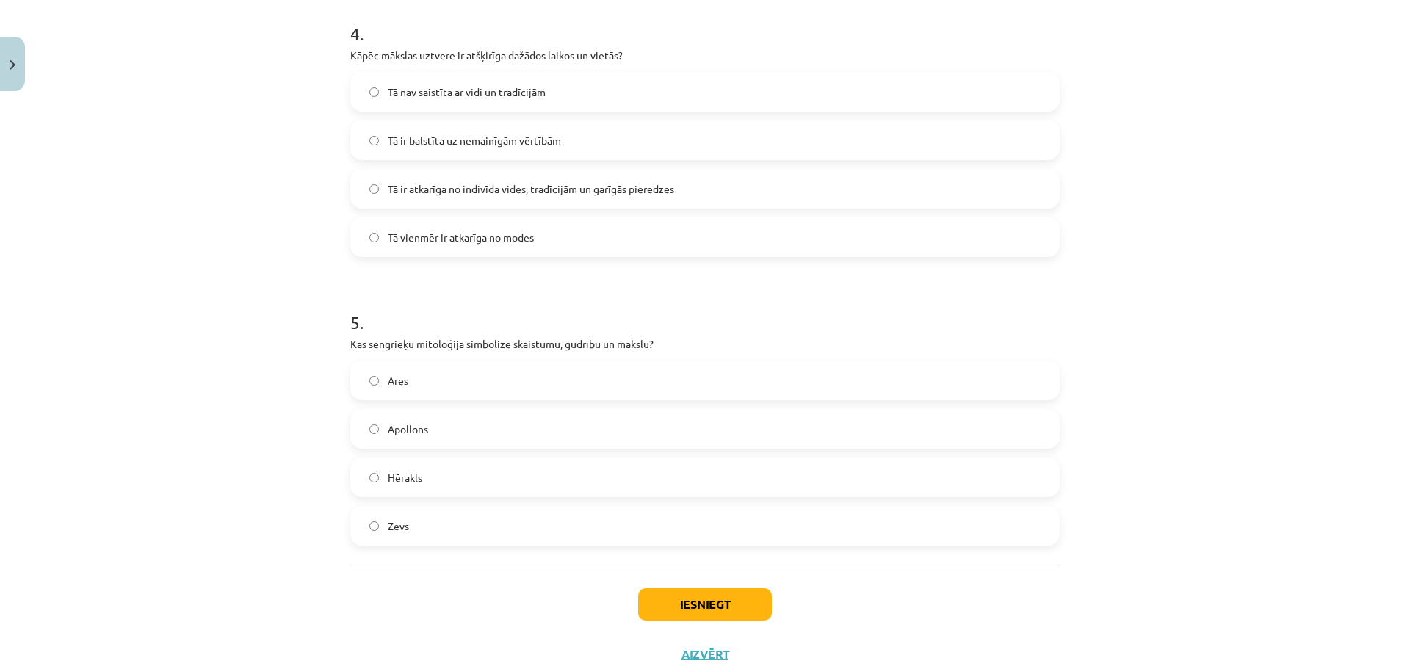
scroll to position [1157, 0]
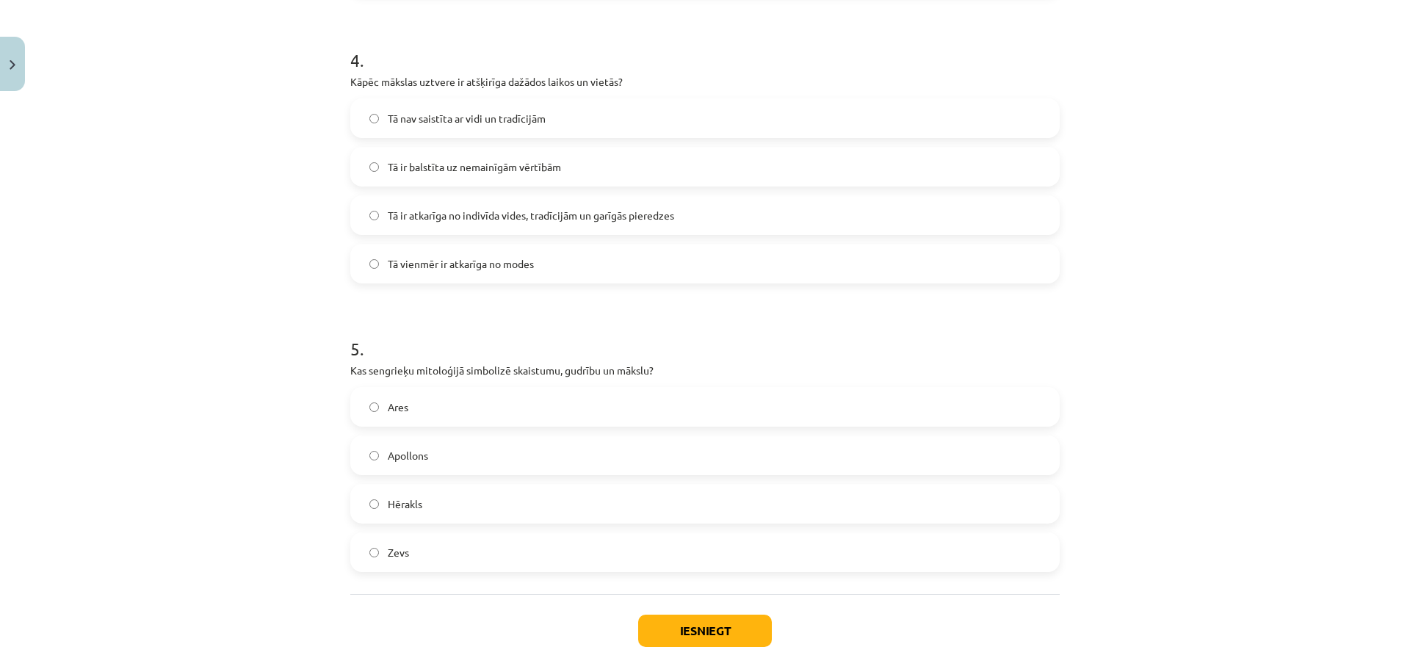
click at [433, 209] on span "Tā ir atkarīga no indivīda vides, tradīcijām un garīgās pieredzes" at bounding box center [531, 215] width 286 height 15
click at [417, 465] on label "Apollons" at bounding box center [705, 455] width 706 height 37
click at [607, 460] on label "Apollons" at bounding box center [705, 455] width 706 height 37
click at [713, 621] on button "Iesniegt" at bounding box center [705, 631] width 134 height 32
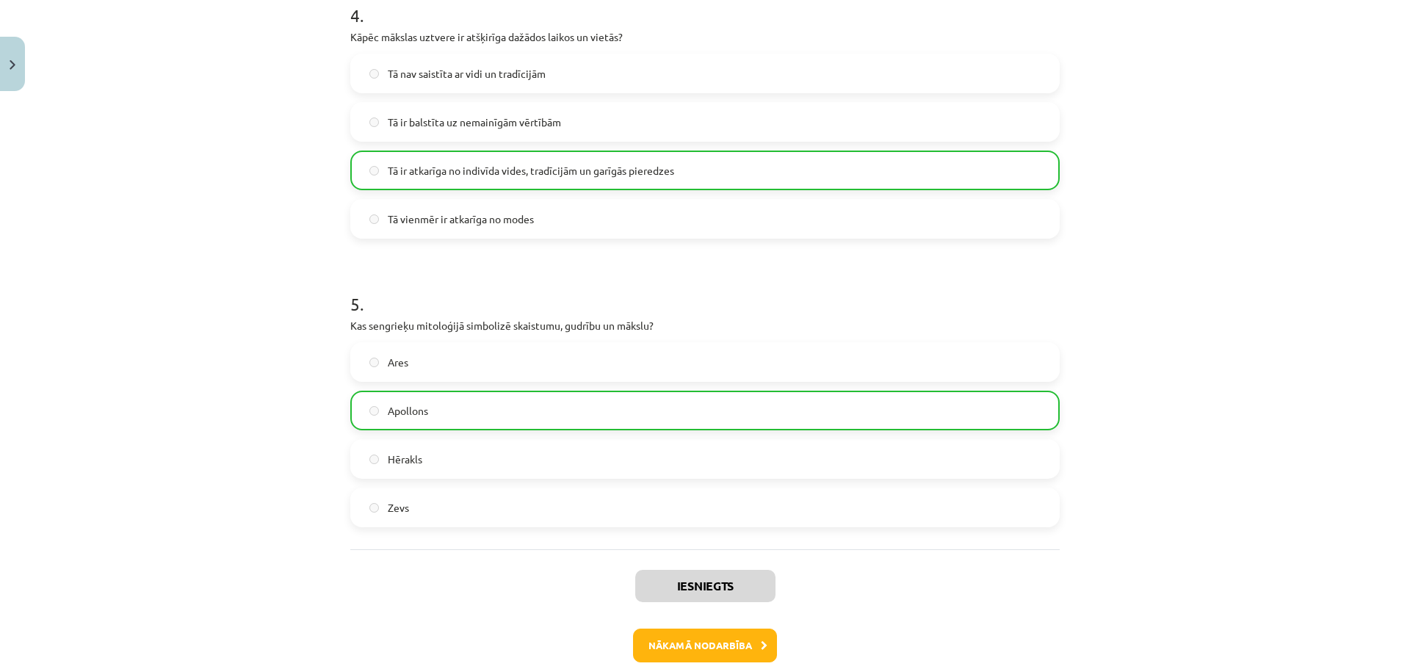
scroll to position [1278, 0]
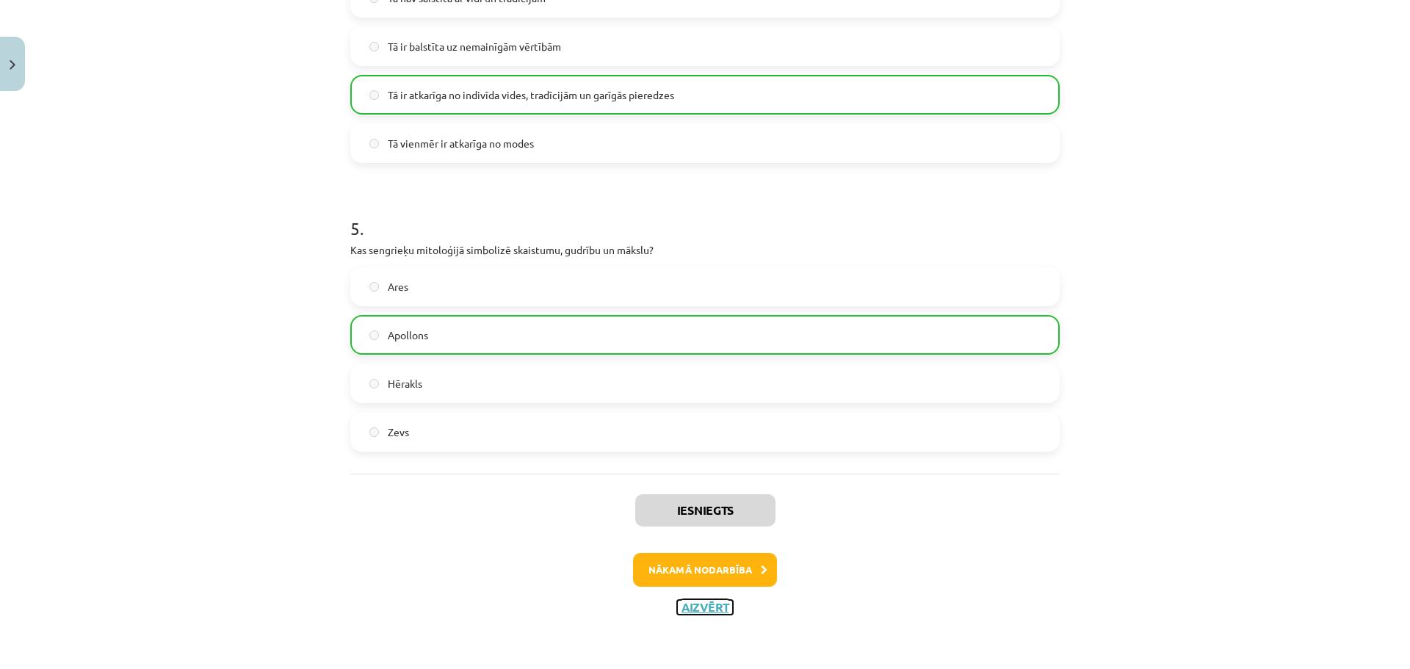
click at [702, 609] on button "Aizvērt" at bounding box center [705, 607] width 56 height 15
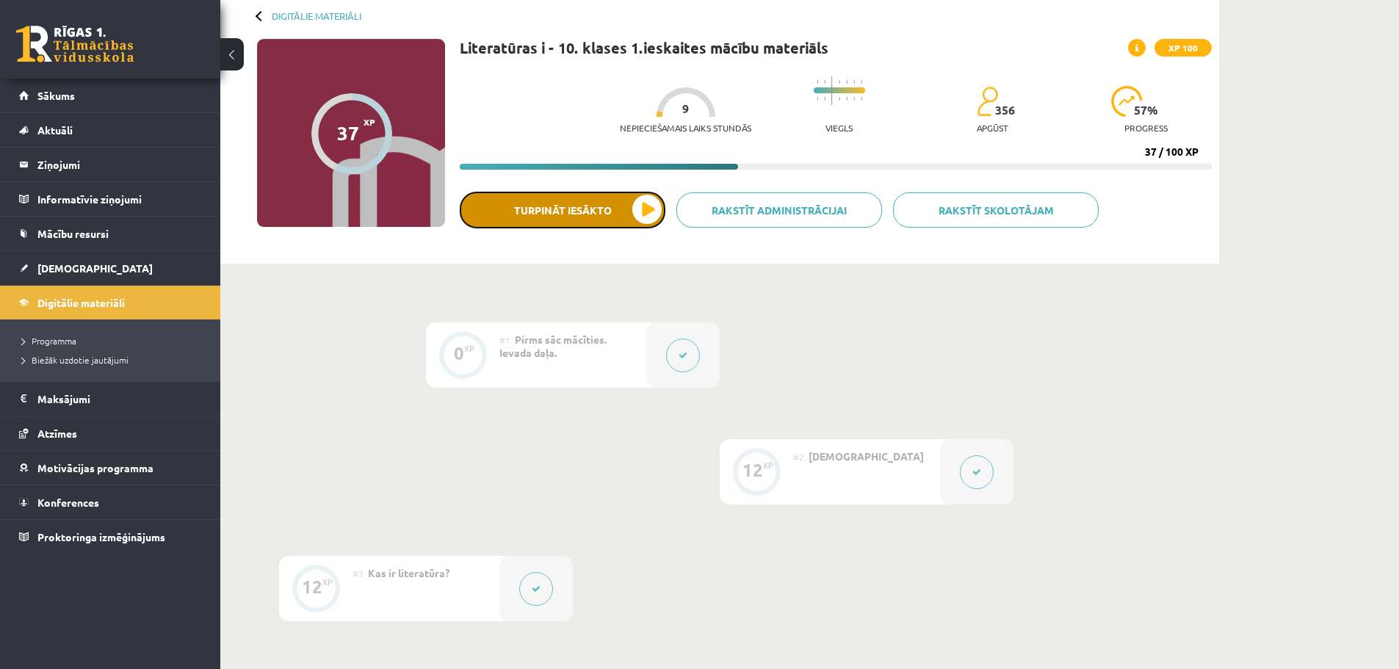
click at [593, 202] on button "Turpināt iesākto" at bounding box center [563, 210] width 206 height 37
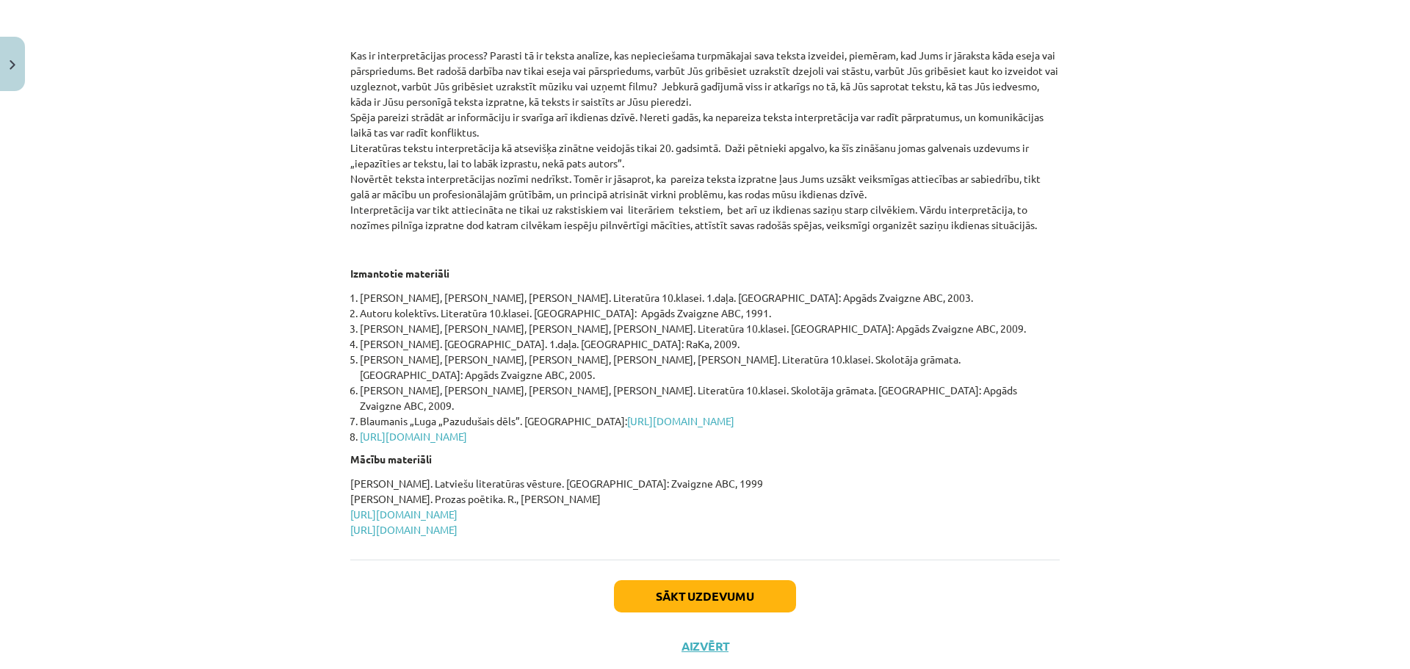
scroll to position [525, 0]
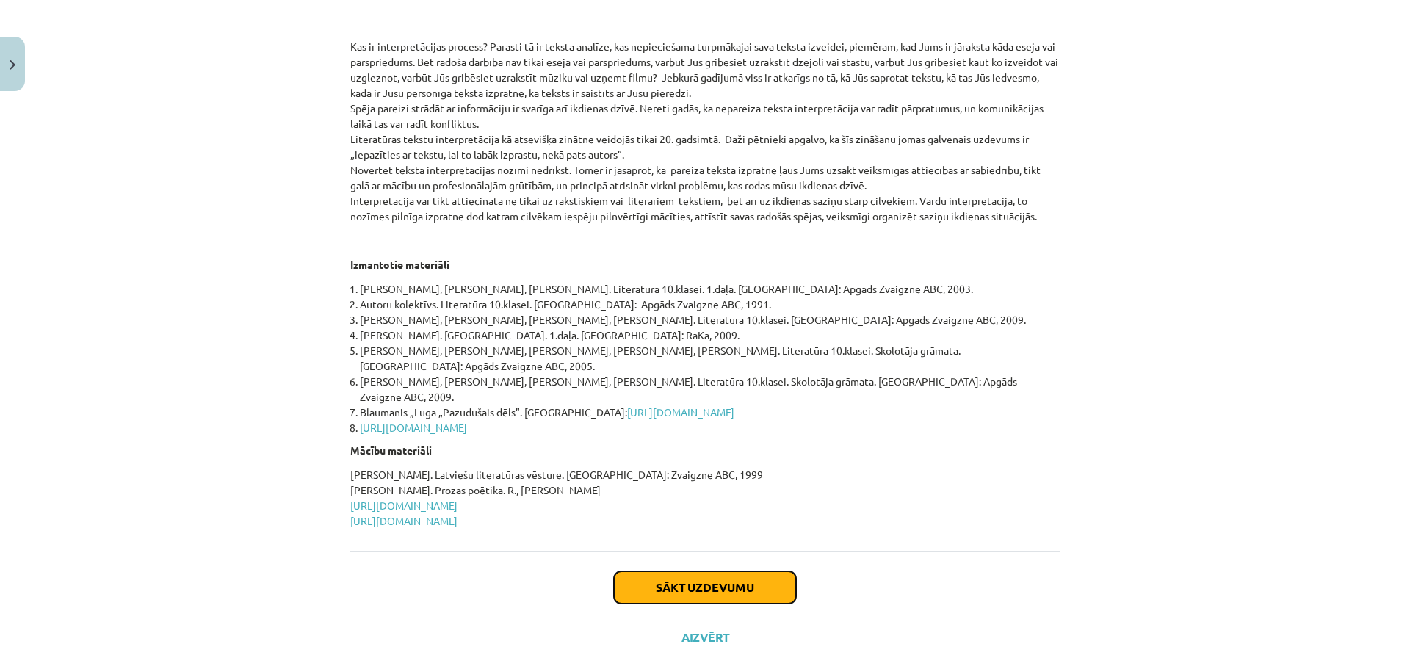
click at [709, 571] on button "Sākt uzdevumu" at bounding box center [705, 587] width 182 height 32
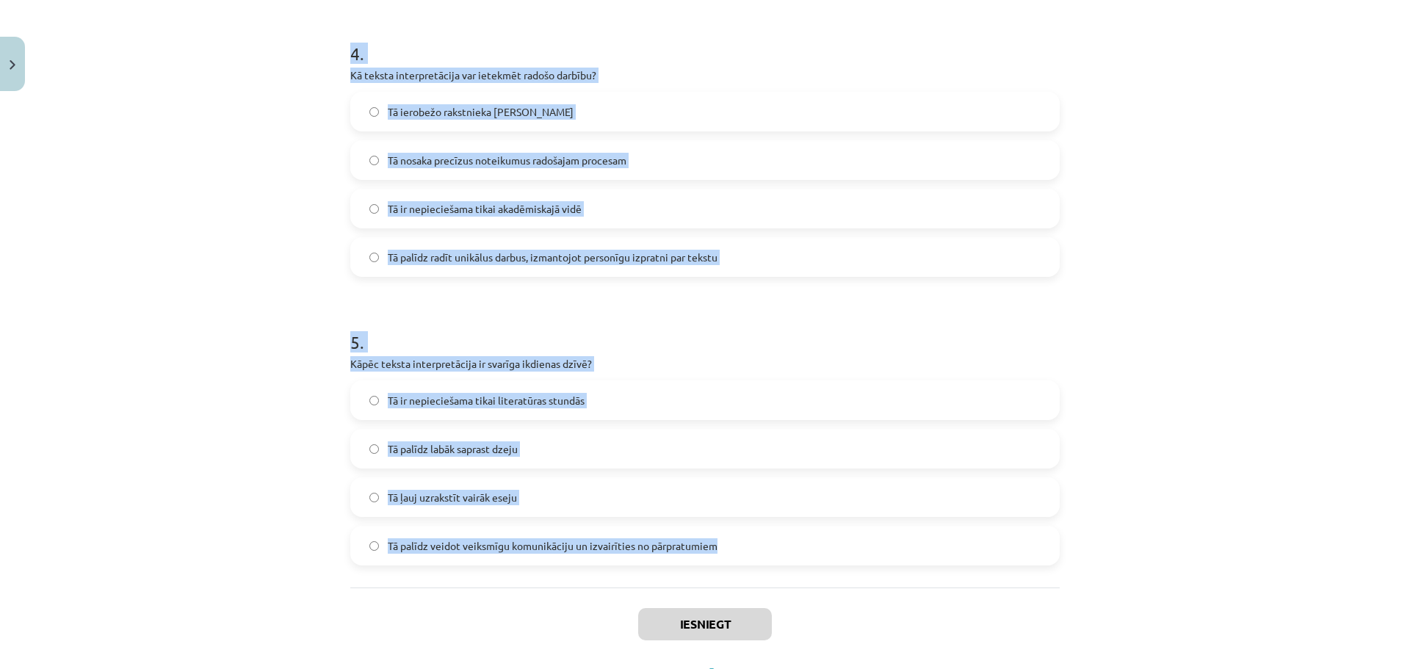
scroll to position [1207, 0]
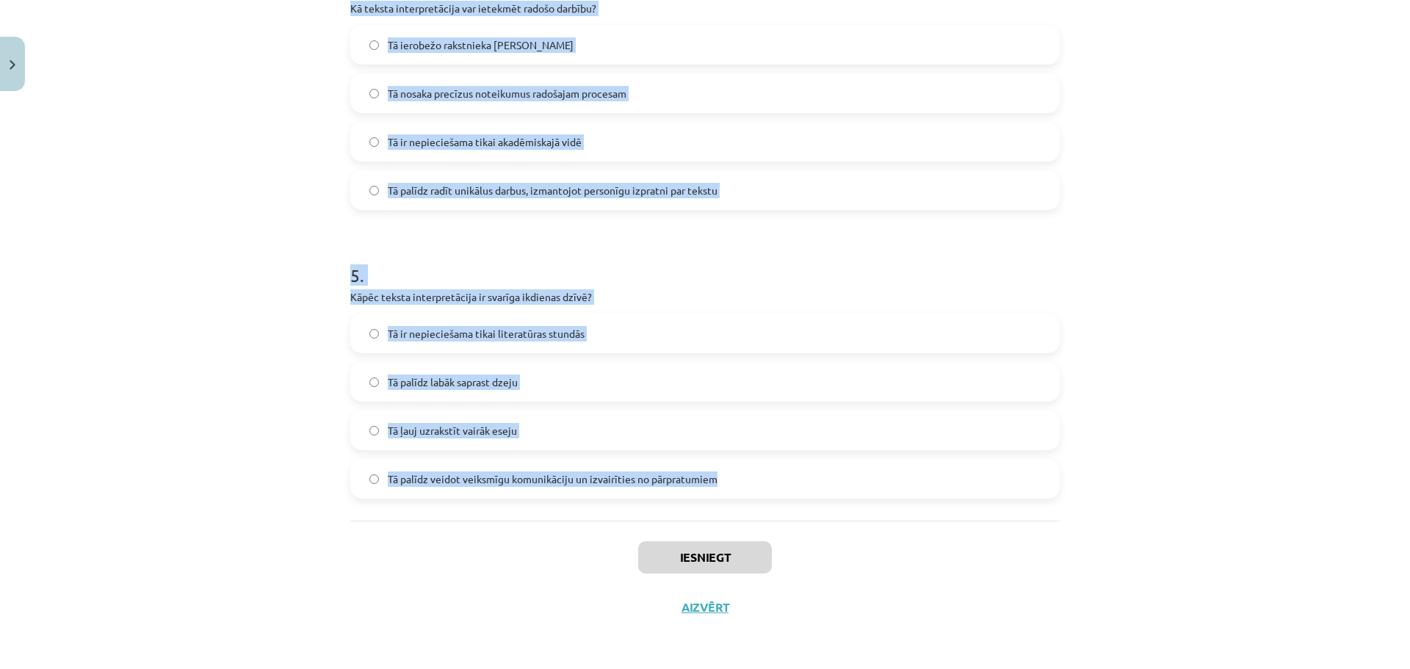
drag, startPoint x: 333, startPoint y: 312, endPoint x: 716, endPoint y: 517, distance: 434.0
click at [717, 518] on div "Mācību tēma: Literatūras i - 10. klases 1.ieskaites mācību materiāls #5 Teksta …" at bounding box center [705, 334] width 1410 height 669
copy form "Kas ir interpretācijas process? Zinātniska pētījuma veikšana Teksta analīze un …"
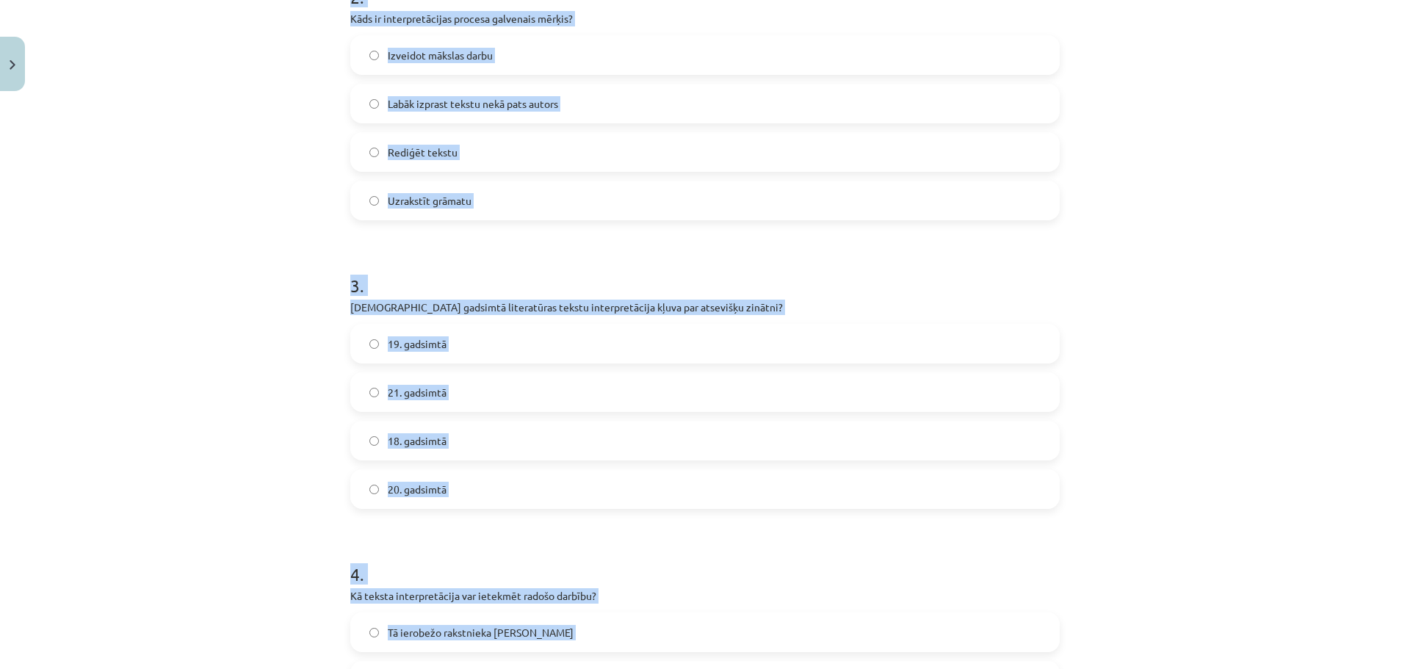
scroll to position [326, 0]
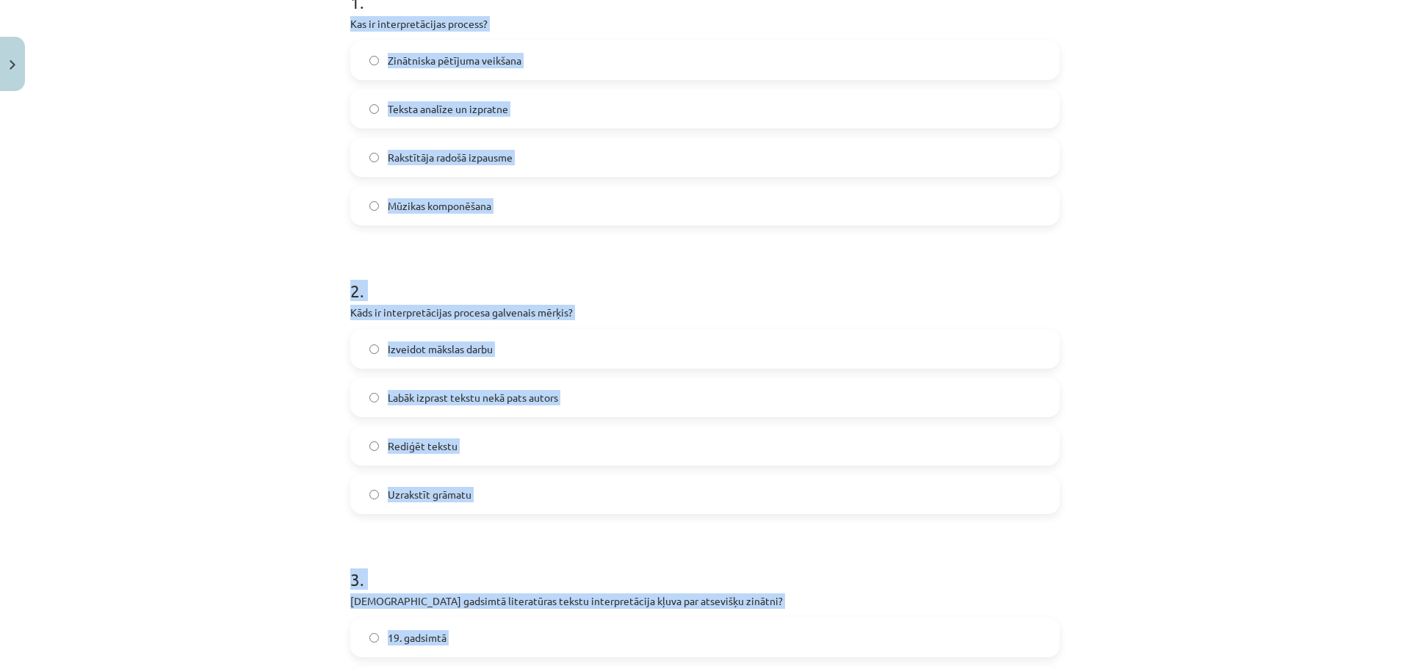
click at [294, 297] on div "Mācību tēma: Literatūras i - 10. klases 1.ieskaites mācību materiāls #5 Teksta …" at bounding box center [705, 334] width 1410 height 669
click at [295, 296] on div "Mācību tēma: Literatūras i - 10. klases 1.ieskaites mācību materiāls #5 Teksta …" at bounding box center [705, 334] width 1410 height 669
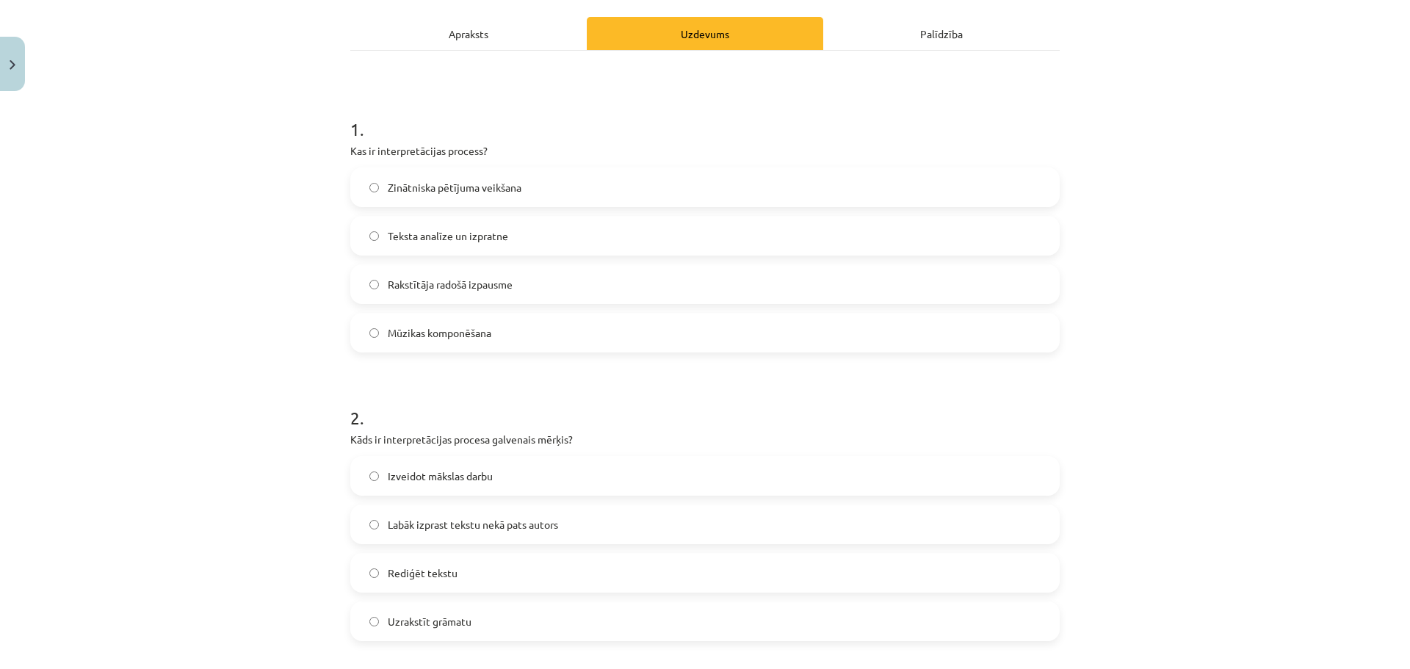
scroll to position [0, 0]
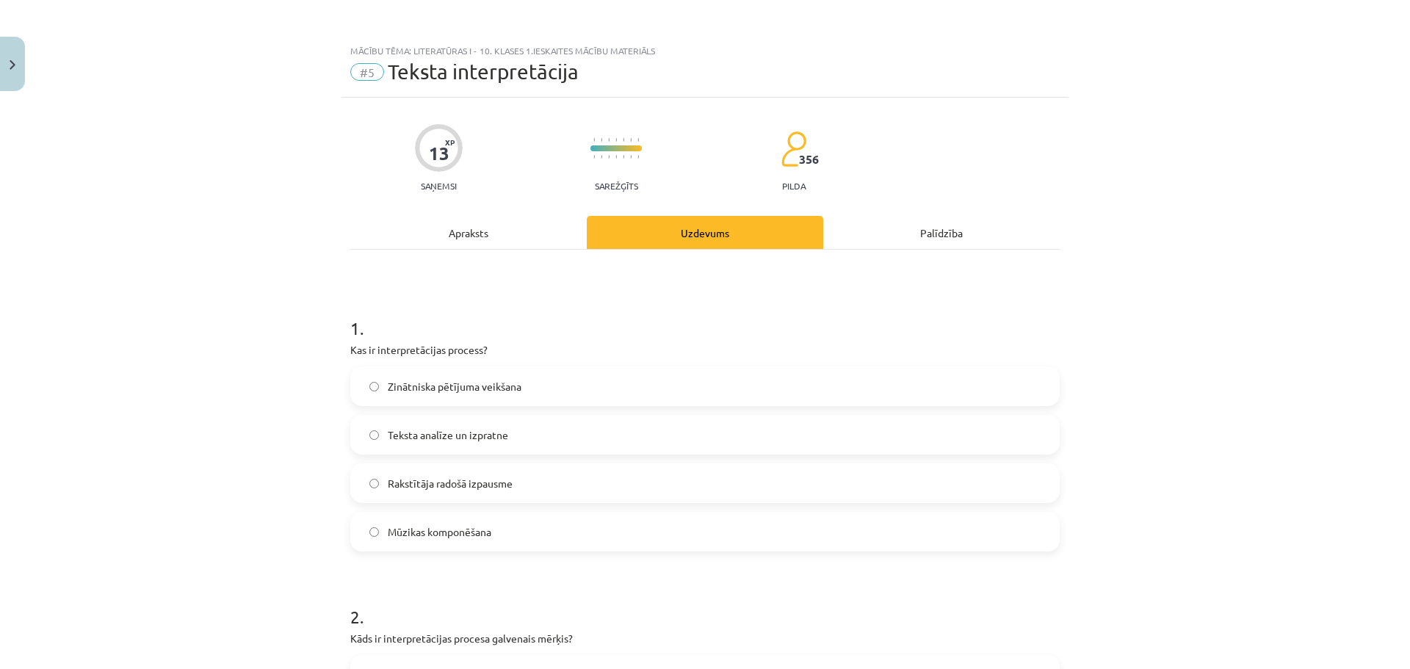
click at [459, 427] on span "Teksta analīze un izpratne" at bounding box center [448, 434] width 120 height 15
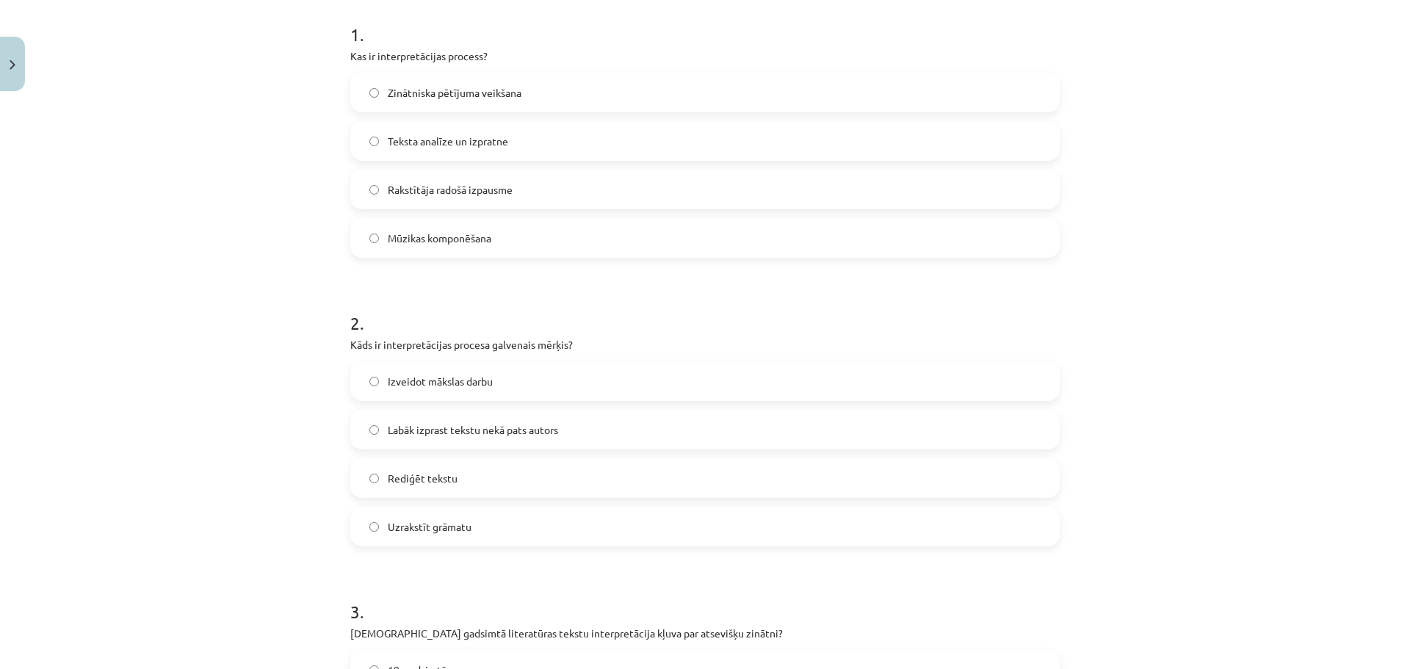
scroll to position [367, 0]
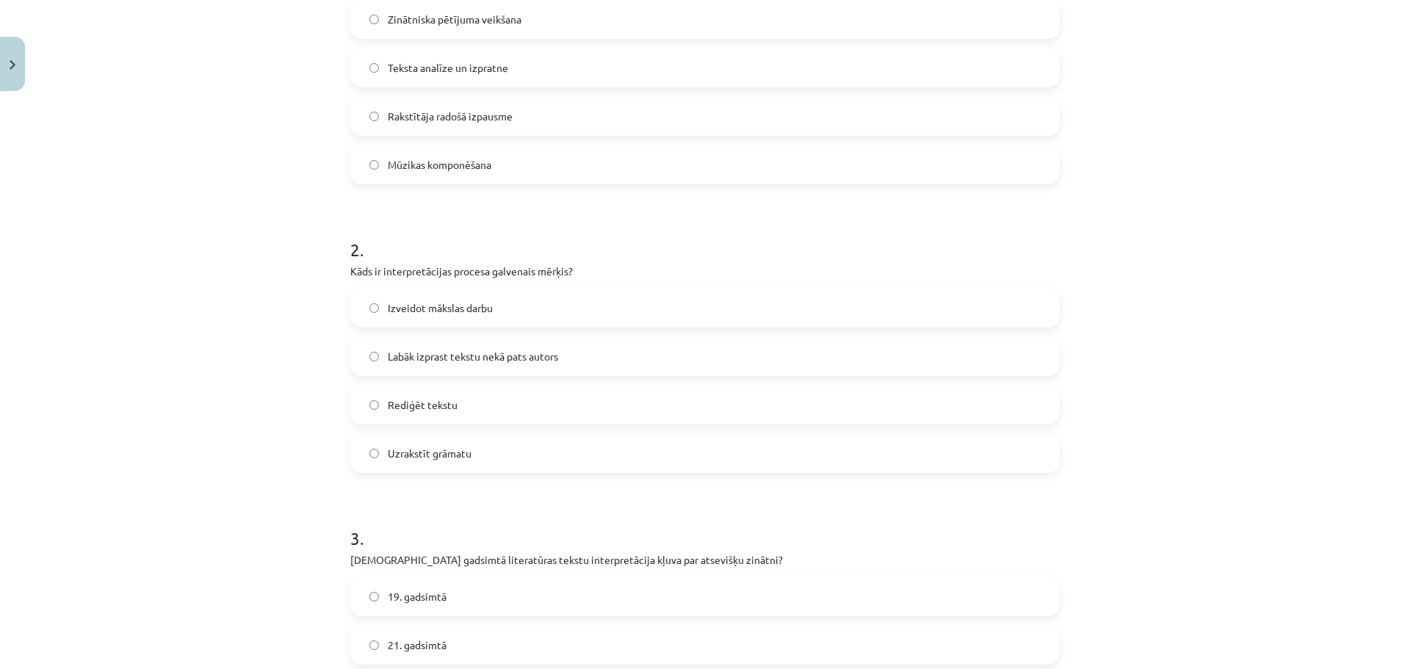
click at [406, 347] on label "Labāk izprast tekstu nekā pats autors" at bounding box center [705, 356] width 706 height 37
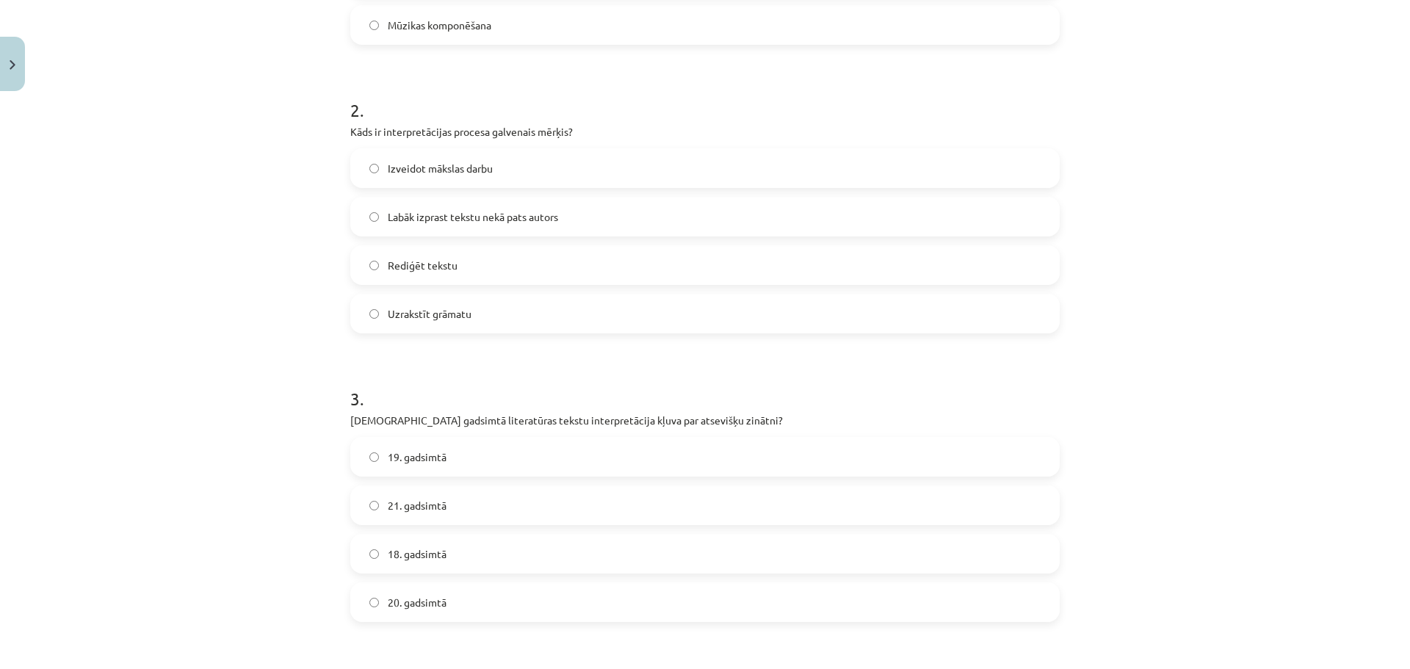
scroll to position [587, 0]
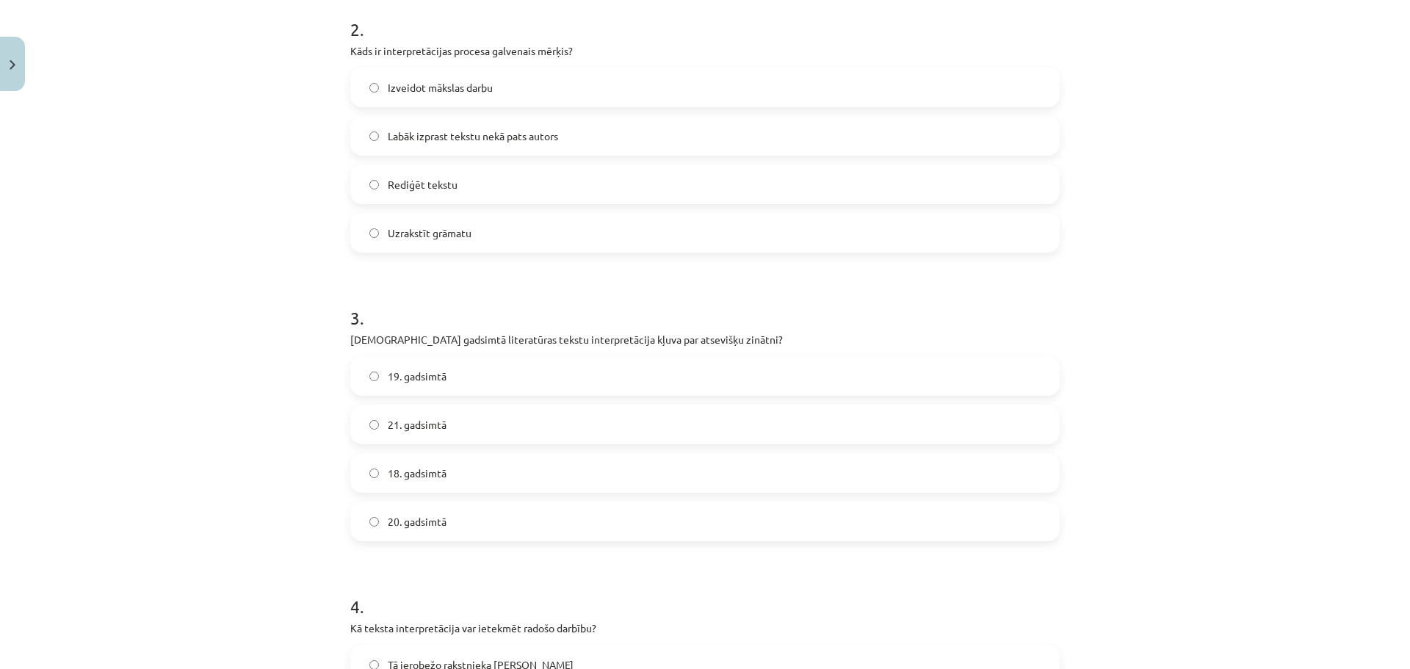
click at [444, 511] on label "20. gadsimtā" at bounding box center [705, 521] width 706 height 37
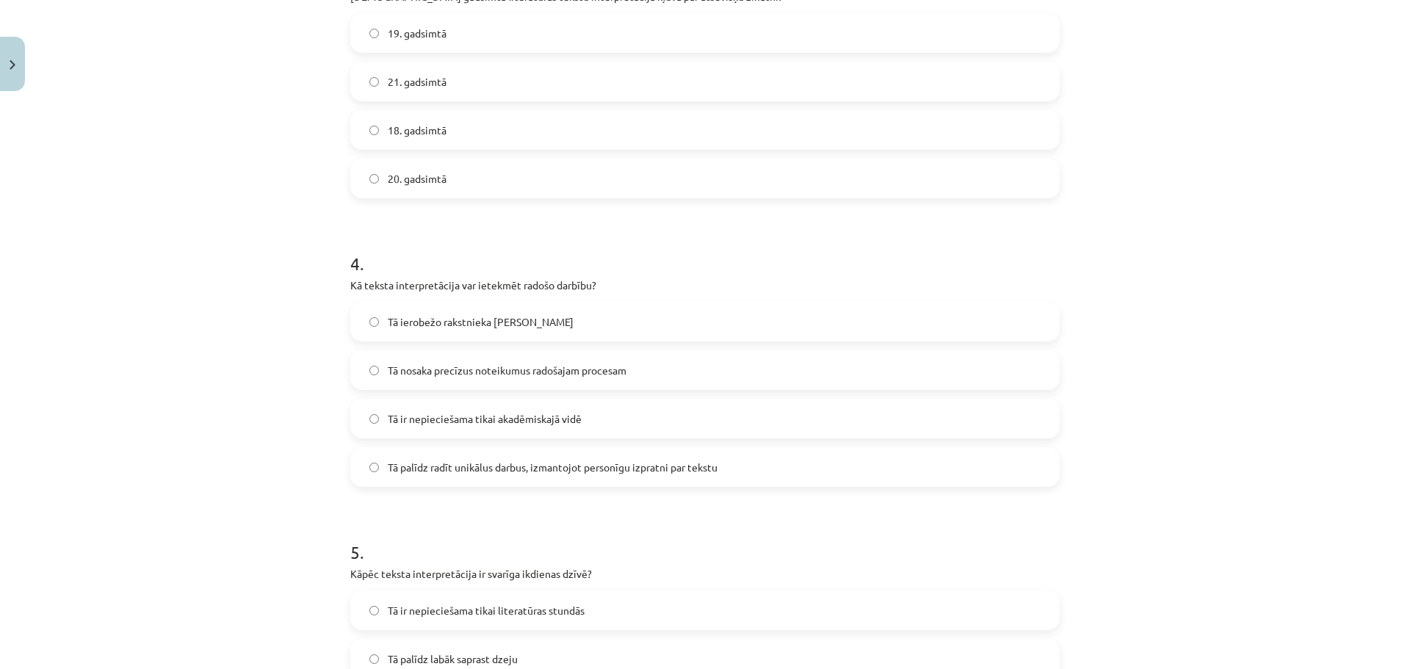
scroll to position [955, 0]
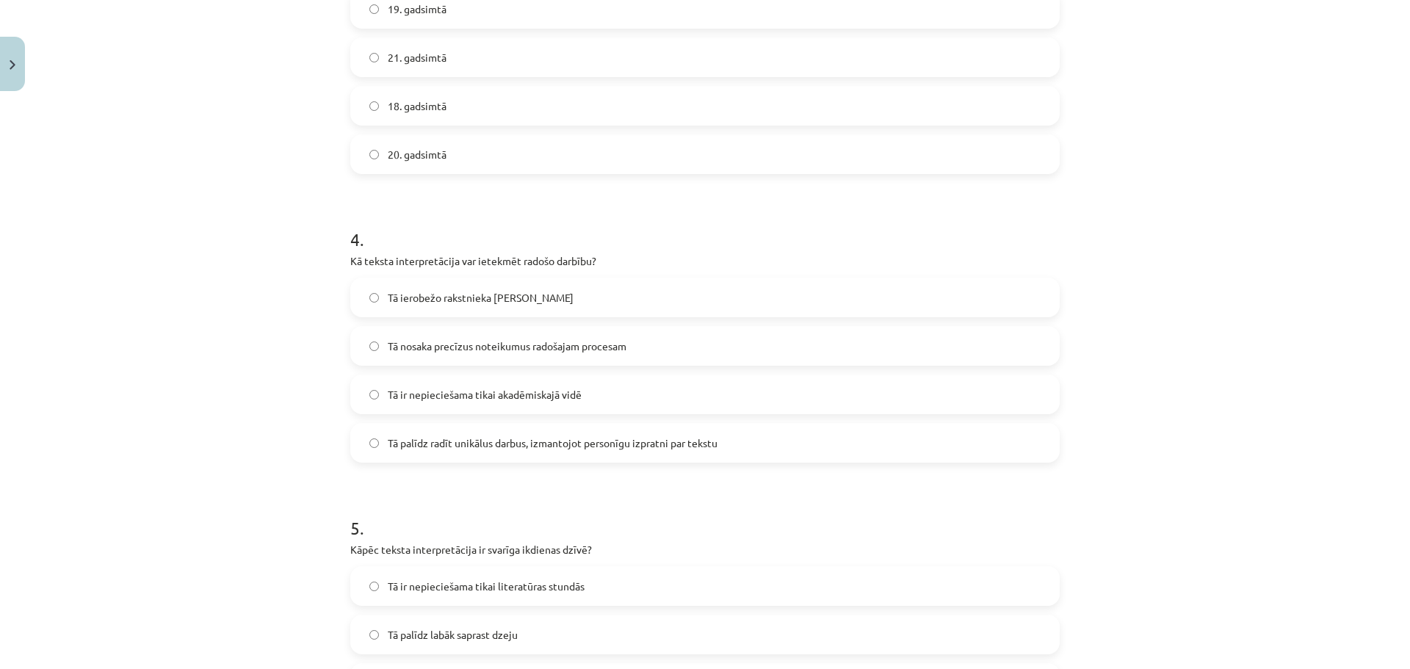
click at [521, 440] on span "Tā palīdz radīt unikālus darbus, izmantojot personīgu izpratni par tekstu" at bounding box center [553, 442] width 330 height 15
click at [437, 439] on span "Tā palīdz radīt unikālus darbus, izmantojot personīgu izpratni par tekstu" at bounding box center [553, 442] width 330 height 15
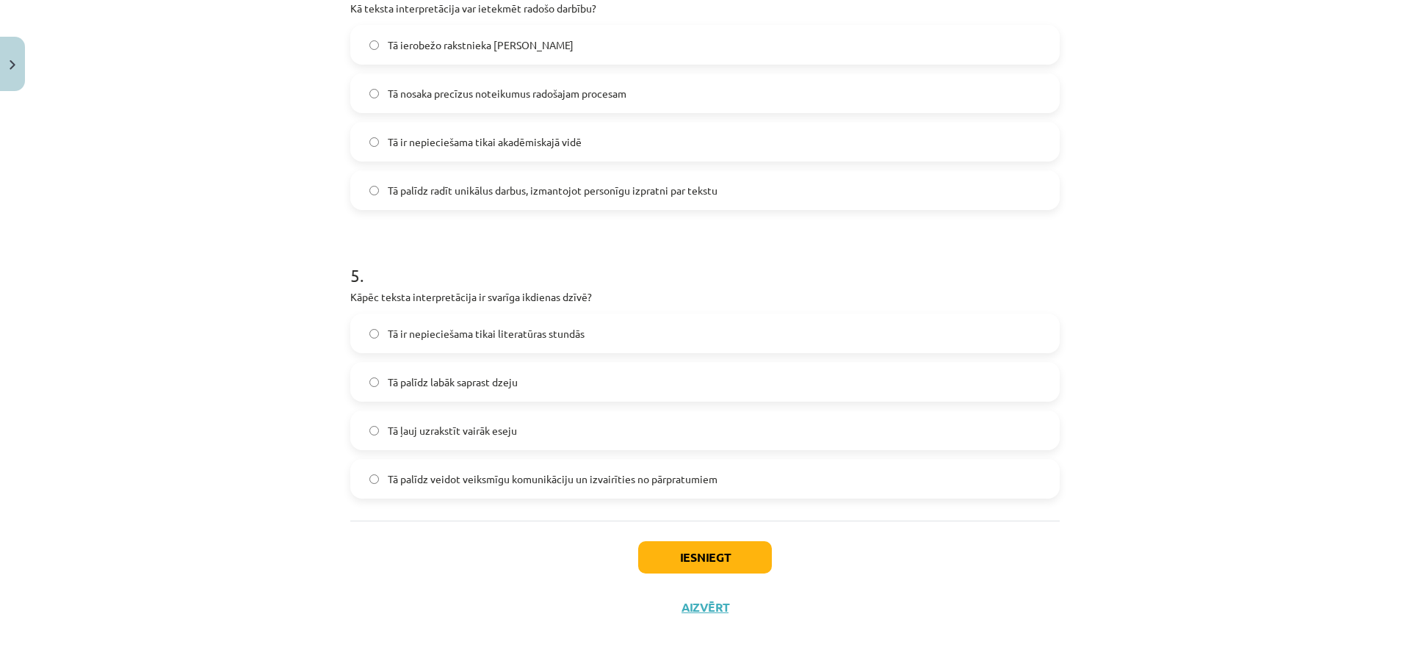
click at [476, 484] on span "Tā palīdz veidot veiksmīgu komunikāciju un izvairīties no pārpratumiem" at bounding box center [553, 478] width 330 height 15
click at [701, 552] on button "Iesniegt" at bounding box center [705, 557] width 134 height 32
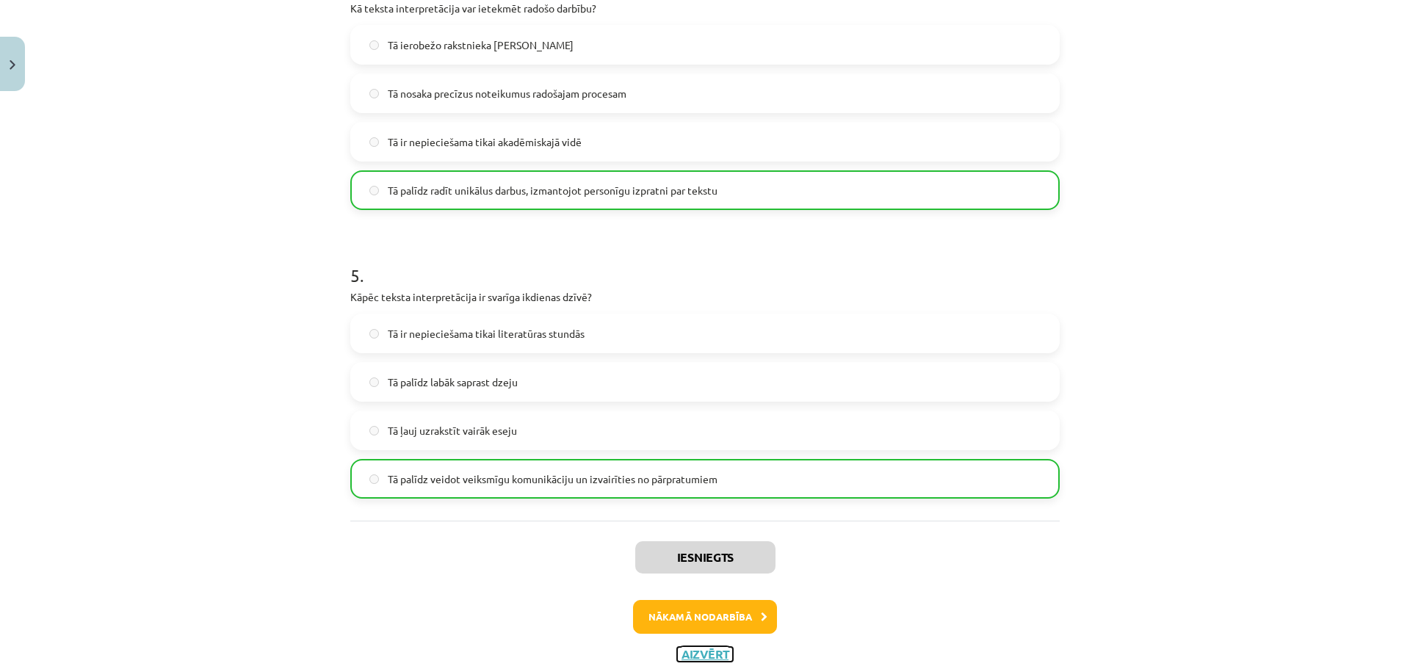
click at [695, 656] on button "Aizvērt" at bounding box center [705, 654] width 56 height 15
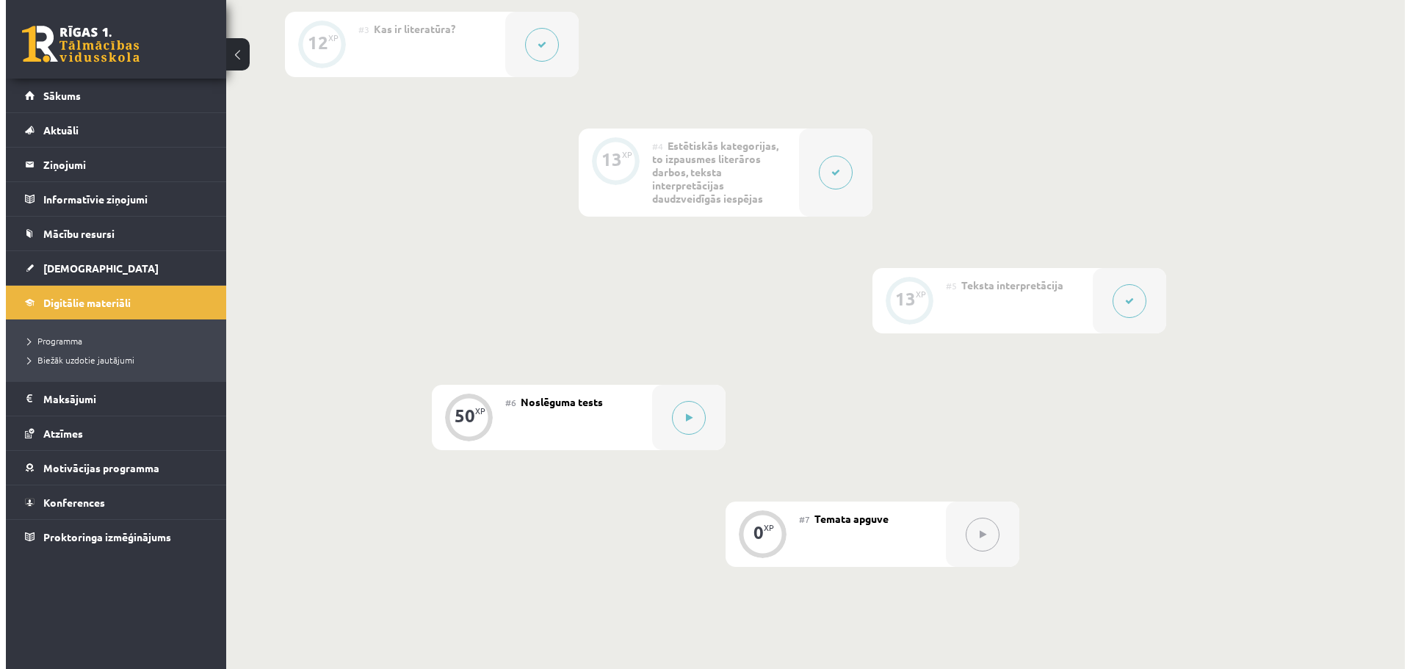
scroll to position [734, 0]
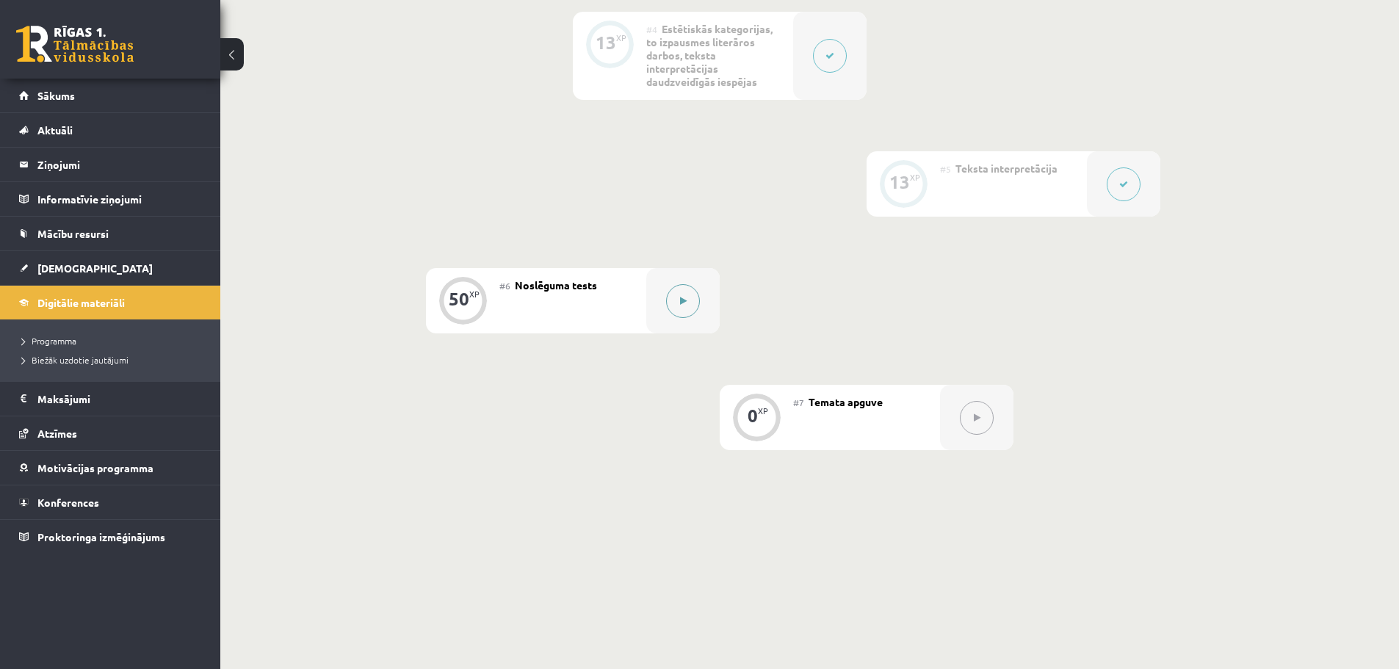
click at [695, 290] on button at bounding box center [683, 301] width 34 height 34
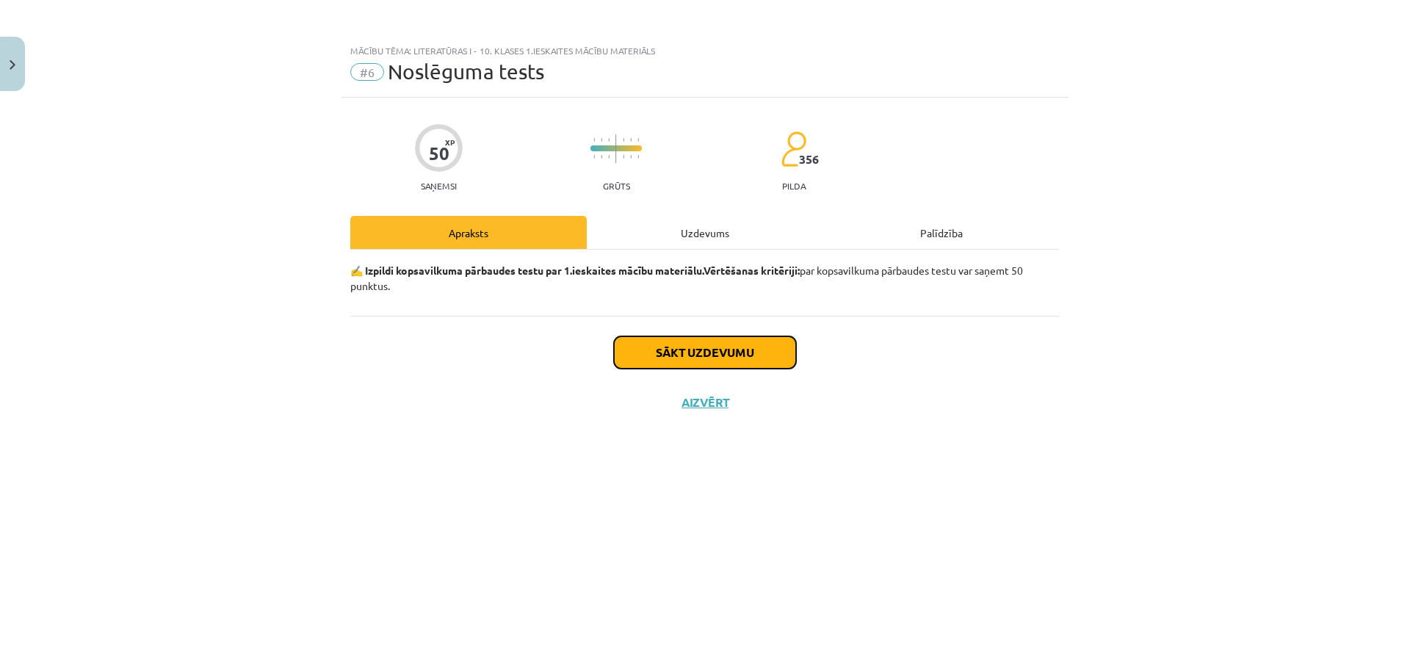
click at [684, 350] on button "Sākt uzdevumu" at bounding box center [705, 352] width 182 height 32
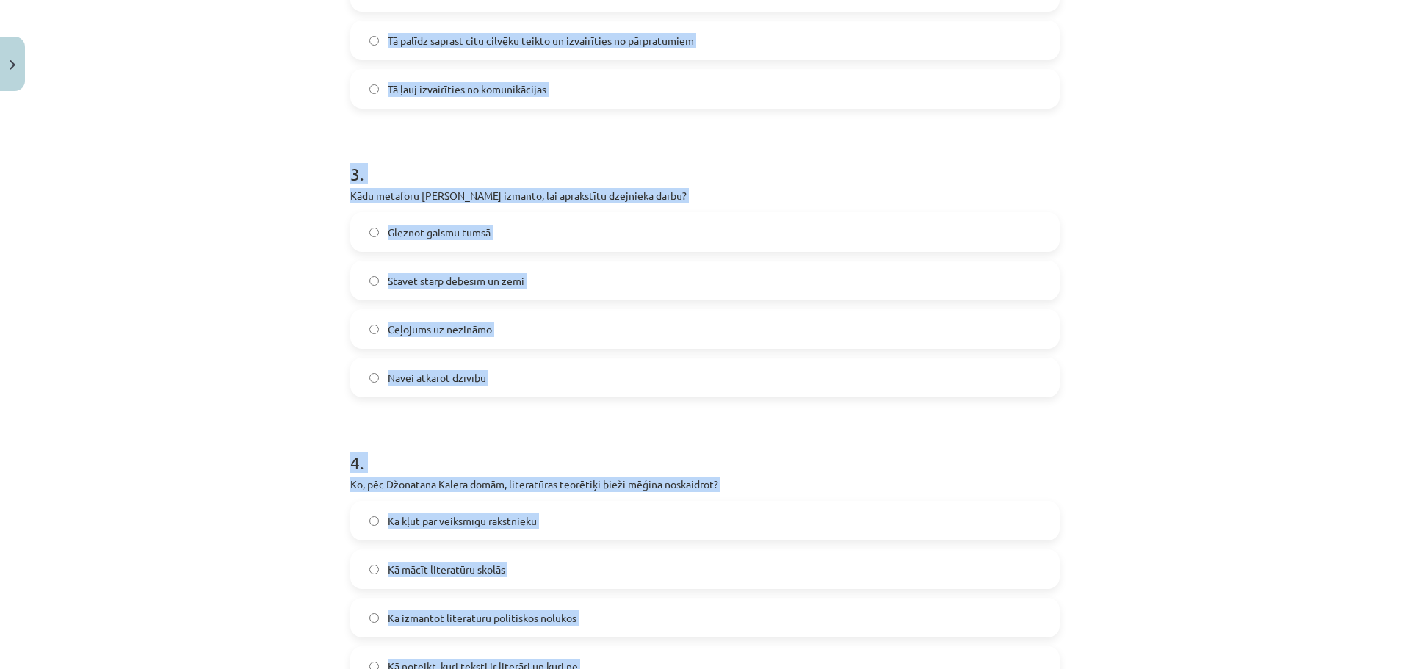
scroll to position [795, 0]
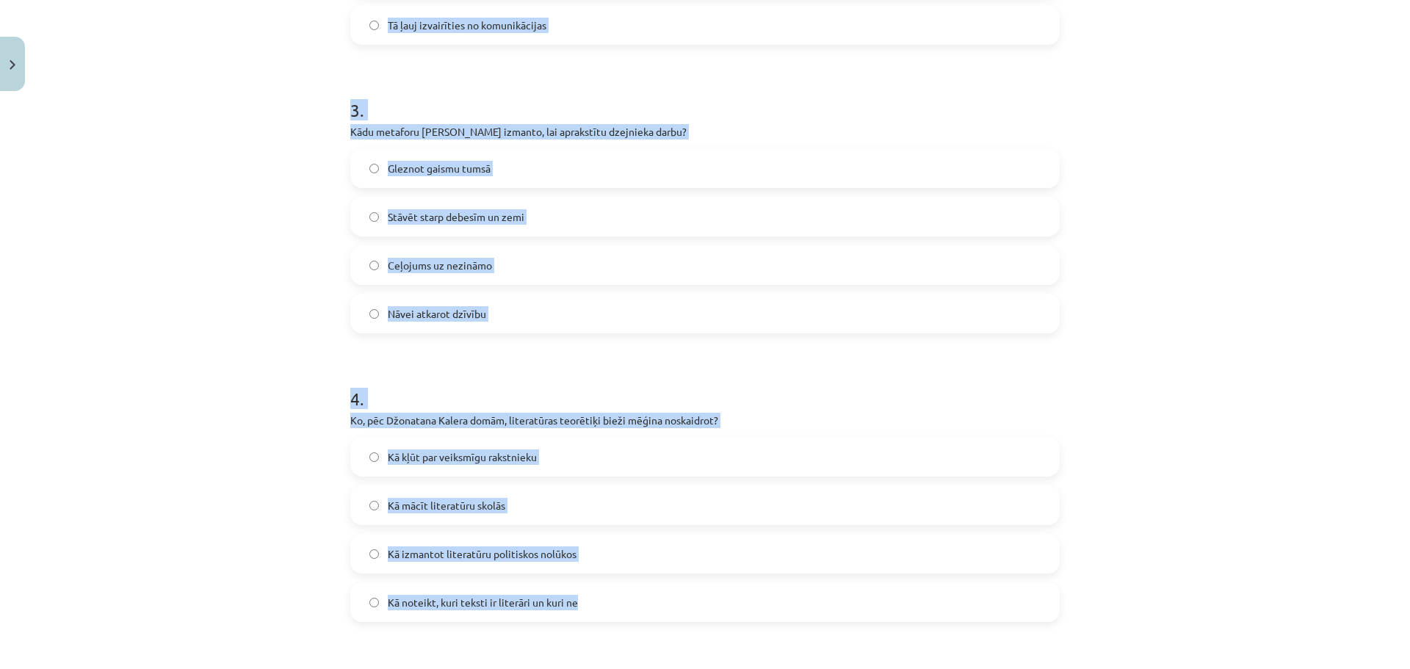
drag, startPoint x: 338, startPoint y: 347, endPoint x: 794, endPoint y: 618, distance: 530.4
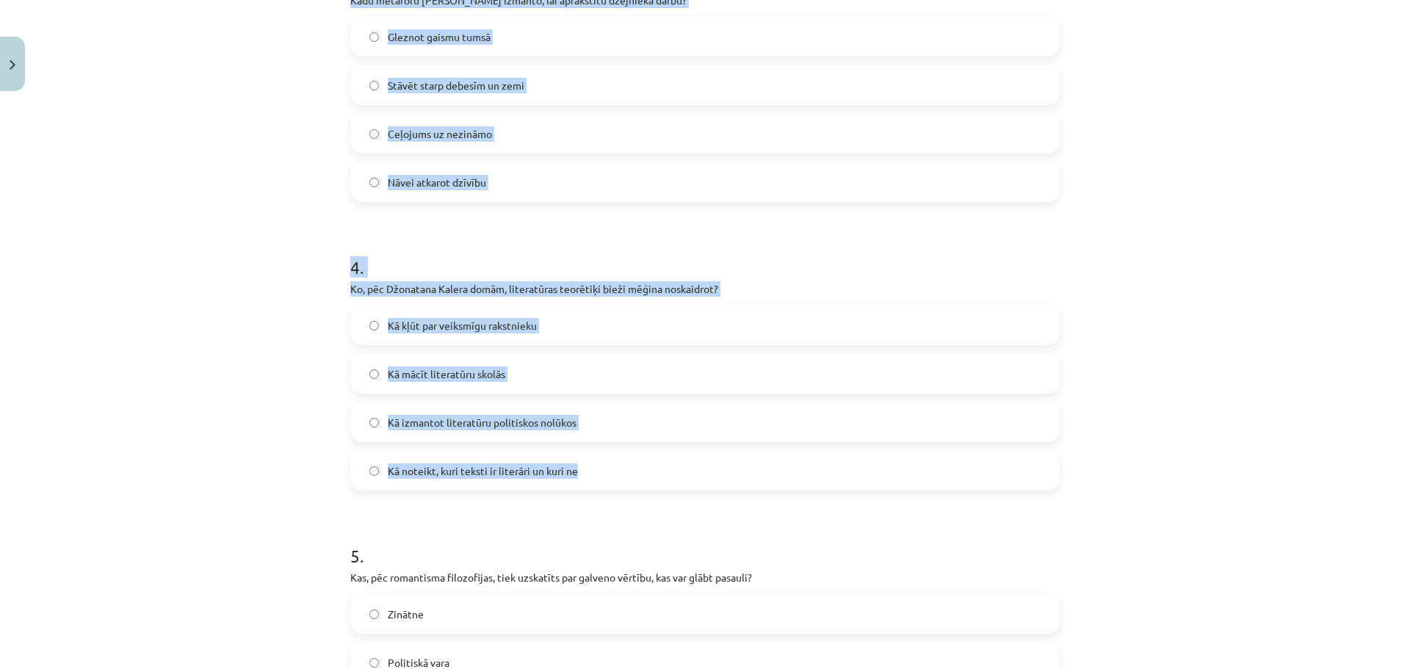
scroll to position [1162, 0]
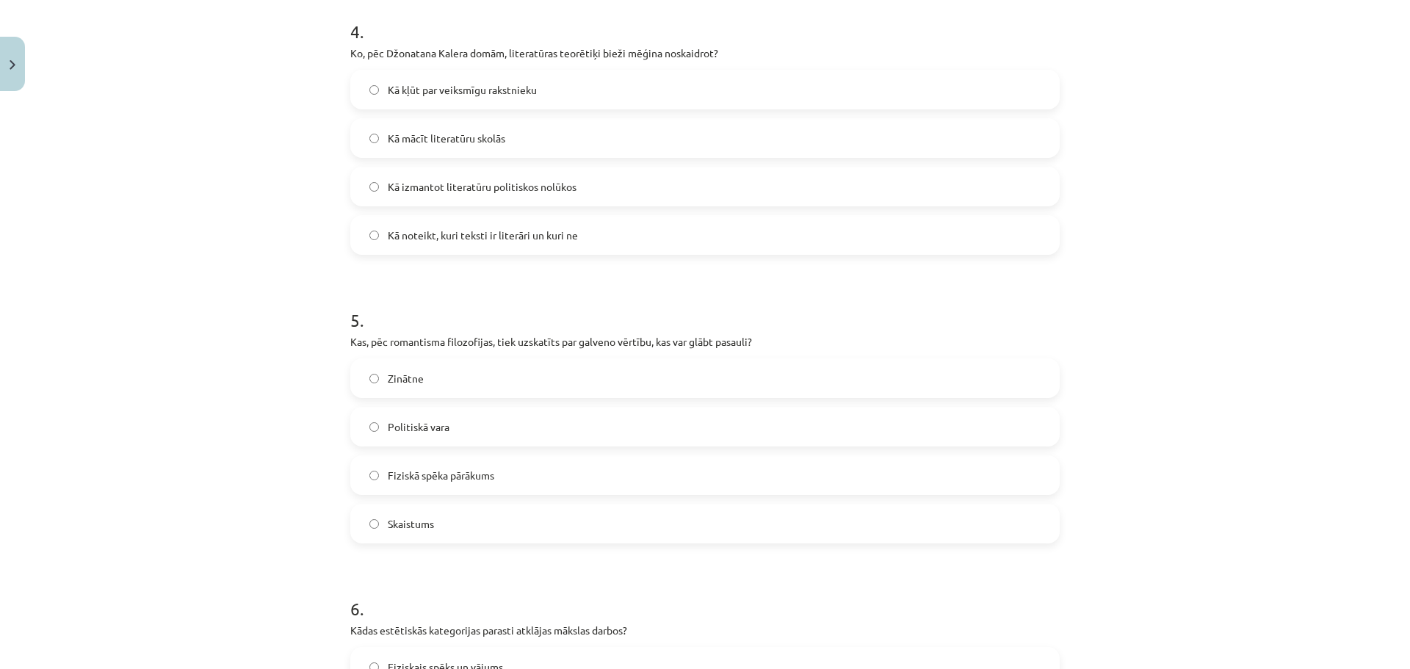
click at [377, 269] on form "1 . Kas ir hiperbola? Māksliniecisks apzīmētājs, kas padara raksturojumu emocio…" at bounding box center [704, 558] width 709 height 2856
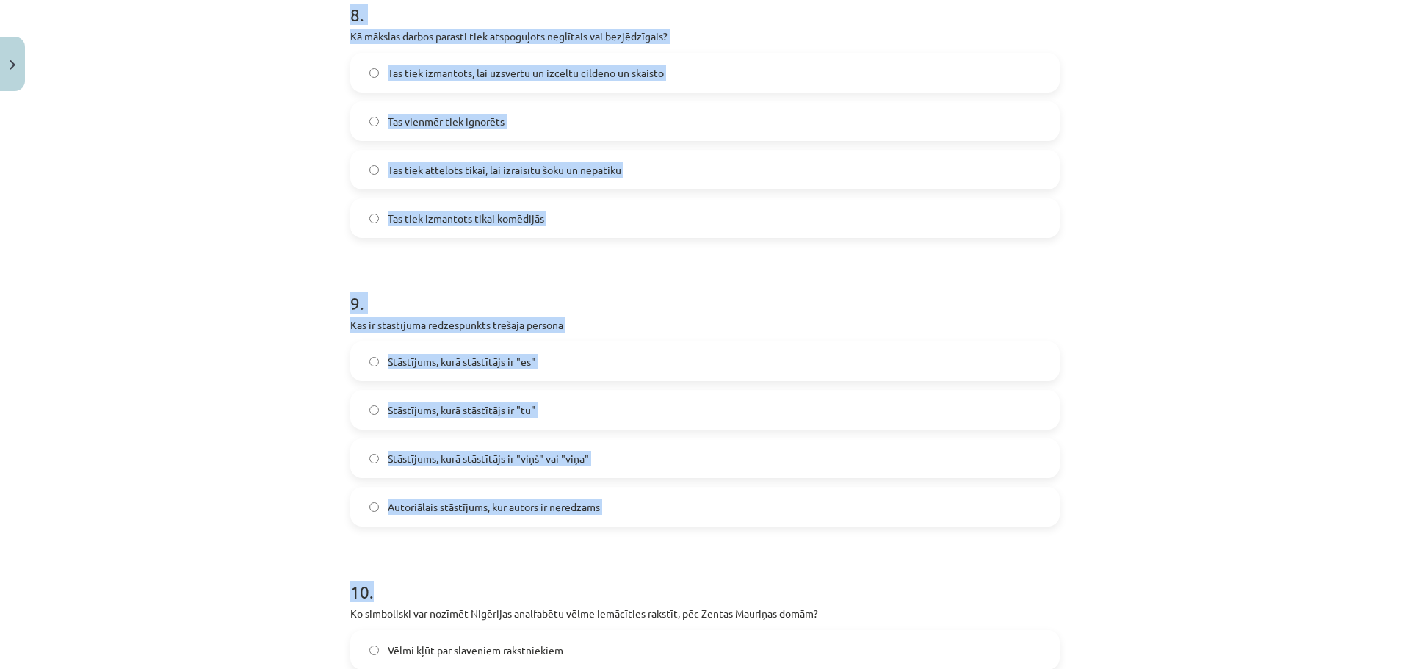
scroll to position [2650, 0]
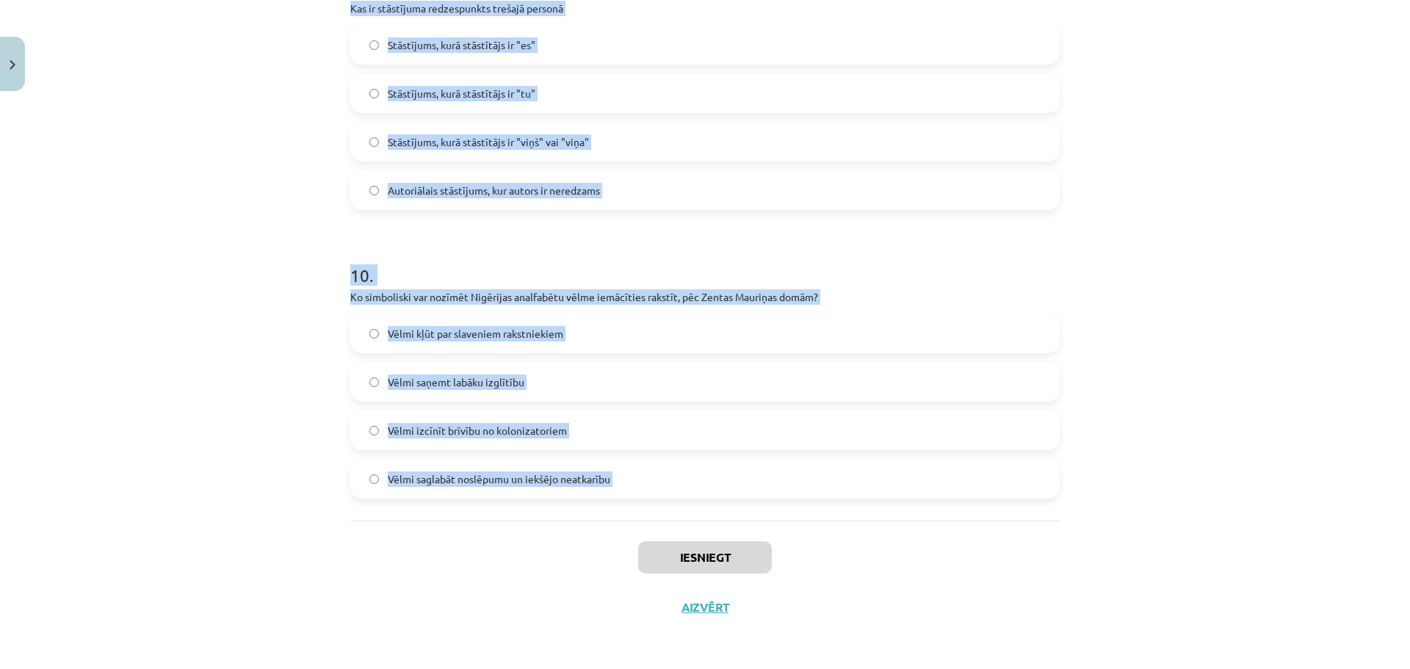
drag, startPoint x: 332, startPoint y: 350, endPoint x: 624, endPoint y: 535, distance: 346.3
click at [624, 535] on div "Mācību tēma: Literatūras i - 10. klases 1.ieskaites mācību materiāls #6 Noslēgu…" at bounding box center [705, 334] width 1410 height 669
copy form "Kas ir hiperbola? Māksliniecisks apzīmētājs, kas padara raksturojumu emocionāli…"
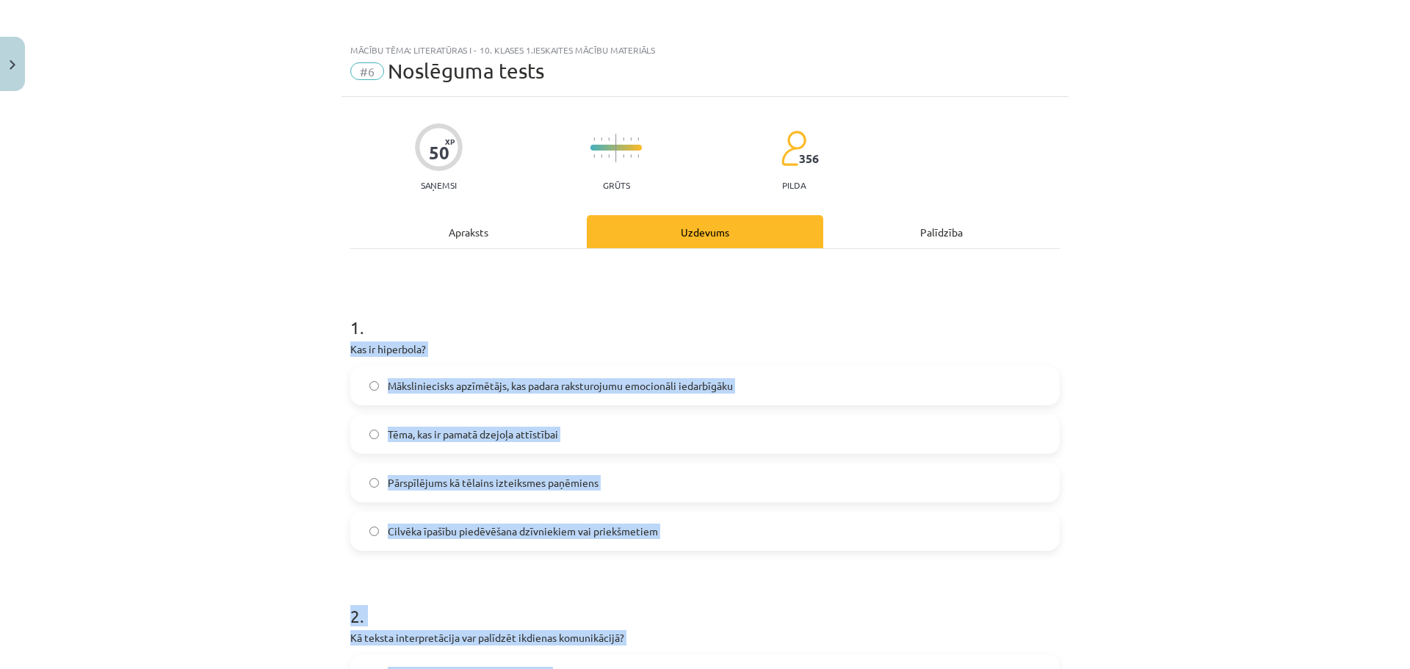
scroll to position [0, 0]
click at [268, 440] on div "Mācību tēma: Literatūras i - 10. klases 1.ieskaites mācību materiāls #6 Noslēgu…" at bounding box center [705, 334] width 1410 height 669
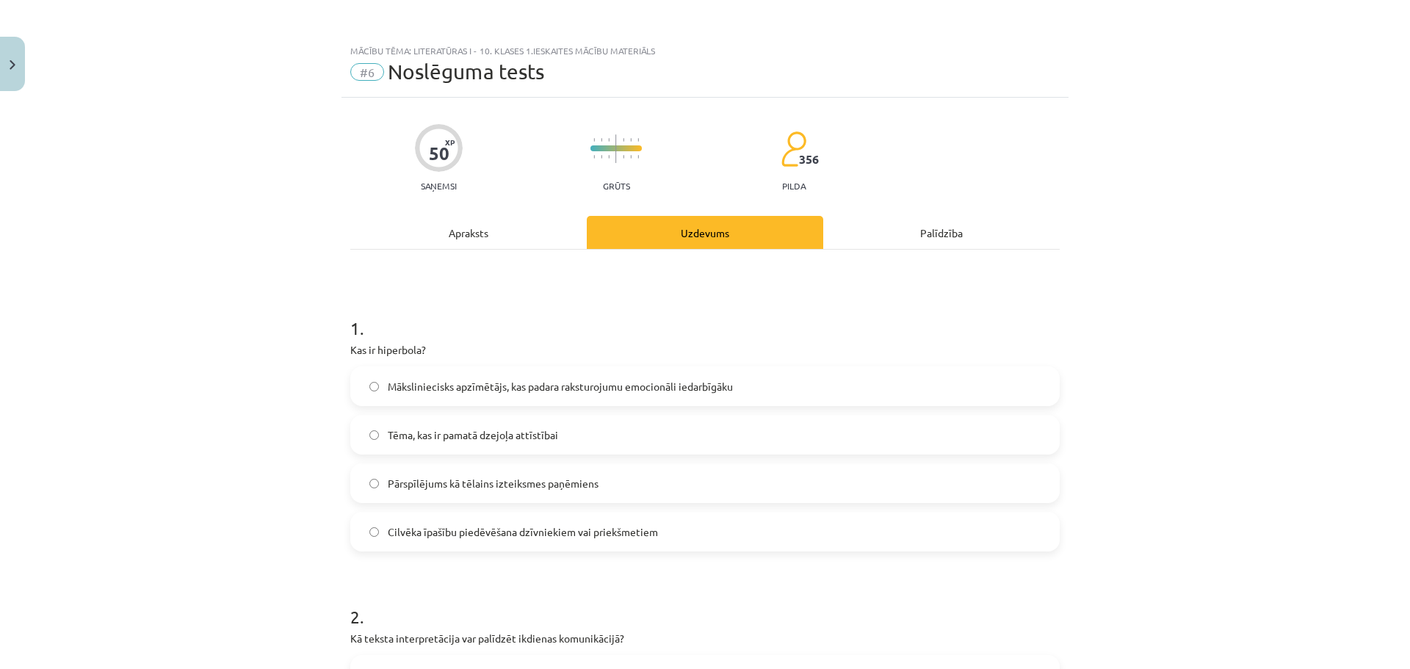
click at [419, 481] on span "Pārspīlējums kā tēlains izteiksmes paņēmiens" at bounding box center [493, 483] width 211 height 15
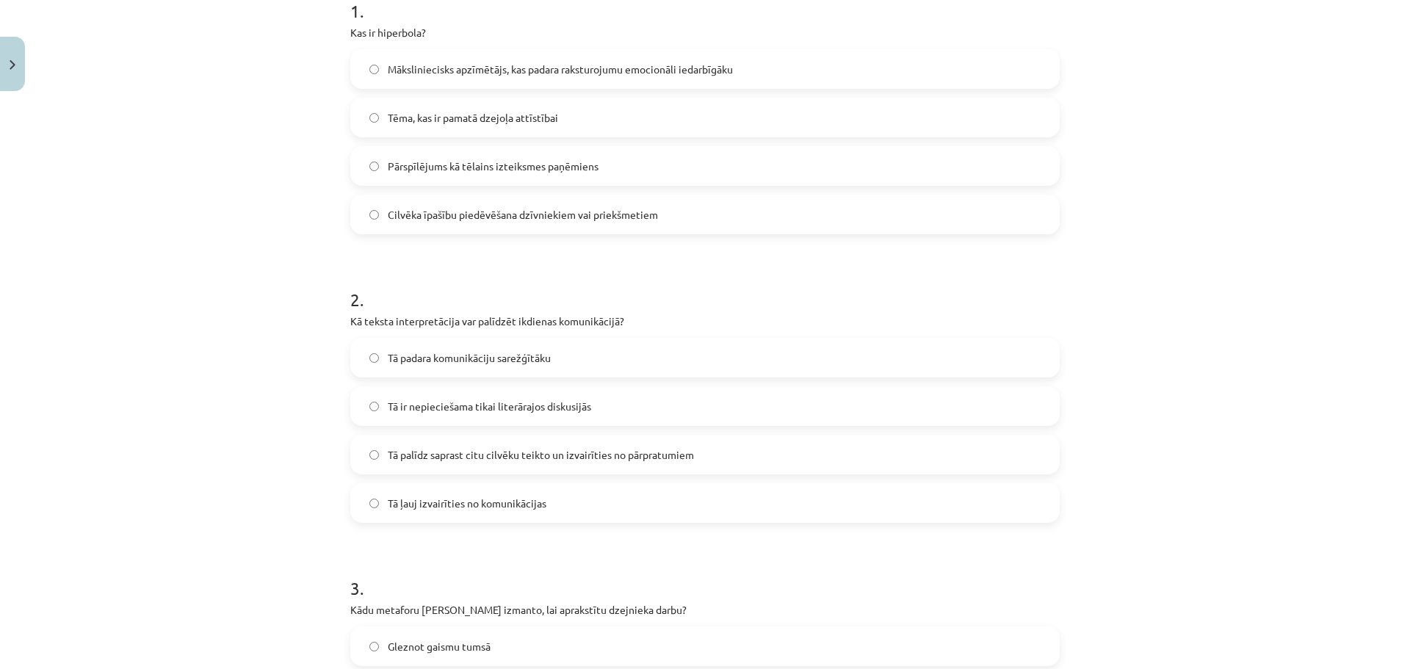
scroll to position [367, 0]
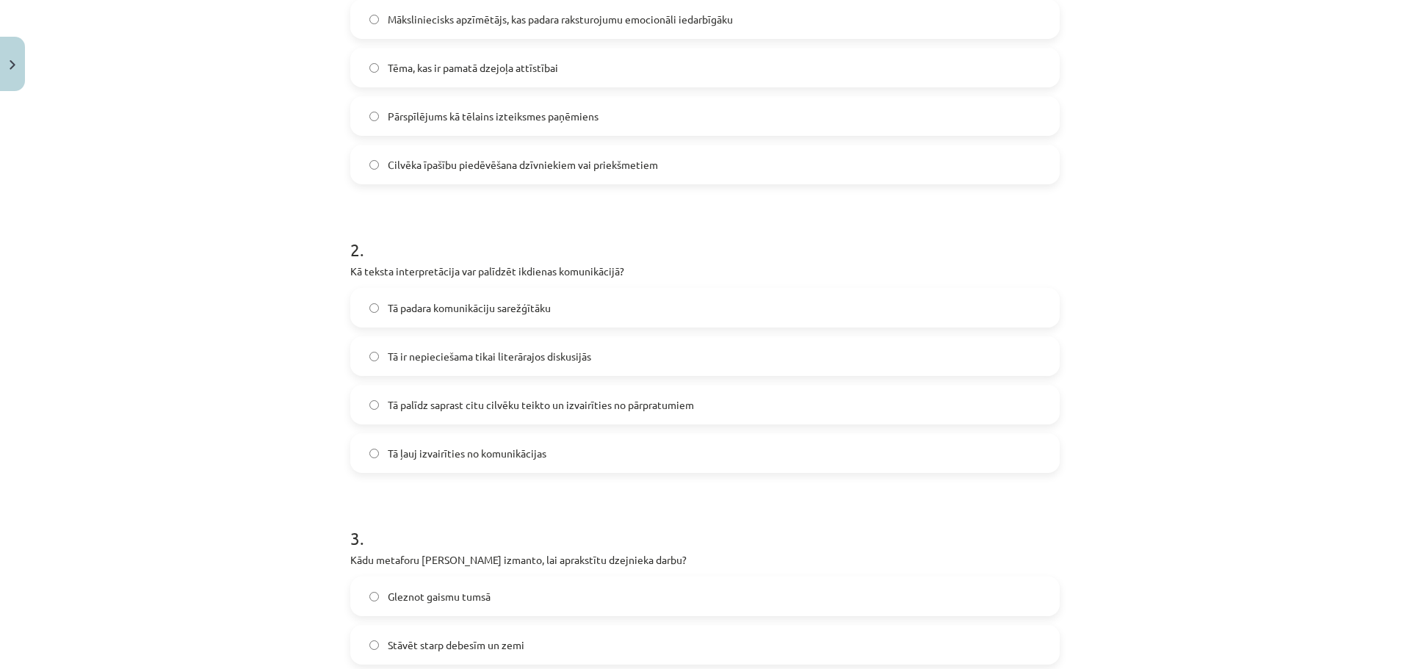
click at [470, 408] on span "Tā palīdz saprast citu cilvēku teikto un izvairīties no pārpratumiem" at bounding box center [541, 404] width 306 height 15
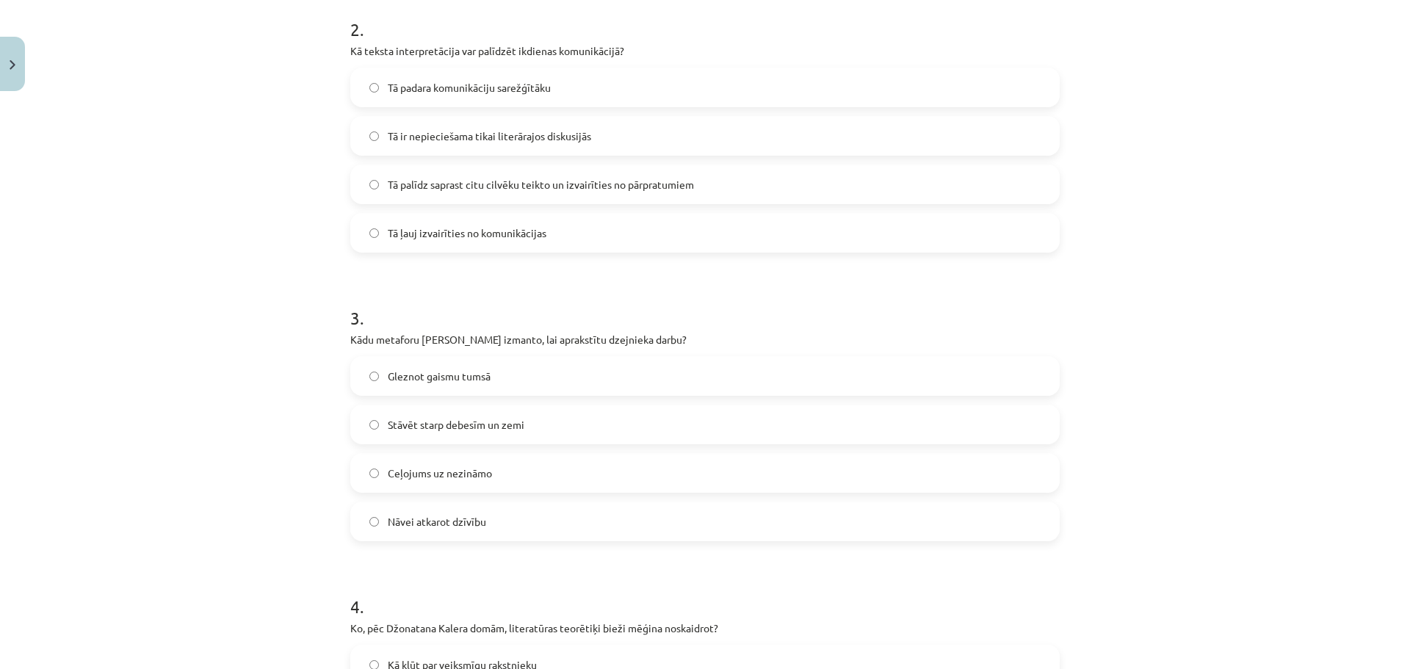
click at [429, 519] on span "Nāvei atkarot dzīvību" at bounding box center [437, 521] width 98 height 15
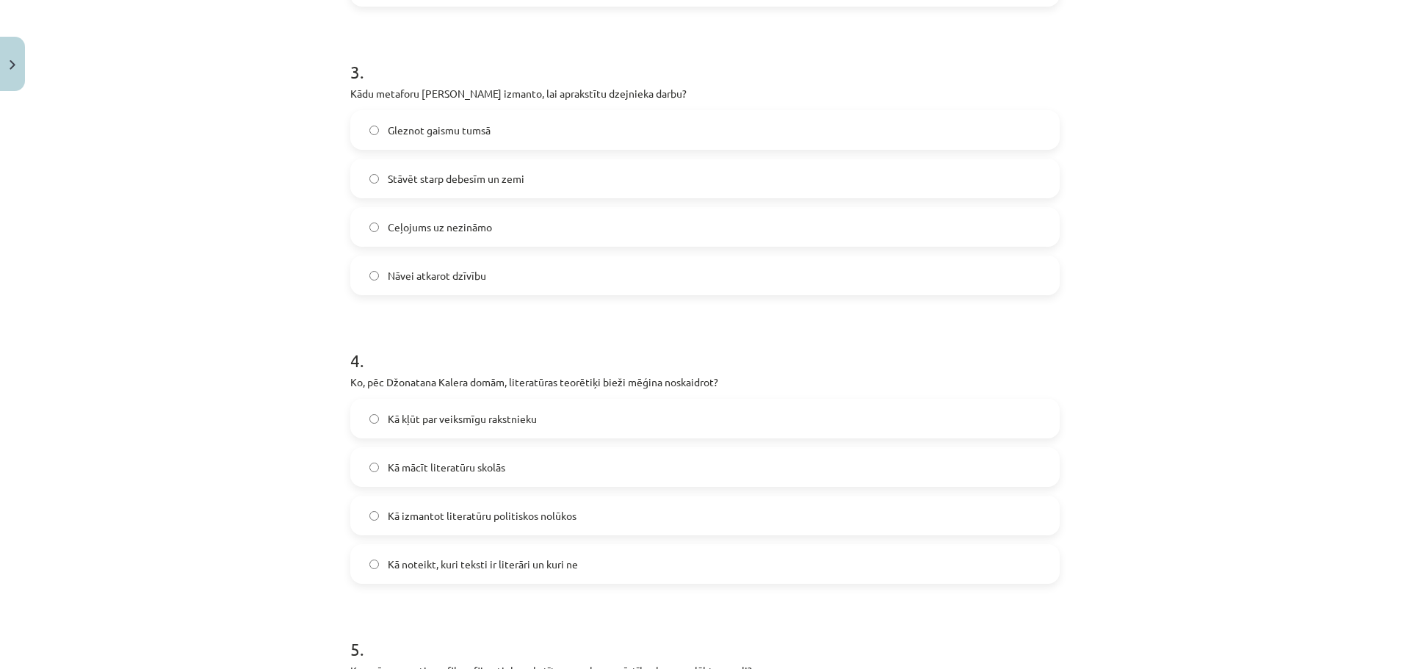
scroll to position [808, 0]
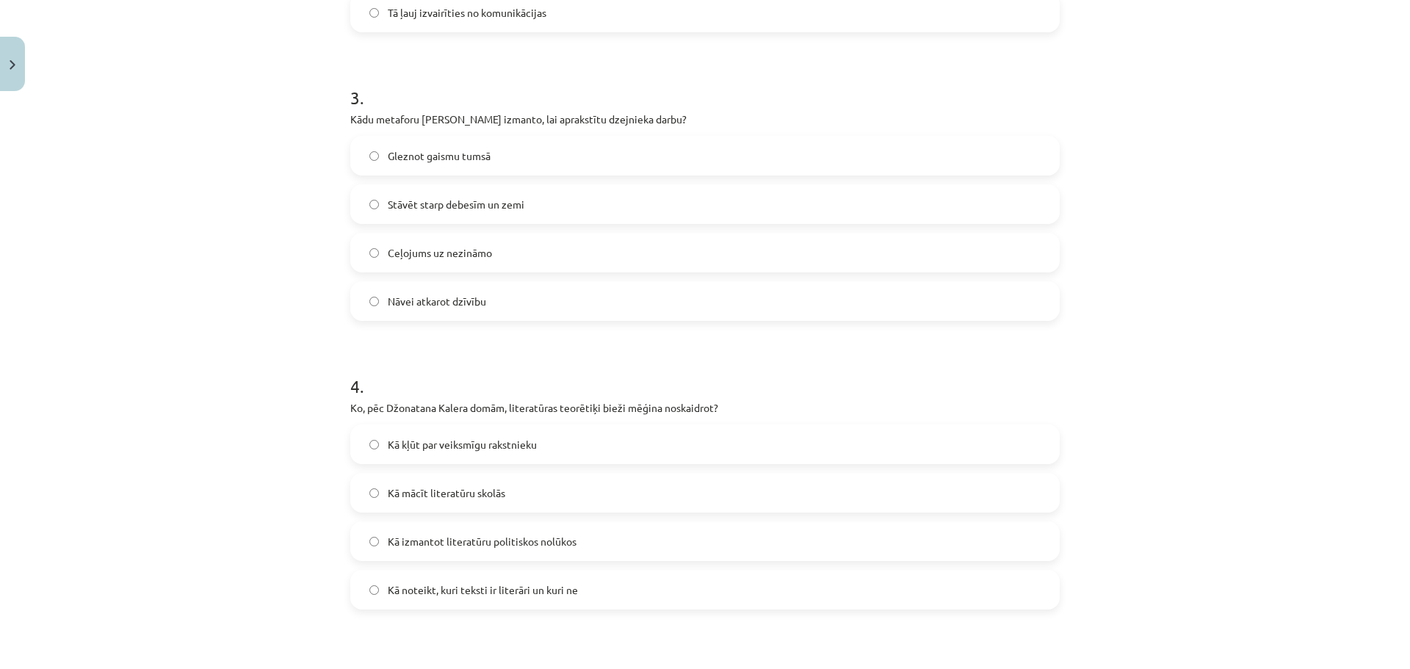
click at [484, 584] on span "Kā noteikt, kuri teksti ir literāri un kuri ne" at bounding box center [483, 589] width 190 height 15
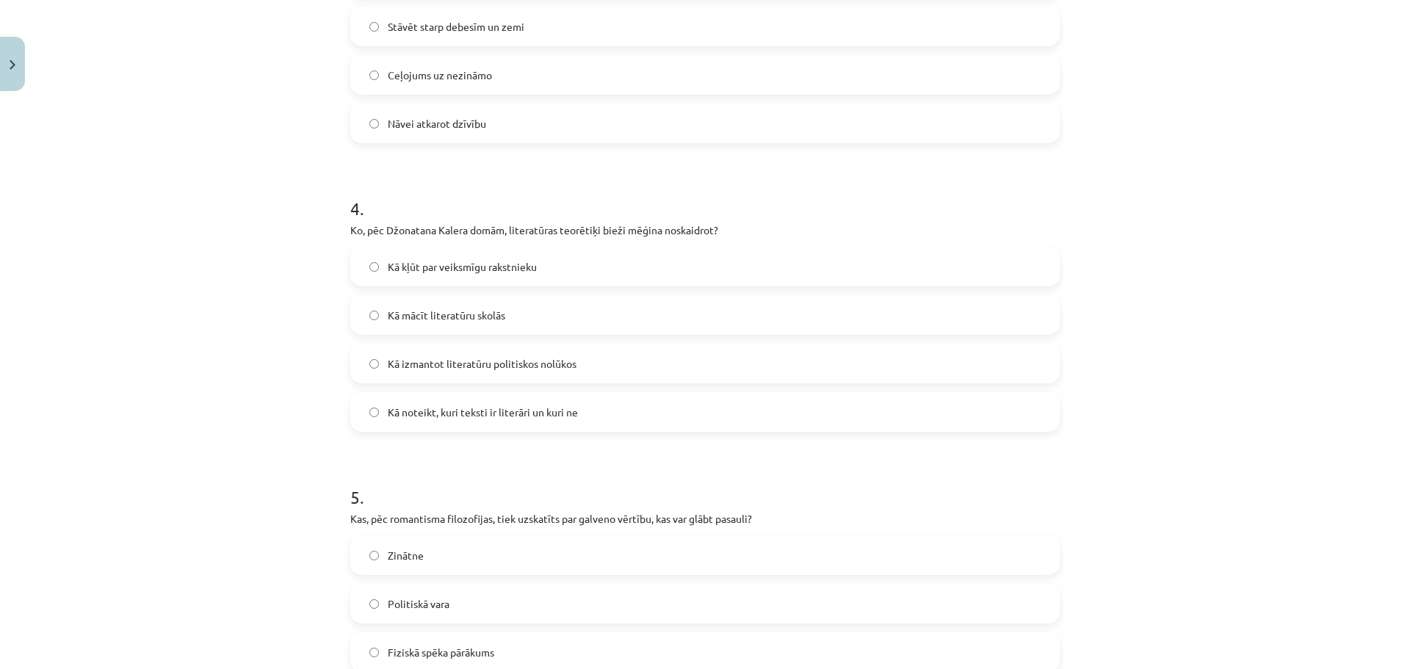
scroll to position [1101, 0]
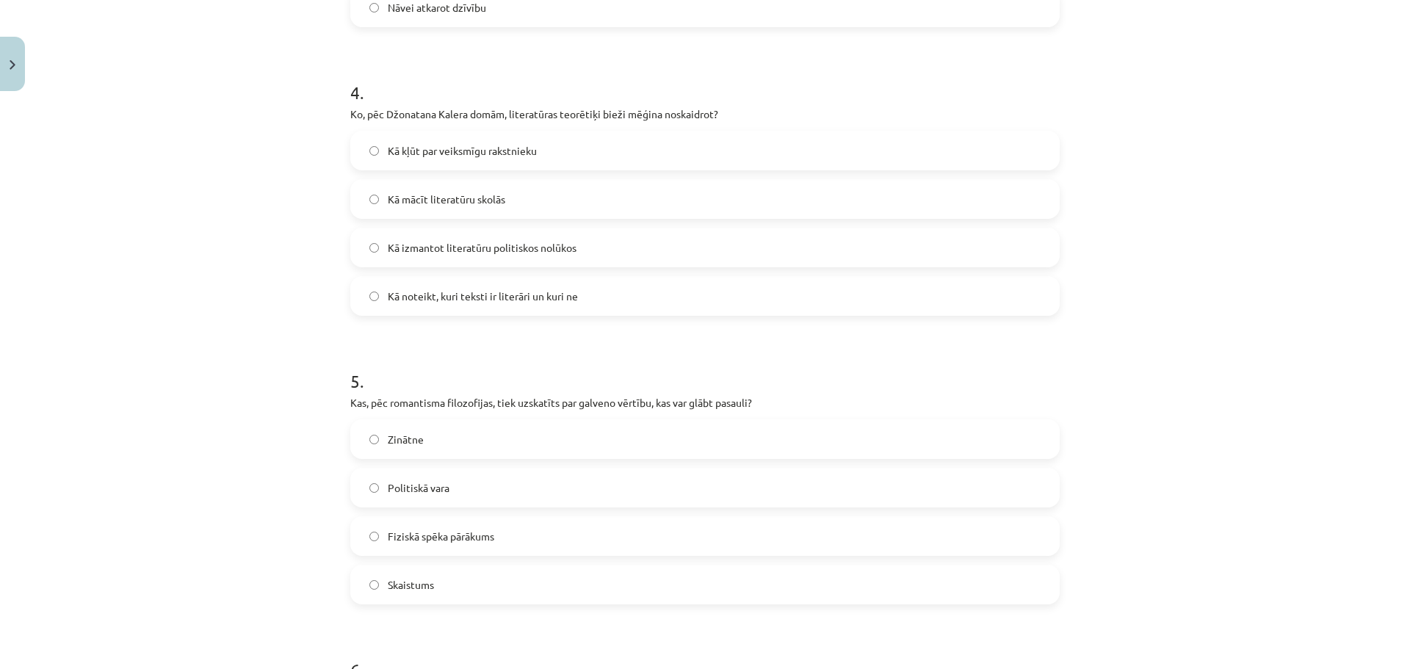
click at [418, 579] on span "Skaistums" at bounding box center [411, 584] width 46 height 15
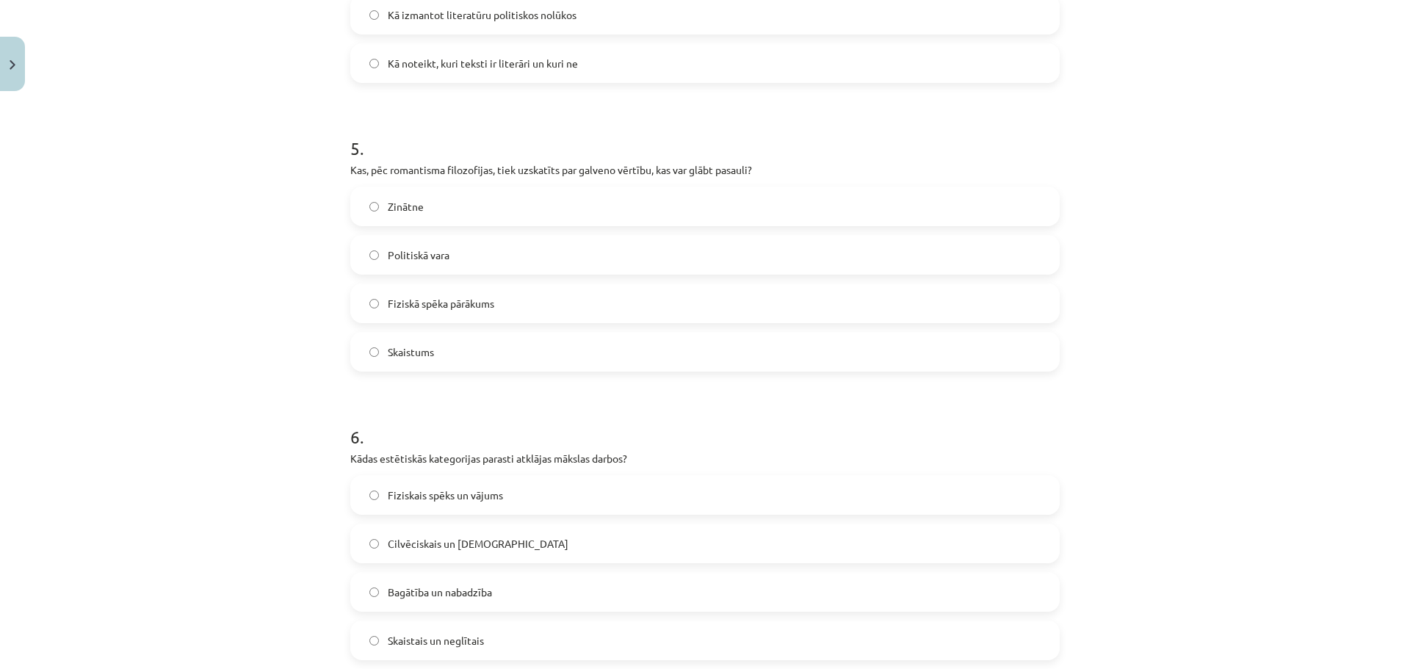
scroll to position [1395, 0]
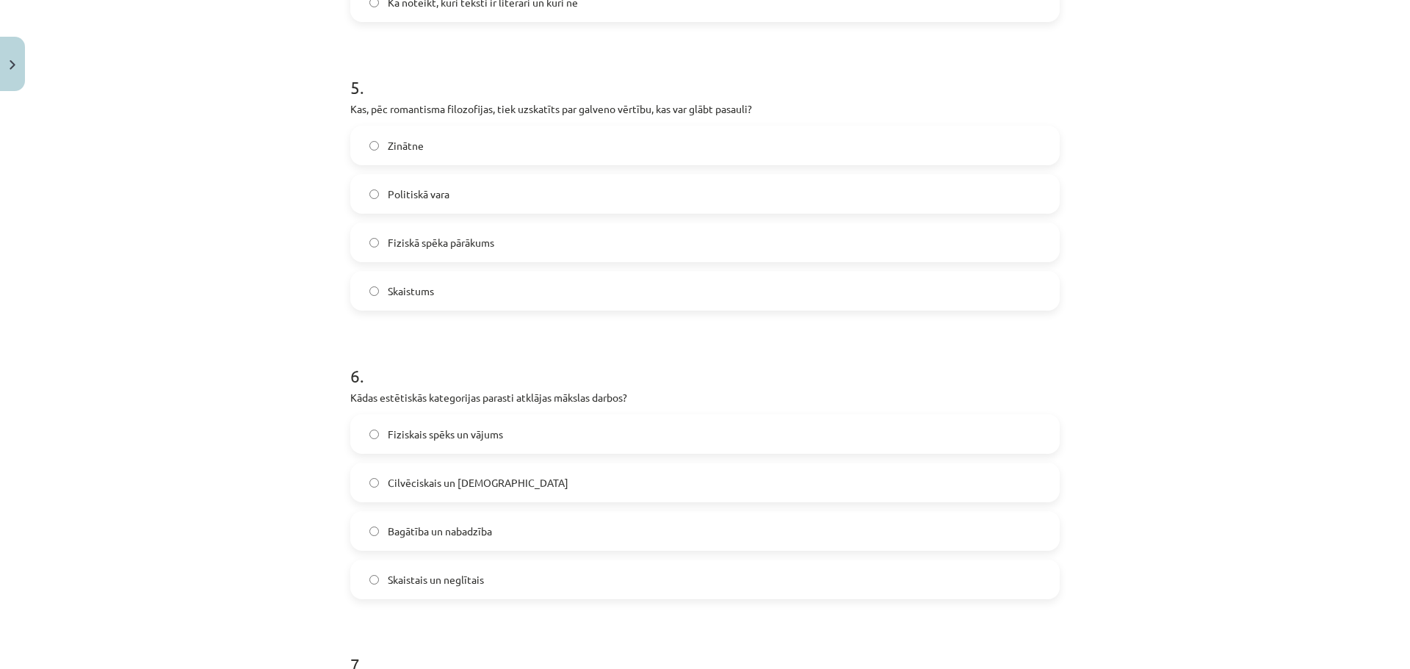
click at [466, 587] on label "Skaistais un neglītais" at bounding box center [705, 579] width 706 height 37
click at [476, 568] on label "Skaistais un neglītais" at bounding box center [705, 579] width 706 height 37
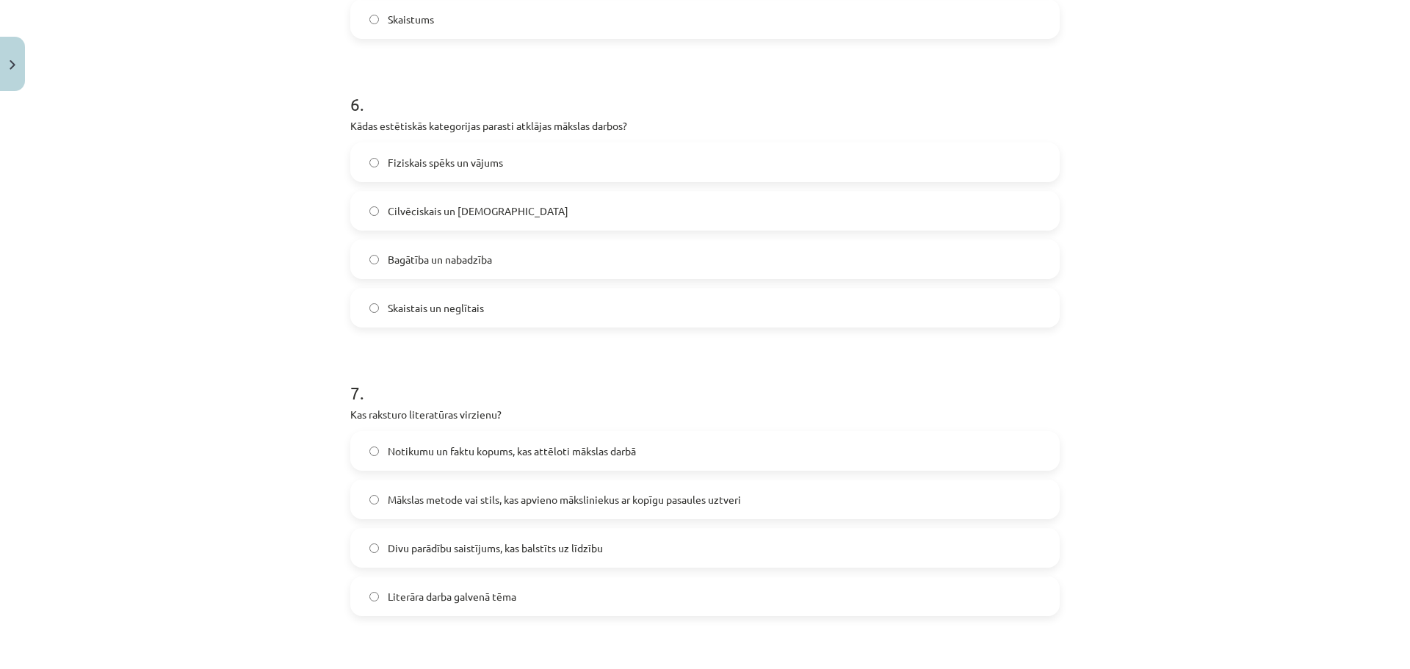
scroll to position [1689, 0]
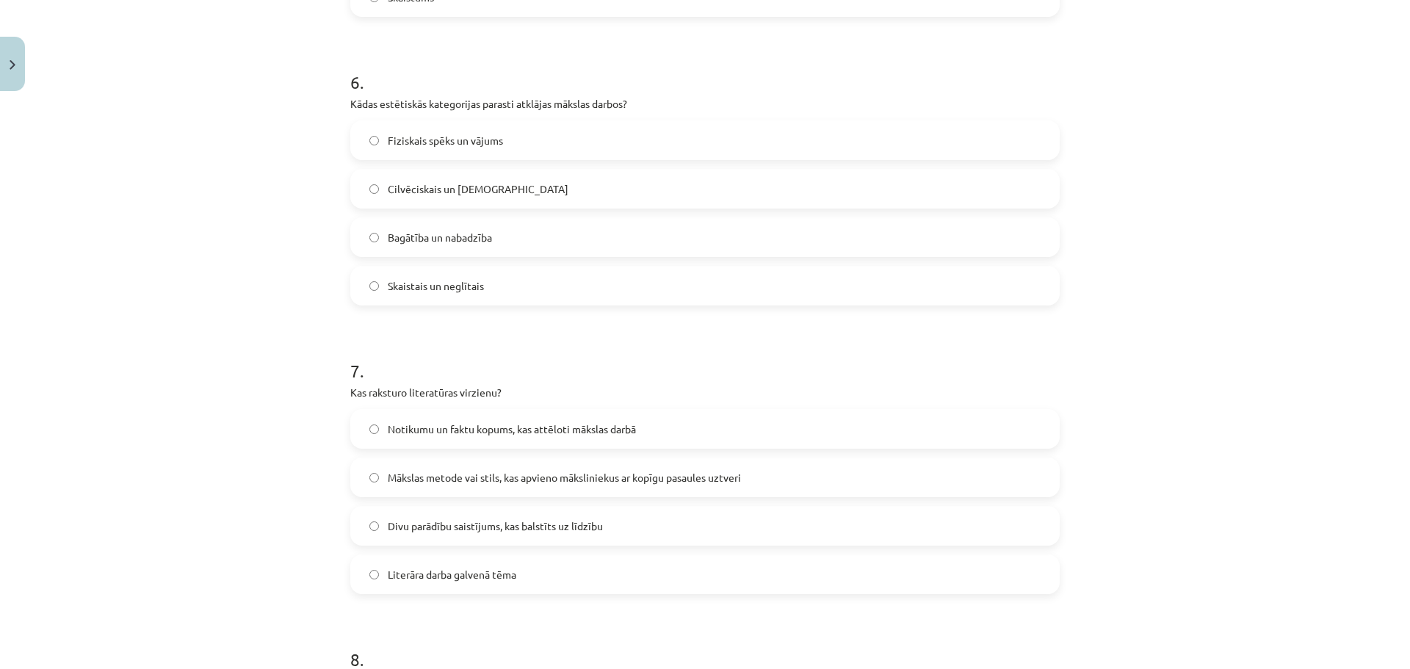
click at [450, 479] on span "Mākslas metode vai stils, kas apvieno māksliniekus ar kopīgu pasaules uztveri" at bounding box center [564, 477] width 353 height 15
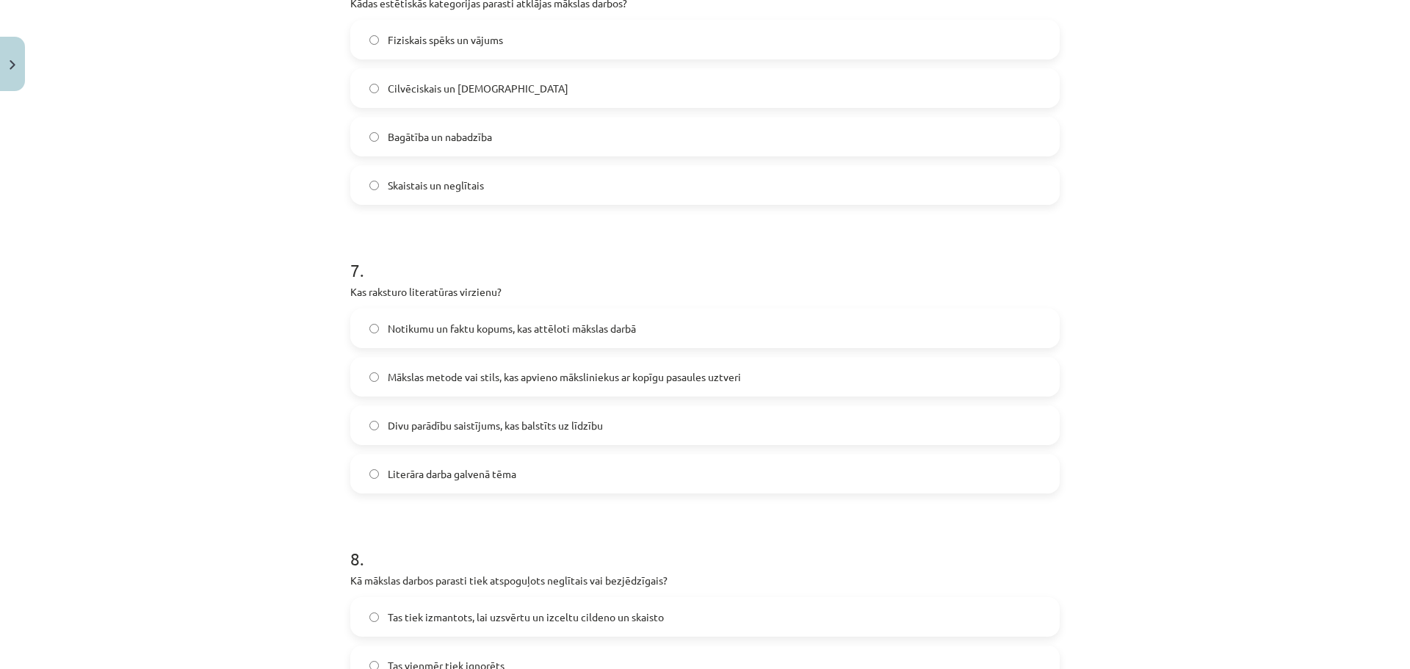
scroll to position [1983, 0]
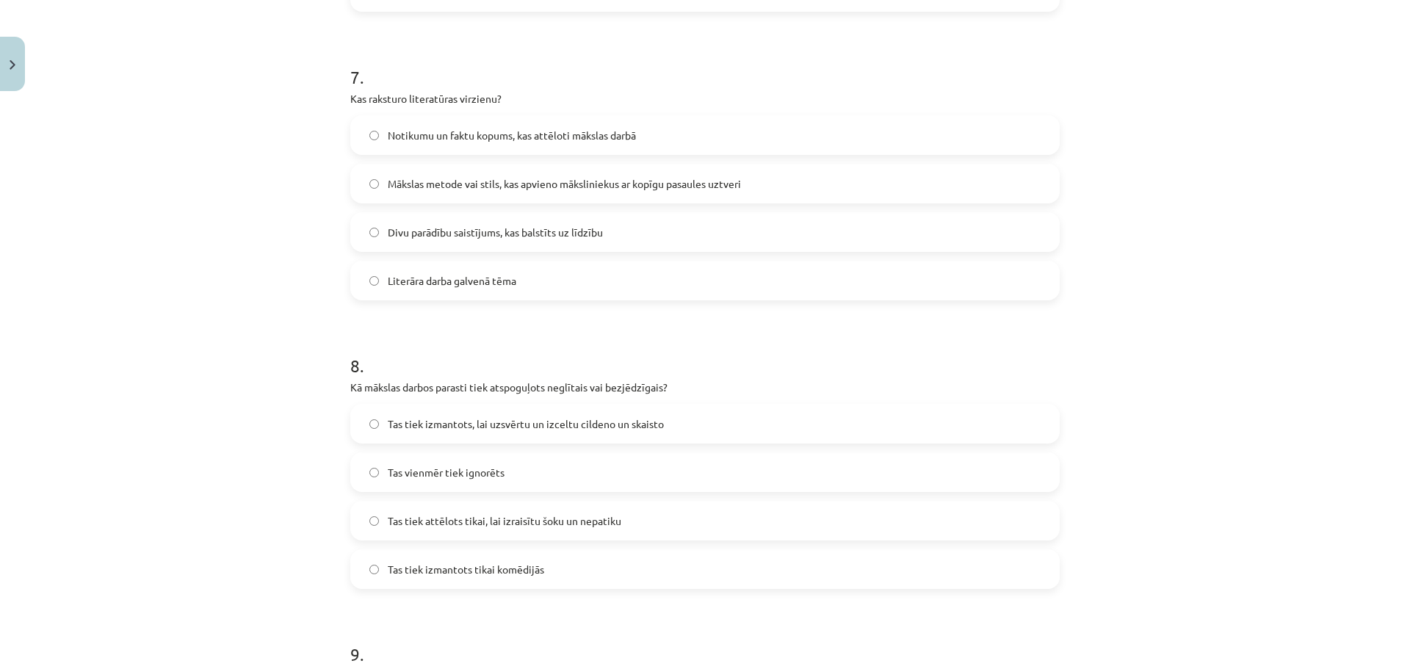
click at [431, 424] on span "Tas tiek izmantots, lai uzsvērtu un izceltu cildeno un skaisto" at bounding box center [526, 423] width 276 height 15
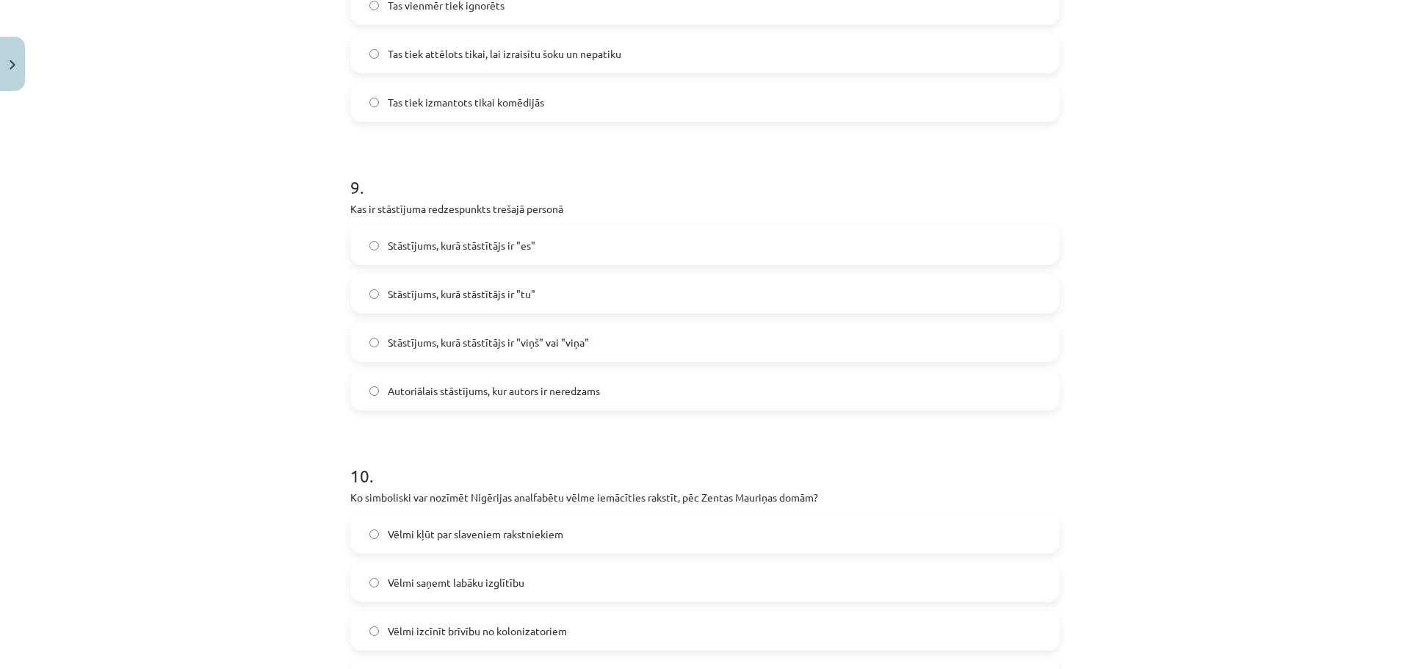
scroll to position [2497, 0]
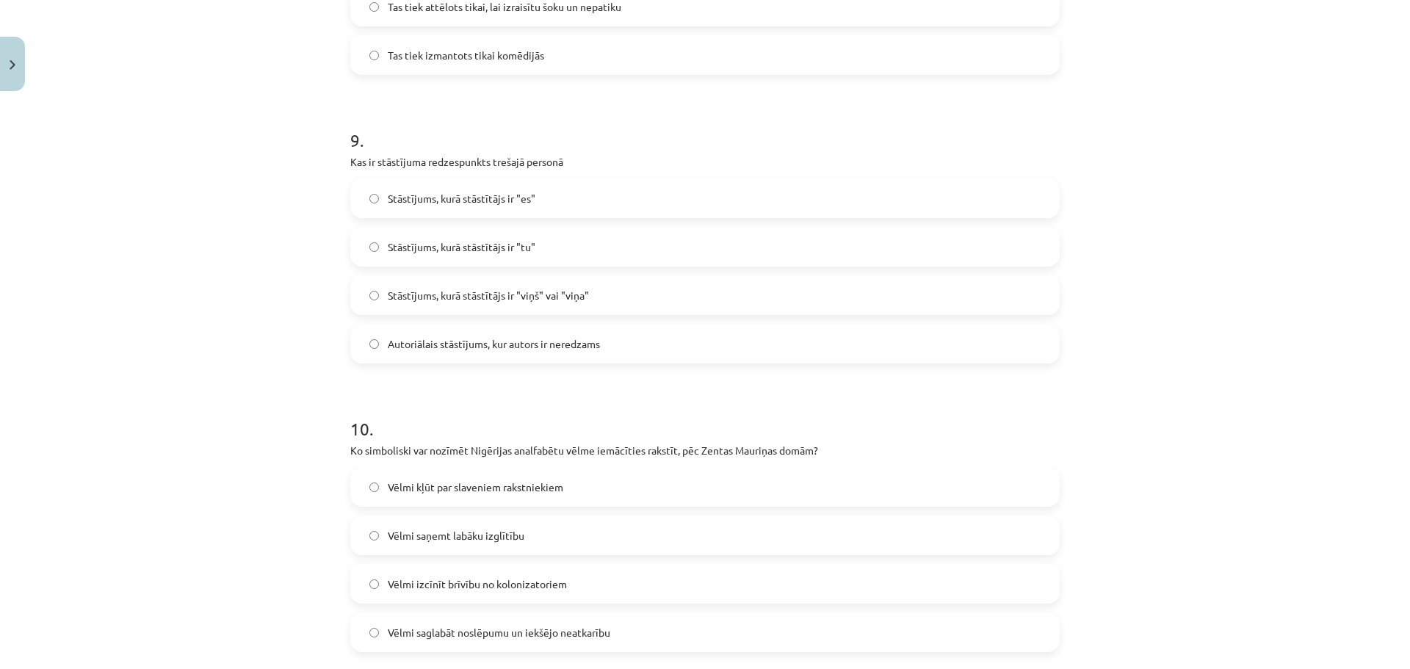
click at [485, 291] on span "Stāstījums, kurā stāstītājs ir "viņš" vai "viņa"" at bounding box center [488, 295] width 201 height 15
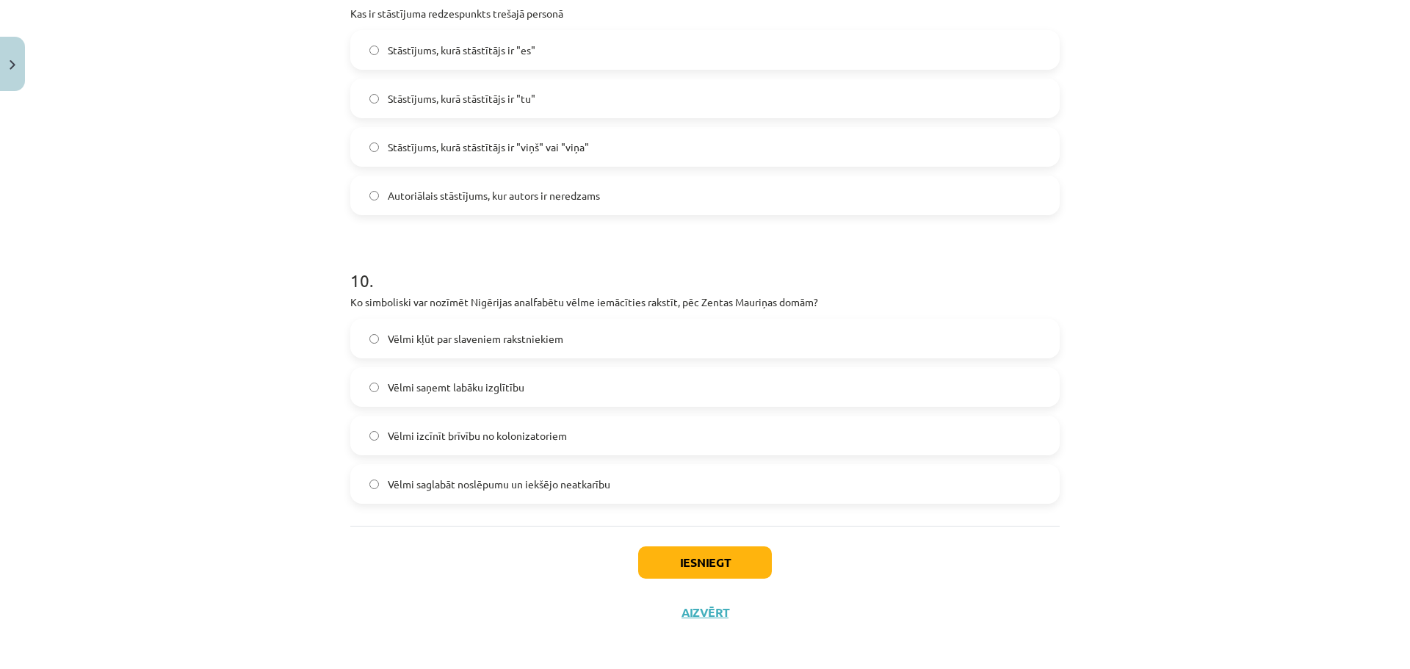
scroll to position [2650, 0]
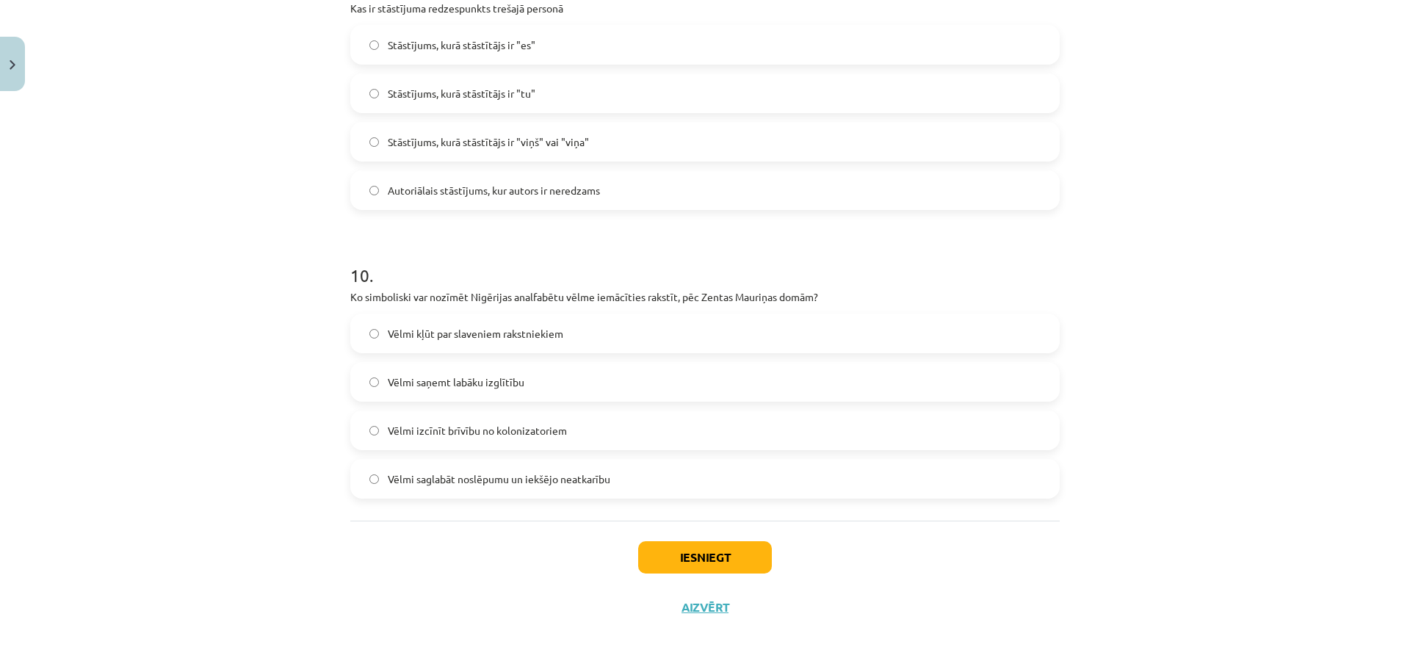
click at [507, 485] on span "Vēlmi saglabāt noslēpumu un iekšējo neatkarību" at bounding box center [499, 478] width 222 height 15
click at [712, 553] on button "Iesniegt" at bounding box center [705, 557] width 134 height 32
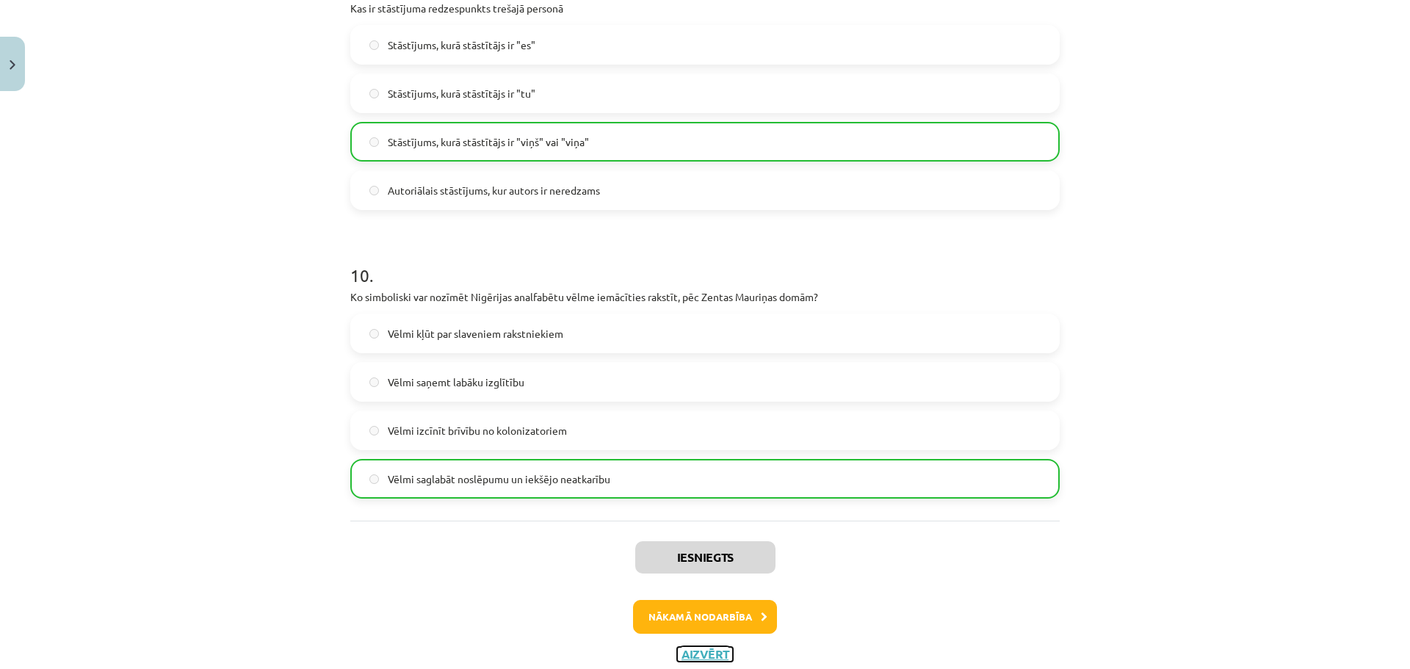
click at [697, 651] on button "Aizvērt" at bounding box center [705, 654] width 56 height 15
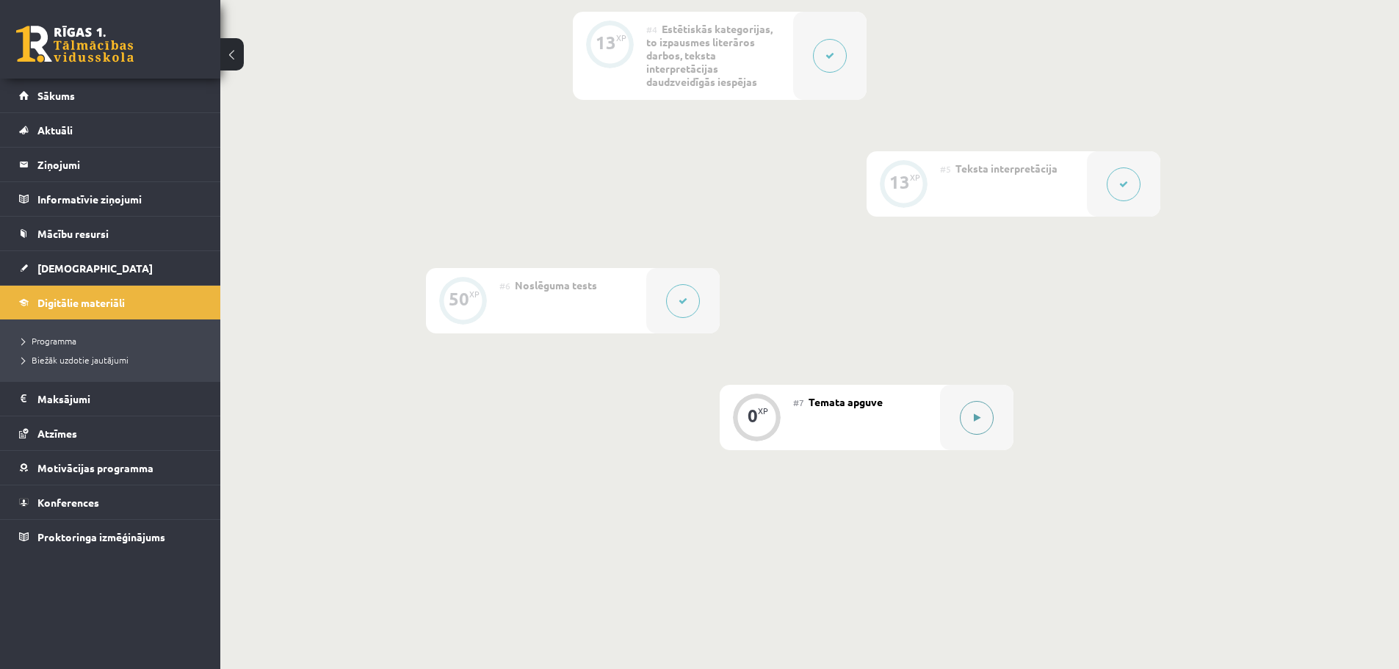
click at [974, 408] on button at bounding box center [977, 418] width 34 height 34
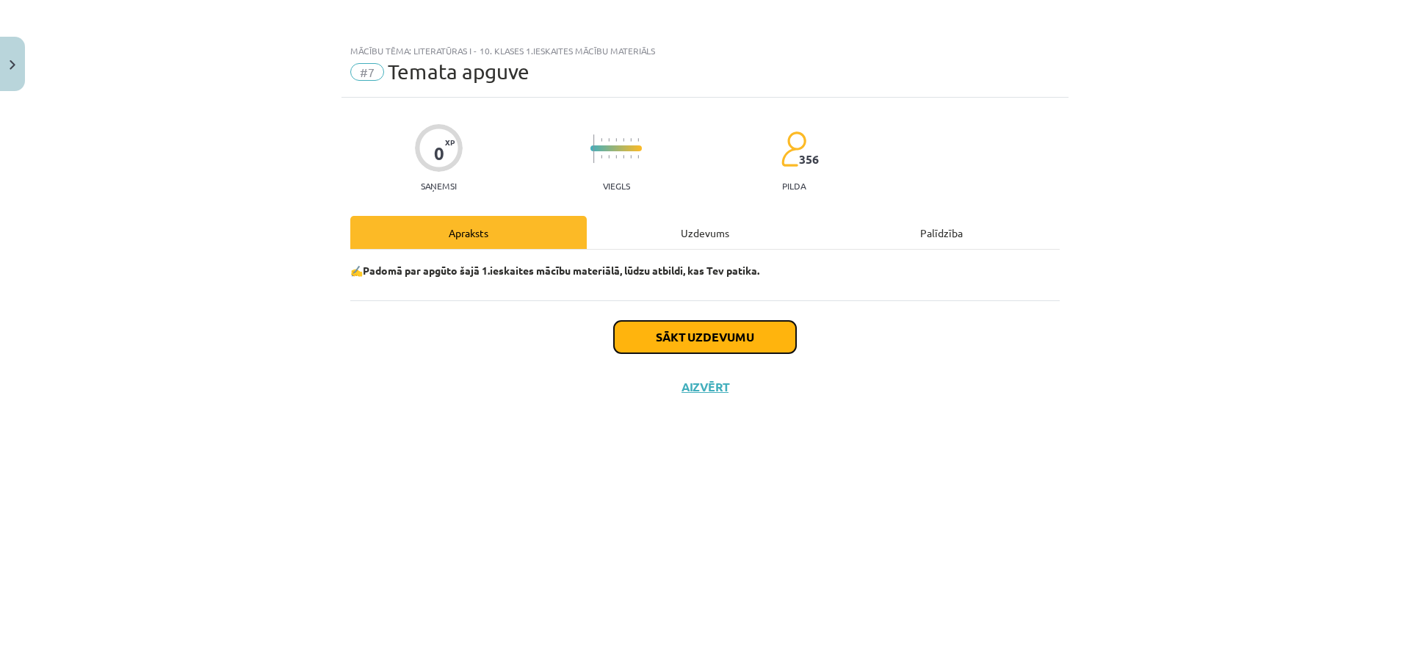
click at [710, 341] on button "Sākt uzdevumu" at bounding box center [705, 337] width 182 height 32
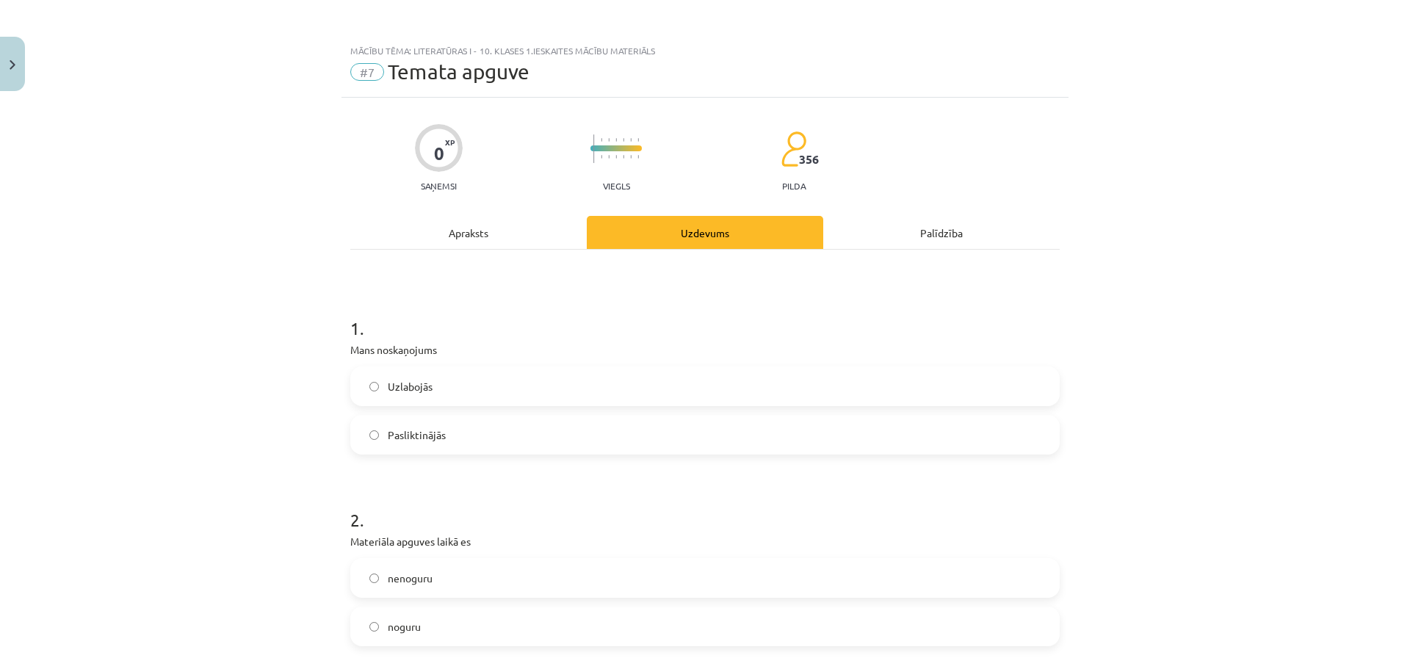
click at [468, 391] on label "Uzlabojās" at bounding box center [705, 386] width 706 height 37
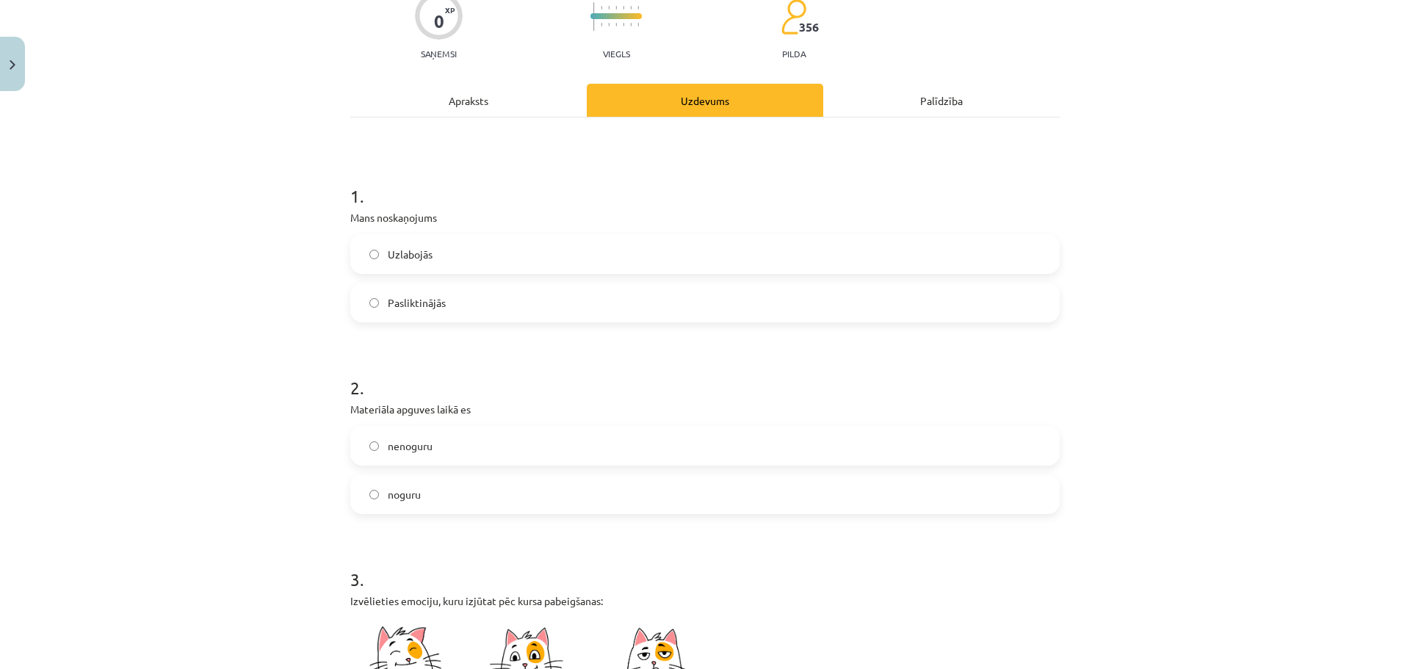
scroll to position [147, 0]
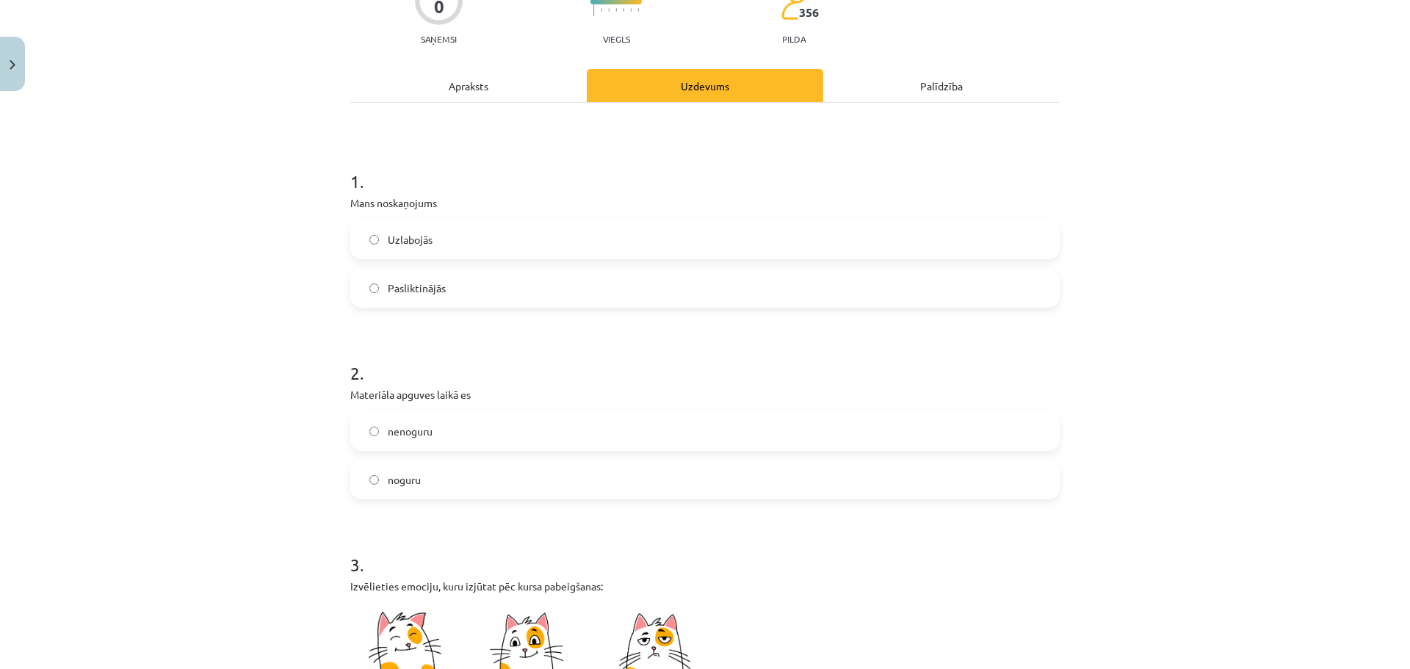
click at [421, 441] on label "nenoguru" at bounding box center [705, 431] width 706 height 37
click at [427, 427] on span "nenoguru" at bounding box center [410, 431] width 45 height 15
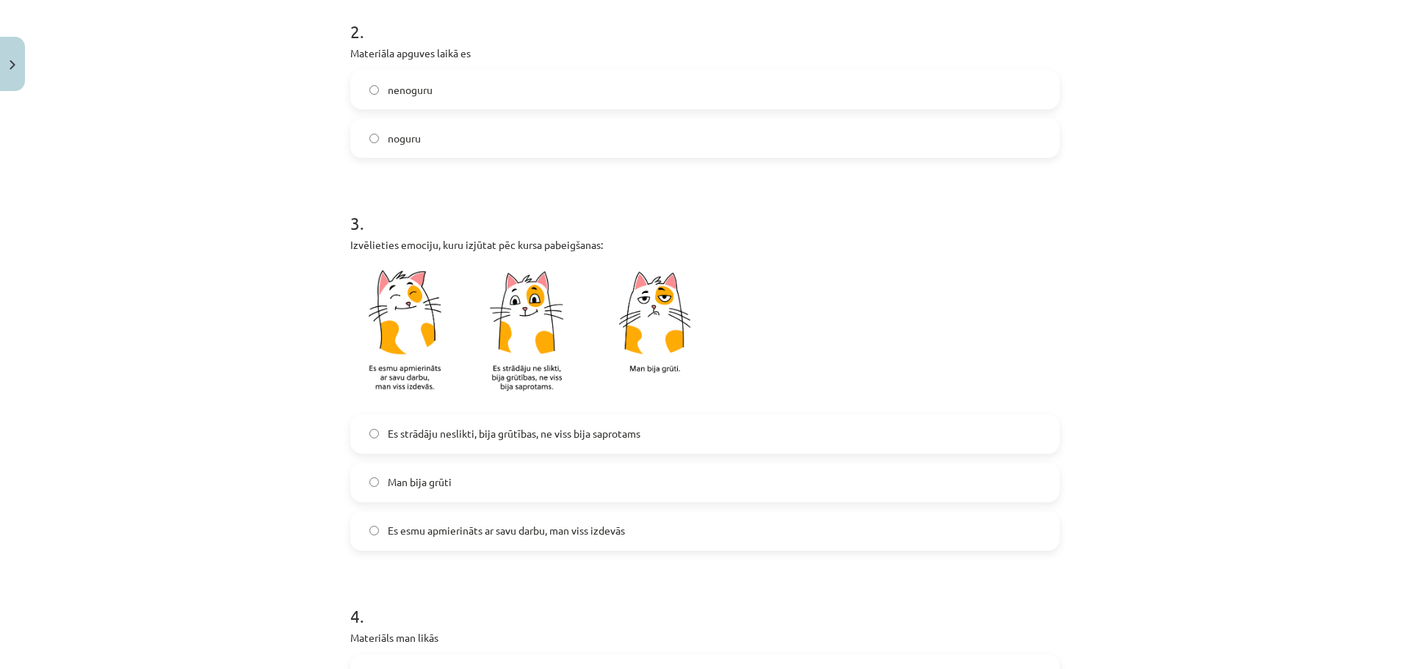
scroll to position [514, 0]
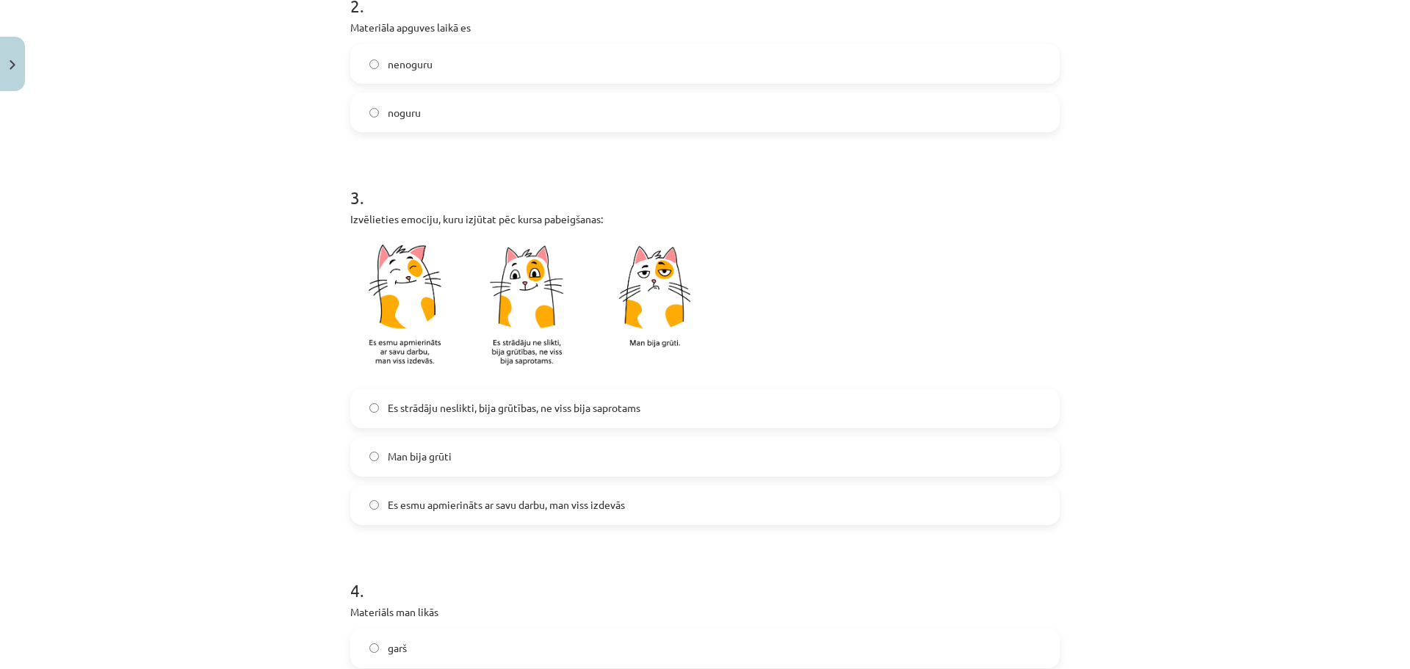
click at [509, 513] on label "Es esmu apmierināts ar savu darbu, man viss izdevās" at bounding box center [705, 505] width 706 height 37
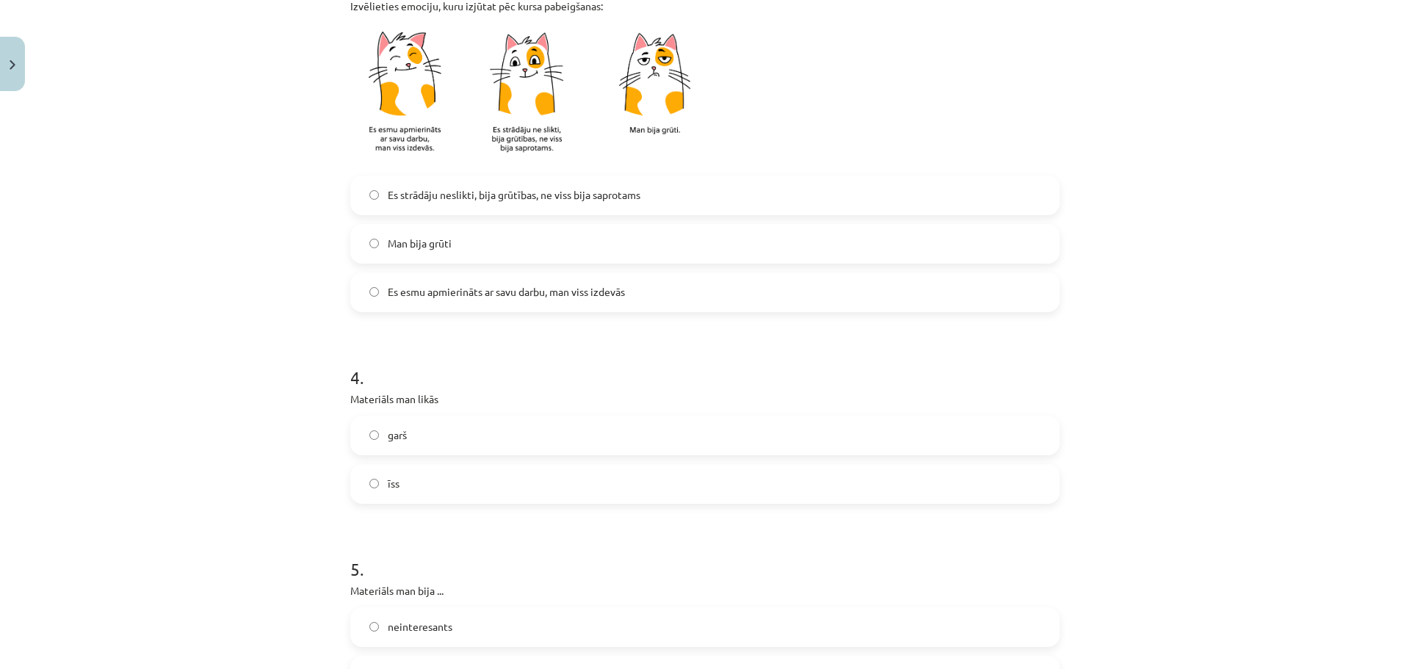
scroll to position [734, 0]
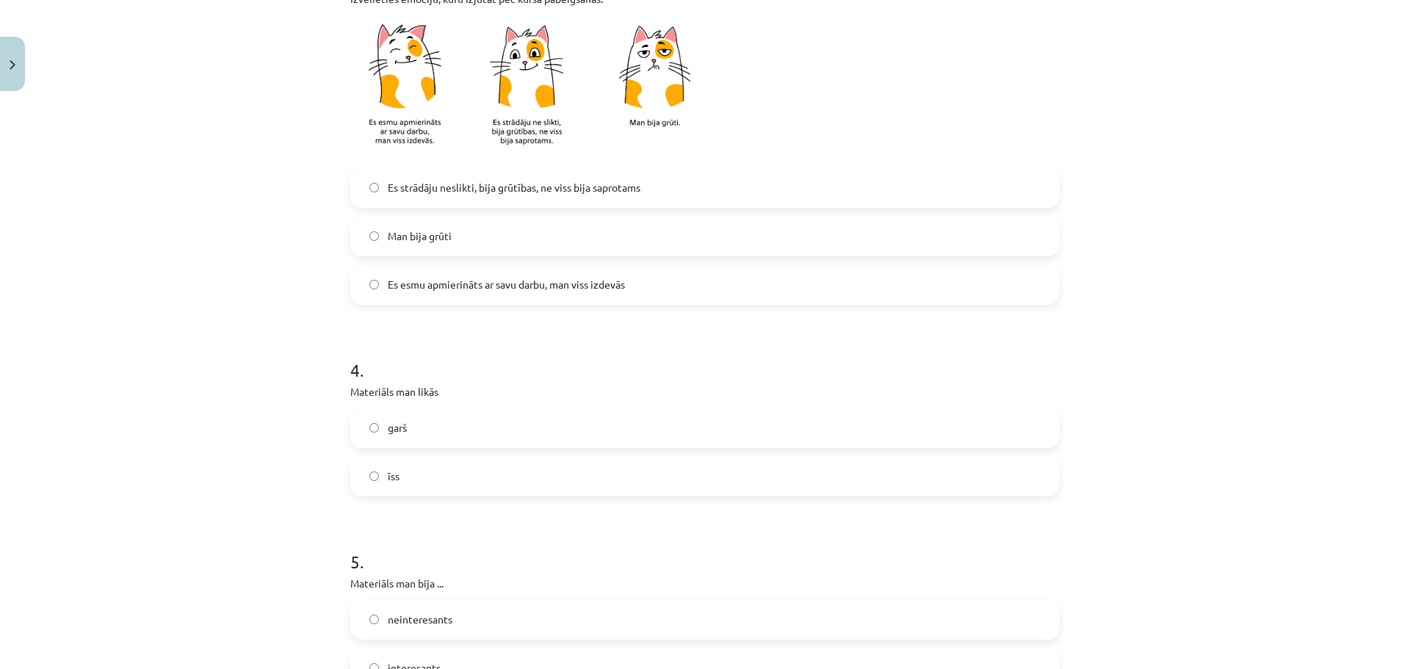
click at [442, 431] on label "garš" at bounding box center [705, 428] width 706 height 37
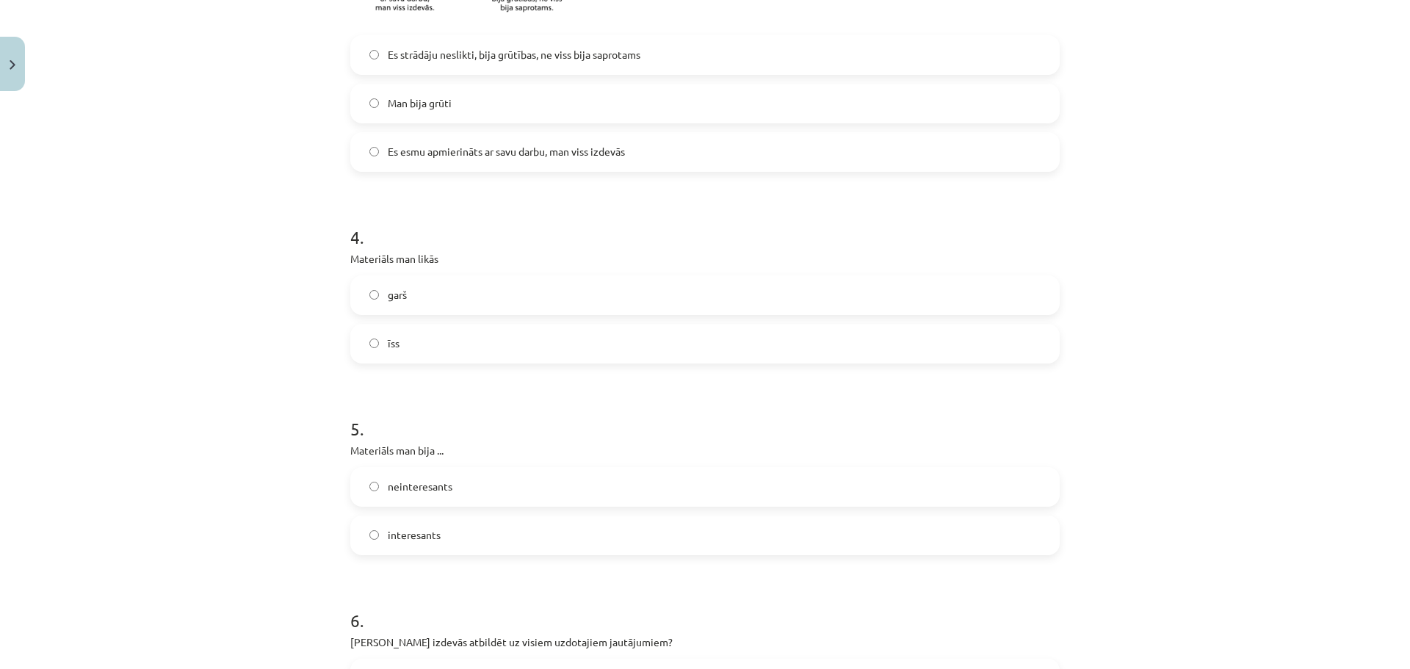
scroll to position [881, 0]
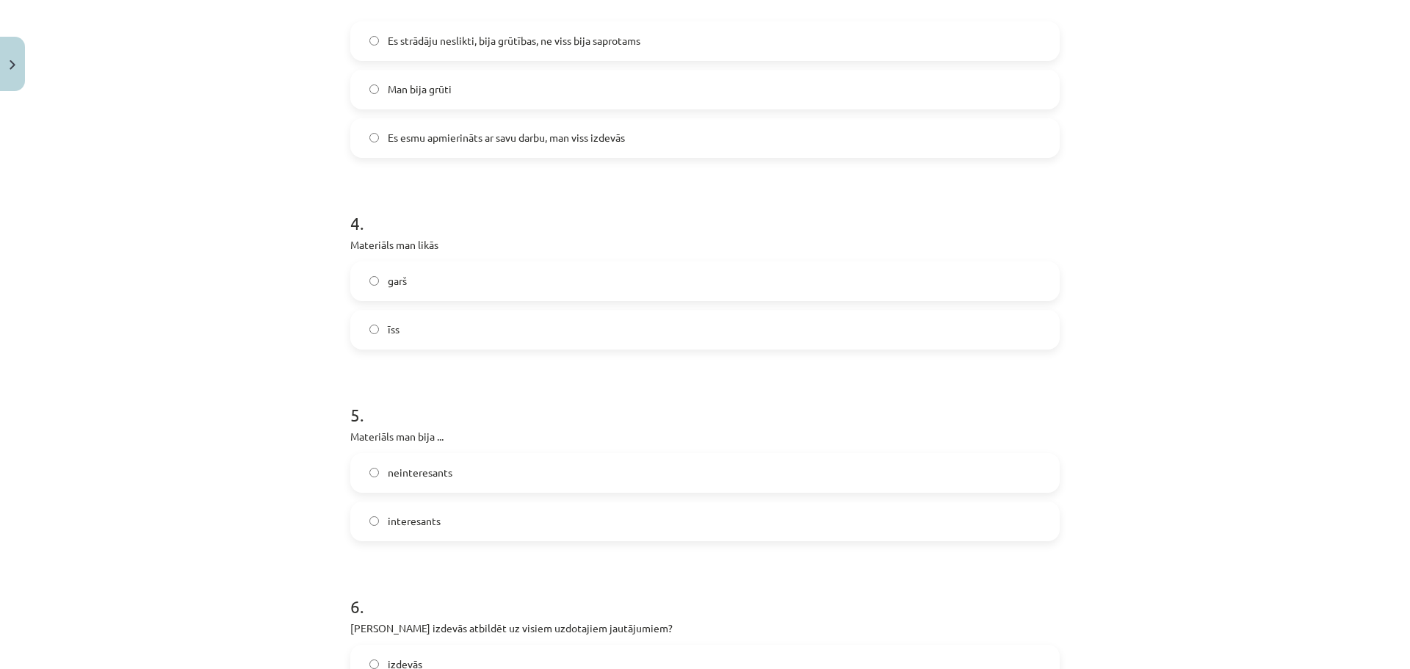
click at [473, 514] on label "interesants" at bounding box center [705, 521] width 706 height 37
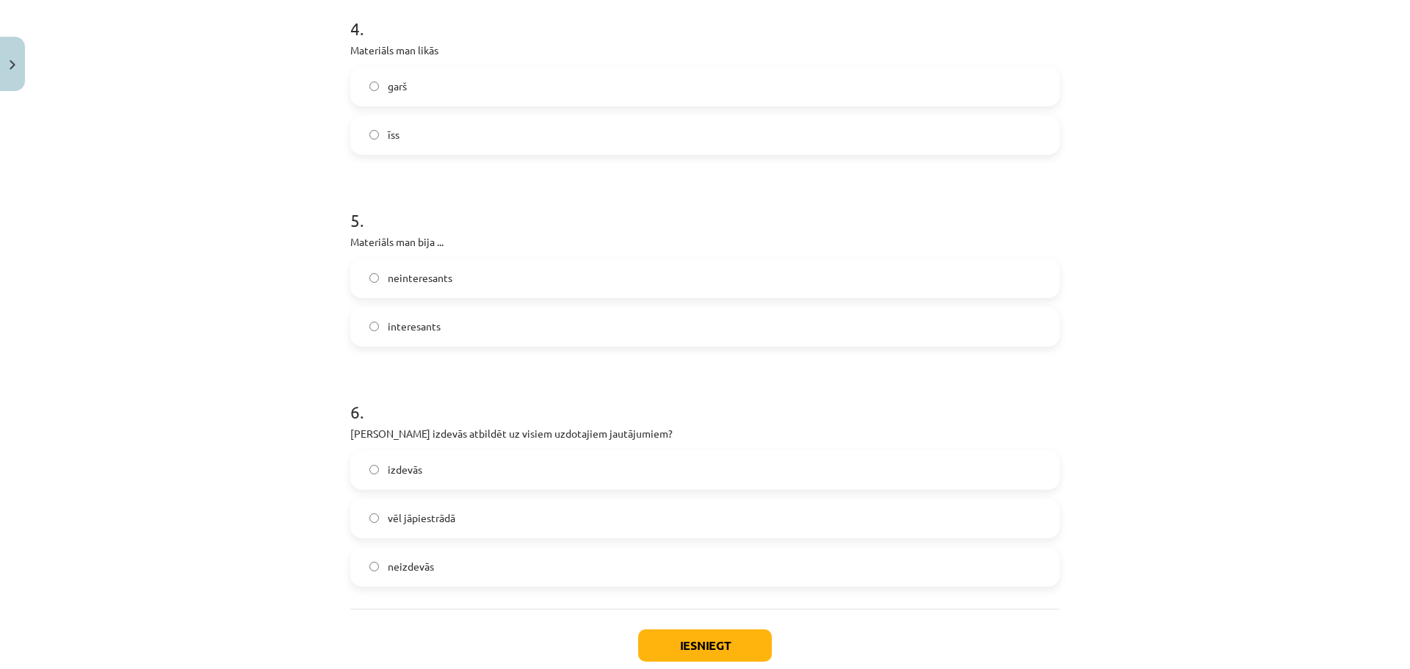
scroll to position [1101, 0]
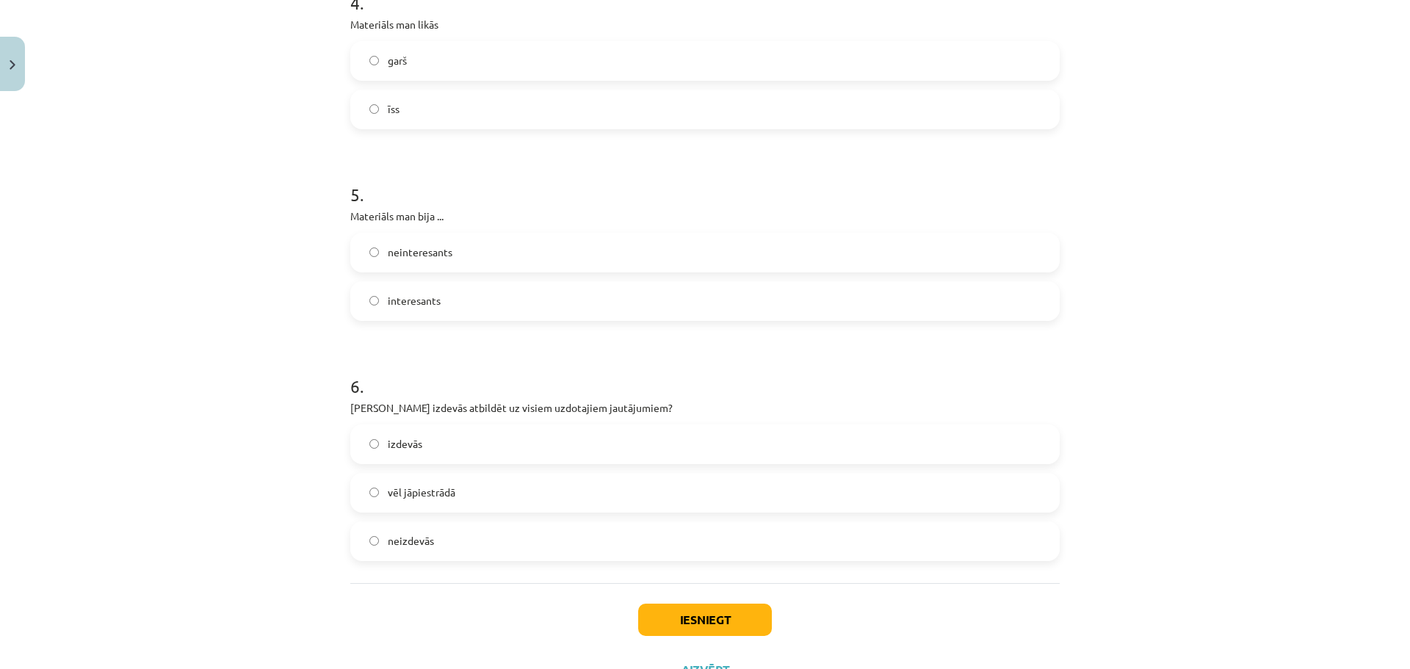
click at [433, 455] on label "izdevās" at bounding box center [705, 444] width 706 height 37
click at [673, 615] on button "Iesniegt" at bounding box center [705, 620] width 134 height 32
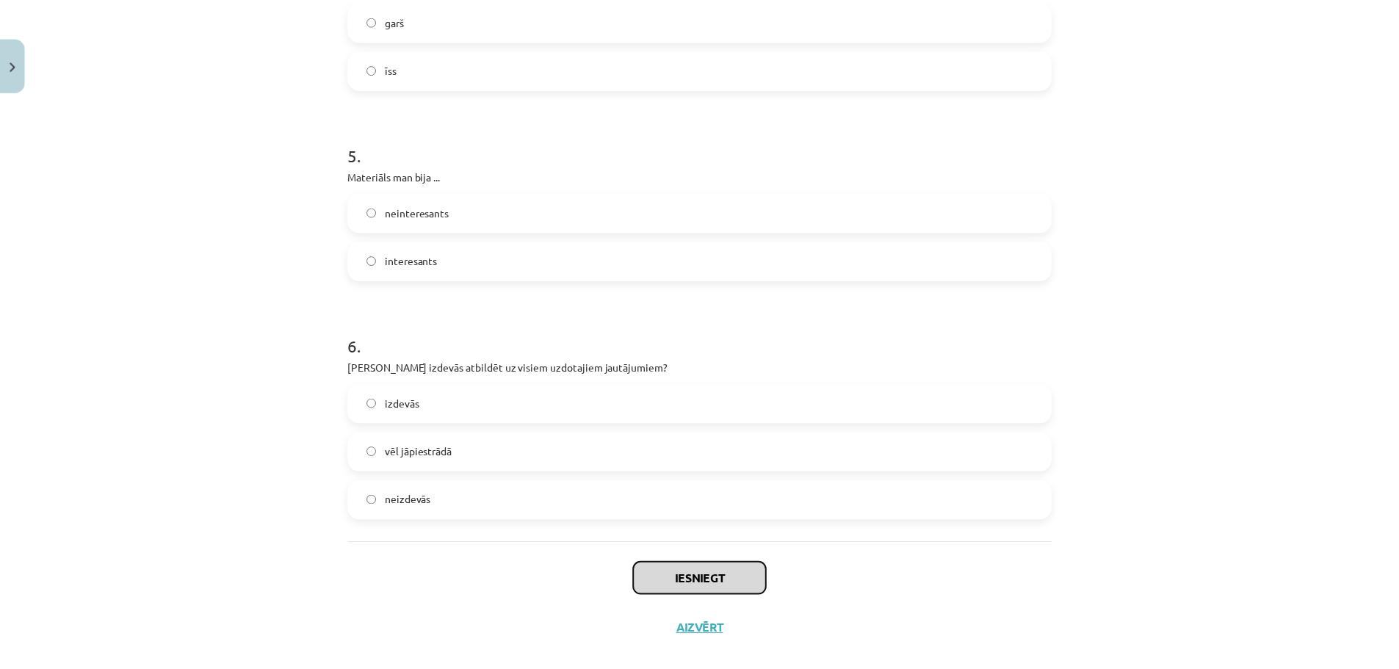
scroll to position [1164, 0]
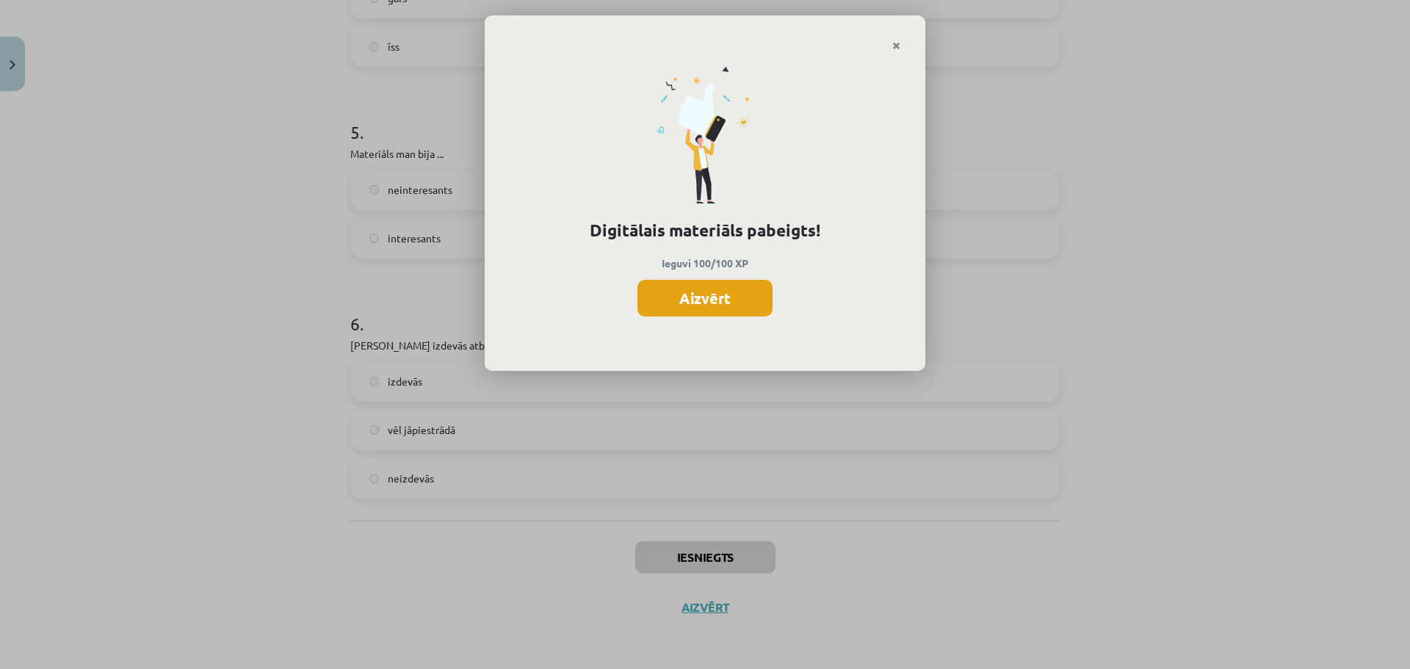
click at [704, 305] on button "Aizvērt" at bounding box center [704, 298] width 135 height 37
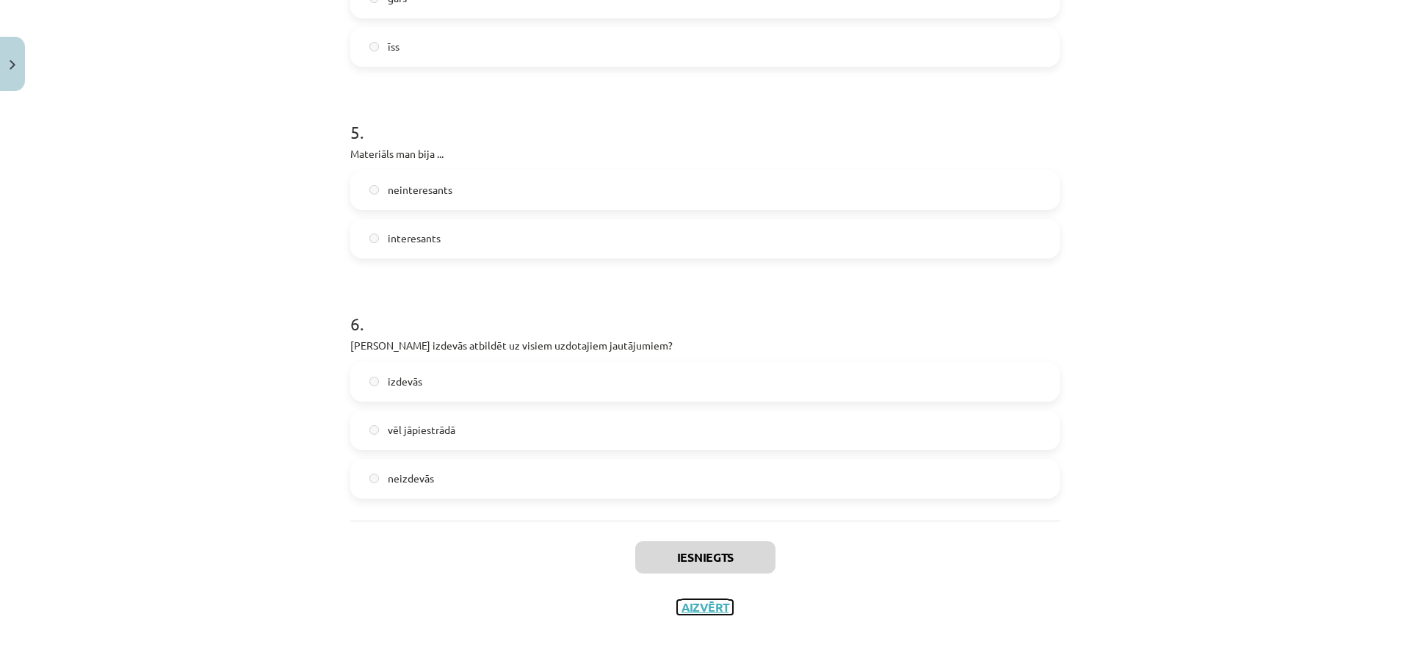
click at [698, 612] on button "Aizvērt" at bounding box center [705, 607] width 56 height 15
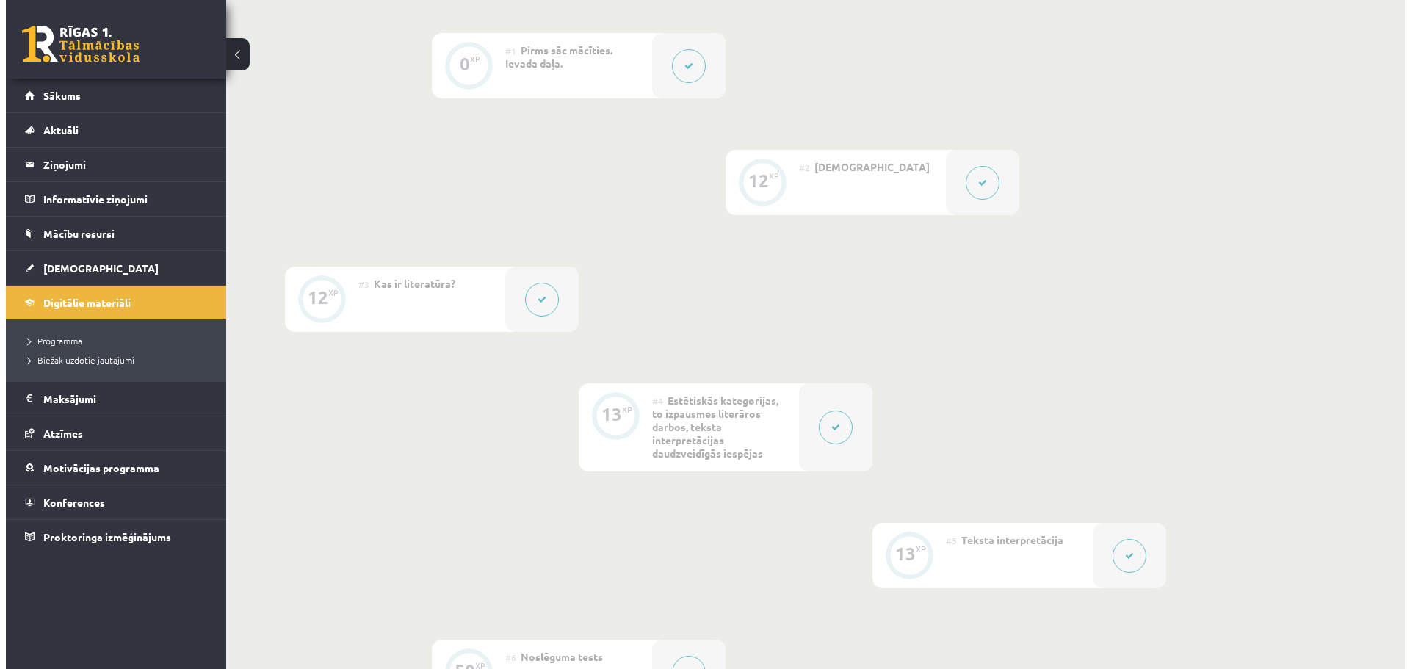
scroll to position [0, 0]
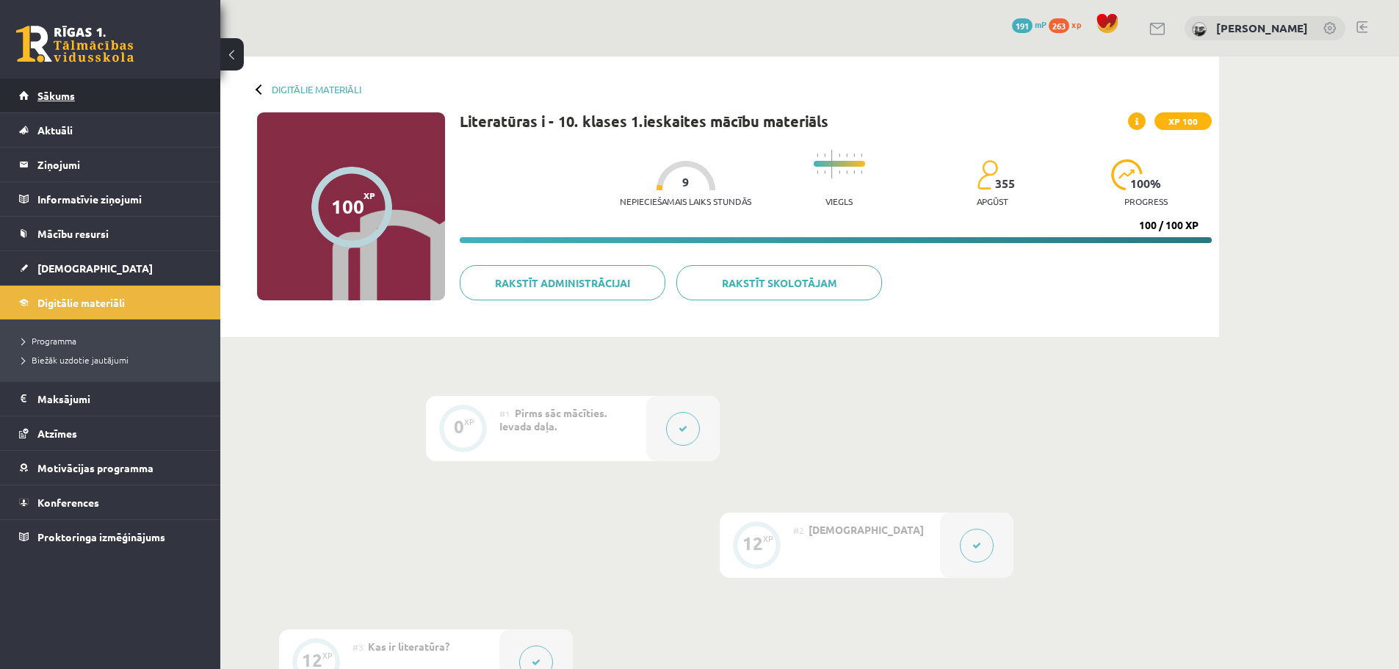
click at [65, 82] on link "Sākums" at bounding box center [110, 96] width 183 height 34
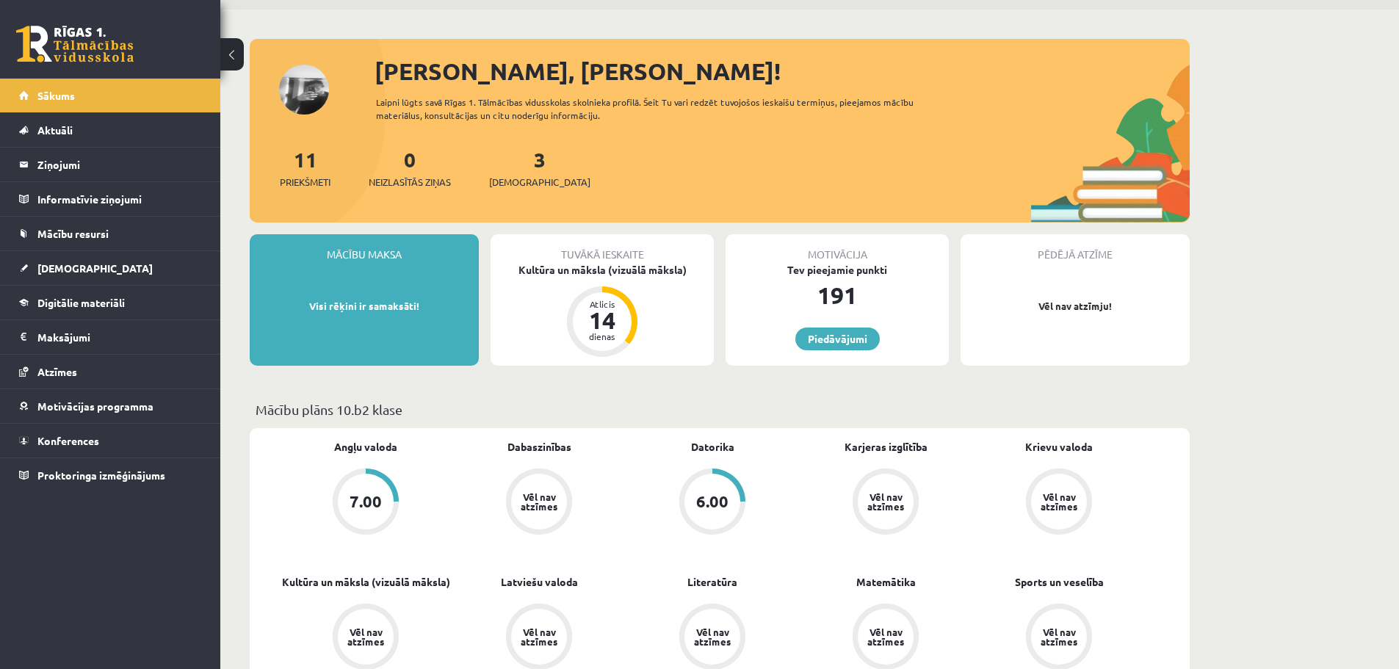
scroll to position [73, 0]
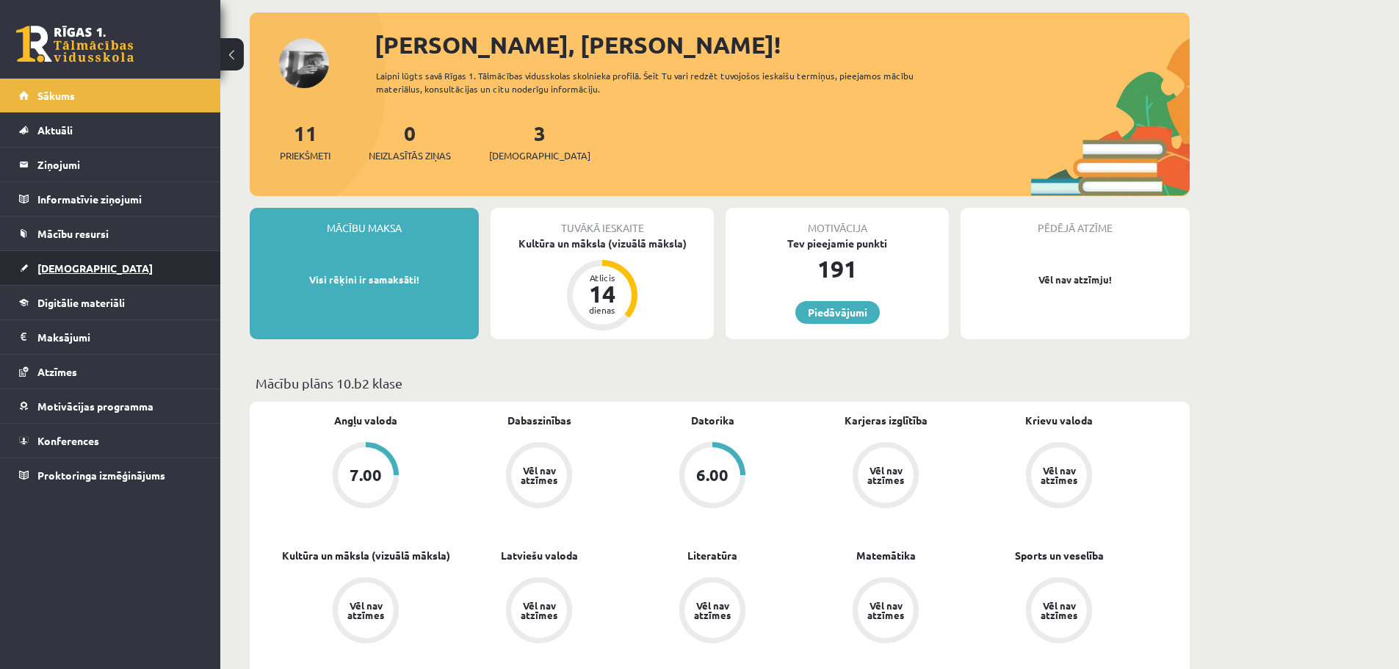
click at [98, 263] on link "[DEMOGRAPHIC_DATA]" at bounding box center [110, 268] width 183 height 34
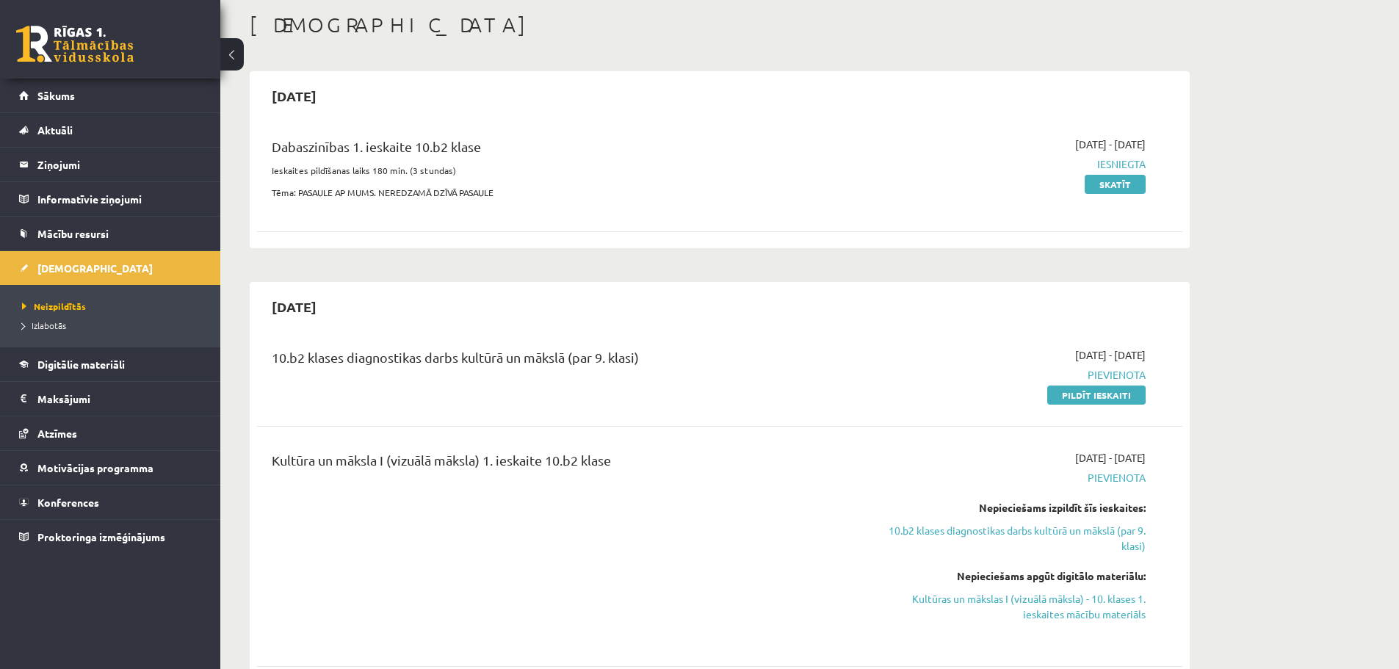
click at [1115, 162] on span "Iesniegta" at bounding box center [1007, 163] width 277 height 15
